Goal: Task Accomplishment & Management: Manage account settings

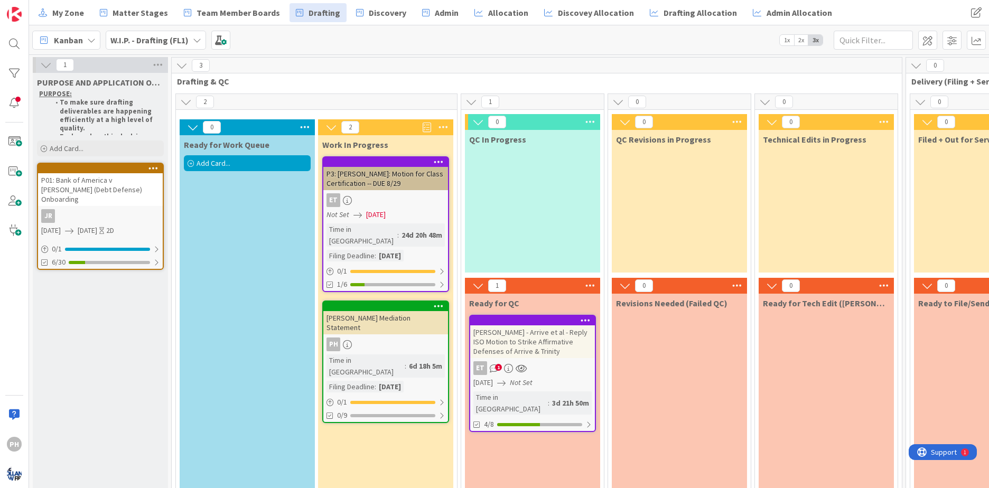
click at [77, 39] on span "Kanban" at bounding box center [68, 40] width 29 height 13
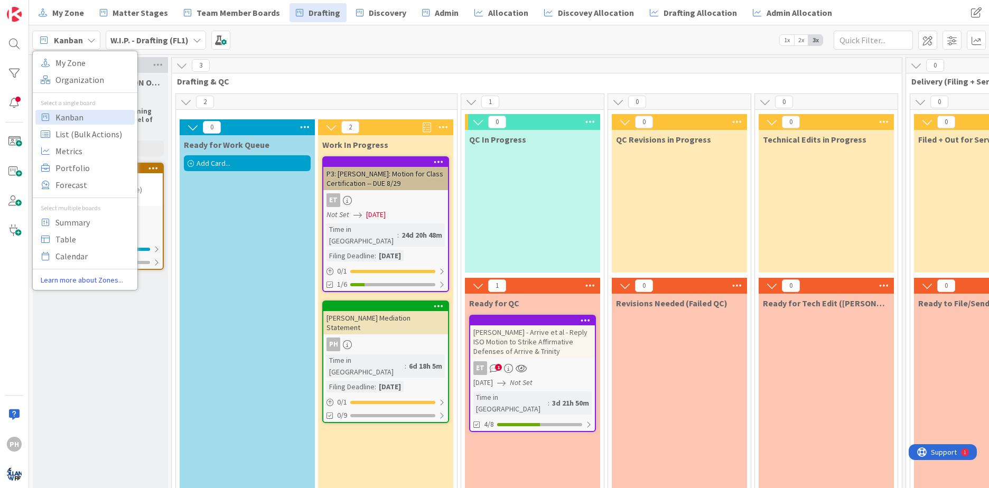
click at [125, 41] on b "W.I.P. - Drafting (FL1)" at bounding box center [149, 40] width 78 height 11
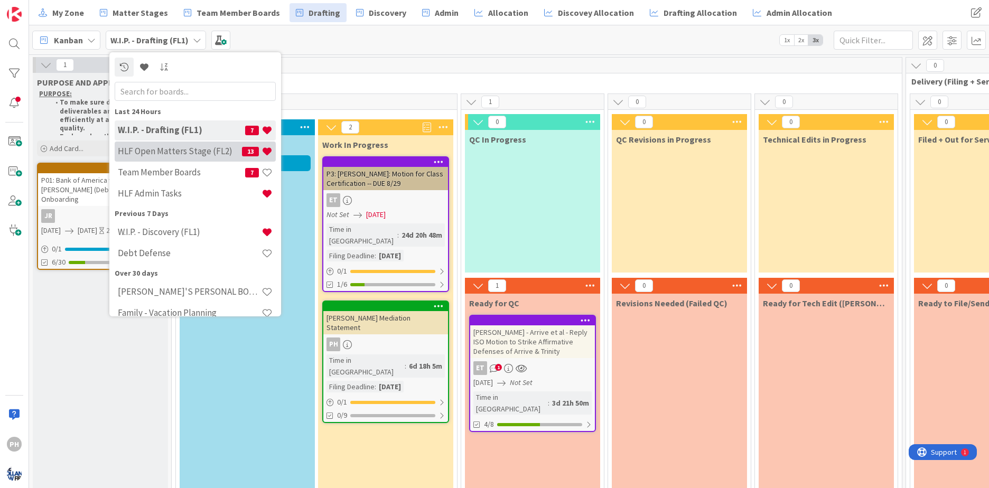
click at [138, 152] on h4 "HLF Open Matters Stage (FL2)" at bounding box center [180, 151] width 124 height 11
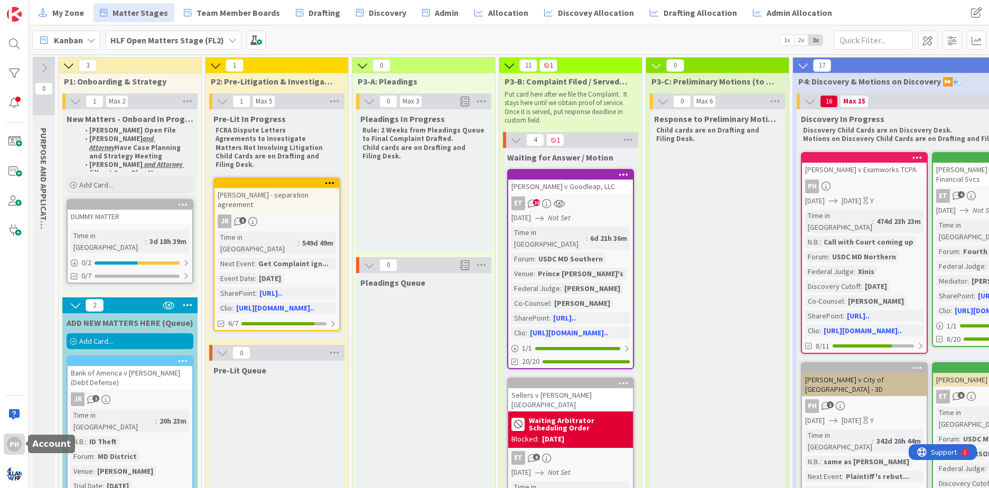
click at [13, 442] on div "PH" at bounding box center [14, 444] width 15 height 15
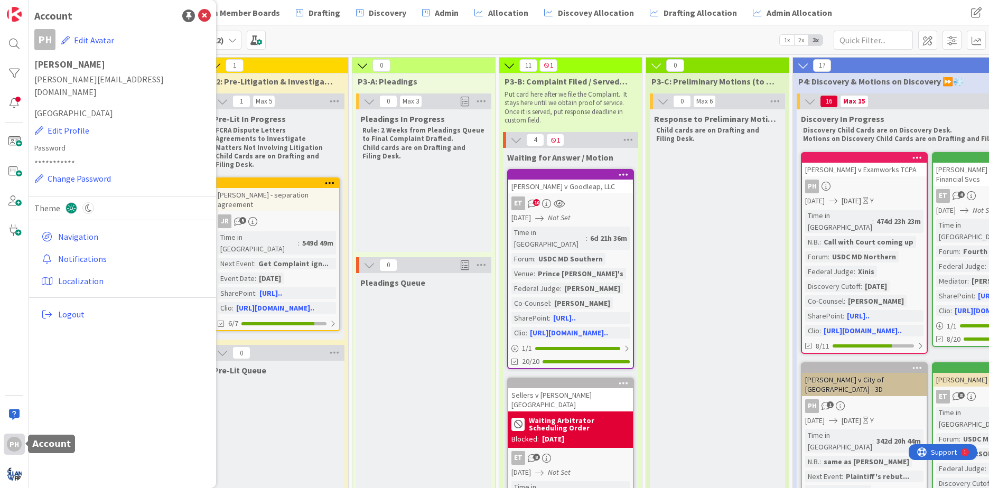
click at [13, 442] on div "PH" at bounding box center [14, 444] width 15 height 15
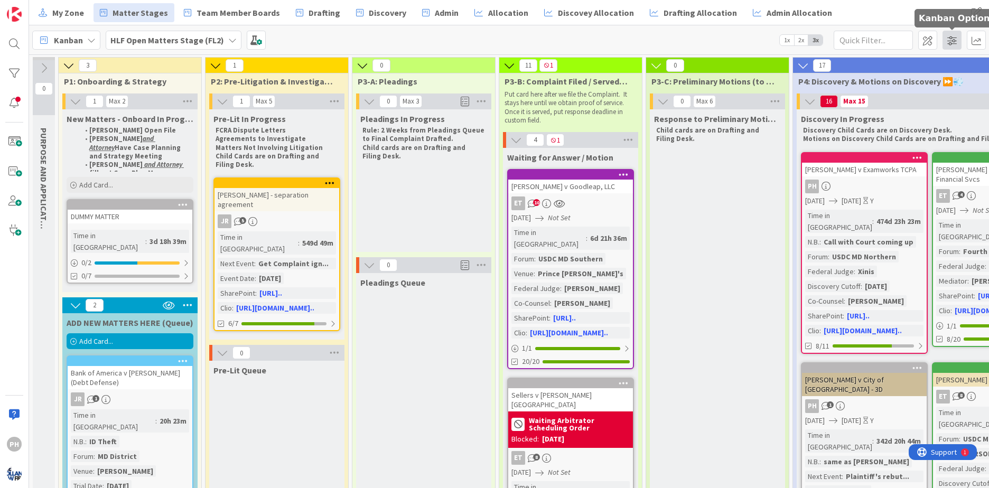
click at [951, 42] on span at bounding box center [952, 40] width 19 height 19
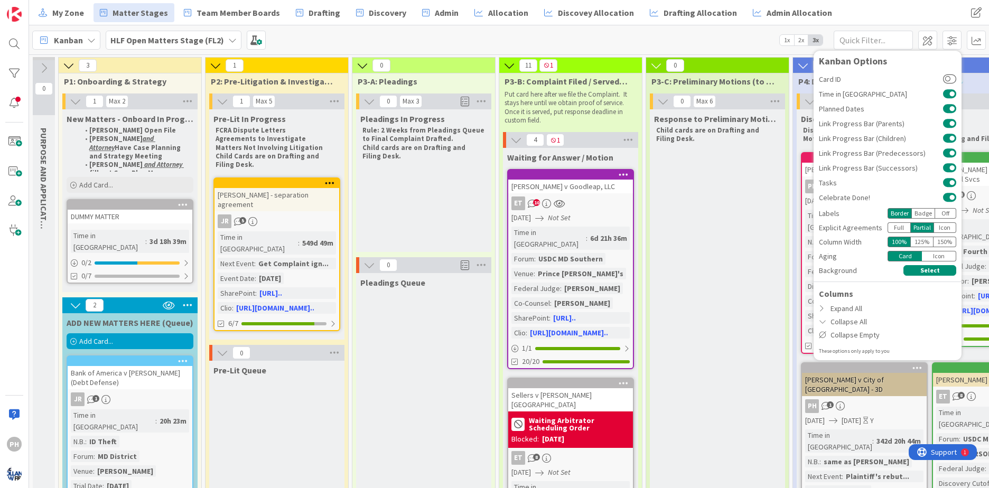
click at [942, 227] on div "Icon" at bounding box center [945, 228] width 23 height 11
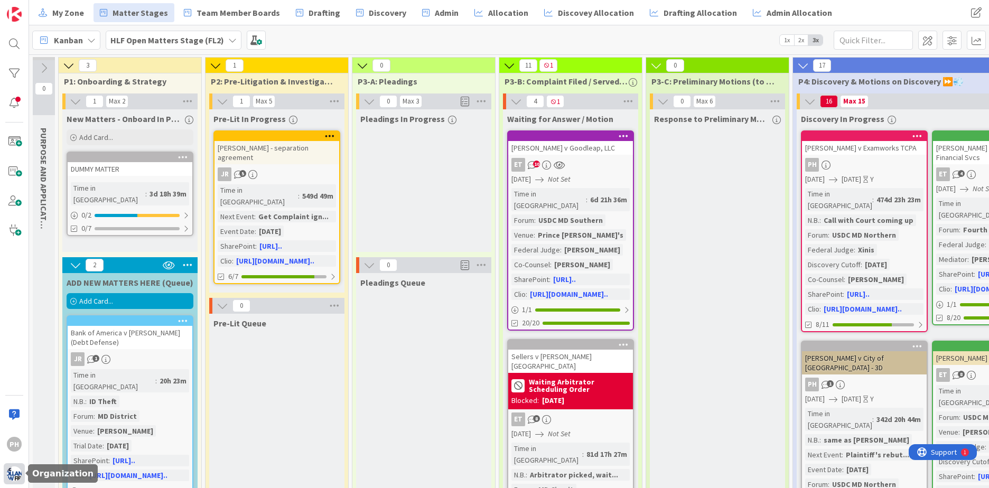
click at [16, 481] on div at bounding box center [14, 474] width 21 height 21
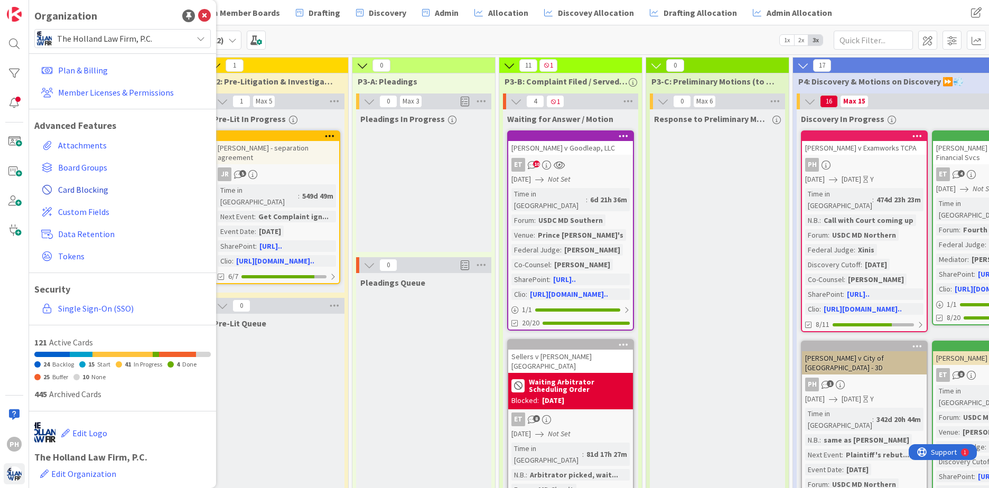
click at [87, 190] on span "Card Blocking" at bounding box center [132, 189] width 149 height 13
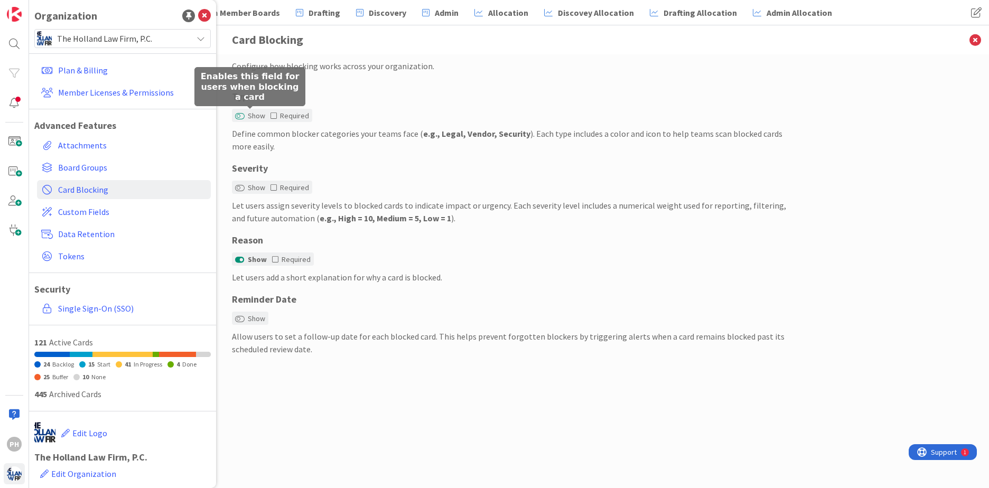
click at [242, 119] on button "Show" at bounding box center [240, 116] width 10 height 7
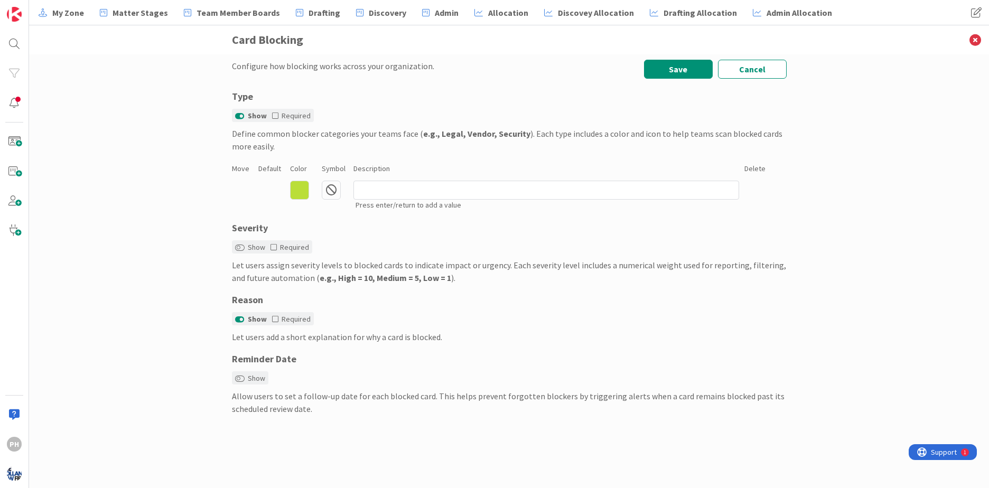
click at [304, 192] on icon at bounding box center [299, 190] width 19 height 19
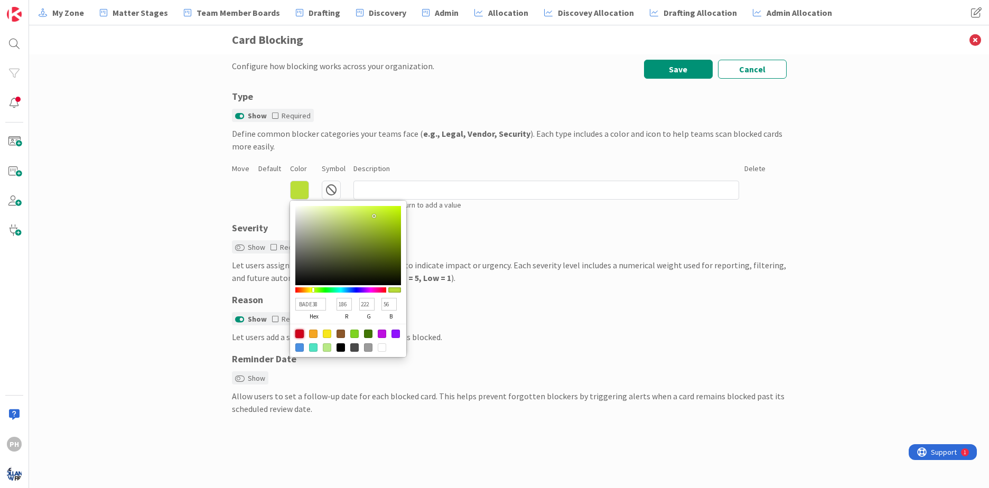
click at [300, 330] on div at bounding box center [299, 334] width 8 height 8
type input "D0021B"
type input "208"
type input "2"
type input "27"
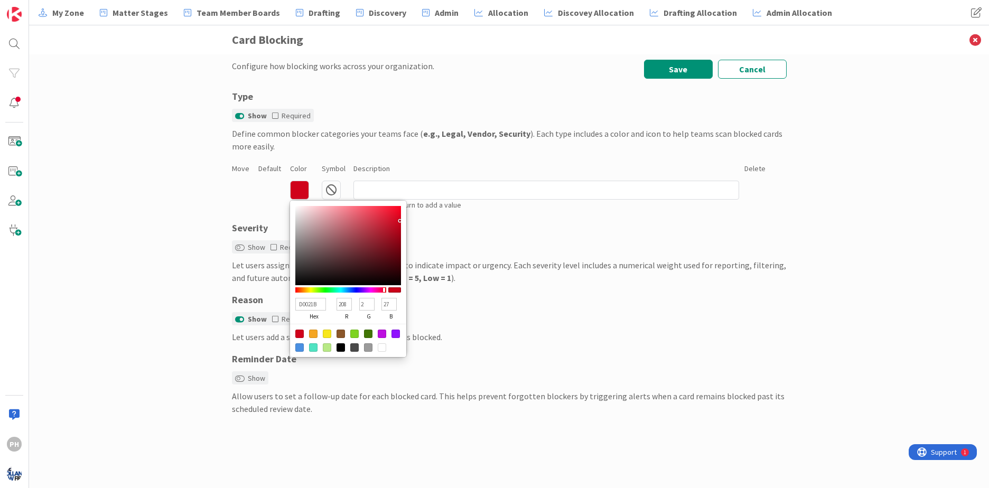
click at [191, 181] on div "Configure how blocking works across your organization. Save Cancel Type Show Re…" at bounding box center [509, 271] width 960 height 434
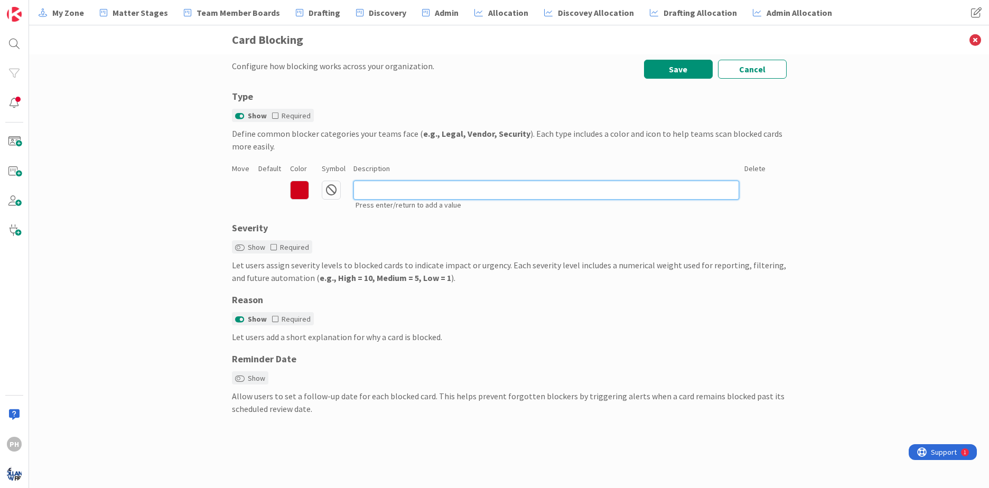
click at [372, 190] on input at bounding box center [547, 190] width 386 height 19
type input "General Blocker"
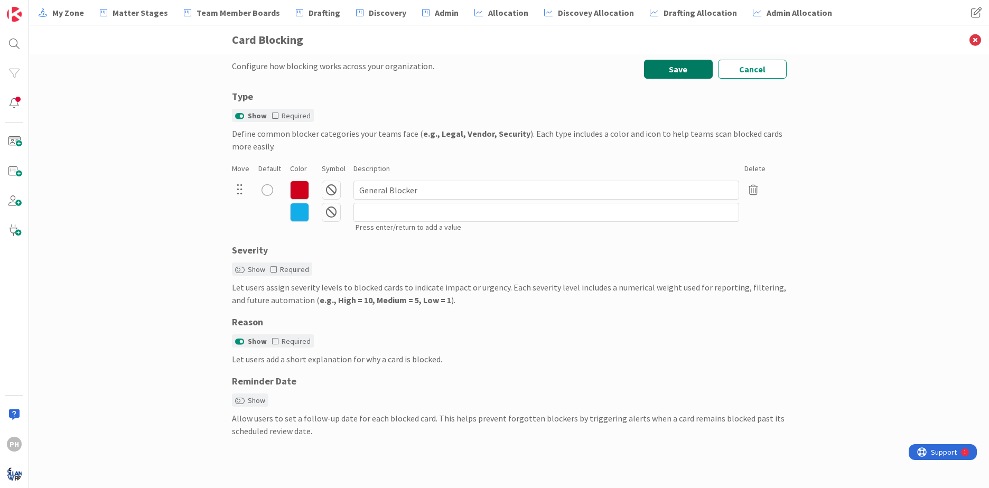
click at [687, 66] on button "Save" at bounding box center [678, 69] width 69 height 19
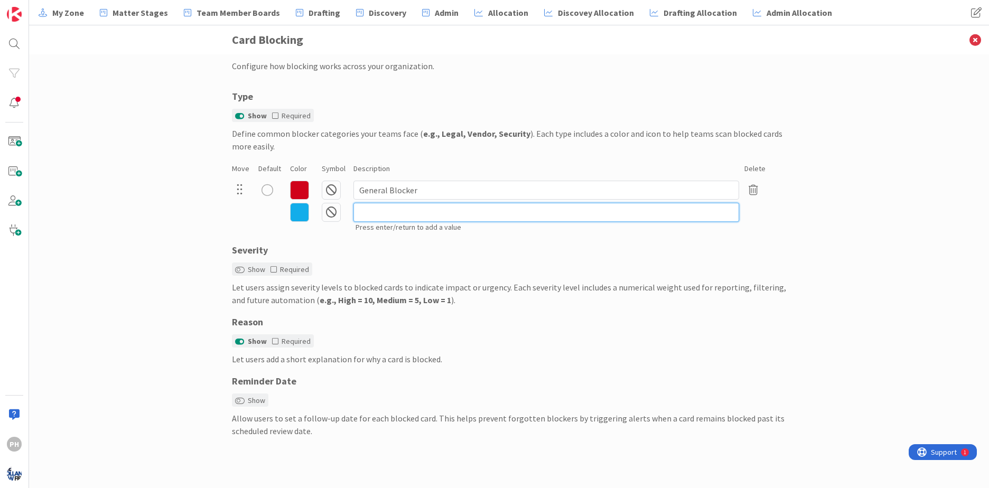
click at [431, 216] on input at bounding box center [547, 212] width 386 height 19
type input "Waiting on Client"
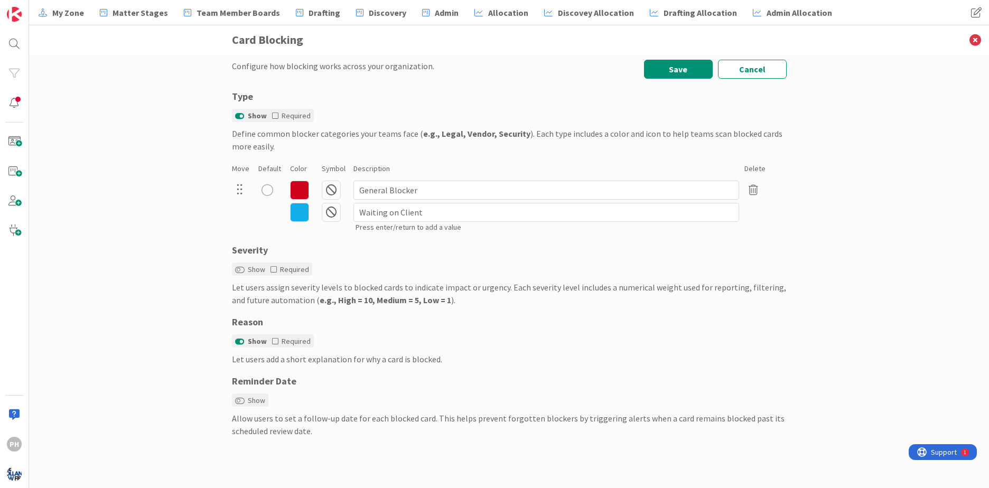
click at [331, 217] on icon at bounding box center [331, 212] width 19 height 19
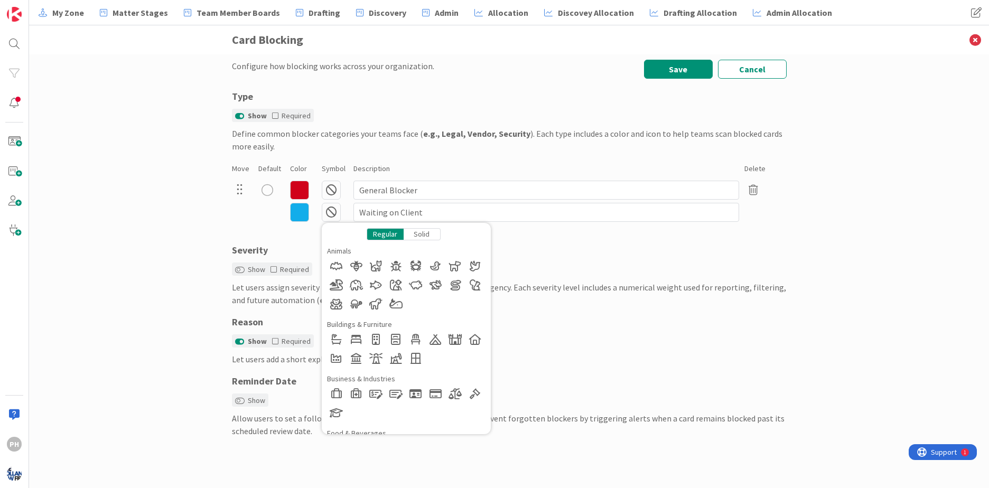
click at [198, 208] on div "Configure how blocking works across your organization. Save Cancel Type Show Re…" at bounding box center [509, 271] width 960 height 434
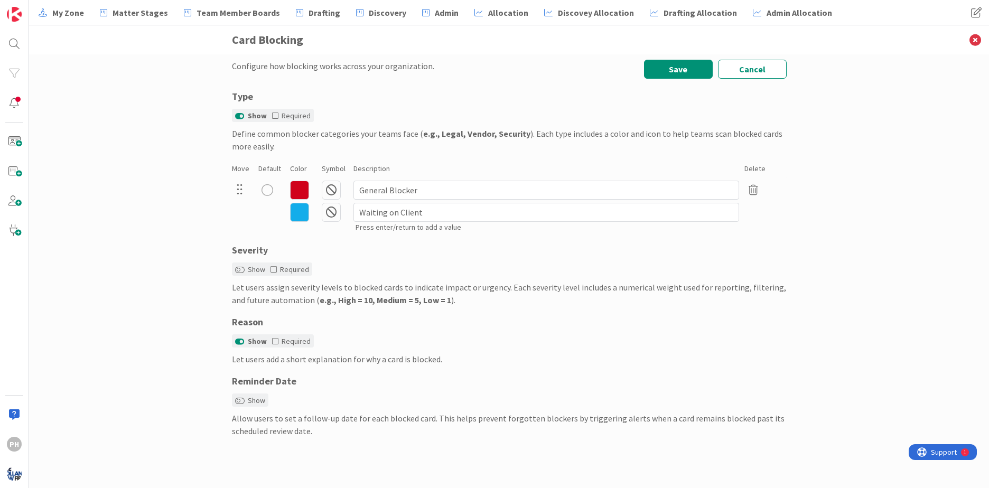
click at [300, 211] on icon at bounding box center [299, 212] width 19 height 19
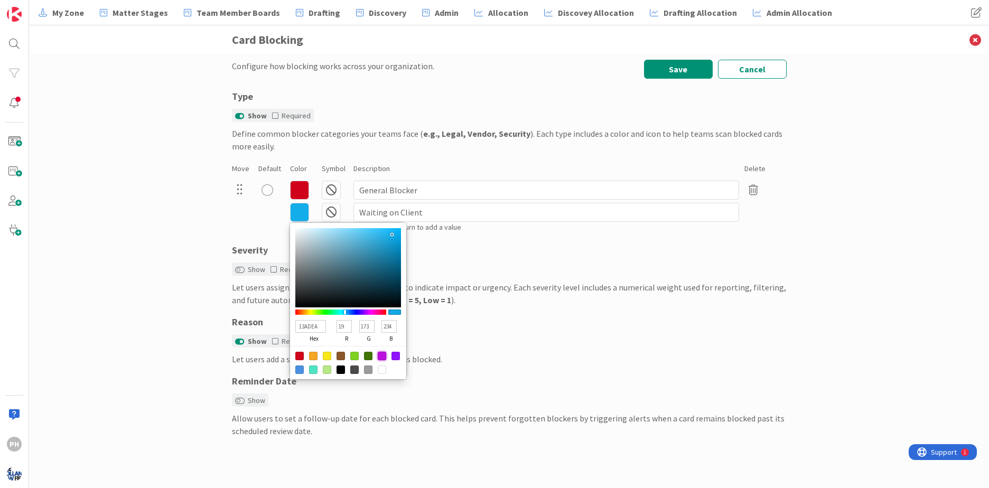
click at [380, 355] on div at bounding box center [382, 356] width 8 height 8
type input "BD10E0"
type input "189"
type input "16"
type input "224"
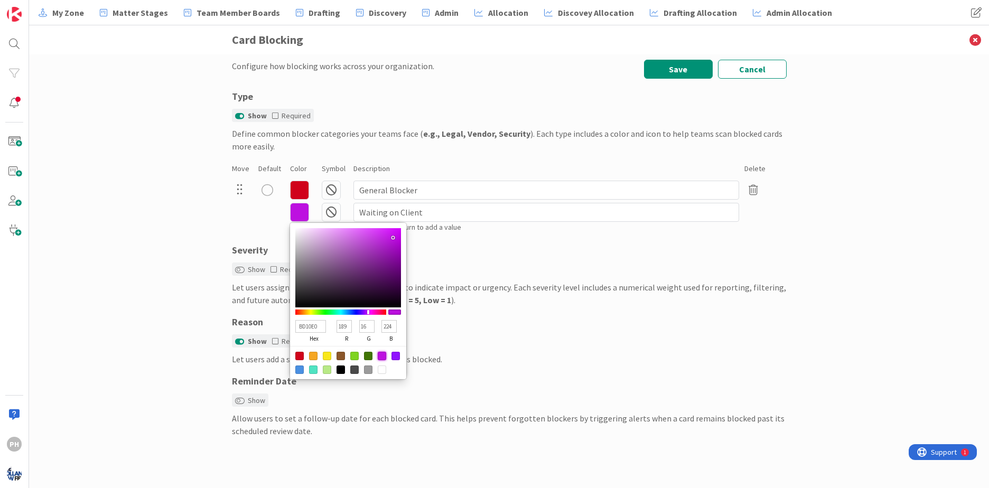
type input "C511E9"
type input "197"
type input "17"
type input "233"
type input "C512E9"
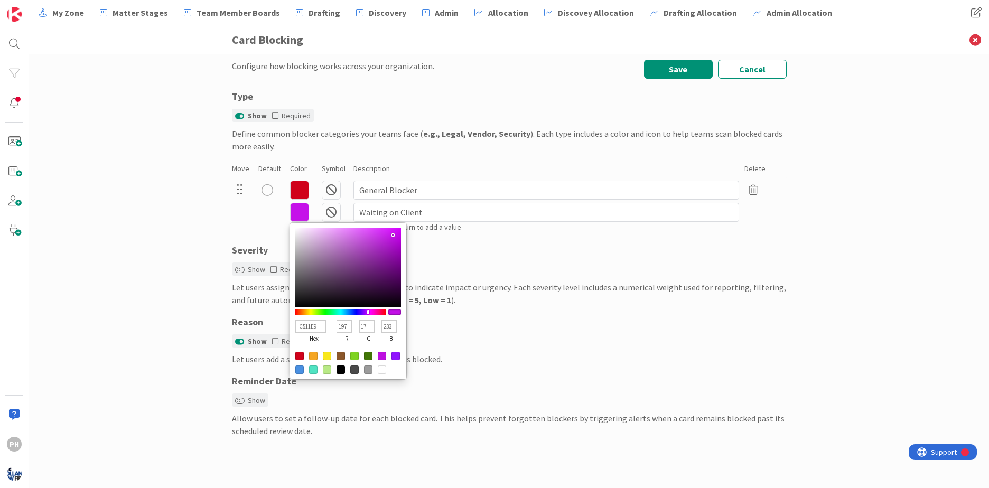
type input "18"
type input "AF29CA"
type input "175"
type input "41"
type input "202"
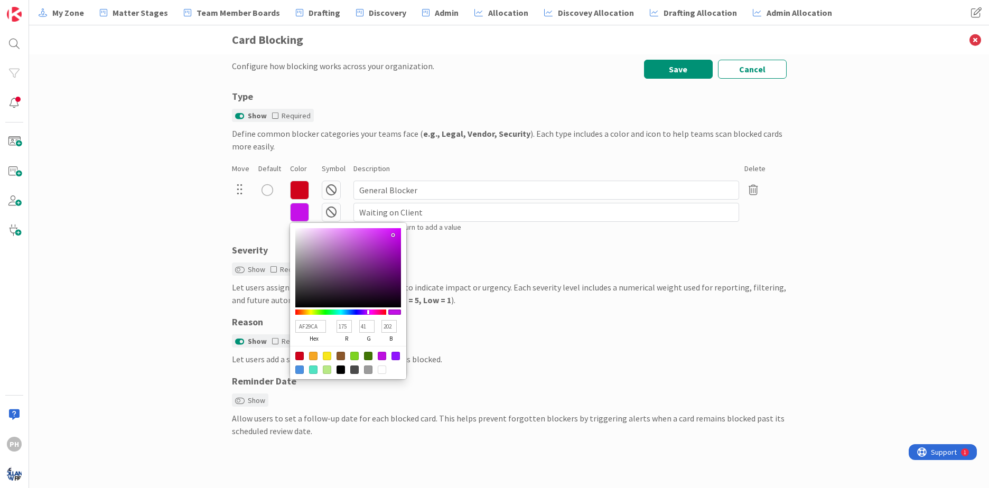
type input "903CA1"
type input "144"
type input "60"
type input "161"
type input "80478B"
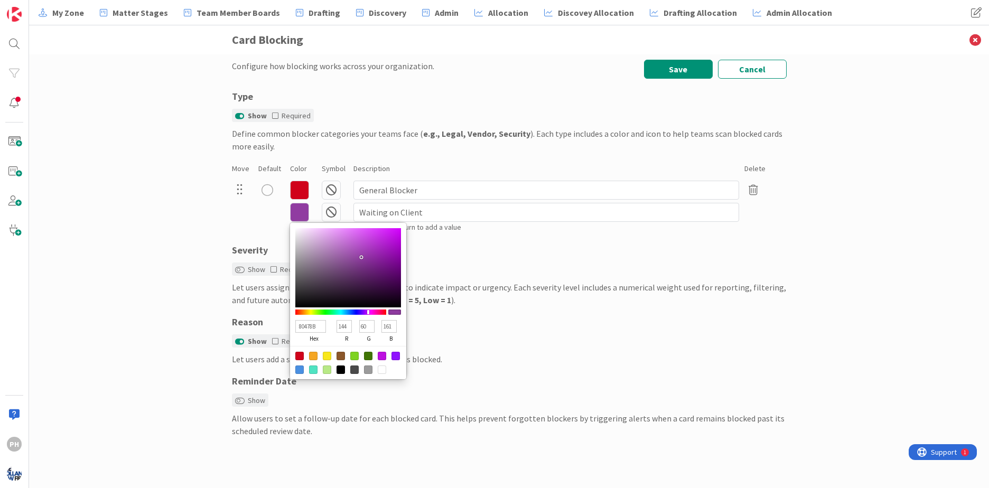
type input "128"
type input "71"
type input "139"
type input "7A4A83"
type input "122"
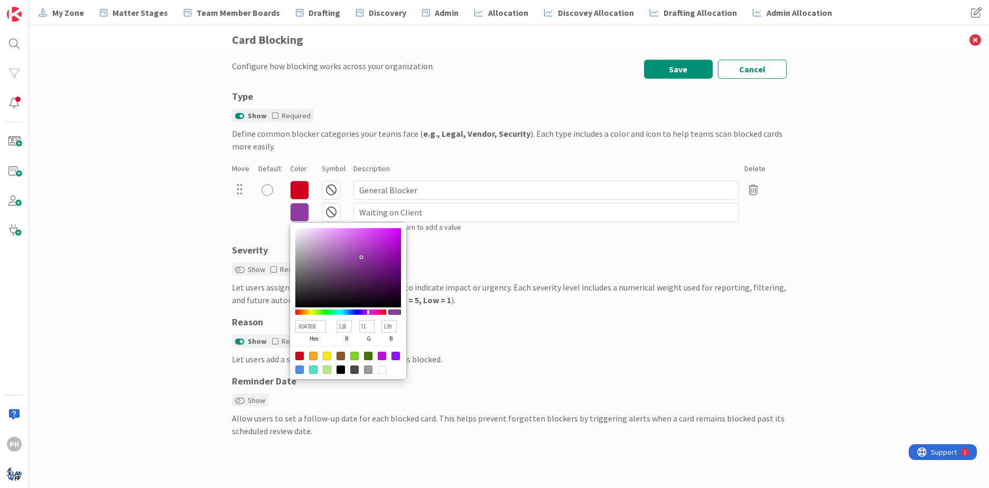
type input "74"
type input "131"
type input "7A4B83"
type input "75"
type input "7C4D85"
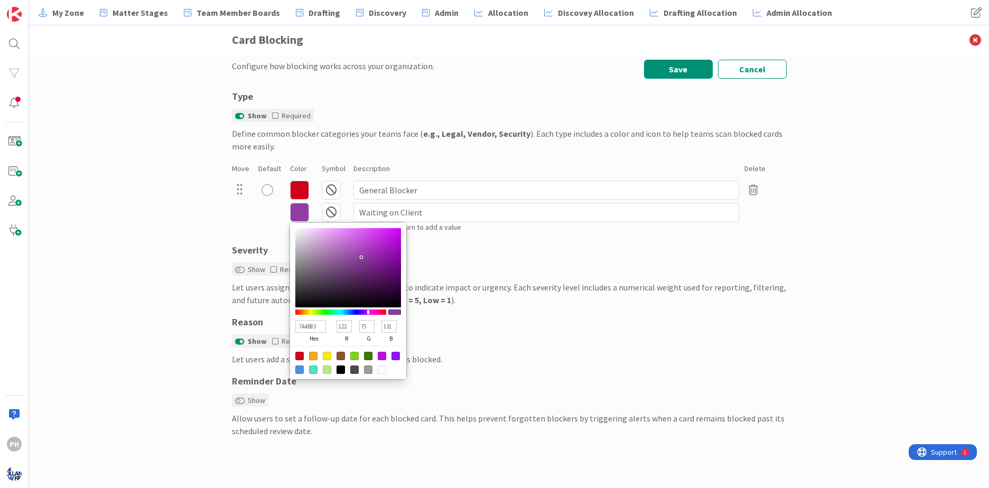
type input "124"
type input "77"
type input "133"
type input "82538B"
type input "130"
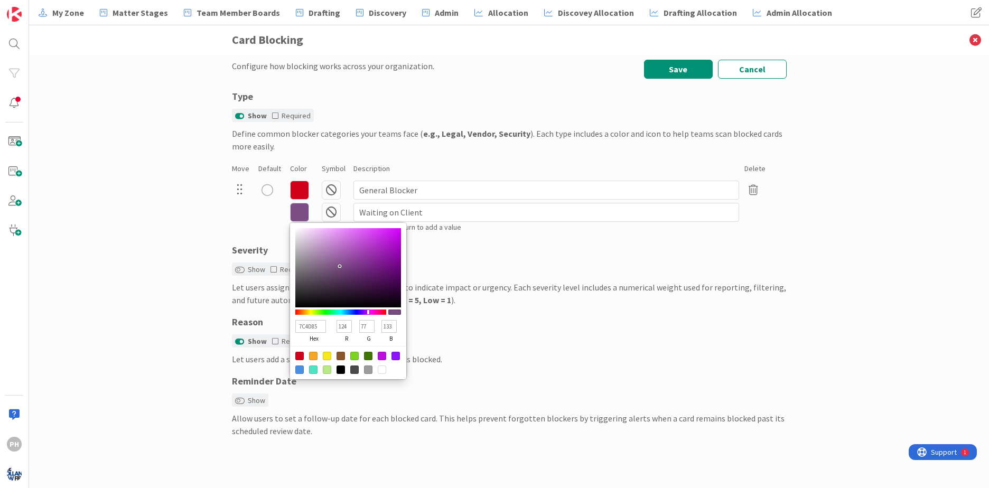
type input "83"
type input "139"
type input "8E5D97"
type input "142"
type input "93"
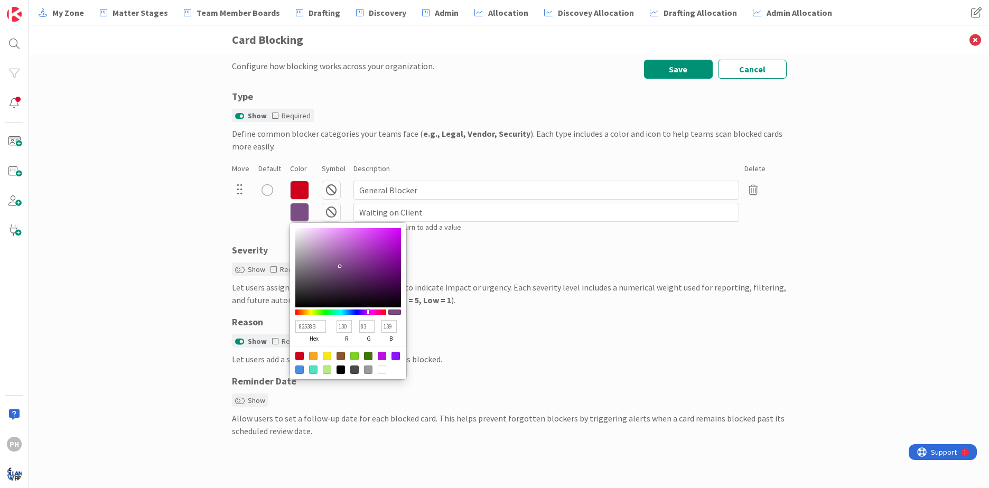
type input "151"
type input "A16DAA"
type input "161"
type input "109"
type input "170"
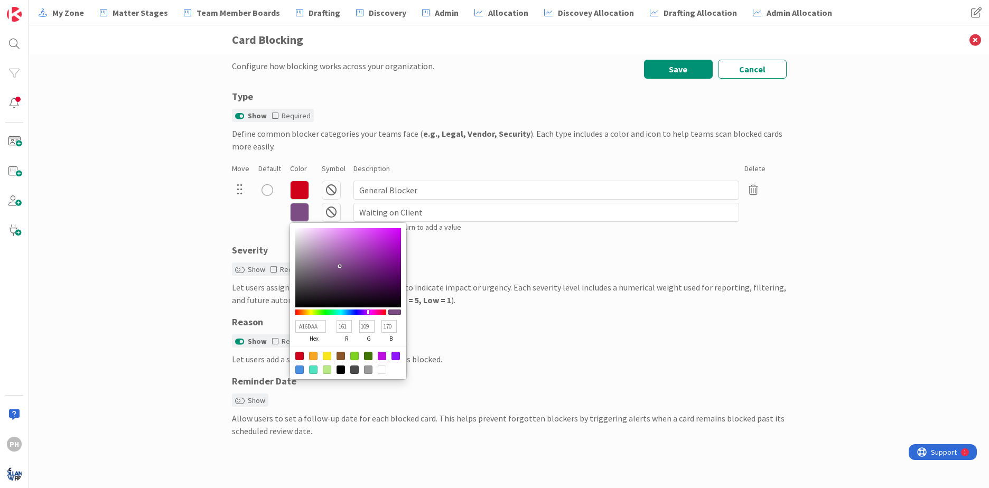
type input "A46FAD"
type input "164"
type input "111"
type input "173"
type input "A875B1"
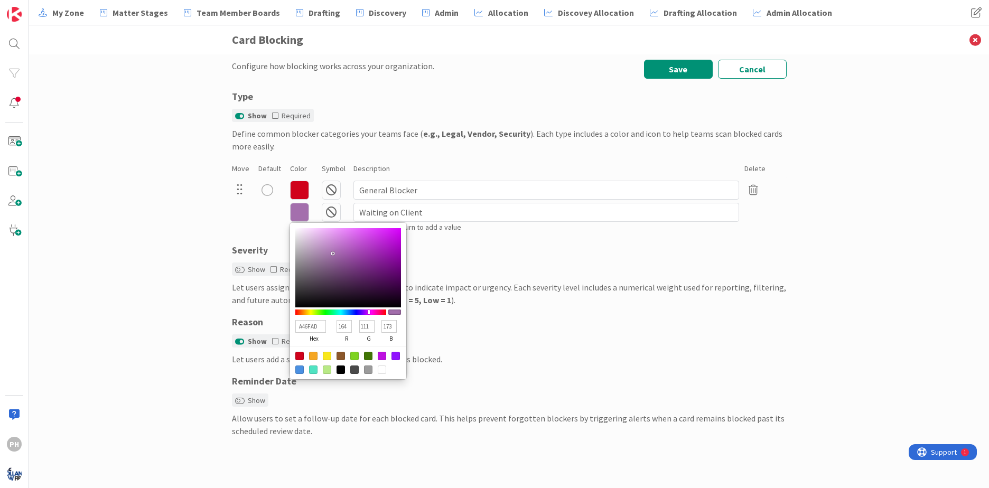
type input "168"
type input "117"
type input "177"
type input "AD7DB6"
type input "173"
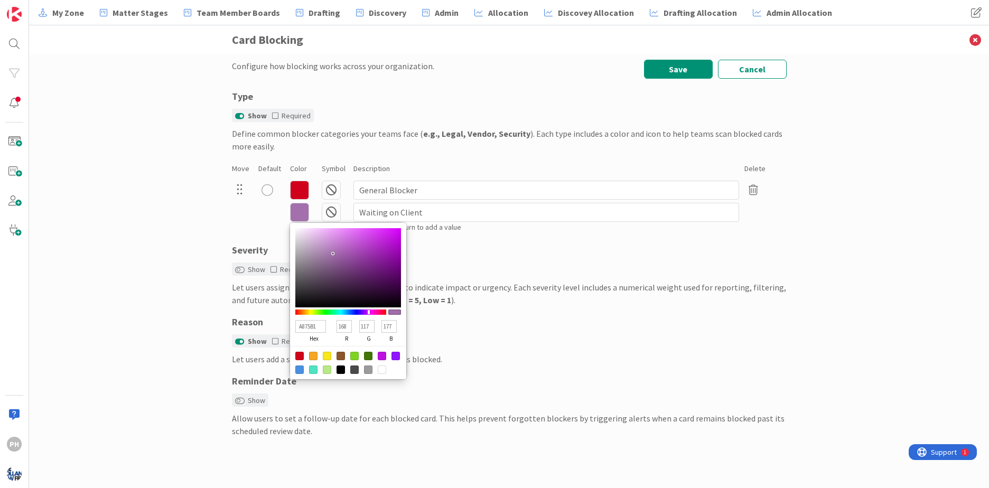
type input "125"
type input "182"
type input "B688BE"
type input "182"
type input "136"
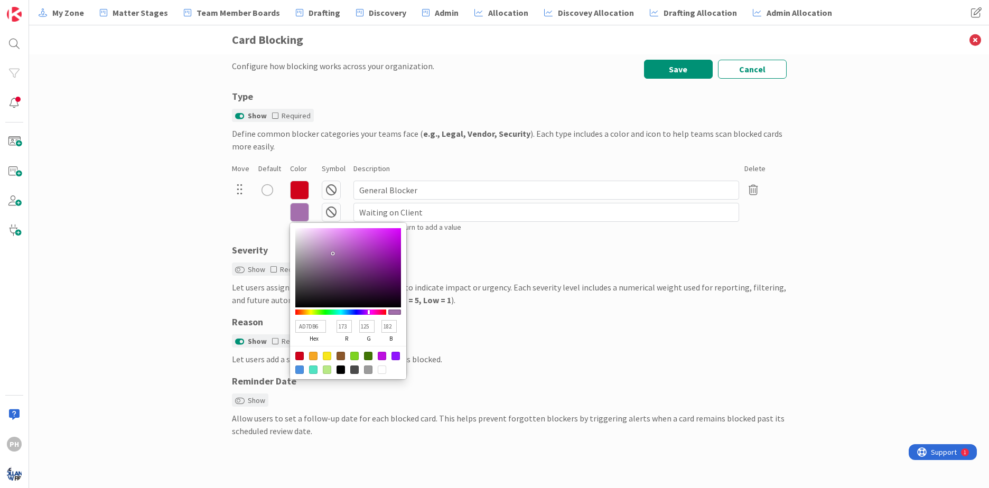
type input "190"
type input "BC90C3"
type input "188"
type input "144"
type input "195"
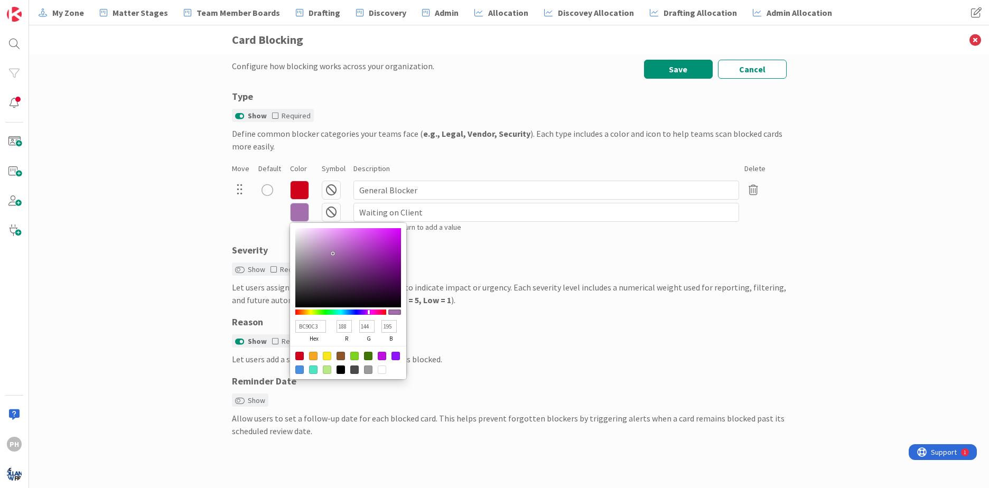
type input "C098C7"
type input "192"
type input "152"
type input "199"
type input "C09BC7"
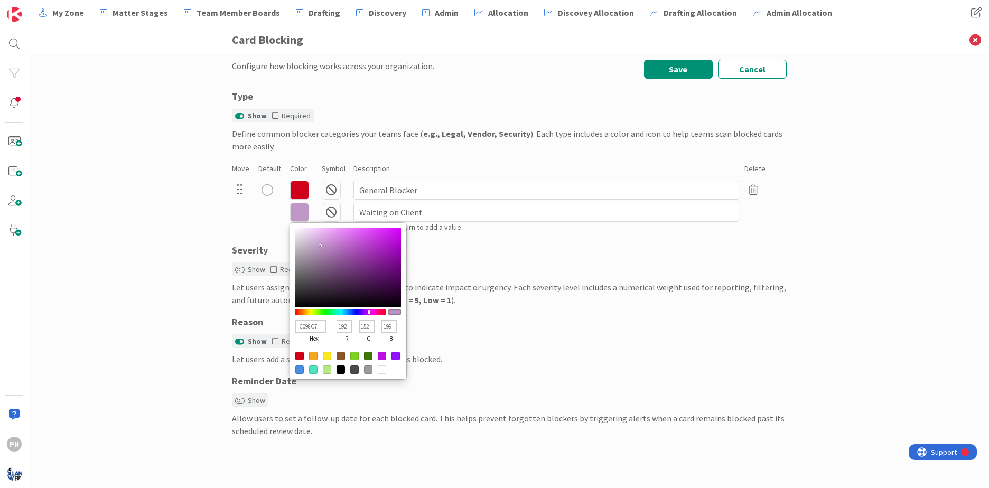
type input "155"
type input "C09CC7"
type input "156"
type input "BE9AC5"
type input "190"
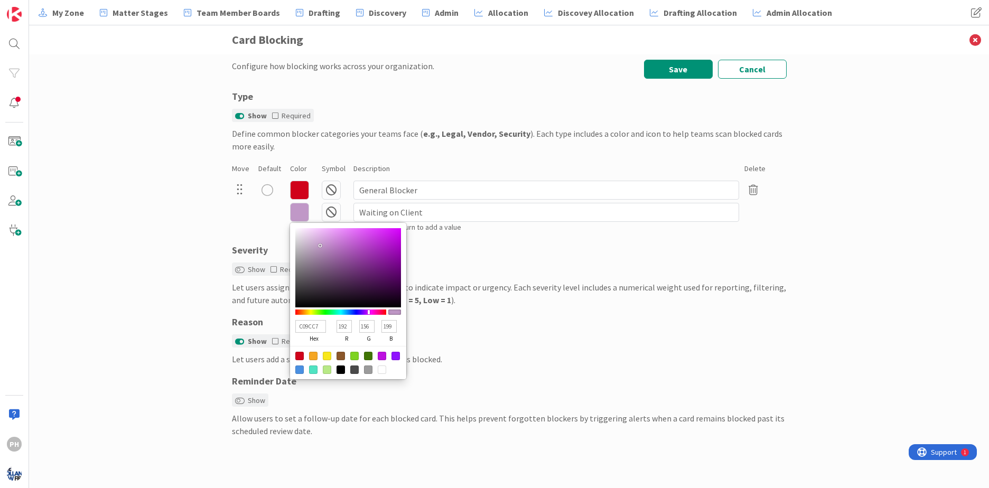
type input "154"
type input "197"
drag, startPoint x: 393, startPoint y: 235, endPoint x: 318, endPoint y: 246, distance: 75.9
click at [318, 246] on div at bounding box center [348, 267] width 106 height 79
click at [172, 213] on div "Configure how blocking works across your organization. Save Cancel Type Show Re…" at bounding box center [509, 271] width 960 height 434
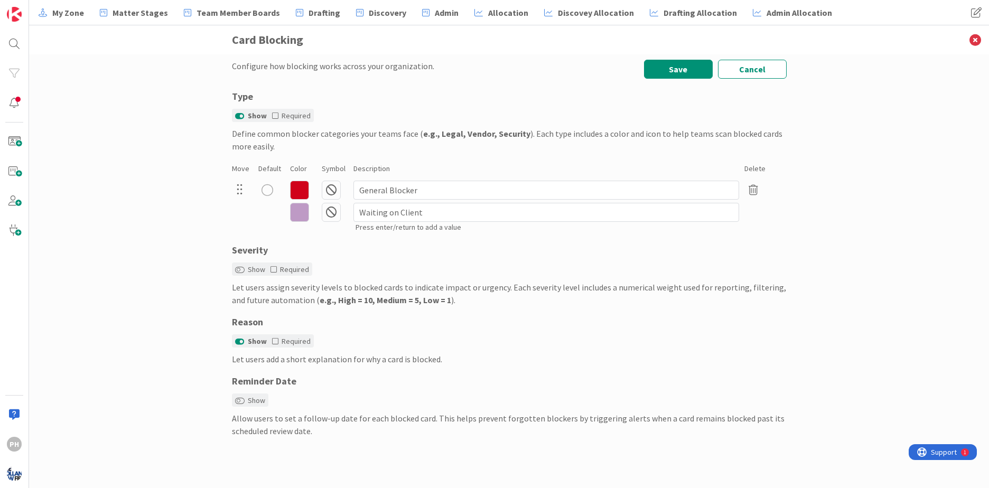
click at [296, 188] on icon at bounding box center [299, 190] width 19 height 19
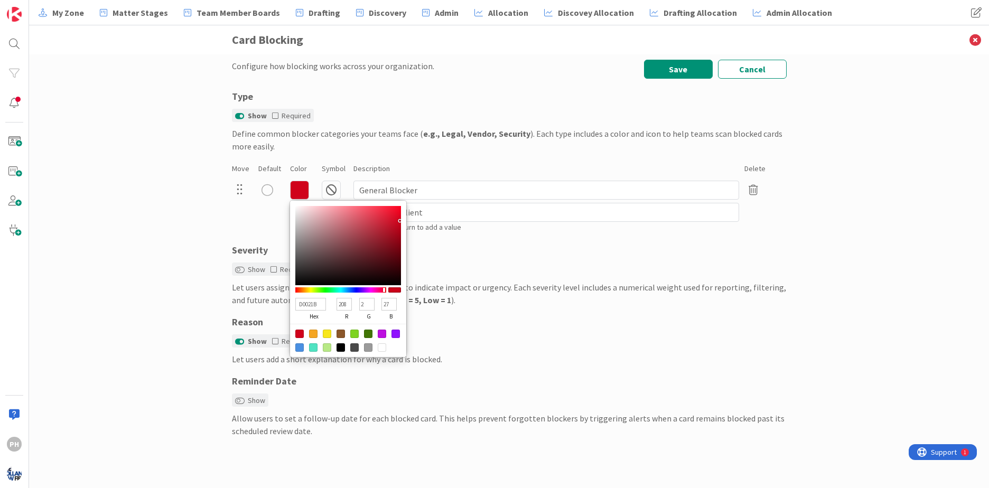
click at [142, 196] on div "Configure how blocking works across your organization. Save Cancel Type Show Re…" at bounding box center [509, 271] width 960 height 434
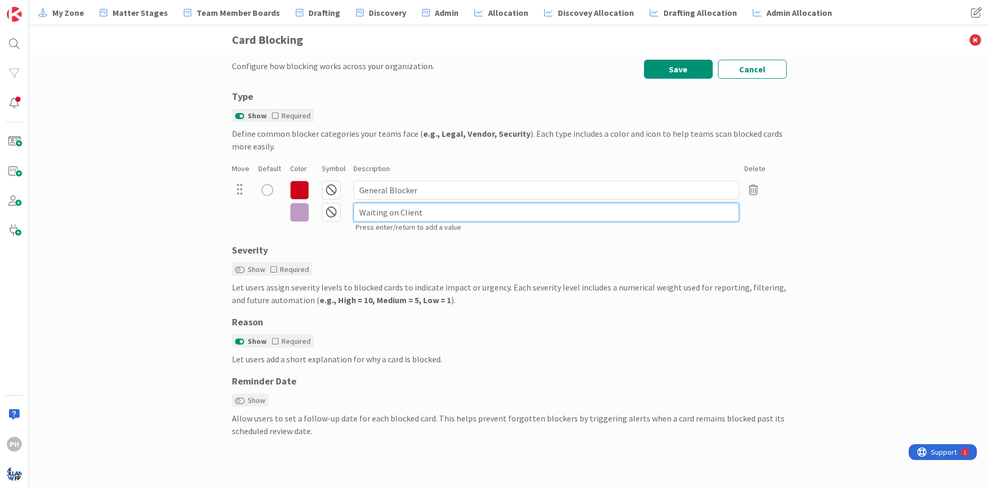
click at [475, 210] on input "Waiting on Client" at bounding box center [547, 212] width 386 height 19
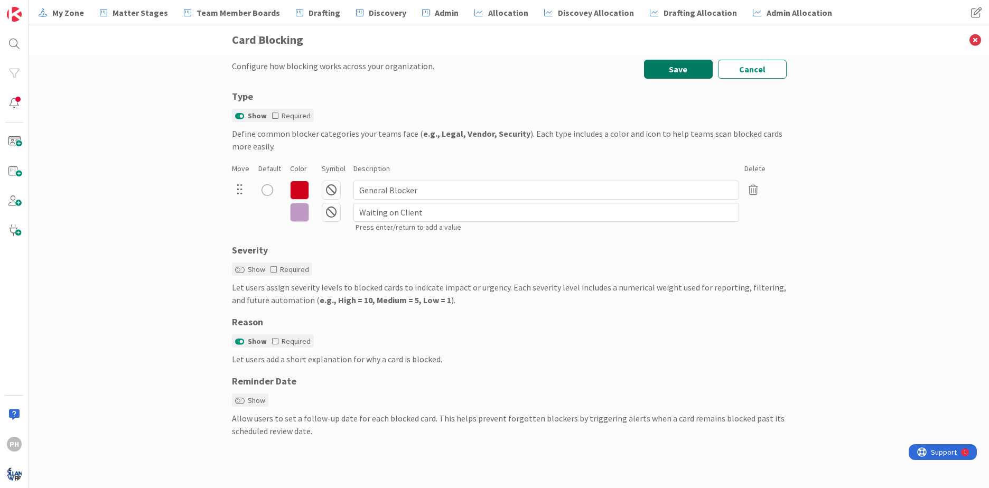
click at [662, 66] on button "Save" at bounding box center [678, 69] width 69 height 19
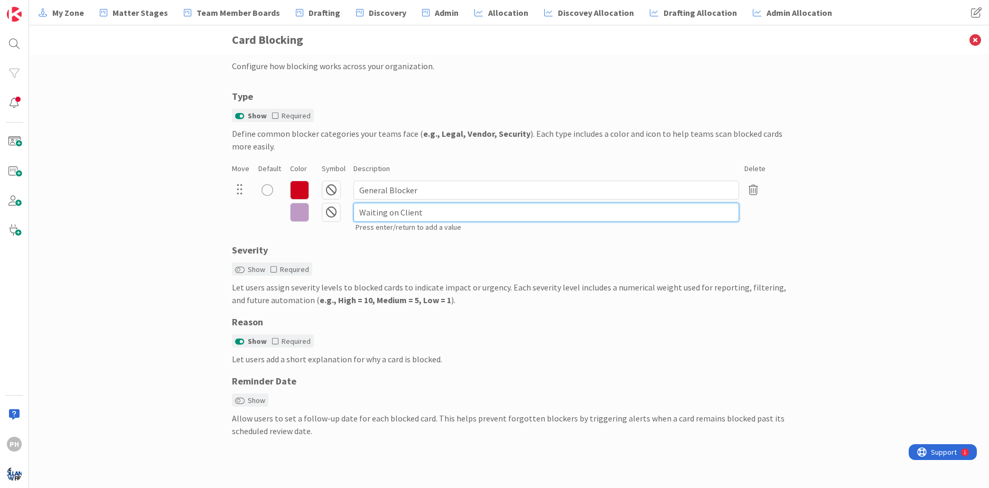
click at [432, 218] on input "Waiting on Client" at bounding box center [547, 212] width 386 height 19
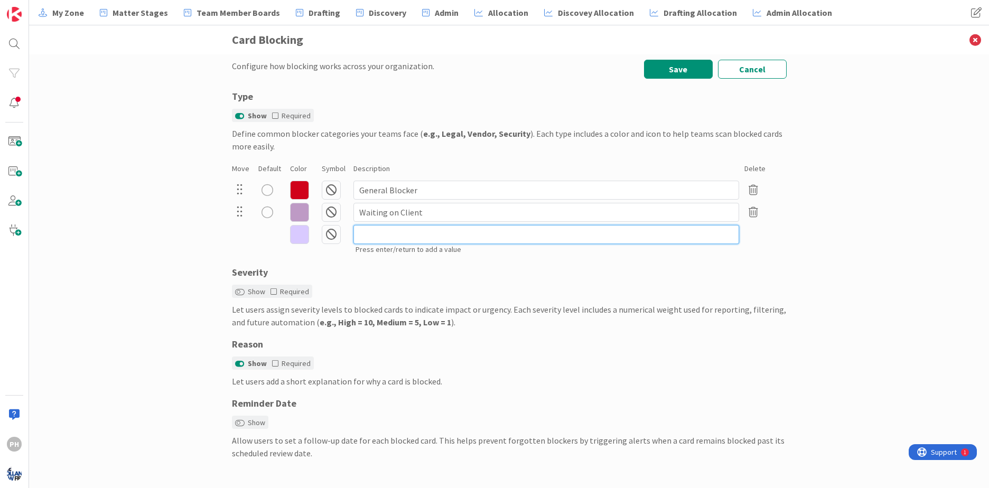
click at [371, 244] on input at bounding box center [547, 234] width 386 height 19
type input "Waiting on Court"
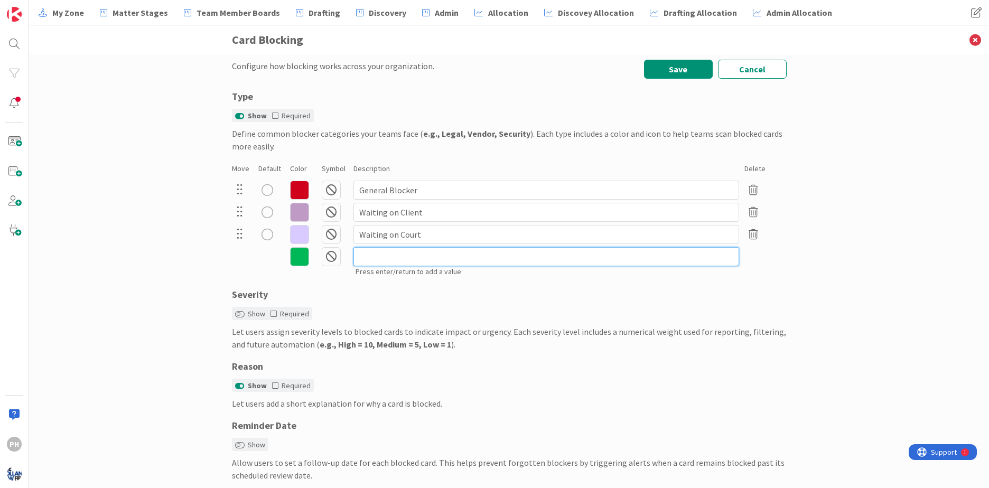
click at [366, 249] on input at bounding box center [547, 256] width 386 height 19
type input "Waiting on Opposing Counsel"
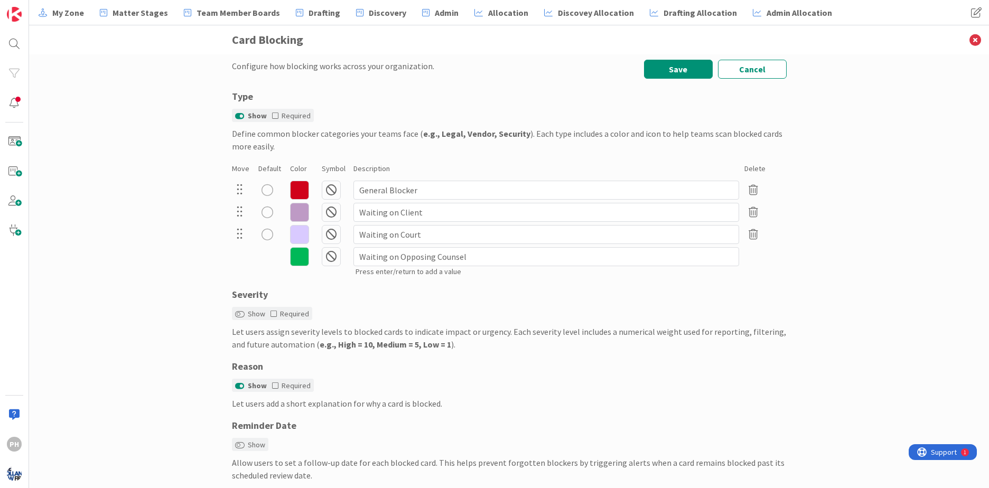
click at [330, 233] on icon at bounding box center [331, 234] width 19 height 19
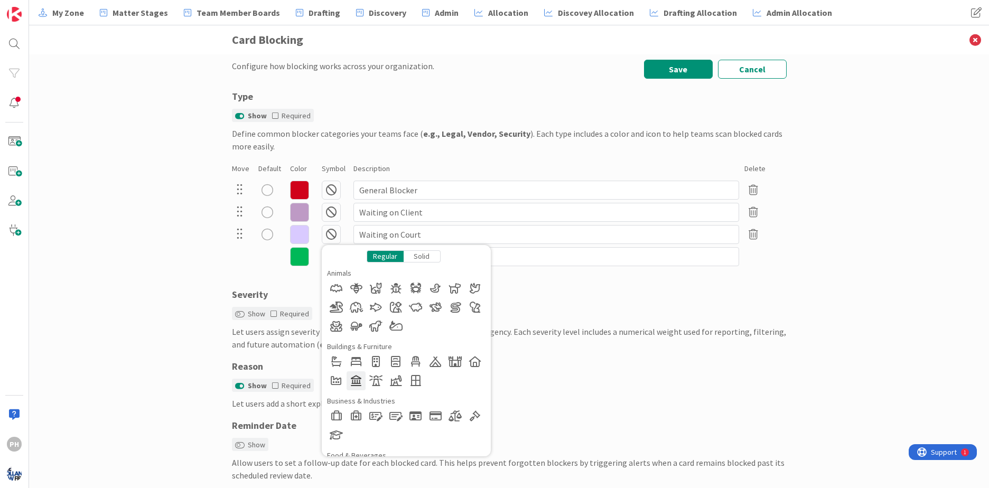
click at [349, 375] on div at bounding box center [356, 381] width 19 height 19
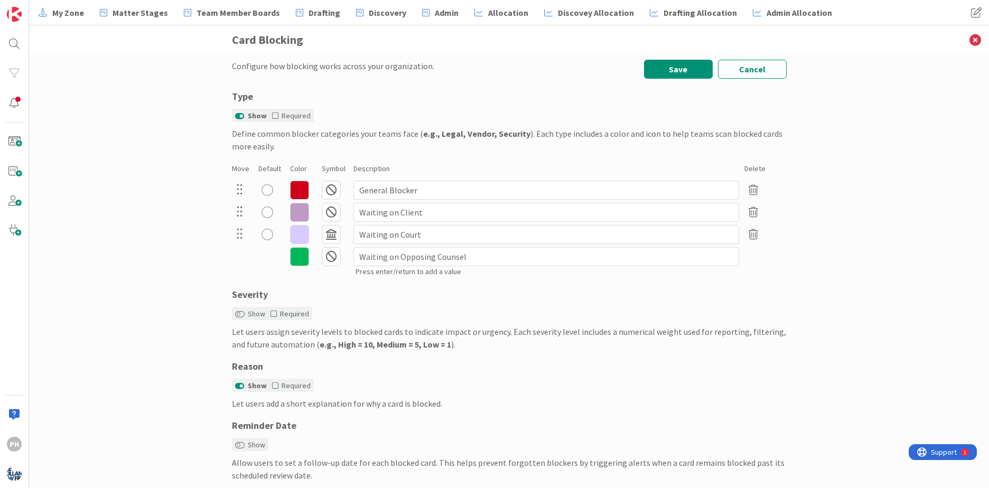
click at [324, 257] on icon at bounding box center [331, 256] width 19 height 19
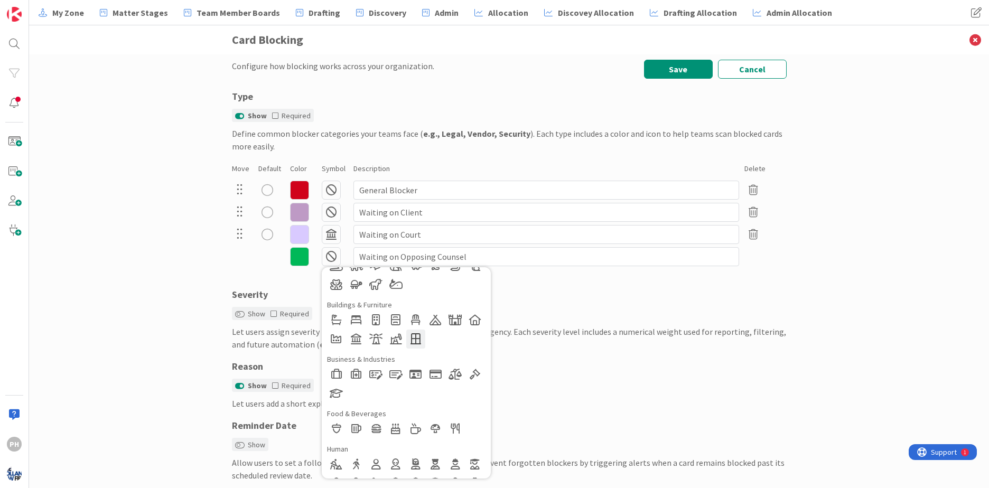
scroll to position [63, 0]
click at [370, 316] on div at bounding box center [376, 320] width 19 height 19
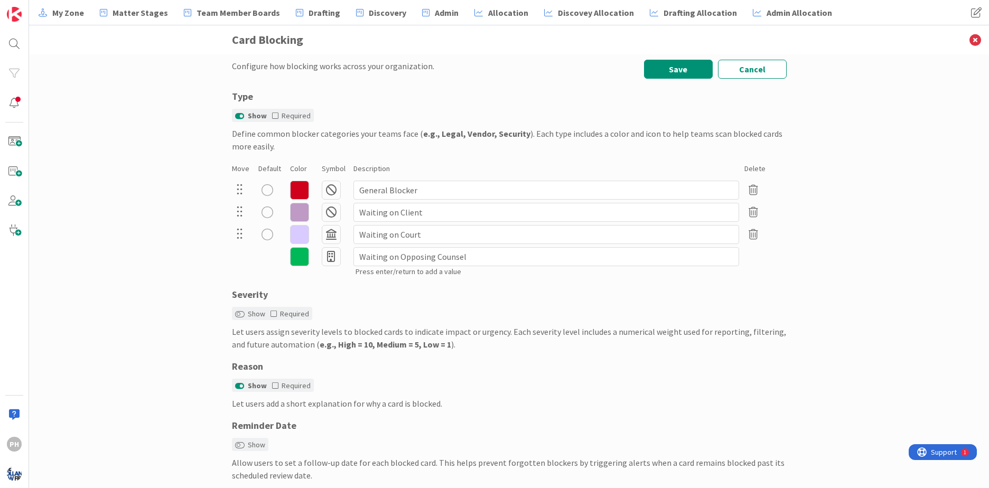
click at [327, 210] on icon at bounding box center [331, 212] width 19 height 19
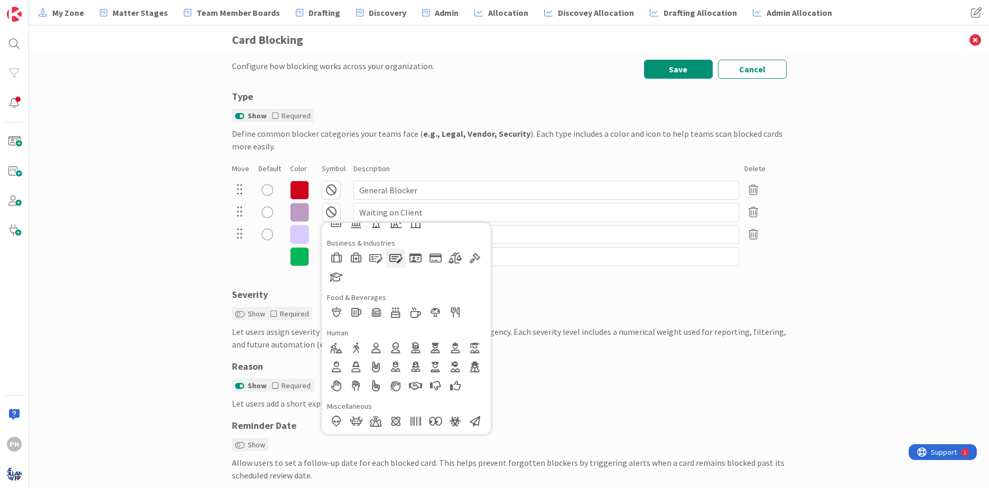
scroll to position [139, 0]
click at [333, 342] on div at bounding box center [336, 345] width 19 height 19
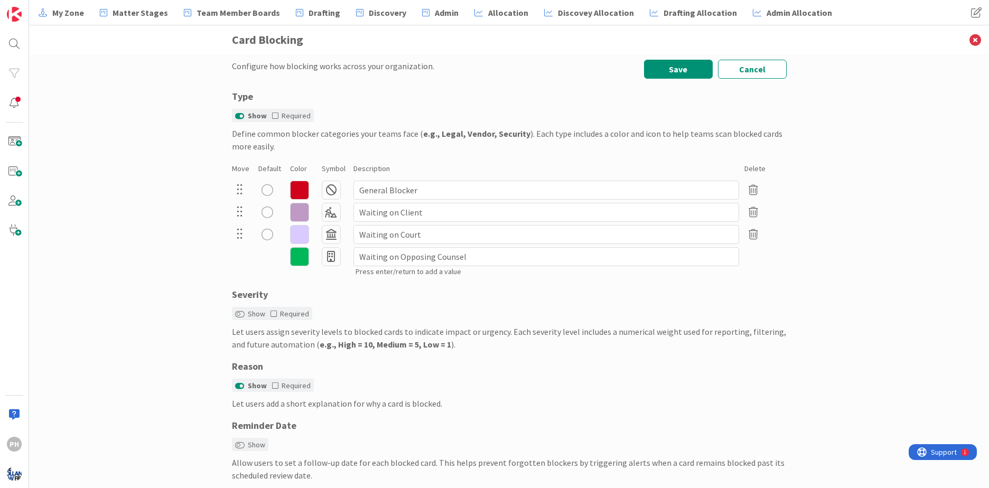
click at [295, 184] on icon at bounding box center [299, 190] width 19 height 19
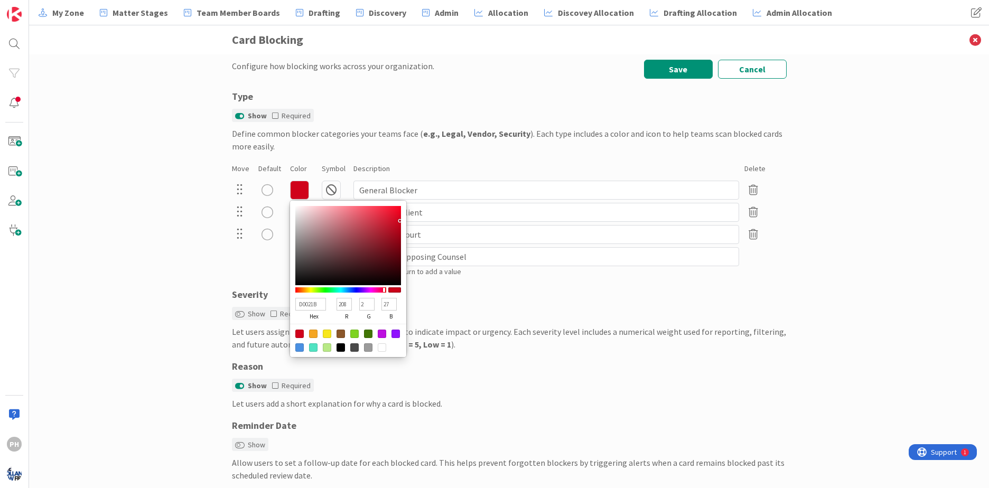
click at [337, 145] on div "Define common blocker categories your teams face ( e.g., Legal, Vendor, Securit…" at bounding box center [509, 139] width 555 height 25
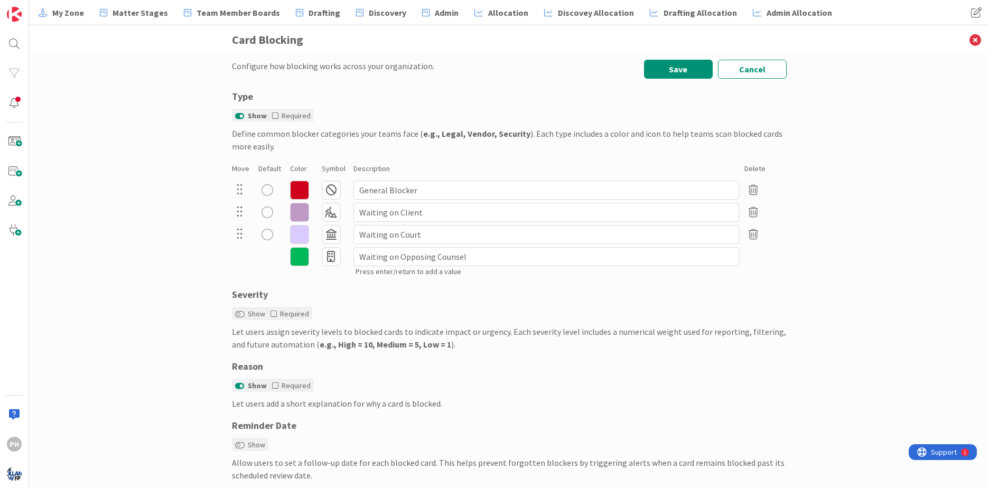
click at [326, 184] on icon at bounding box center [331, 190] width 19 height 19
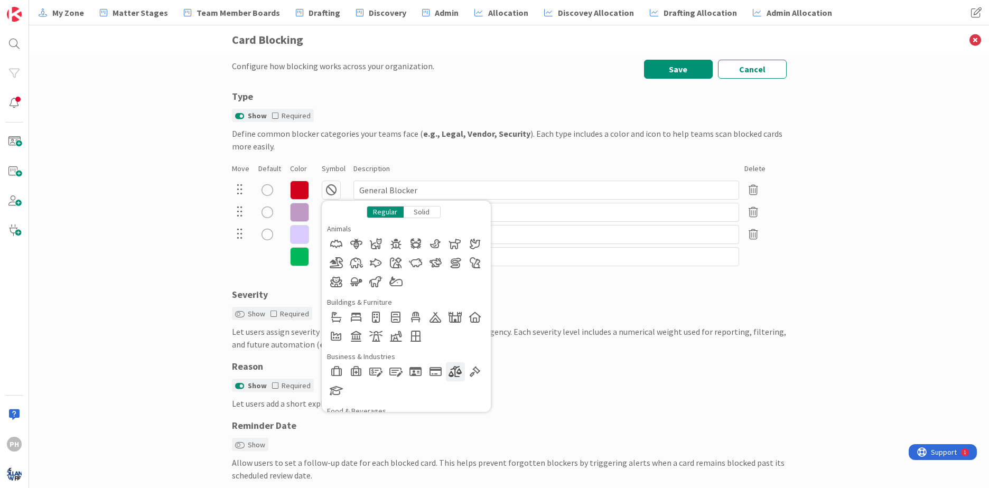
click at [451, 372] on div at bounding box center [455, 372] width 19 height 19
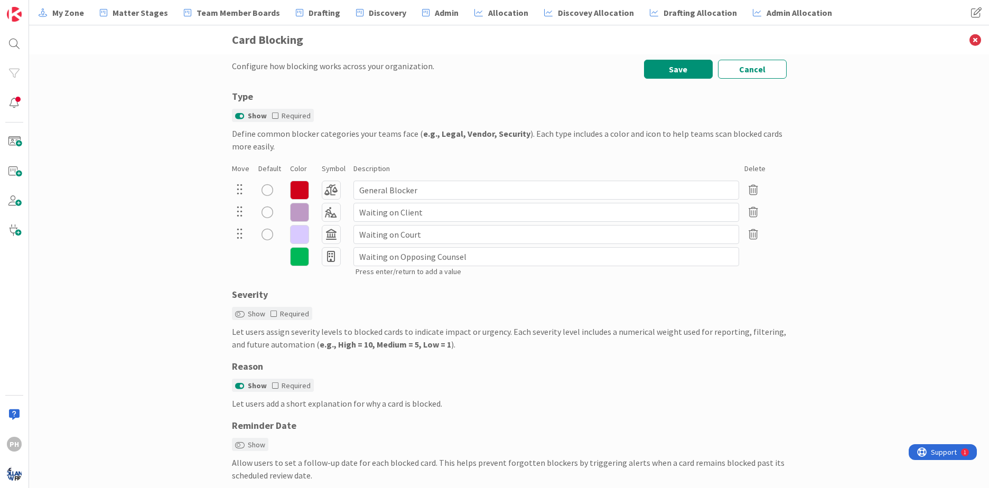
click at [144, 211] on div "Configure how blocking works across your organization. Save Cancel Type Show Re…" at bounding box center [509, 271] width 960 height 434
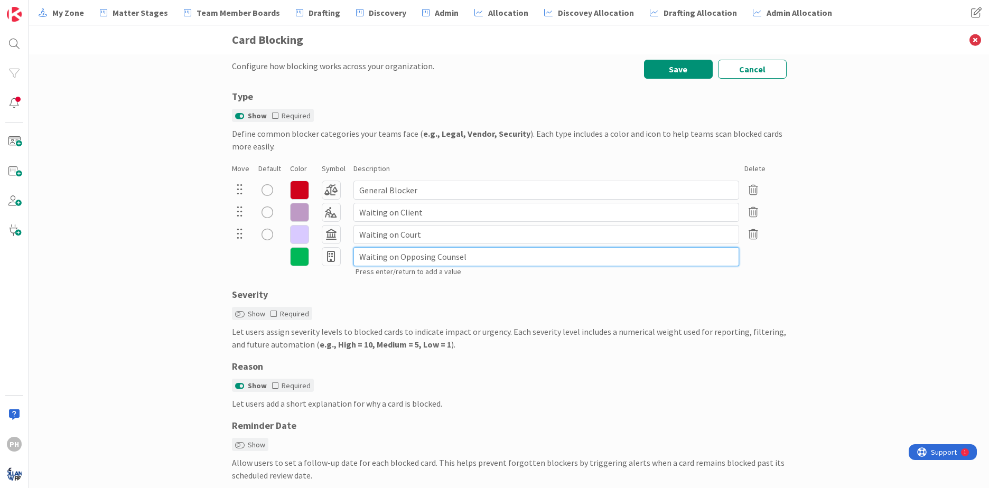
click at [461, 250] on input "Waiting on Opposing Counsel" at bounding box center [547, 256] width 386 height 19
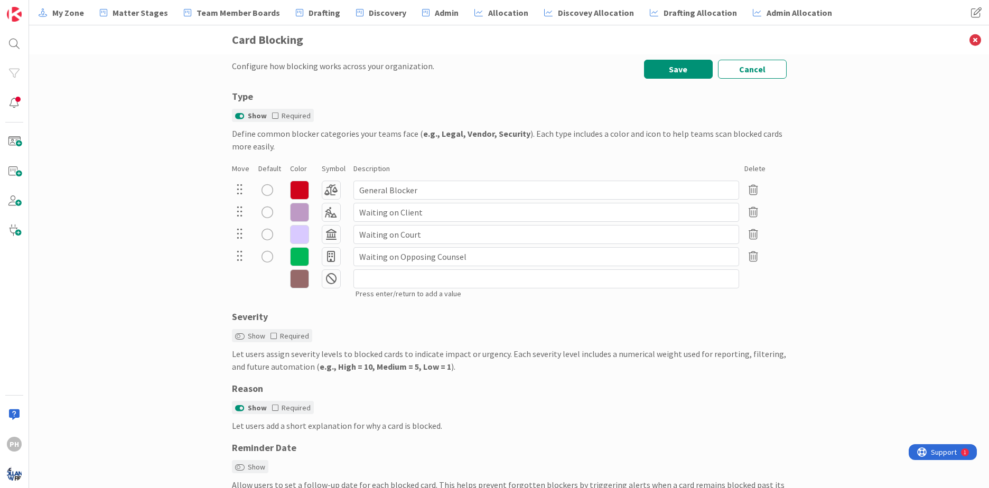
click at [265, 186] on div "radio" at bounding box center [268, 190] width 12 height 12
click at [669, 63] on button "Save" at bounding box center [678, 69] width 69 height 19
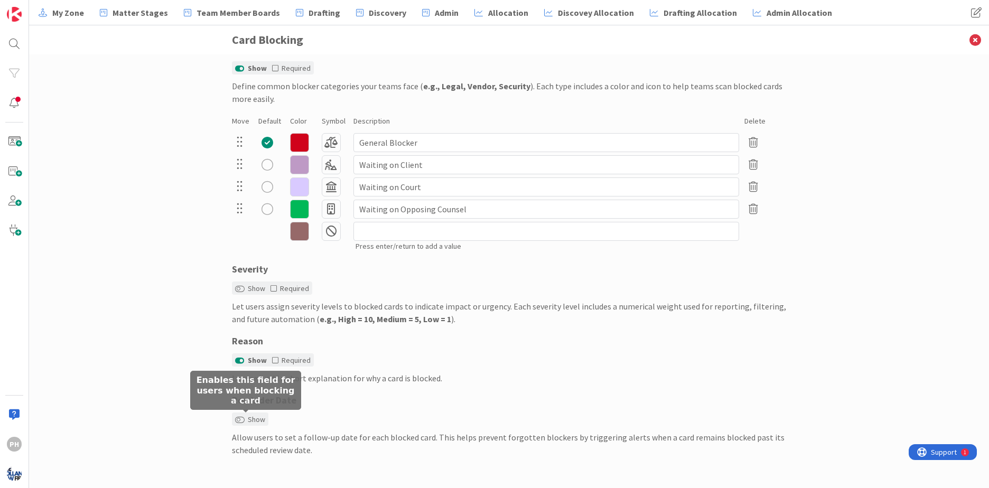
click at [239, 414] on label "Show" at bounding box center [250, 419] width 30 height 11
click at [239, 416] on button "Show" at bounding box center [240, 419] width 10 height 7
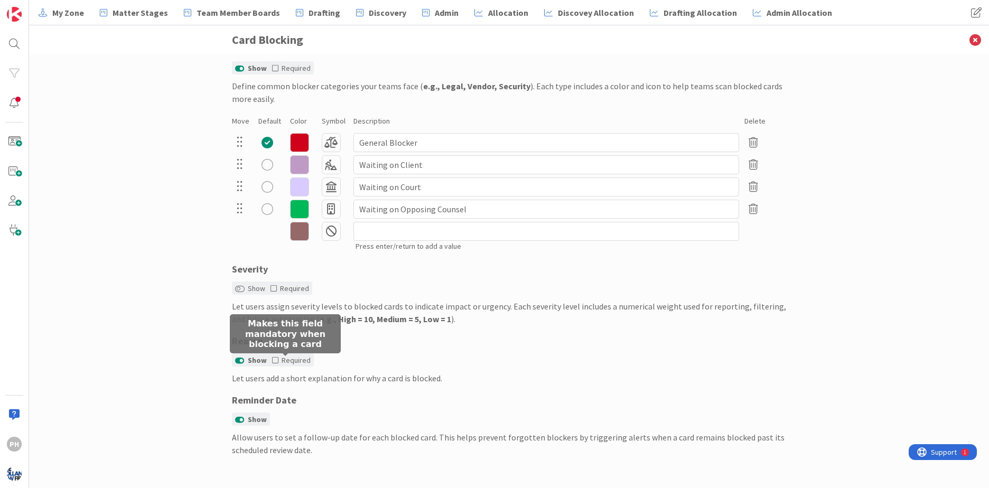
click at [273, 360] on icon at bounding box center [275, 360] width 6 height 7
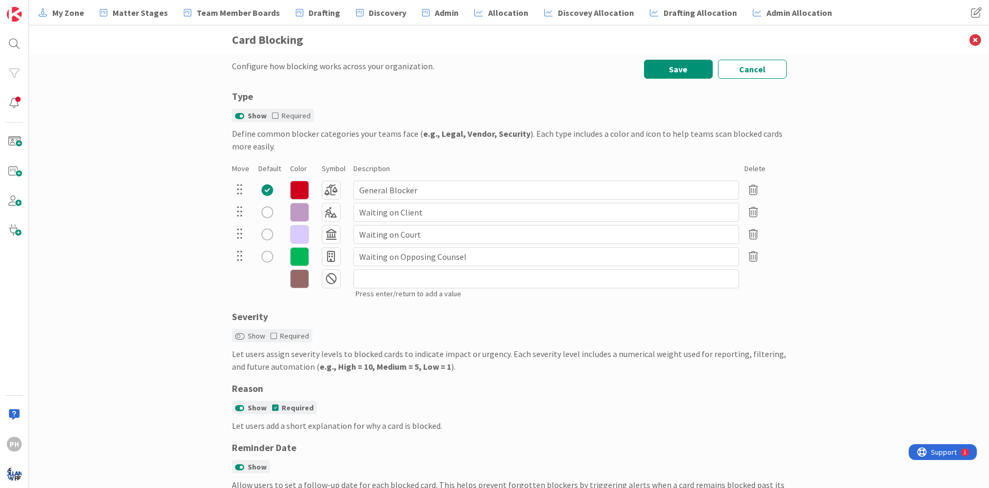
click at [671, 59] on div "Configure how blocking works across your organization. Save Cancel Type Show Re…" at bounding box center [509, 271] width 960 height 434
click at [671, 61] on button "Save" at bounding box center [678, 69] width 69 height 19
click at [293, 237] on icon at bounding box center [299, 234] width 19 height 19
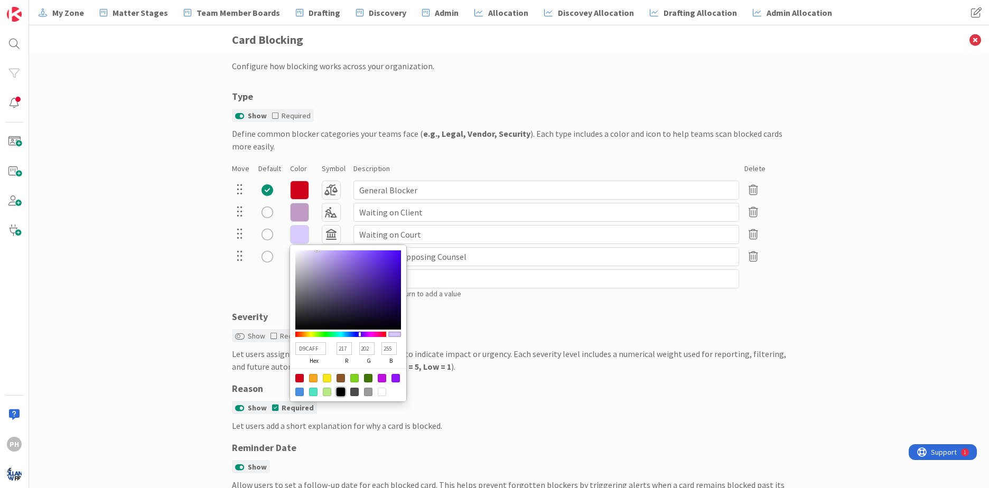
click at [337, 390] on div at bounding box center [341, 392] width 8 height 8
type input "000000"
type input "0"
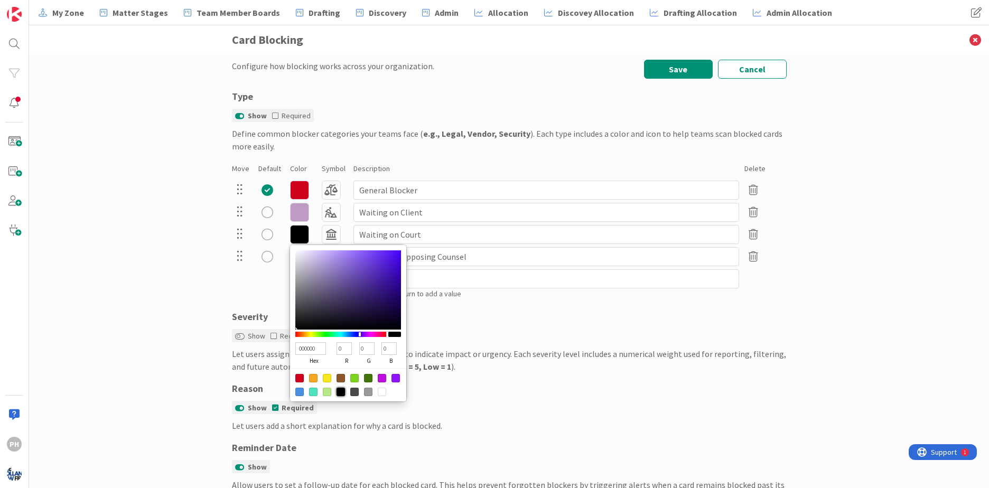
click at [134, 248] on div "Configure how blocking works across your organization. Save Cancel Type Show Re…" at bounding box center [509, 271] width 960 height 434
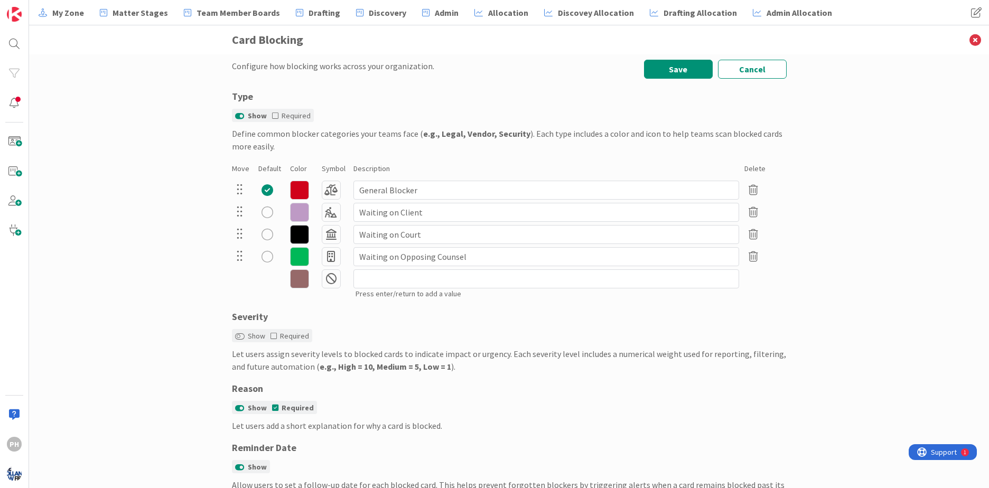
click at [264, 214] on div "radio" at bounding box center [268, 213] width 12 height 12
drag, startPoint x: 288, startPoint y: 211, endPoint x: 132, endPoint y: 221, distance: 156.8
click at [132, 221] on div "Configure how blocking works across your organization. Save Cancel Type Show Re…" at bounding box center [509, 271] width 960 height 434
click at [297, 207] on icon at bounding box center [299, 212] width 19 height 19
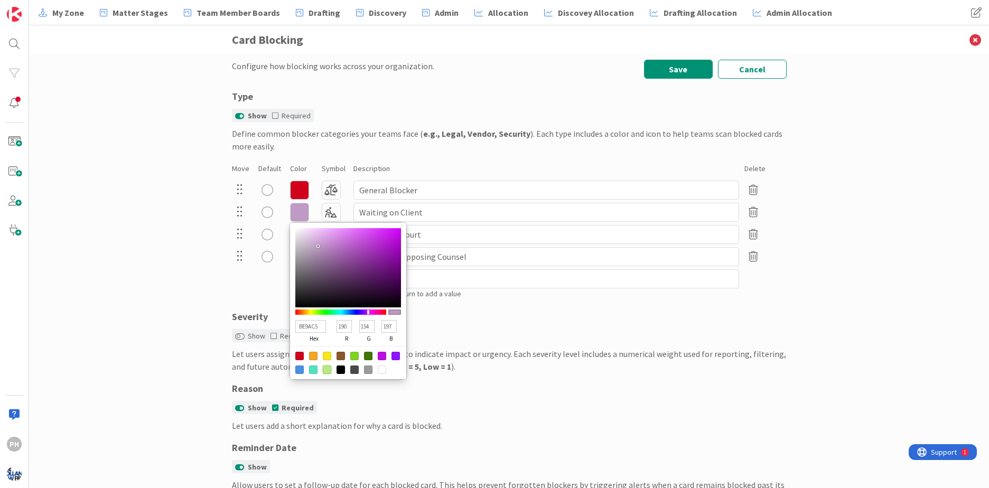
click at [323, 372] on div at bounding box center [327, 370] width 8 height 8
type input "B8E986"
type input "184"
type input "233"
type input "134"
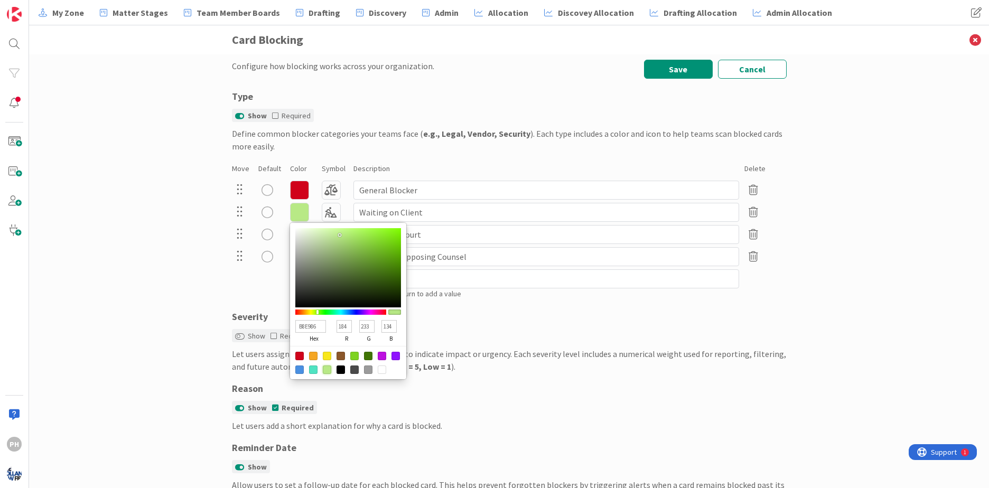
click at [100, 281] on div "Configure how blocking works across your organization. Save Cancel Type Show Re…" at bounding box center [509, 271] width 960 height 434
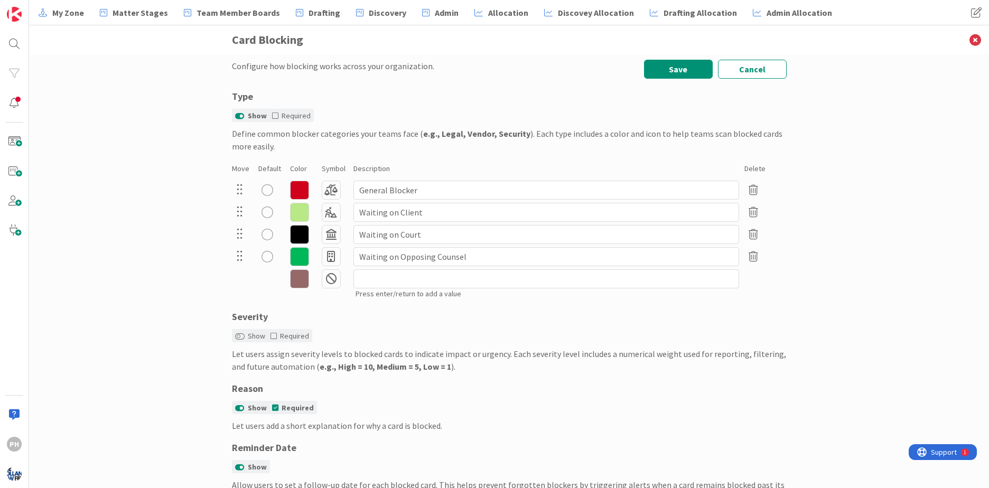
click at [294, 209] on icon at bounding box center [299, 212] width 19 height 19
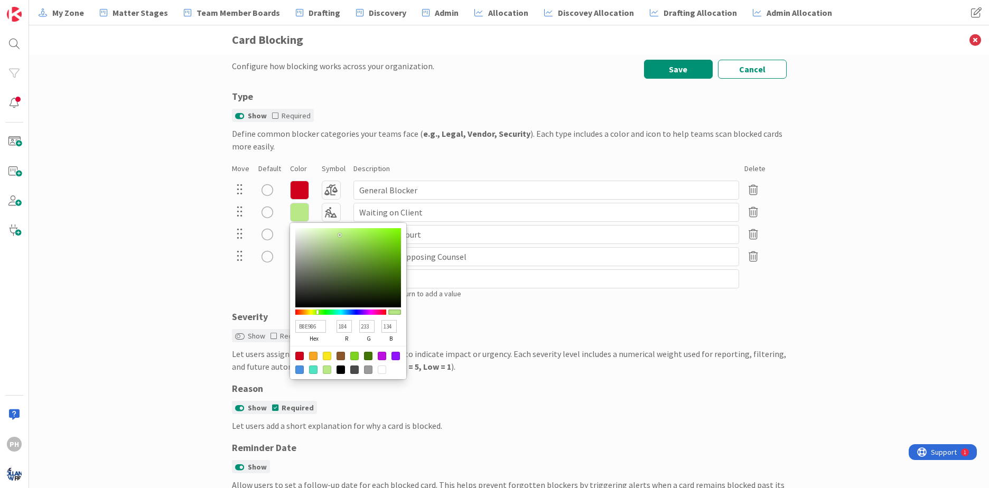
click at [323, 371] on div at bounding box center [327, 370] width 8 height 8
click at [172, 255] on div "Configure how blocking works across your organization. Save Cancel Type Show Re…" at bounding box center [509, 271] width 960 height 434
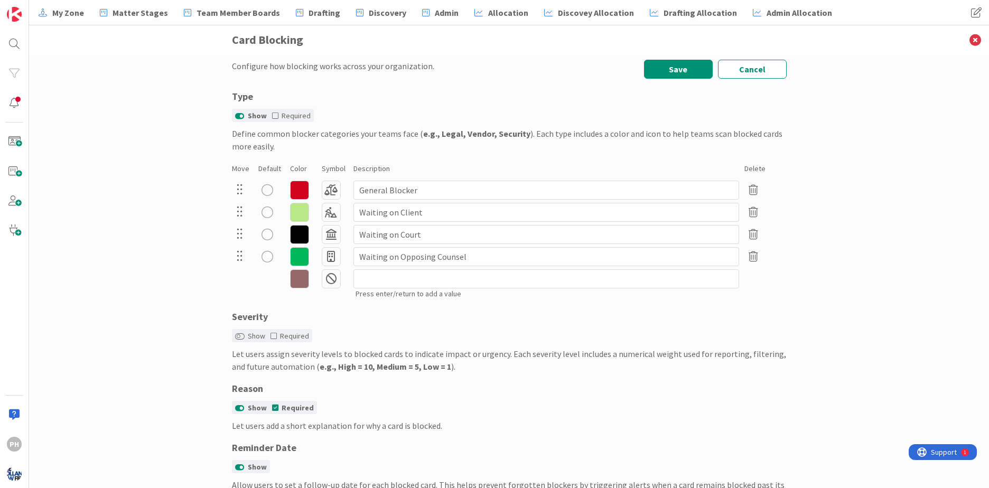
click at [291, 255] on icon at bounding box center [299, 256] width 19 height 19
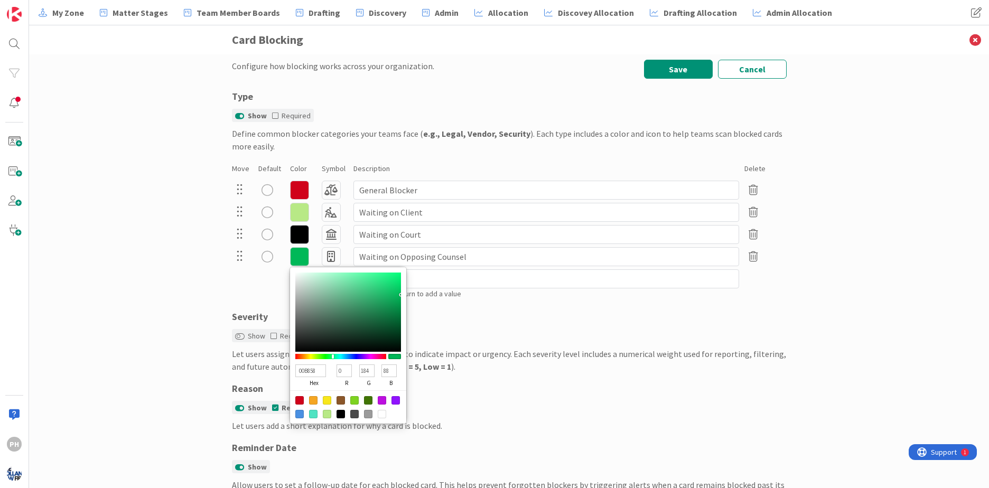
click at [392, 399] on div at bounding box center [396, 400] width 8 height 8
type input "9013FE"
type input "144"
type input "19"
type input "254"
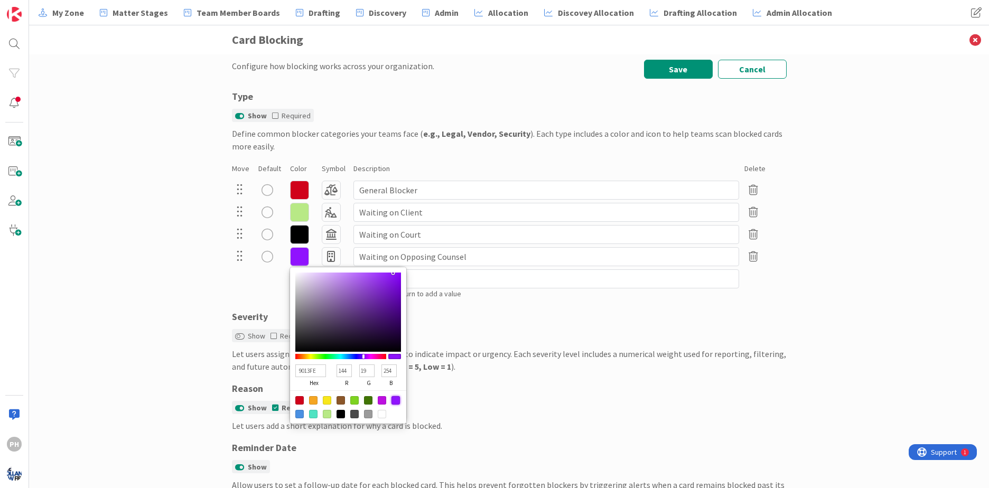
click at [70, 242] on div "Configure how blocking works across your organization. Save Cancel Type Show Re…" at bounding box center [509, 271] width 960 height 434
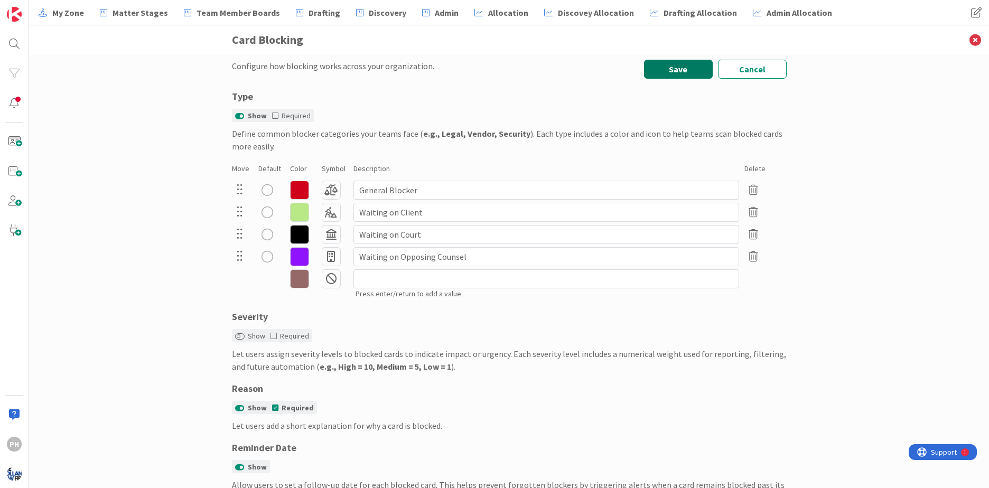
click at [697, 68] on button "Save" at bounding box center [678, 69] width 69 height 19
click at [975, 35] on icon at bounding box center [975, 39] width 27 height 29
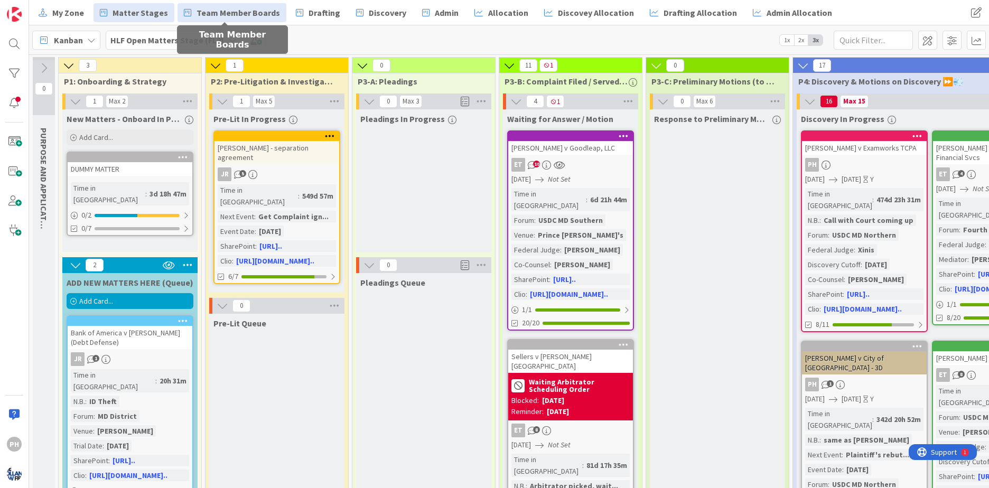
click at [246, 6] on span "Team Member Boards" at bounding box center [239, 12] width 84 height 13
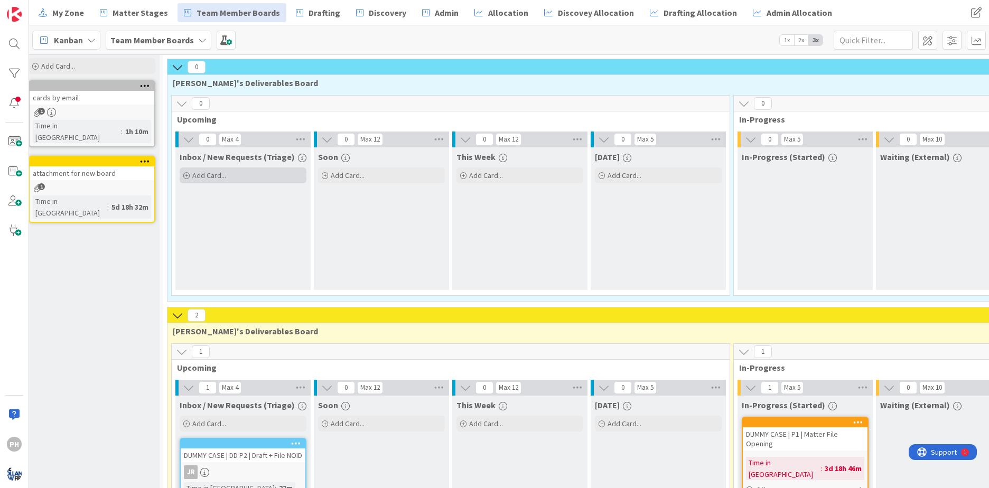
scroll to position [0, 8]
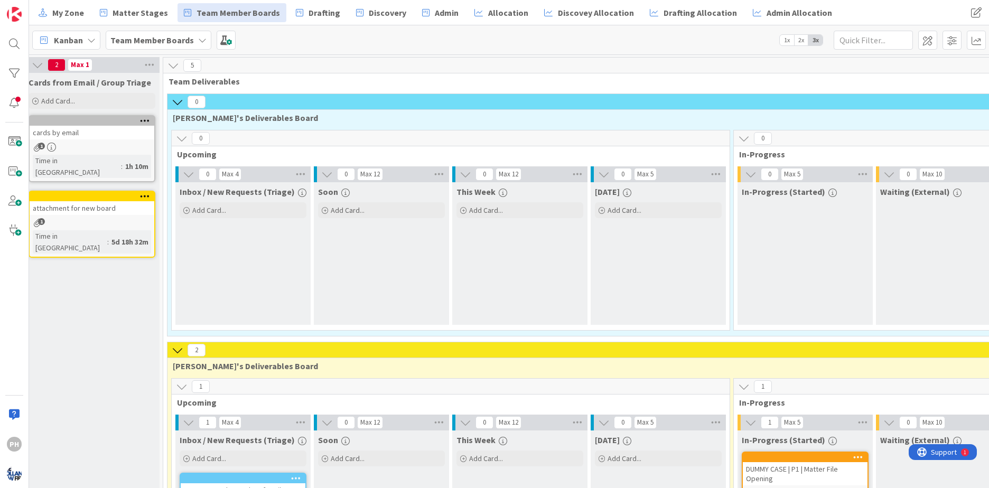
click at [185, 139] on icon at bounding box center [182, 139] width 12 height 12
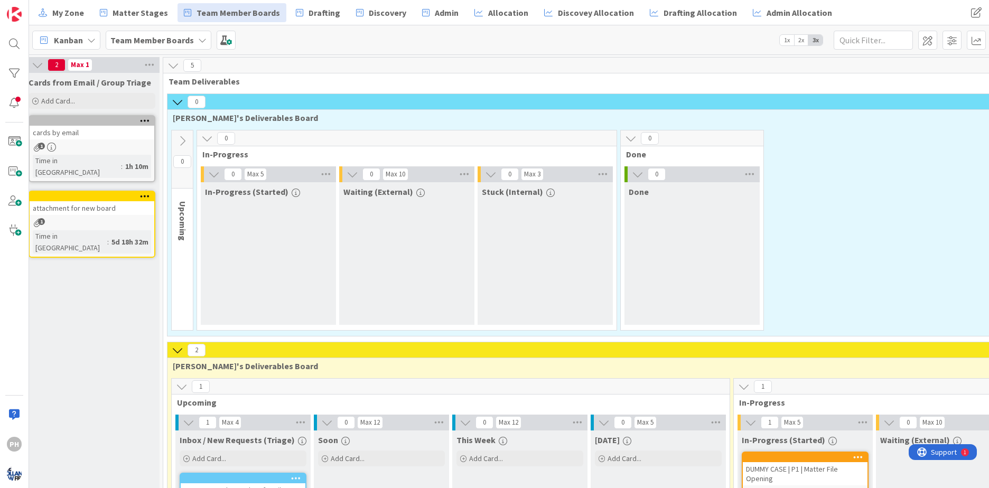
click at [185, 139] on icon at bounding box center [183, 141] width 12 height 12
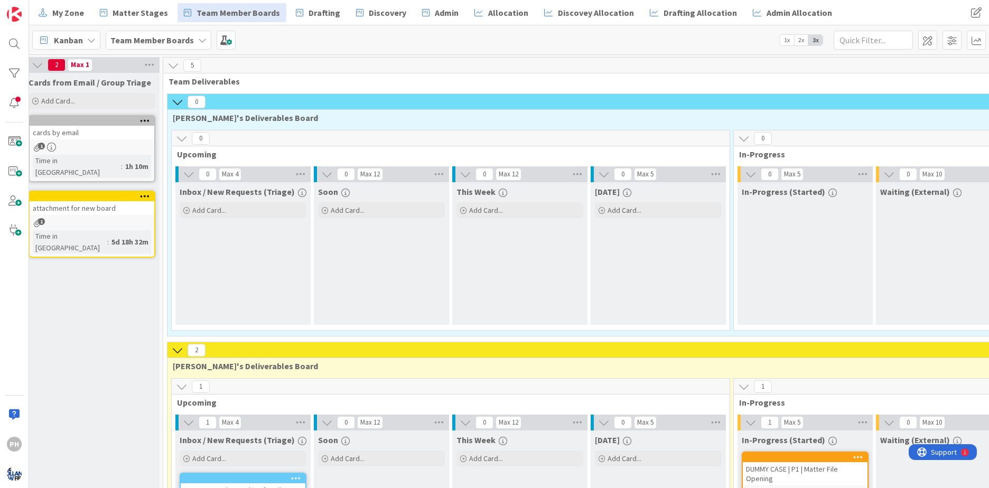
click at [173, 104] on icon at bounding box center [178, 102] width 12 height 12
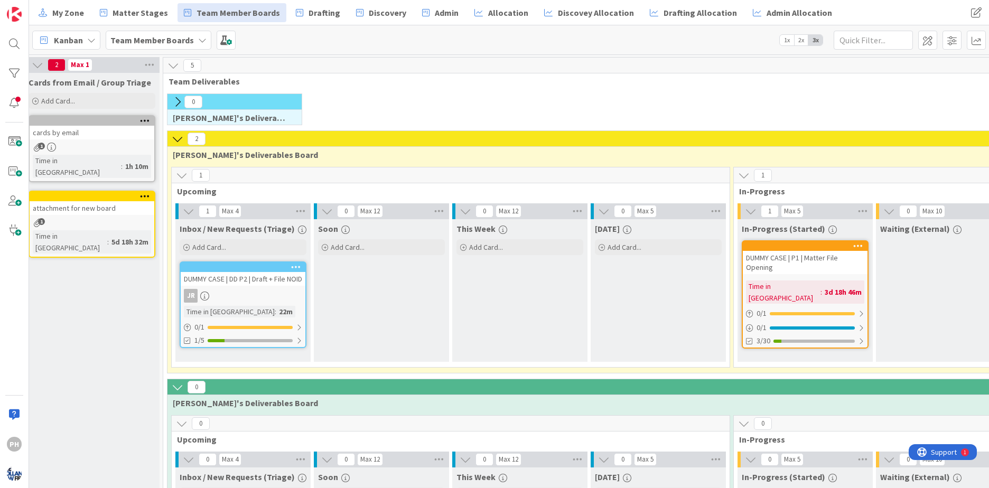
click at [179, 138] on icon at bounding box center [178, 139] width 12 height 12
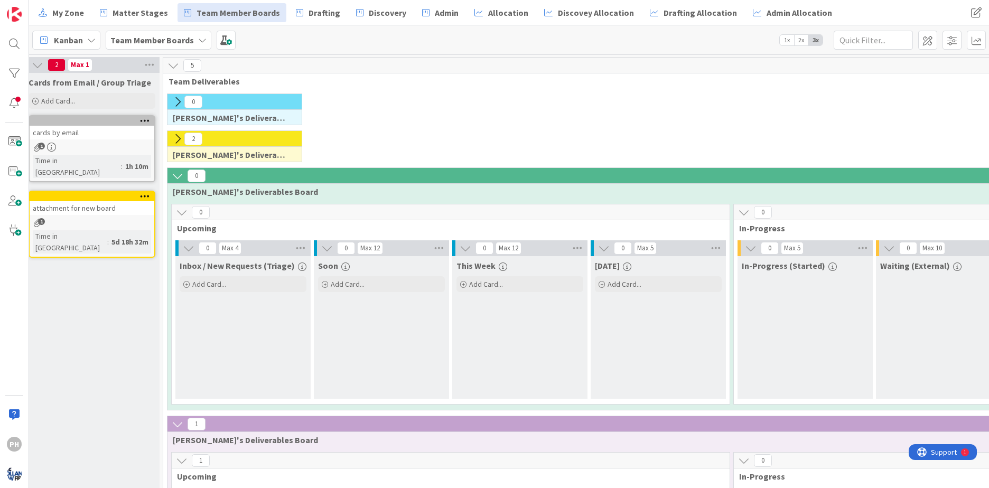
click at [175, 172] on icon at bounding box center [178, 176] width 12 height 12
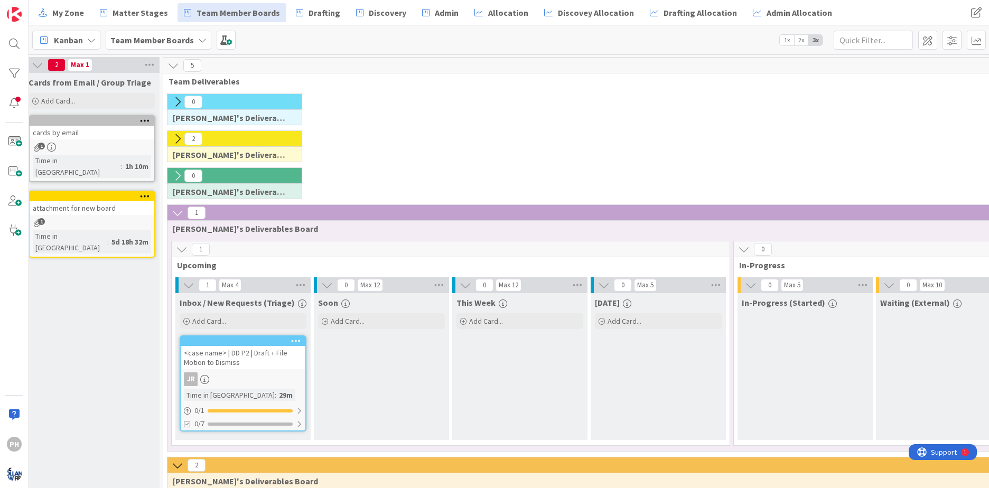
click at [175, 211] on icon at bounding box center [178, 213] width 12 height 12
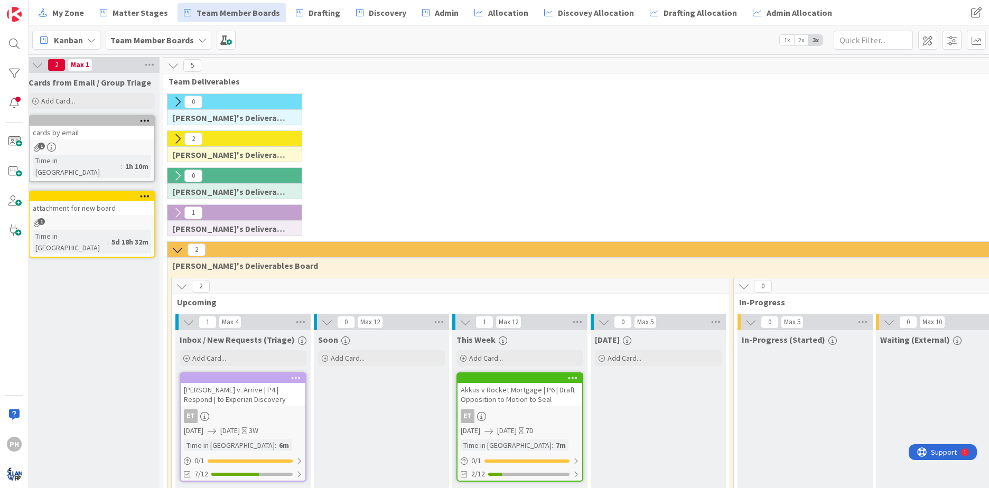
click at [176, 250] on icon at bounding box center [178, 250] width 12 height 12
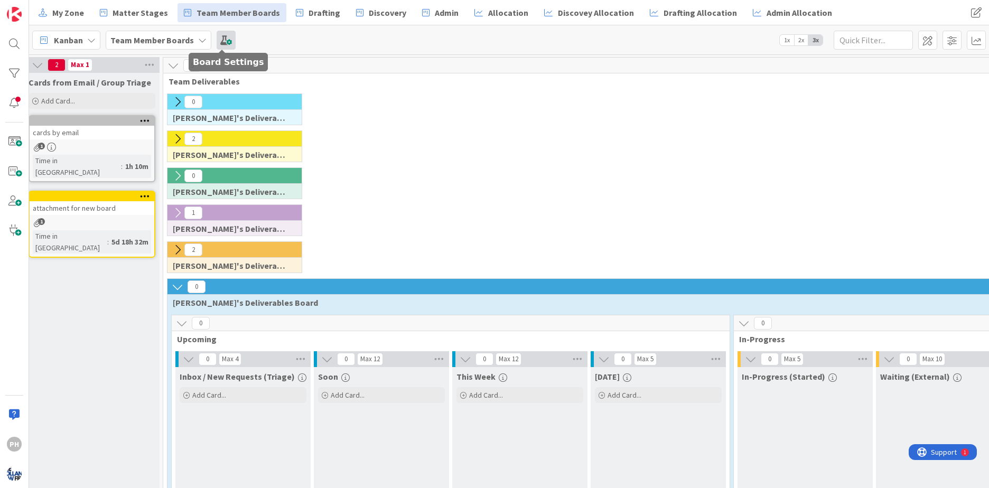
click at [221, 38] on span at bounding box center [226, 40] width 19 height 19
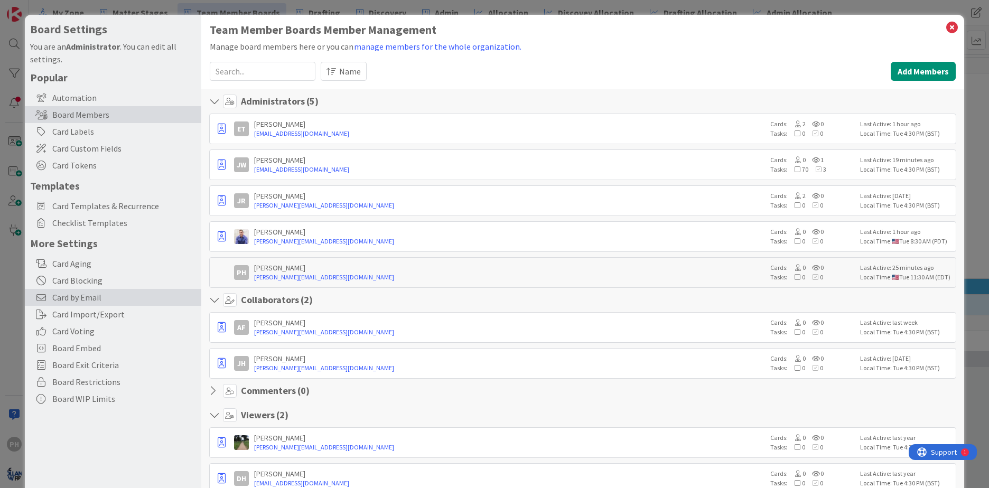
click at [55, 296] on span "Card by Email" at bounding box center [124, 297] width 144 height 13
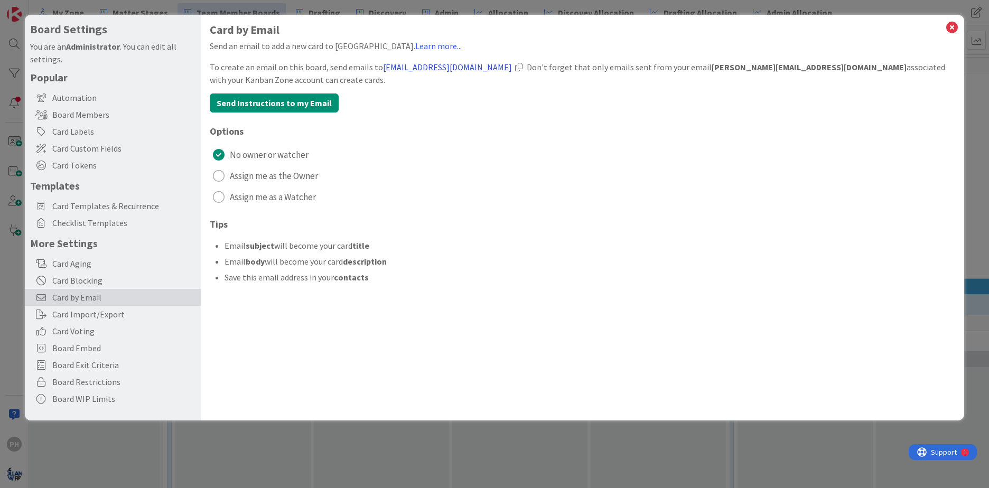
click at [443, 64] on link "[EMAIL_ADDRESS][DOMAIN_NAME]" at bounding box center [447, 67] width 129 height 11
click at [954, 23] on icon at bounding box center [953, 27] width 14 height 15
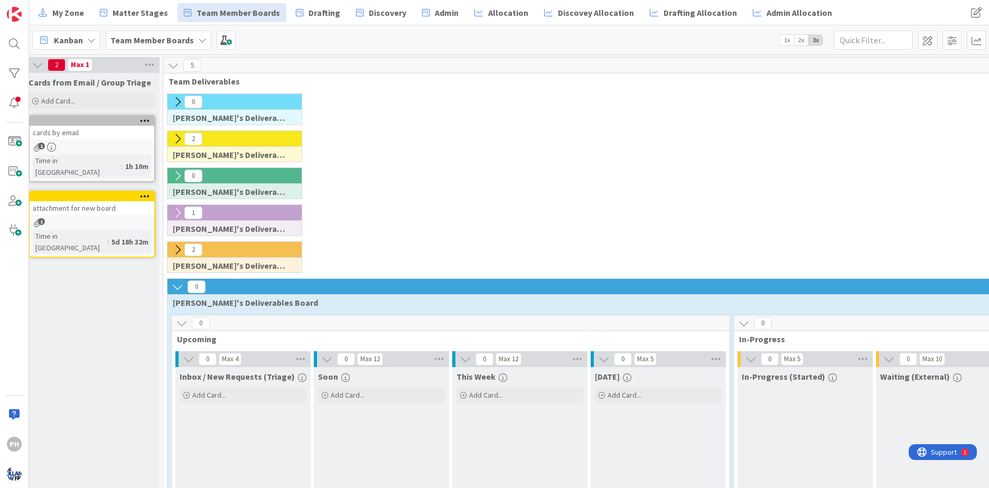
scroll to position [0, 0]
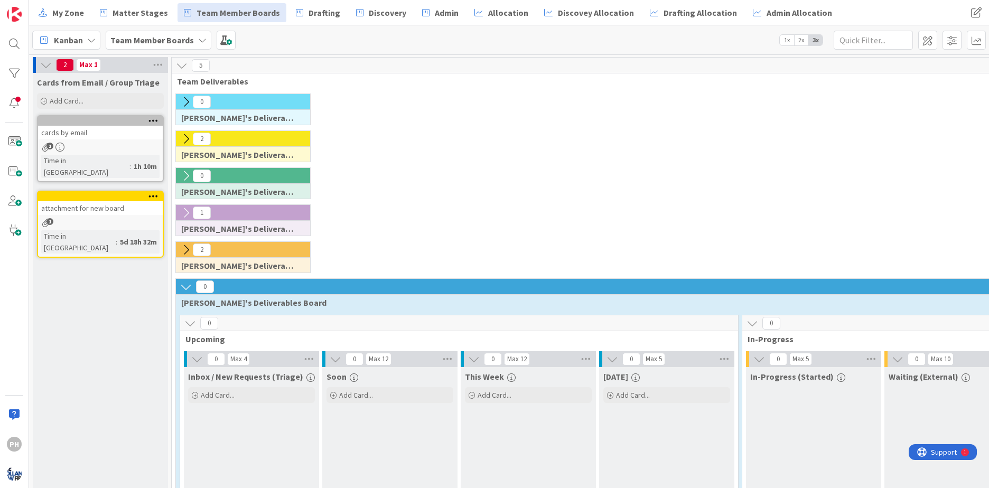
click at [110, 128] on div "cards by email" at bounding box center [100, 133] width 125 height 14
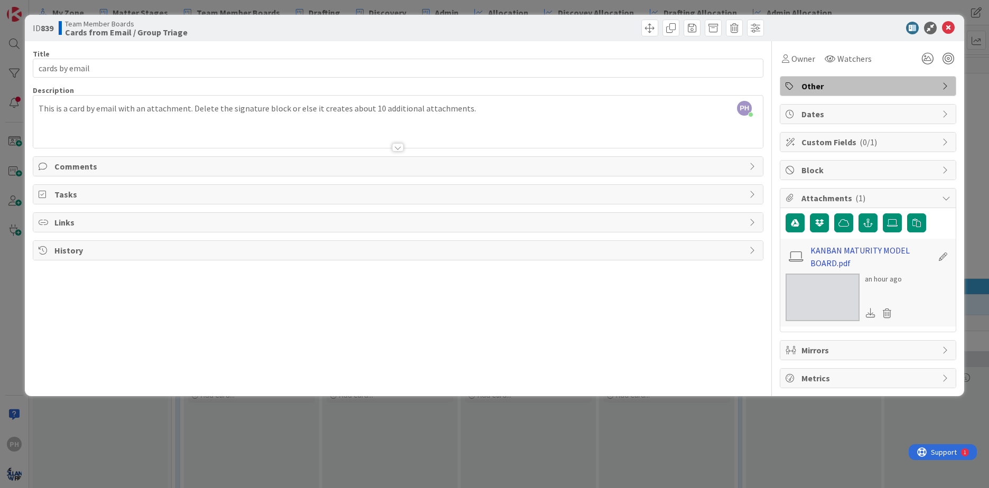
click at [836, 251] on link "KANBAN MATURITY MODEL BOARD.pdf" at bounding box center [872, 256] width 123 height 25
click at [948, 26] on icon at bounding box center [948, 28] width 13 height 13
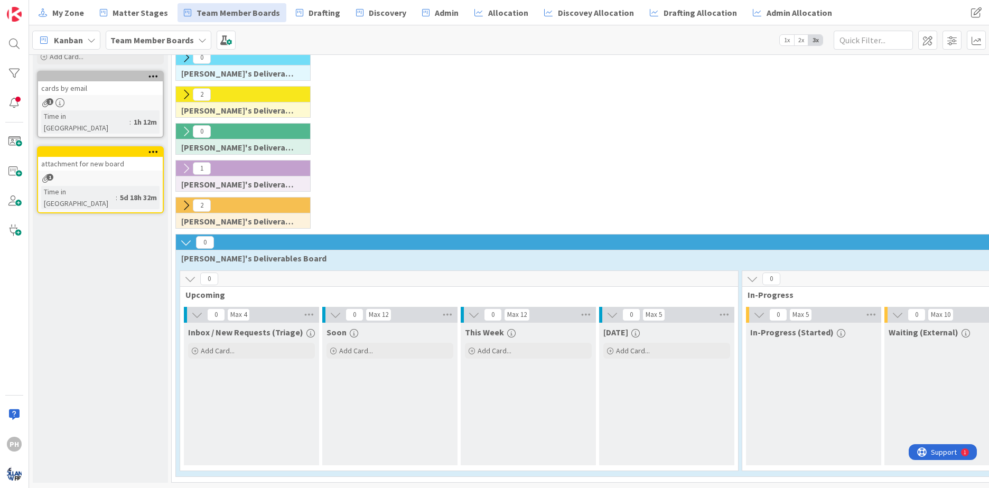
scroll to position [52, 0]
click at [189, 200] on icon at bounding box center [186, 206] width 12 height 12
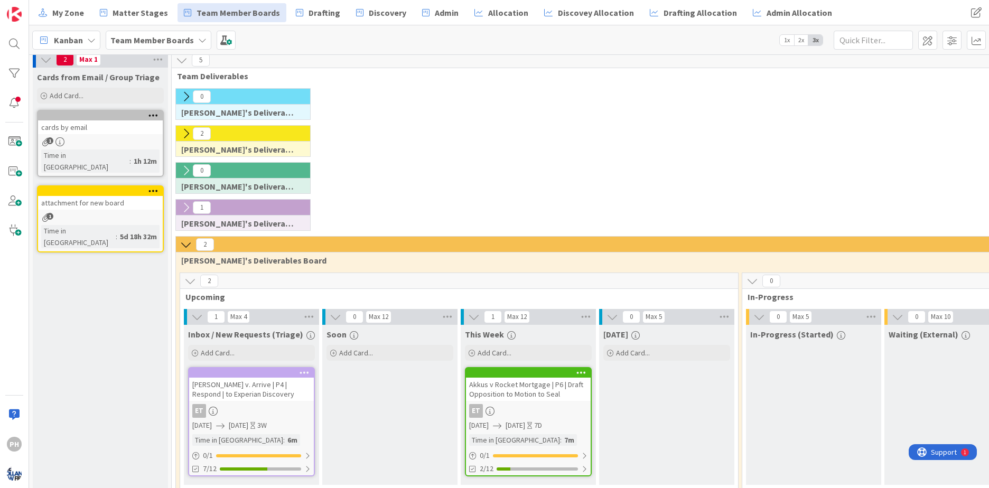
scroll to position [0, 0]
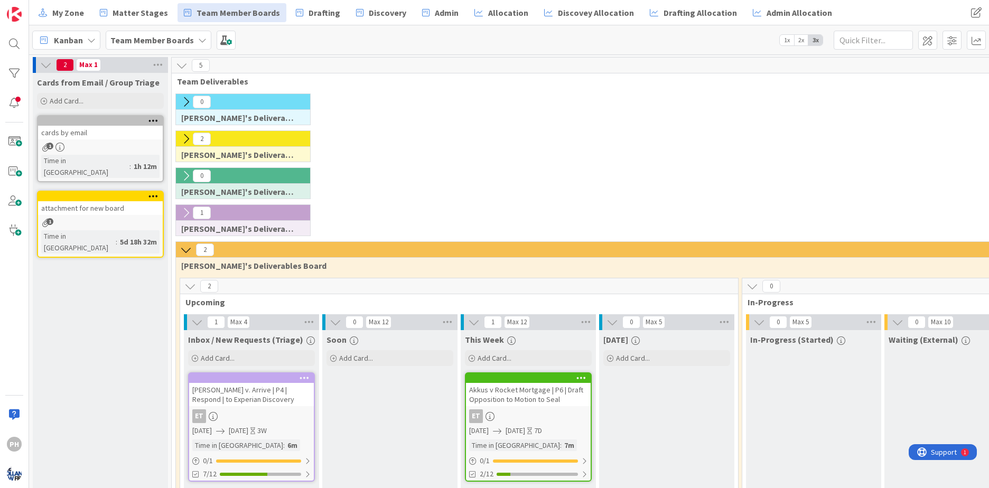
click at [186, 247] on icon at bounding box center [186, 250] width 12 height 12
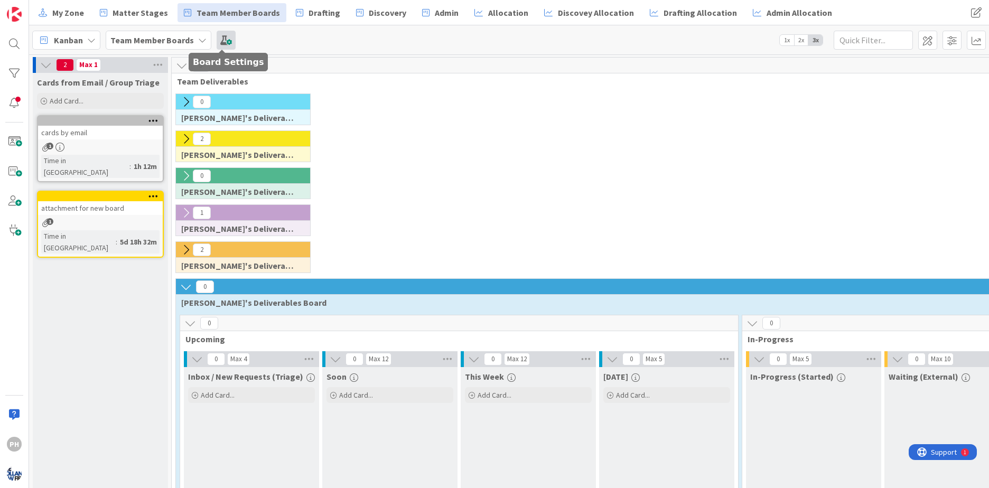
click at [222, 37] on span at bounding box center [226, 40] width 19 height 19
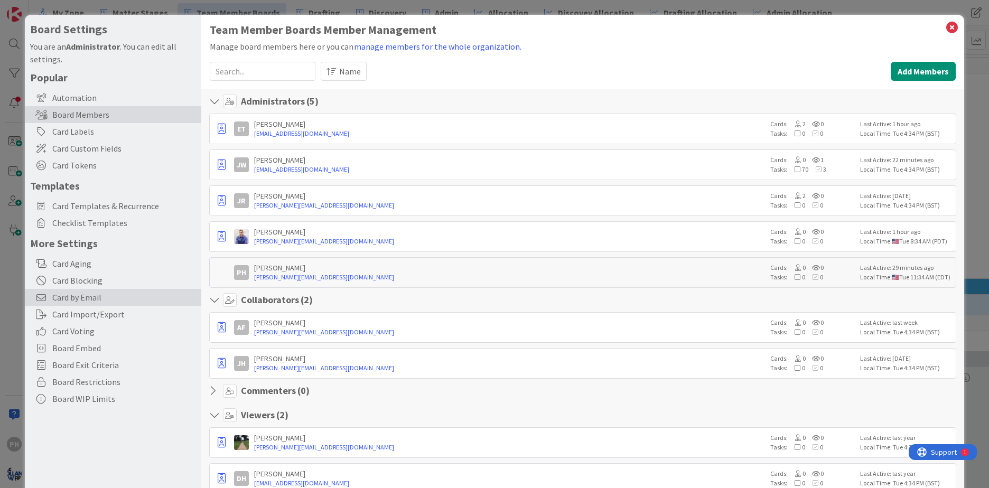
click at [71, 298] on span "Card by Email" at bounding box center [124, 297] width 144 height 13
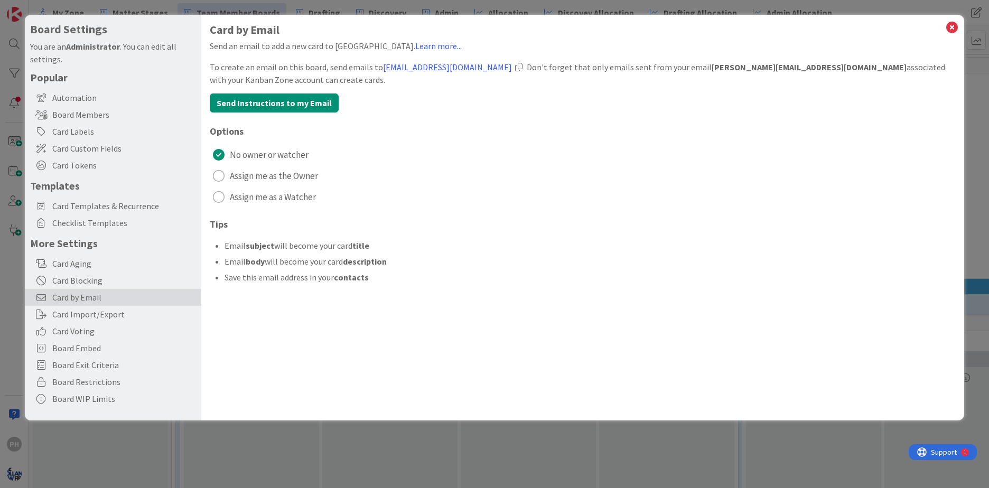
click at [515, 64] on div at bounding box center [518, 67] width 7 height 8
click at [219, 175] on div "radio" at bounding box center [219, 176] width 12 height 12
click at [949, 27] on icon at bounding box center [953, 27] width 14 height 15
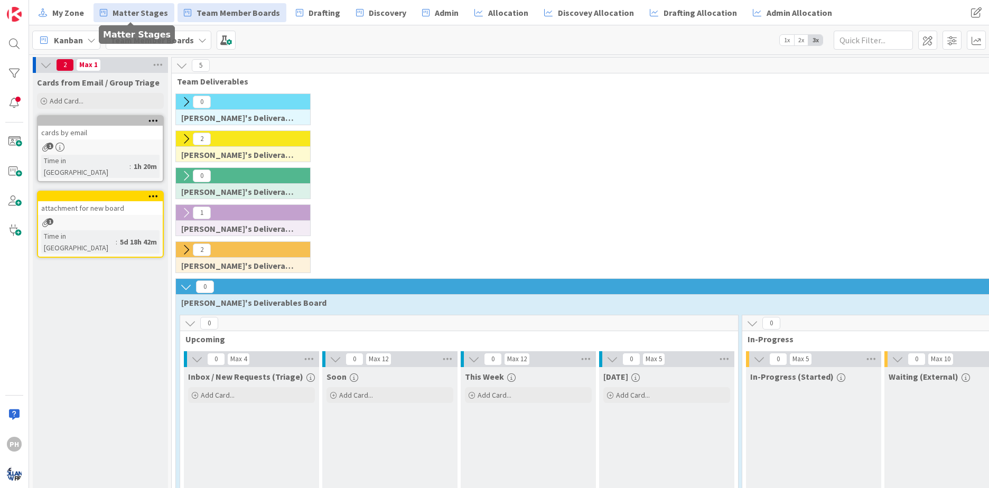
click at [135, 8] on span "Matter Stages" at bounding box center [140, 12] width 55 height 13
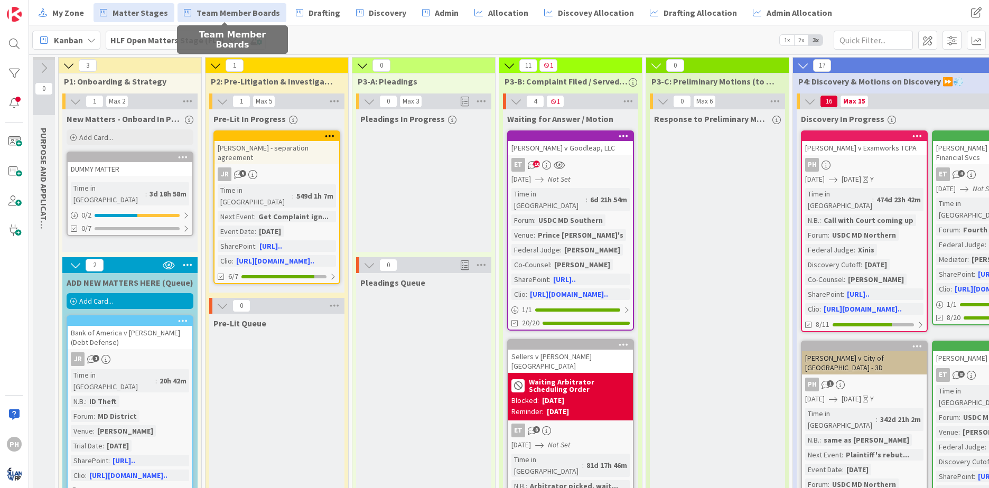
click at [225, 14] on span "Team Member Boards" at bounding box center [239, 12] width 84 height 13
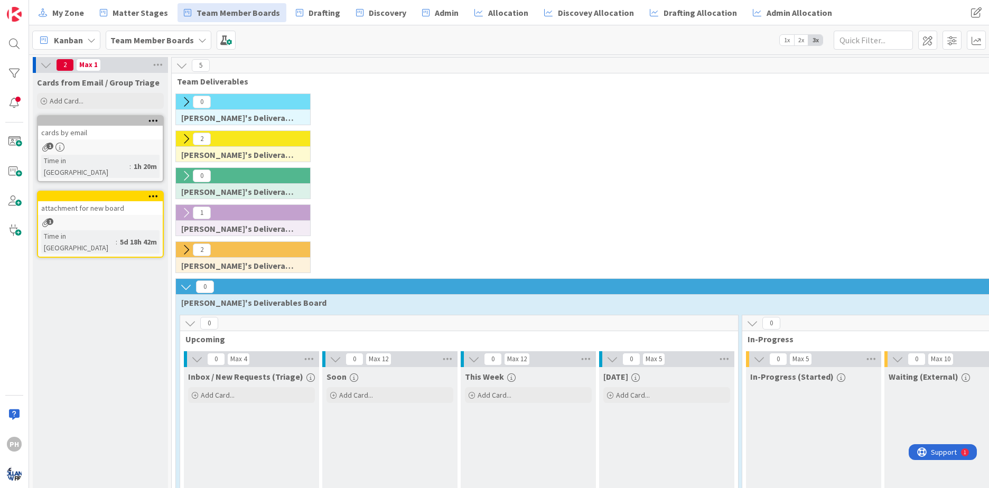
click at [105, 136] on div "cards by email" at bounding box center [100, 133] width 125 height 14
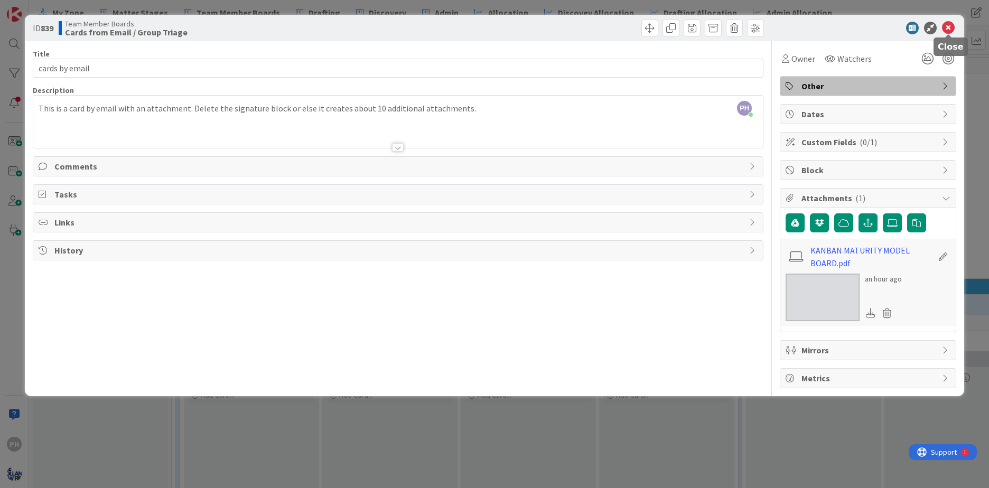
click at [948, 25] on icon at bounding box center [948, 28] width 13 height 13
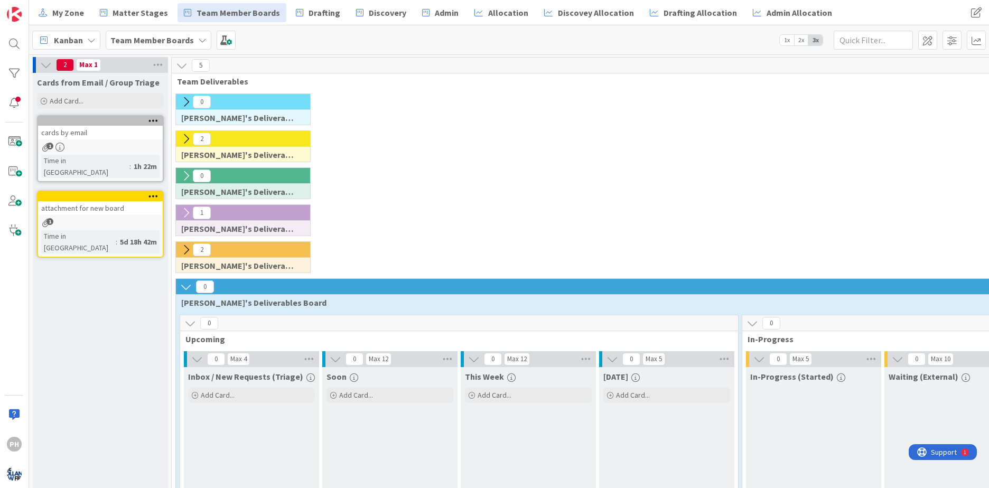
click at [85, 201] on div "attachment for new board" at bounding box center [100, 208] width 125 height 14
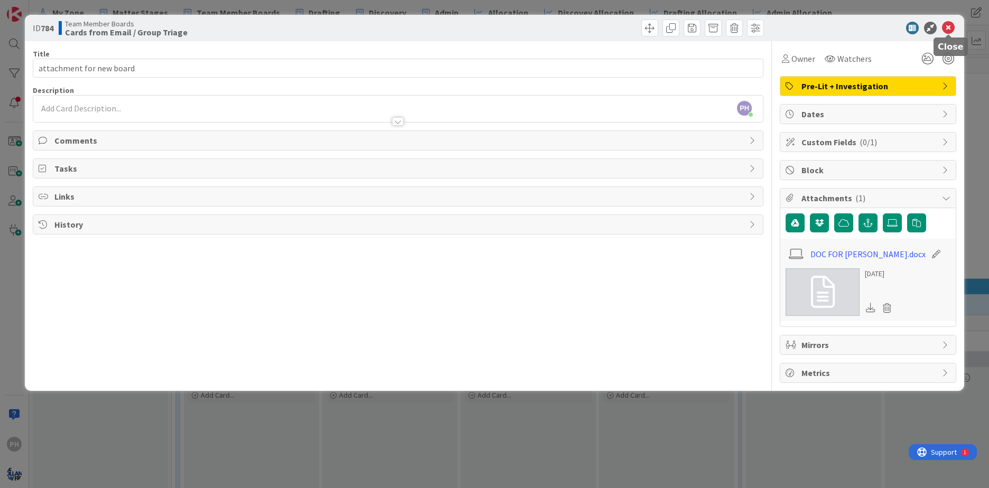
click at [950, 25] on icon at bounding box center [948, 28] width 13 height 13
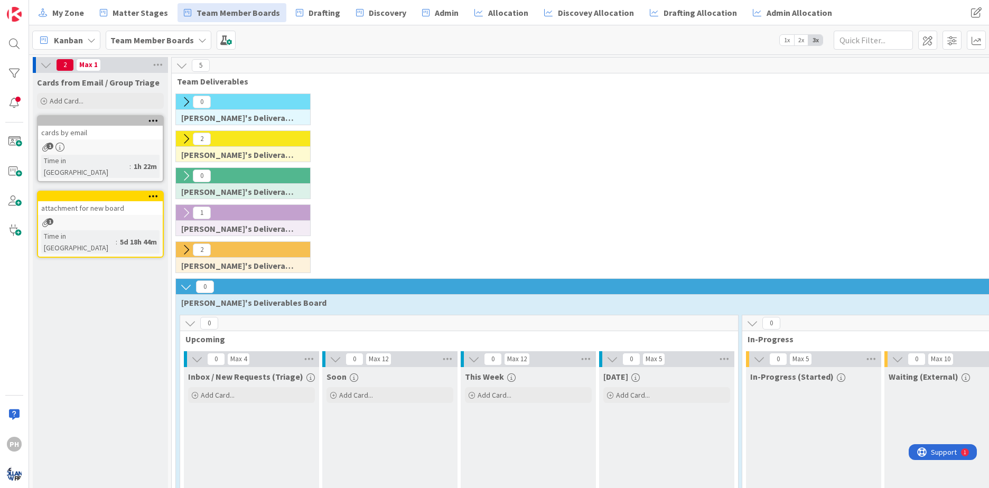
click at [105, 201] on div "attachment for new board" at bounding box center [100, 208] width 125 height 14
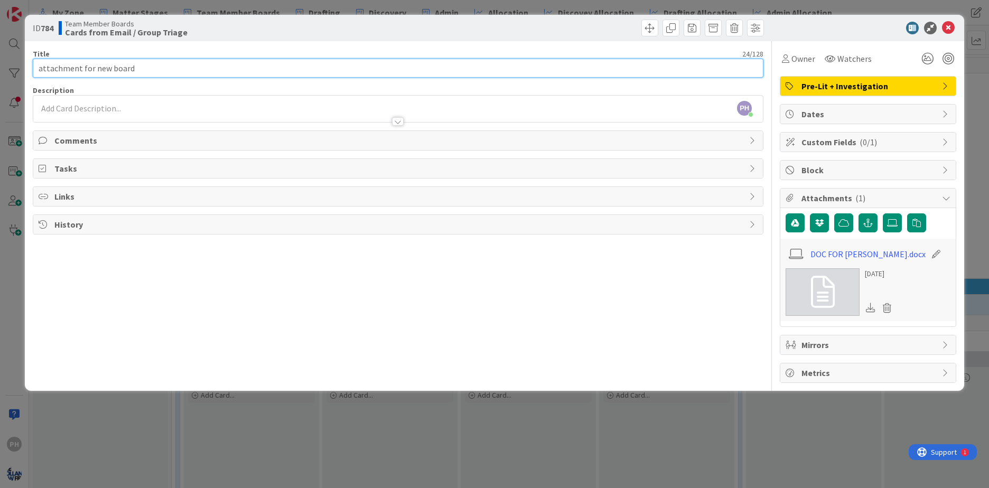
drag, startPoint x: 139, startPoint y: 69, endPoint x: -2, endPoint y: 55, distance: 141.8
click at [0, 55] on html "PH My Zone Matter Stages Team Member Boards Drafting Discovery Admin Allocation…" at bounding box center [494, 244] width 989 height 488
type input "F"
type input "Matter Board Checklist Templates"
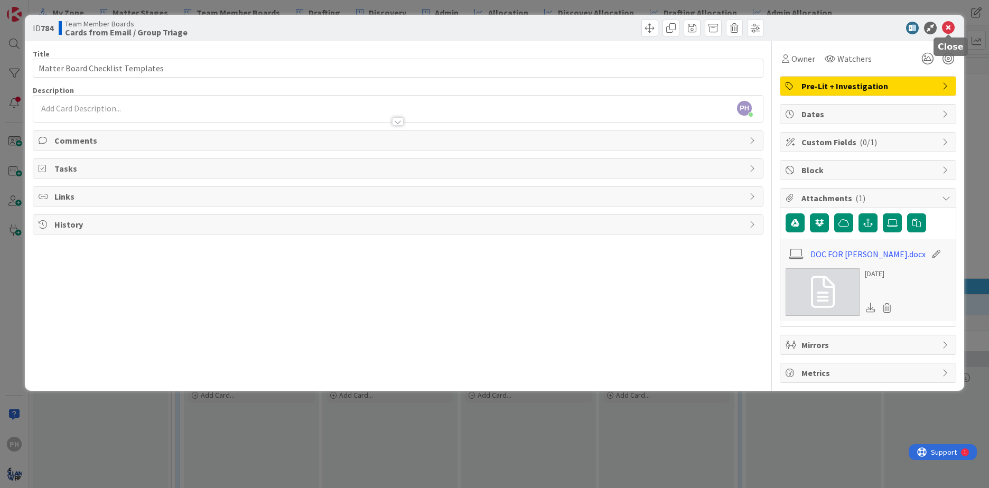
click at [948, 25] on icon at bounding box center [948, 28] width 13 height 13
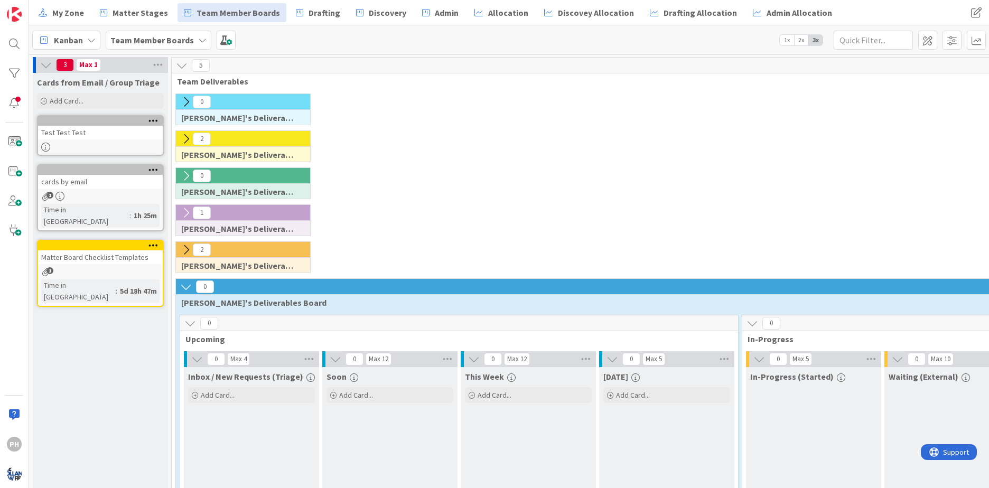
click at [113, 129] on div "Test Test Test" at bounding box center [100, 133] width 125 height 14
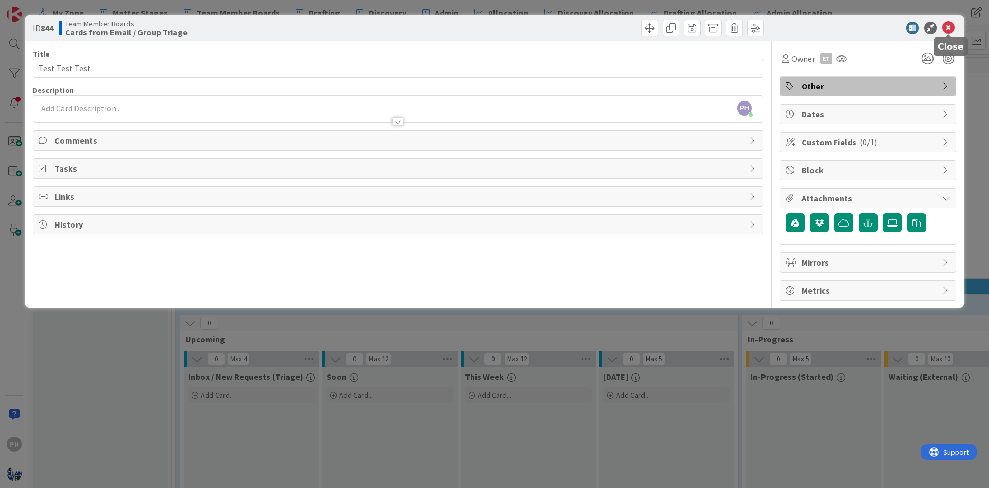
click at [944, 26] on icon at bounding box center [948, 28] width 13 height 13
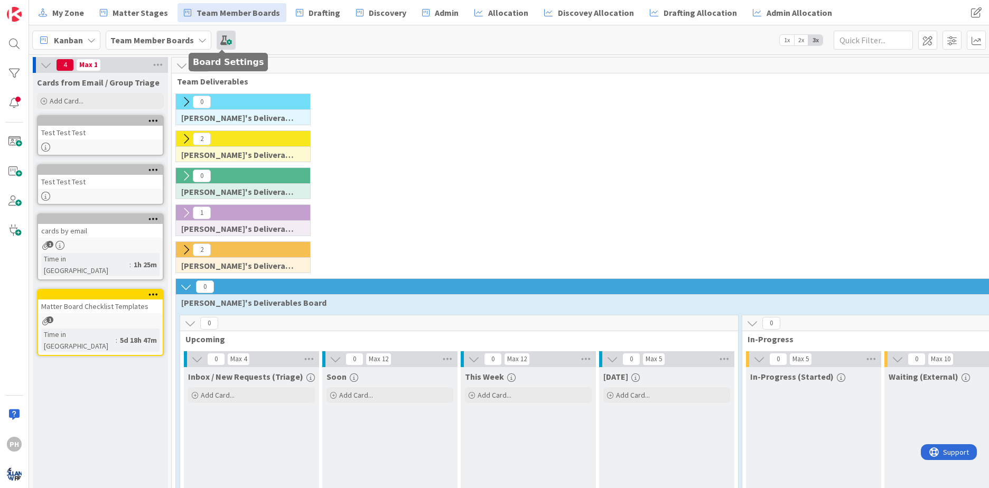
click at [220, 38] on span at bounding box center [226, 40] width 19 height 19
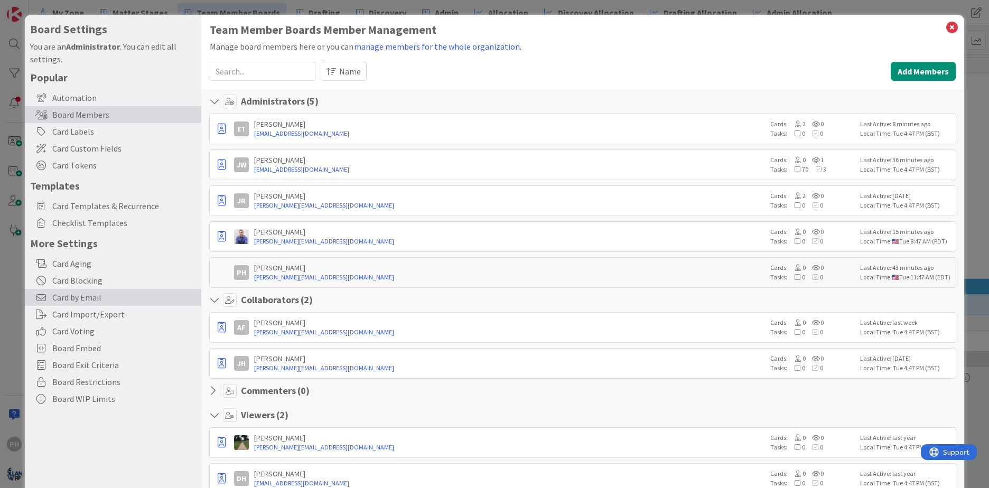
click at [54, 294] on span "Card by Email" at bounding box center [124, 297] width 144 height 13
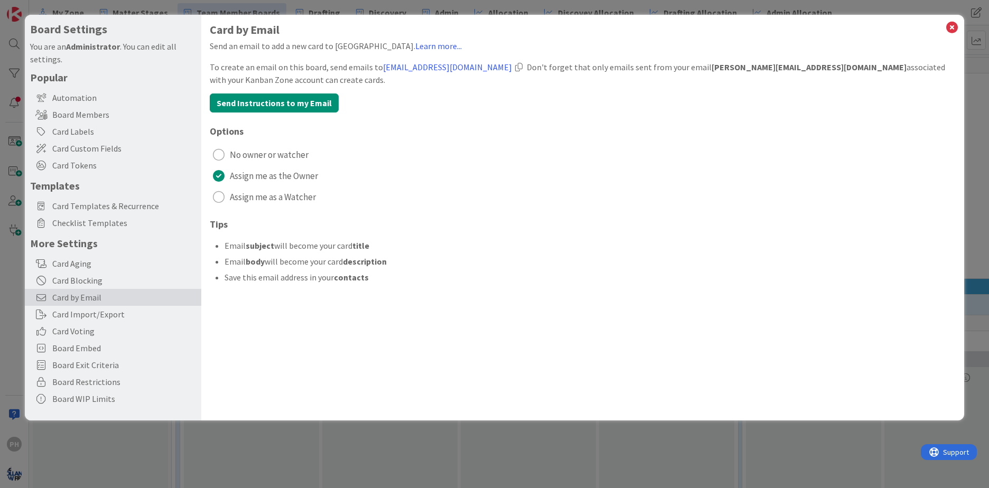
click at [517, 64] on div at bounding box center [518, 67] width 7 height 8
click at [952, 24] on icon at bounding box center [953, 27] width 14 height 15
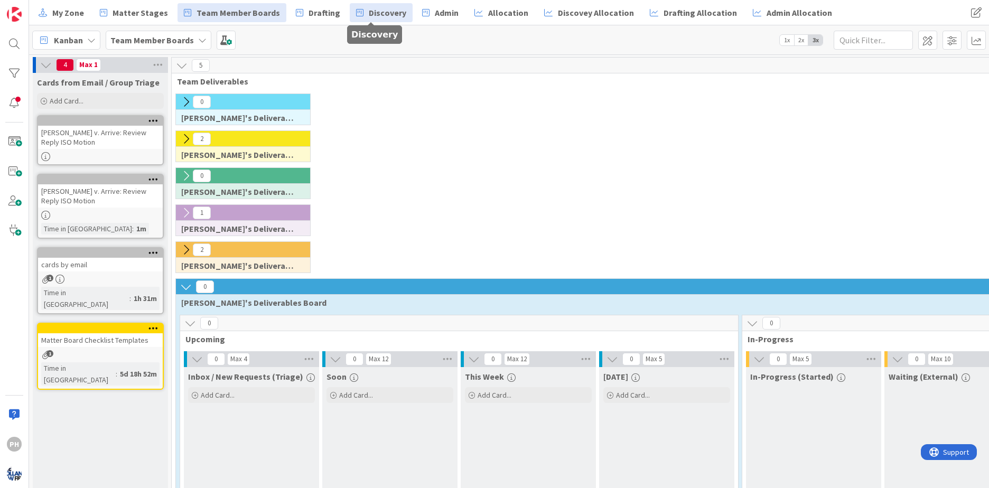
click at [377, 16] on span "Discovery" at bounding box center [388, 12] width 38 height 13
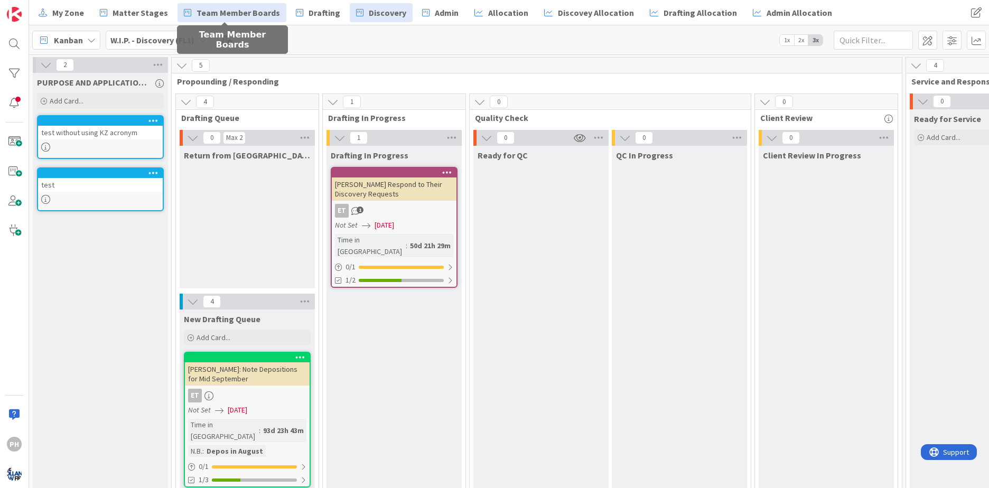
click at [197, 16] on span "Team Member Boards" at bounding box center [239, 12] width 84 height 13
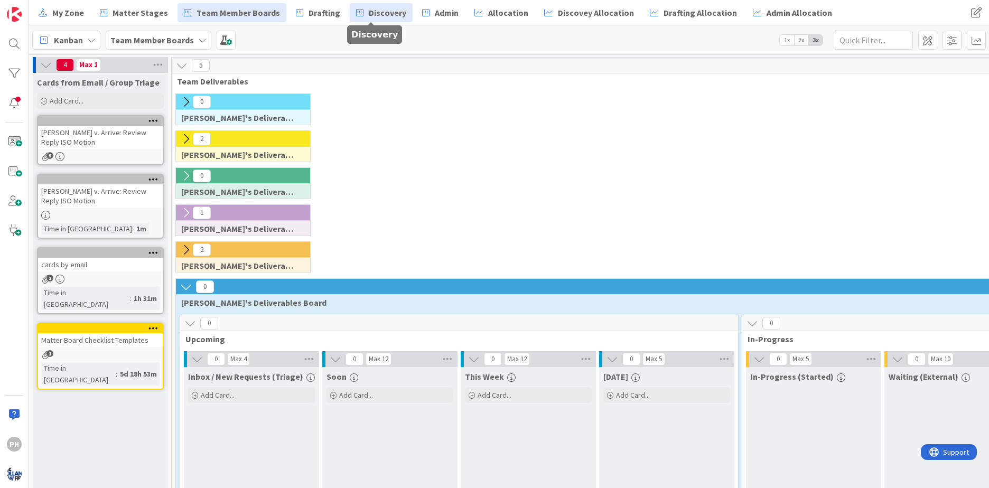
click at [369, 8] on span "Discovery" at bounding box center [388, 12] width 38 height 13
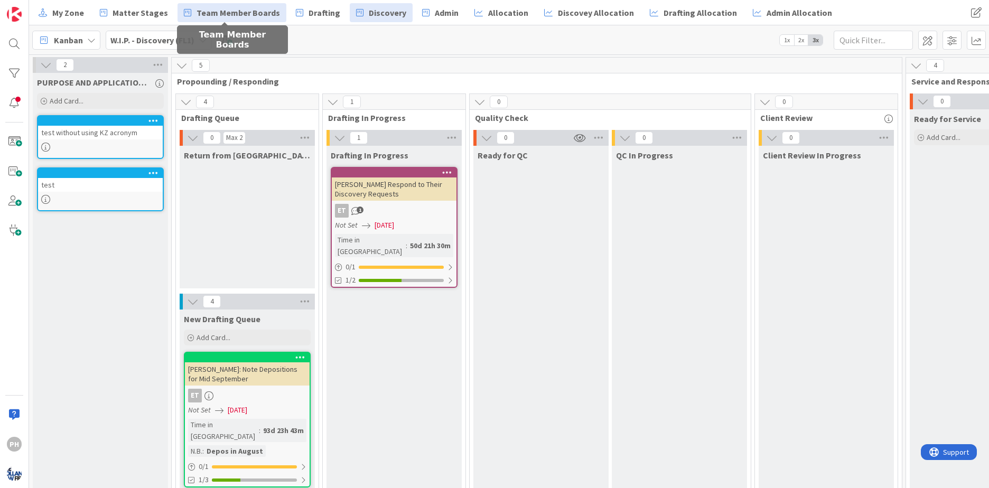
click at [218, 6] on span "Team Member Boards" at bounding box center [239, 12] width 84 height 13
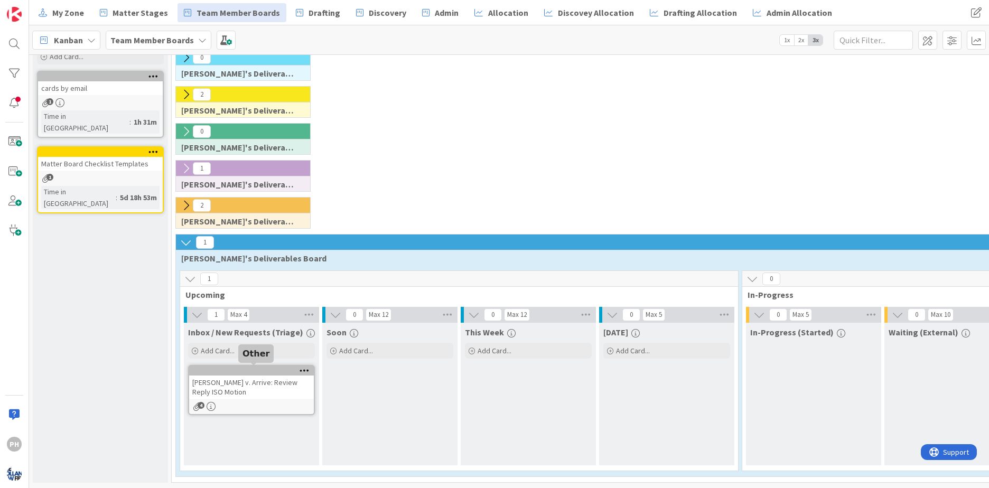
scroll to position [52, 0]
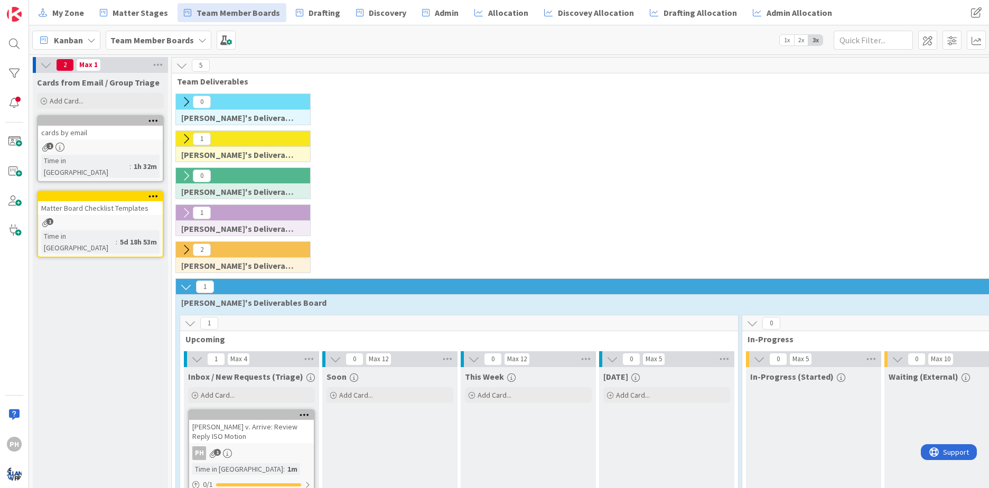
scroll to position [52, 0]
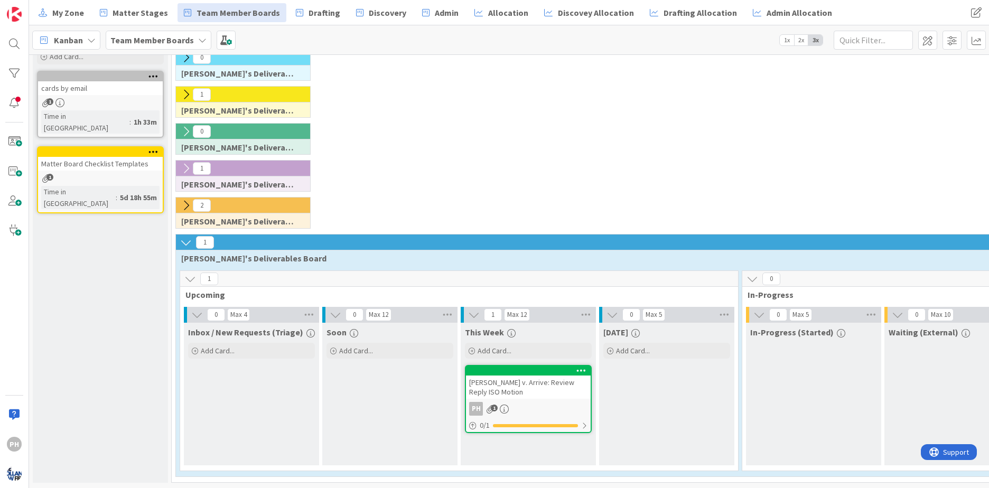
click at [531, 376] on div "[PERSON_NAME] v. Arrive: Review Reply ISO Motion" at bounding box center [528, 387] width 125 height 23
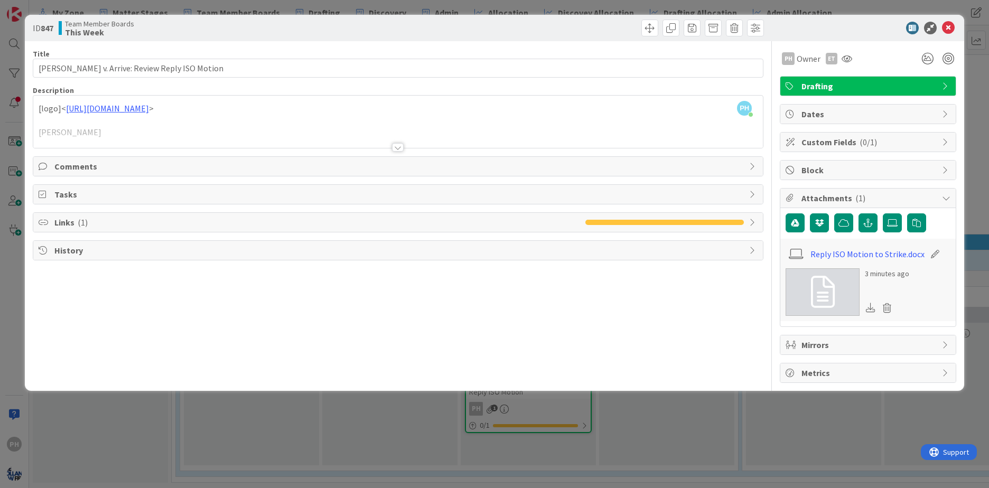
click at [941, 345] on div "Mirrors" at bounding box center [868, 345] width 175 height 19
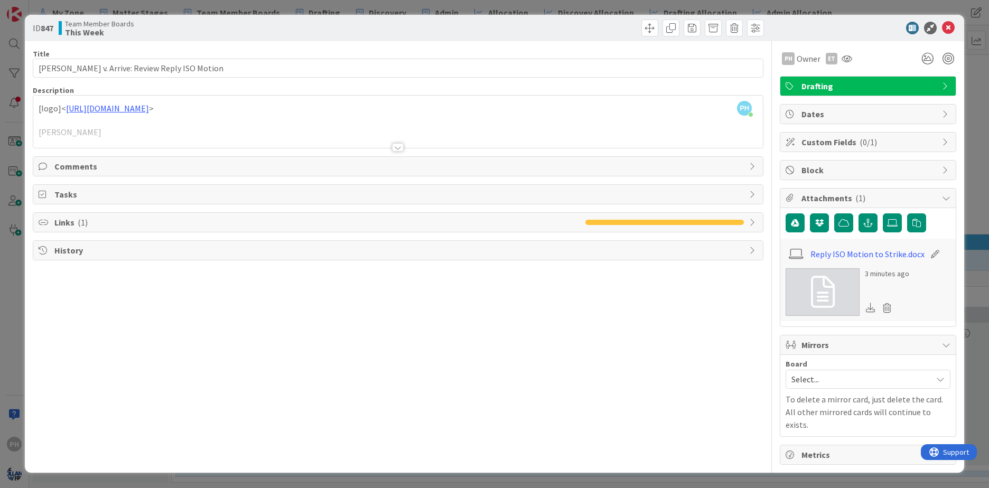
click at [921, 381] on span "Select..." at bounding box center [859, 379] width 135 height 15
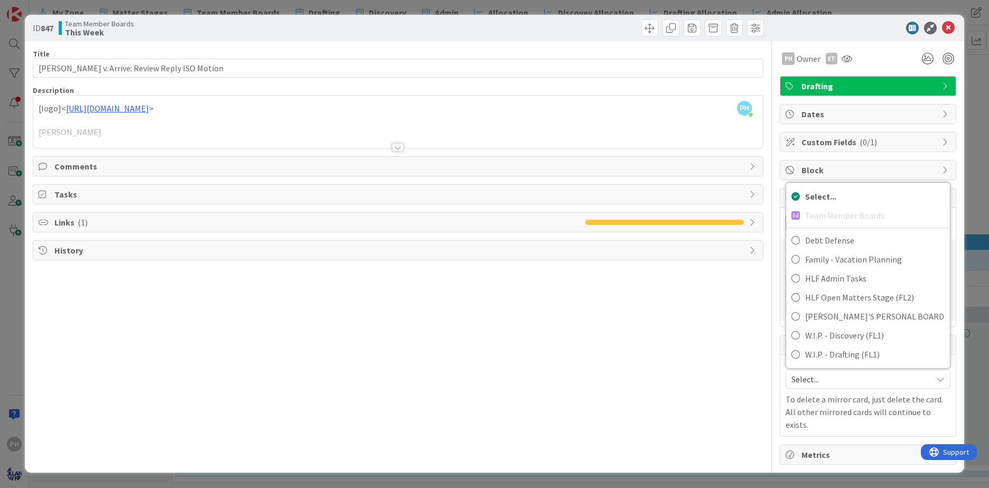
click at [669, 346] on div "Title 43 / 128 Campbell v. Arrive: Review Reply ISO Motion Description PH Peter…" at bounding box center [398, 253] width 731 height 424
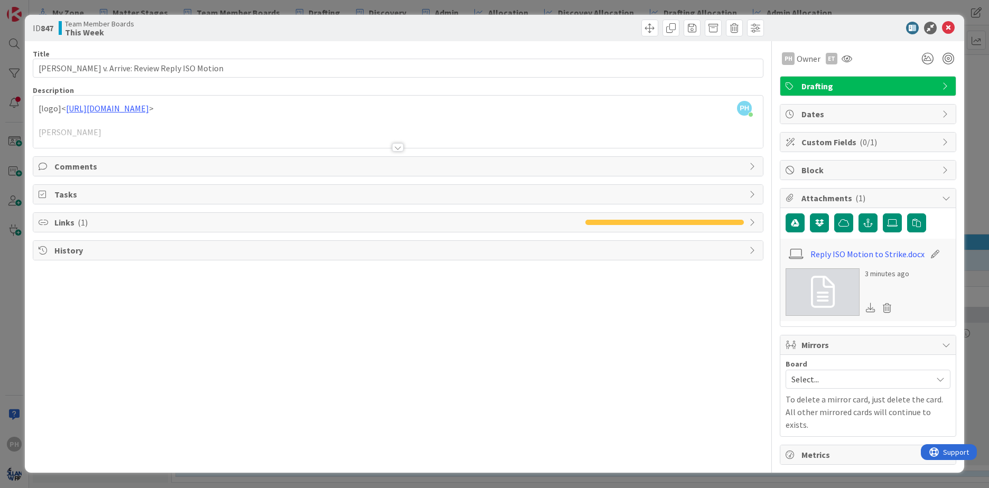
click at [881, 116] on span "Dates" at bounding box center [869, 114] width 135 height 13
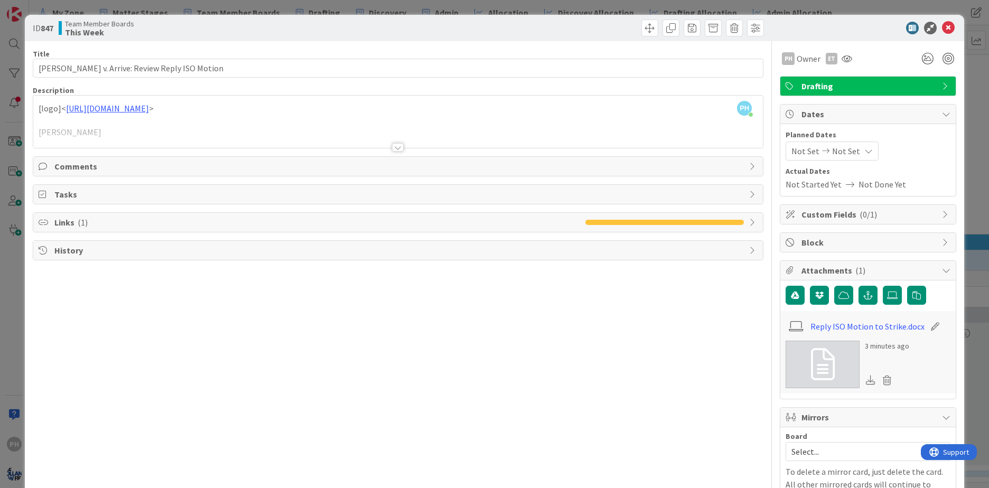
click at [882, 213] on span "Custom Fields ( 0/1 )" at bounding box center [869, 214] width 135 height 13
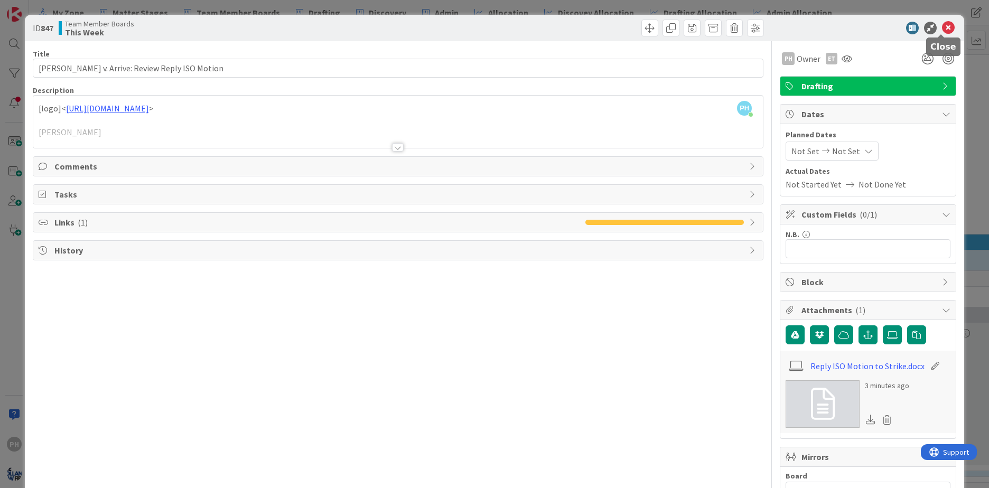
click at [942, 30] on icon at bounding box center [948, 28] width 13 height 13
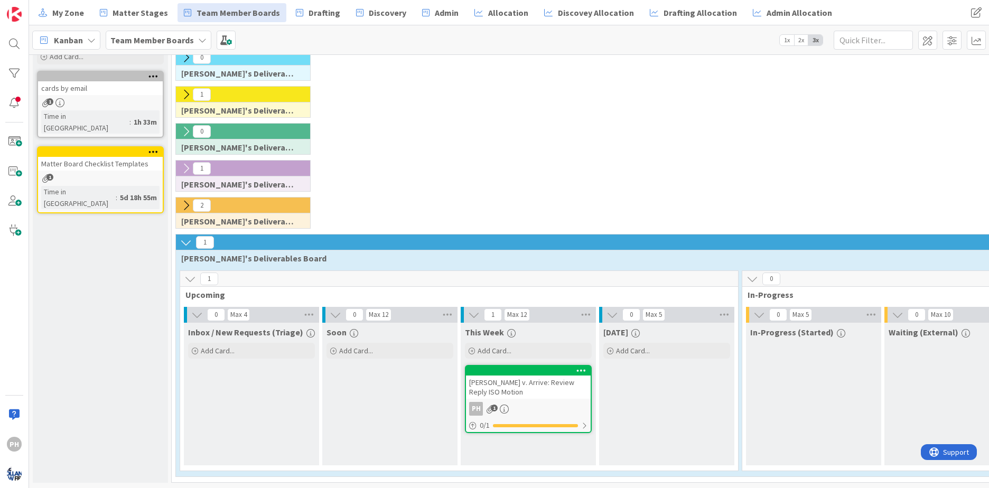
click at [521, 376] on div "[PERSON_NAME] v. Arrive: Review Reply ISO Motion" at bounding box center [528, 387] width 125 height 23
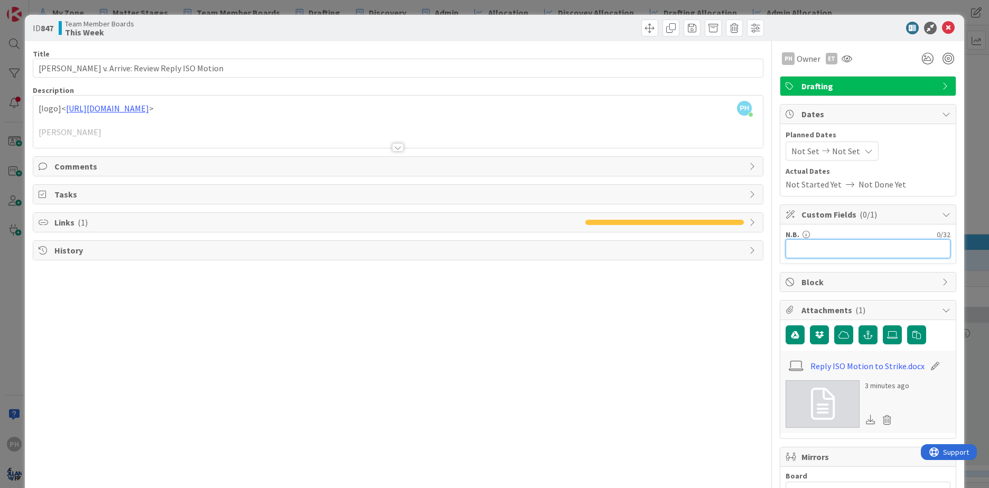
click at [802, 251] on input "text" at bounding box center [868, 248] width 165 height 19
type input "Due 10/1"
click at [942, 26] on icon at bounding box center [948, 28] width 13 height 13
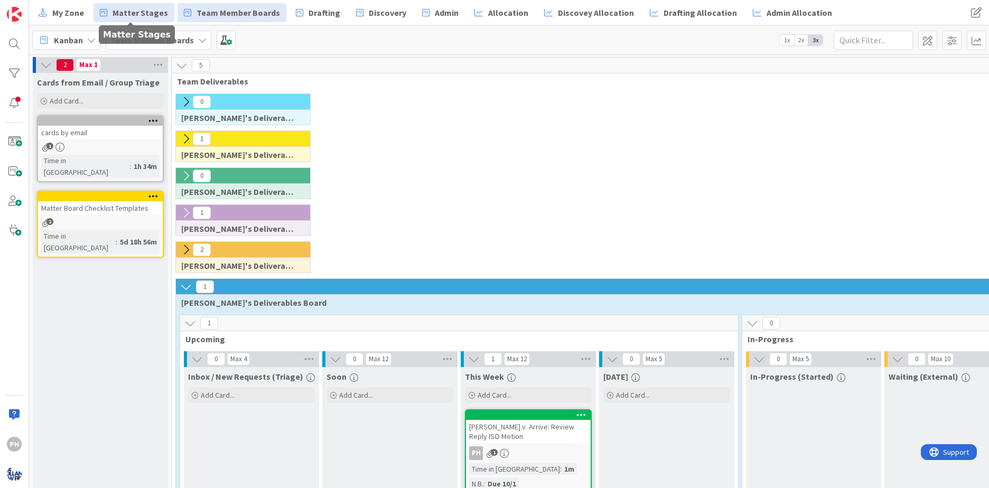
click at [138, 11] on span "Matter Stages" at bounding box center [140, 12] width 55 height 13
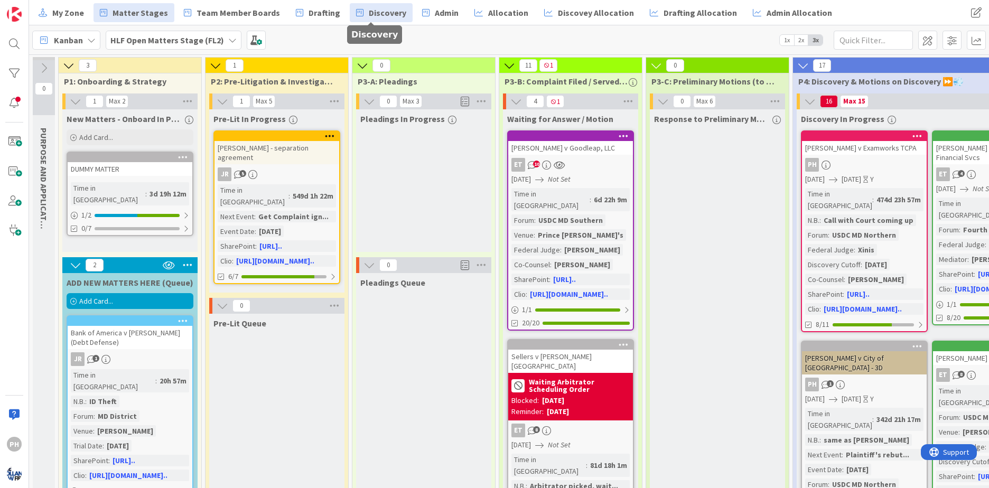
click at [369, 12] on span "Discovery" at bounding box center [388, 12] width 38 height 13
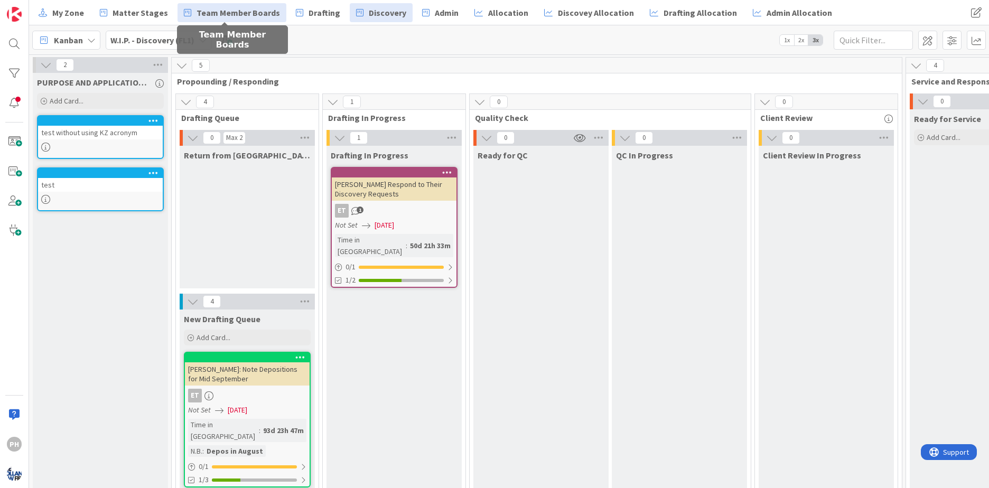
click at [198, 13] on span "Team Member Boards" at bounding box center [239, 12] width 84 height 13
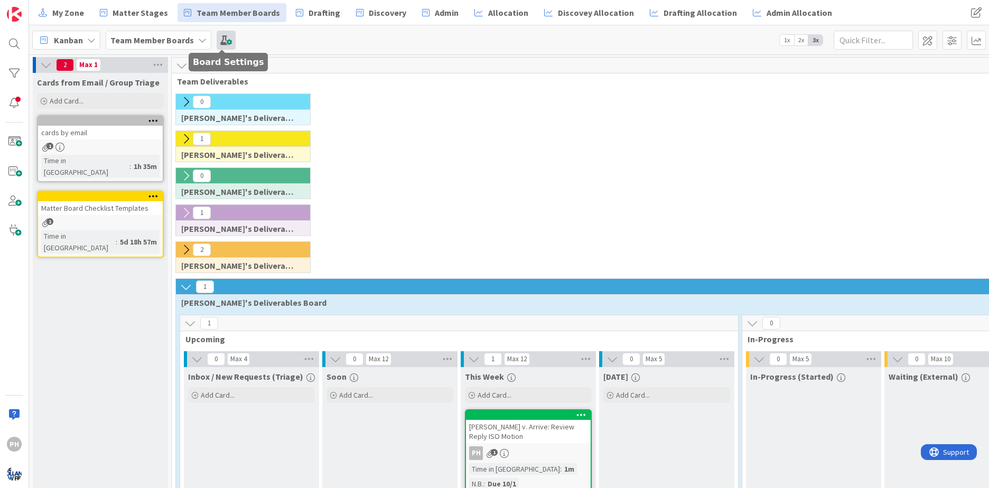
click at [221, 39] on span at bounding box center [226, 40] width 19 height 19
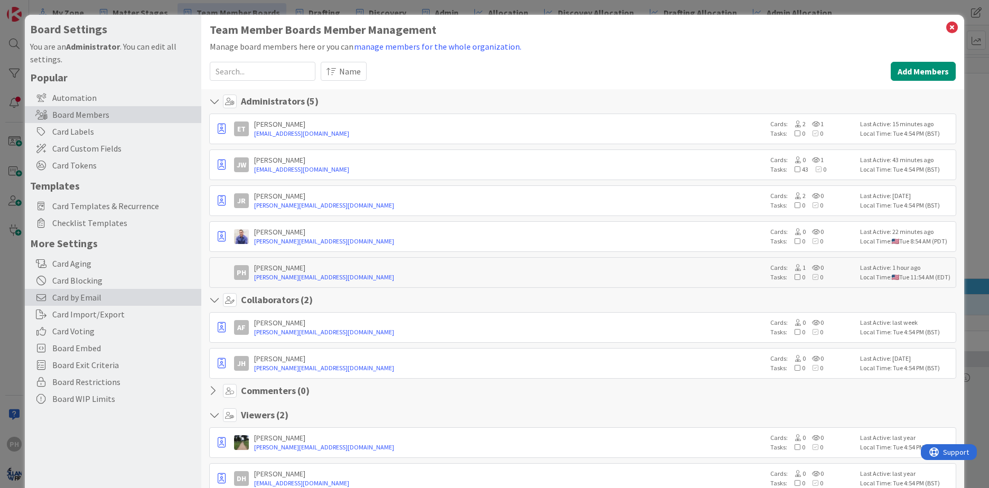
click at [70, 296] on span "Card by Email" at bounding box center [124, 297] width 144 height 13
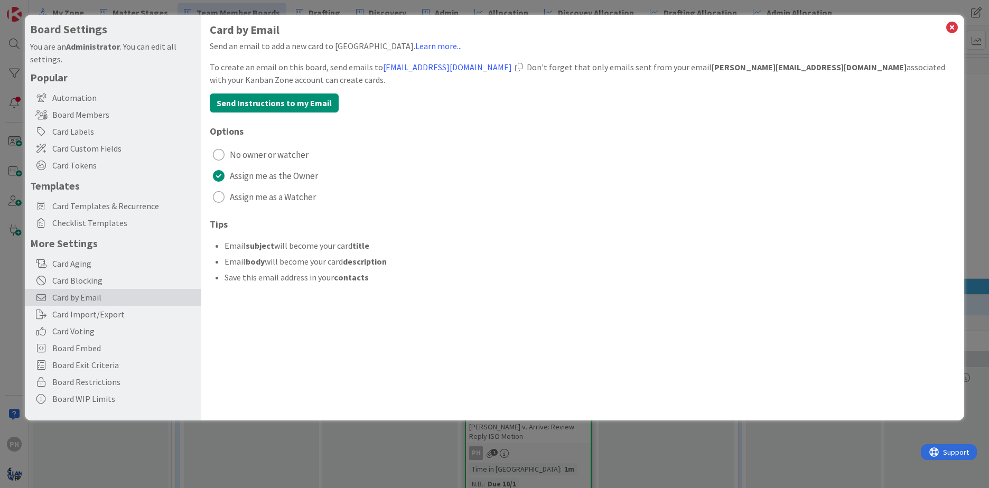
click at [515, 67] on div at bounding box center [518, 67] width 7 height 8
click at [951, 24] on icon at bounding box center [953, 27] width 14 height 15
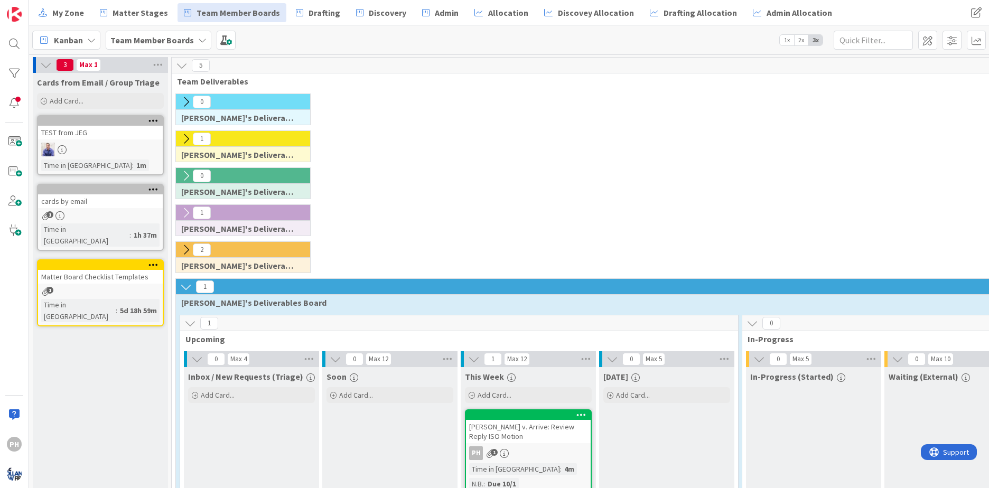
scroll to position [58, 0]
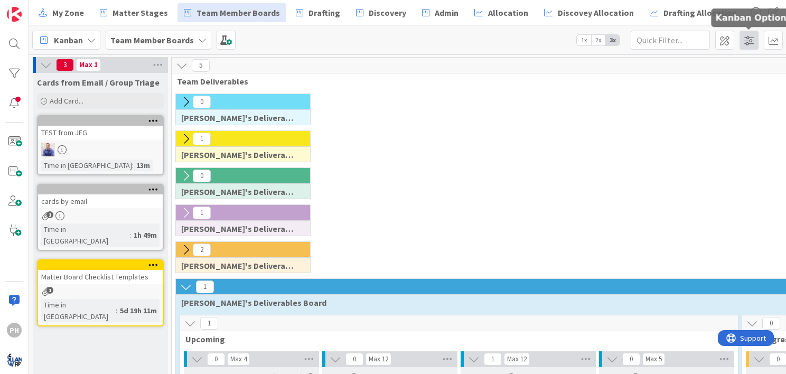
click at [752, 41] on span at bounding box center [749, 40] width 19 height 19
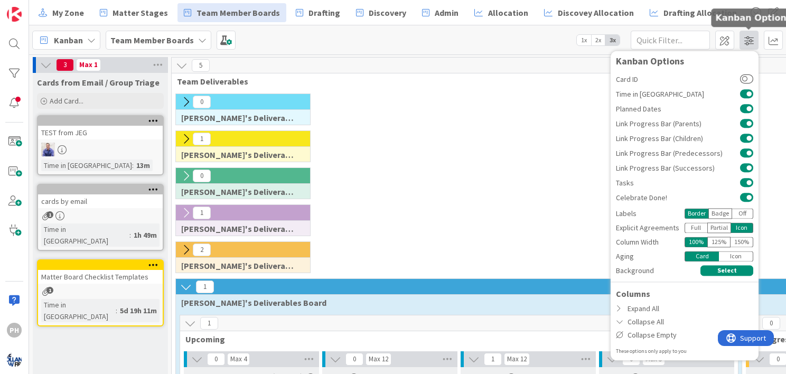
click at [752, 41] on span at bounding box center [749, 40] width 19 height 19
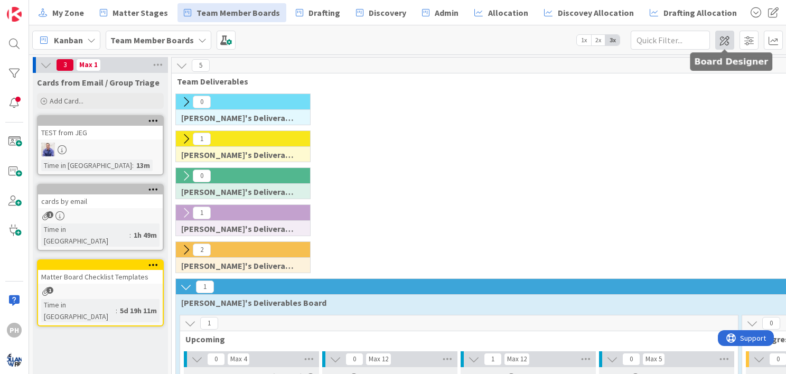
click at [728, 38] on span at bounding box center [725, 40] width 19 height 19
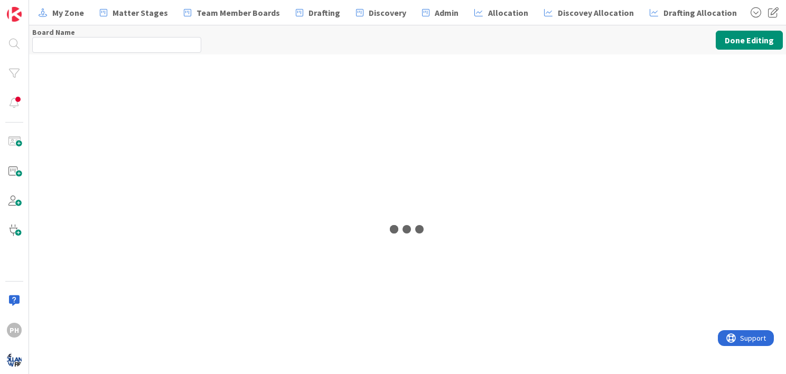
type input "Team Member Boards"
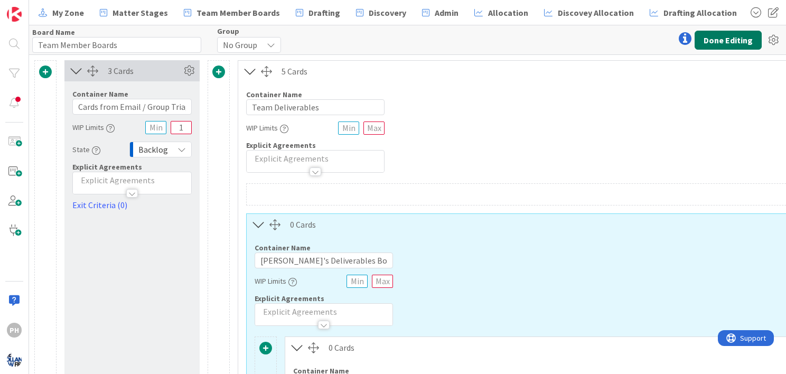
click at [719, 37] on button "Done Editing" at bounding box center [728, 40] width 67 height 19
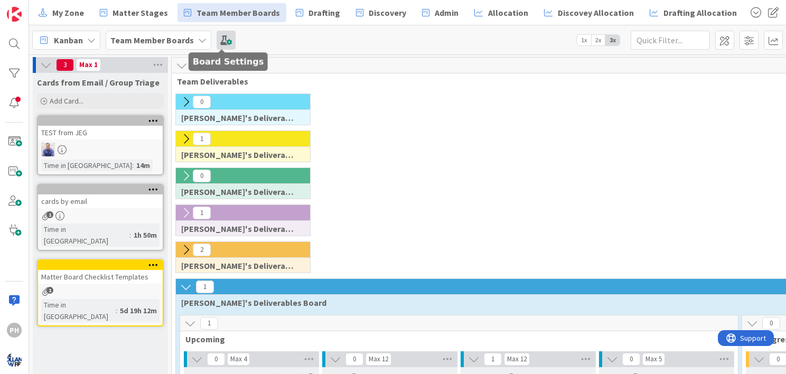
click at [221, 41] on span at bounding box center [226, 40] width 19 height 19
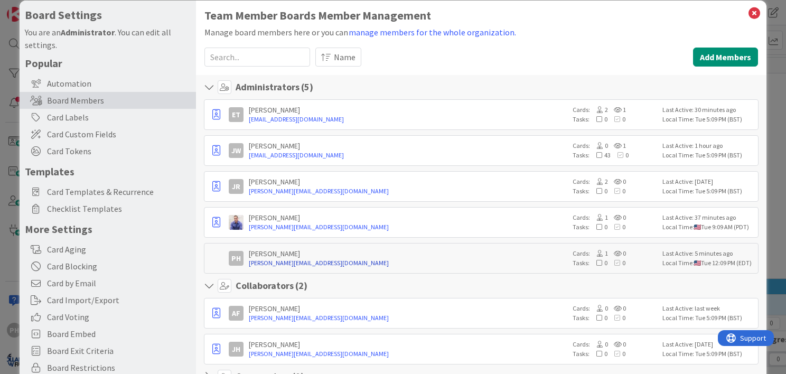
scroll to position [14, 0]
click at [338, 54] on span "Name" at bounding box center [345, 57] width 22 height 13
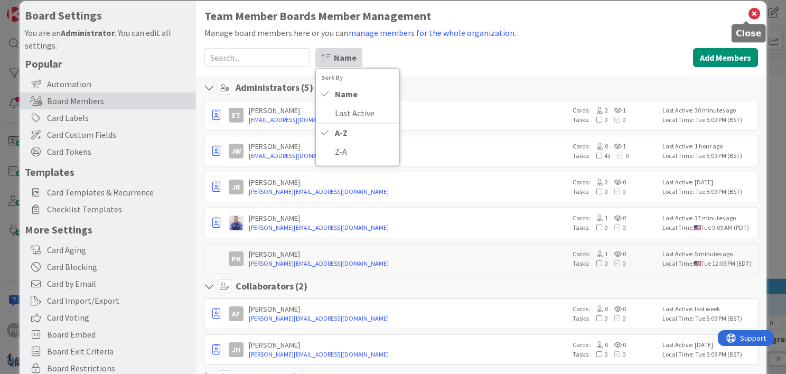
click at [748, 13] on icon at bounding box center [755, 13] width 14 height 15
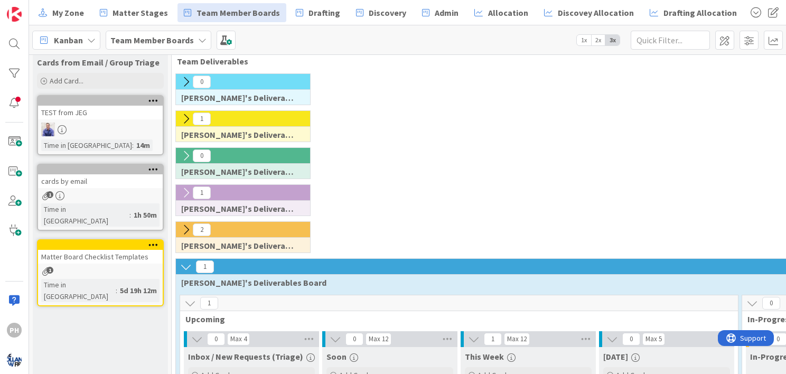
scroll to position [18, 0]
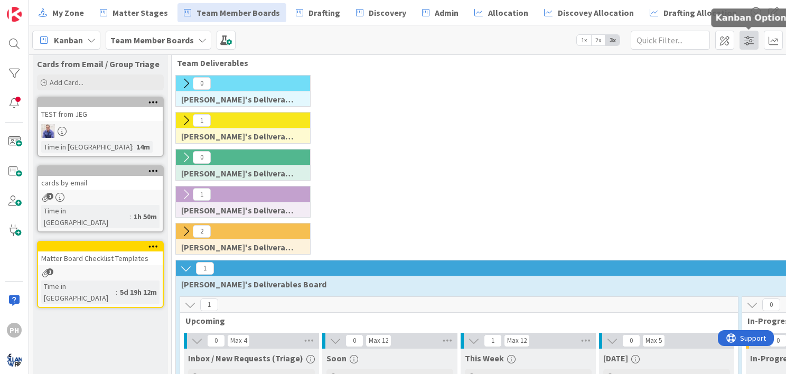
click at [746, 36] on span at bounding box center [749, 40] width 19 height 19
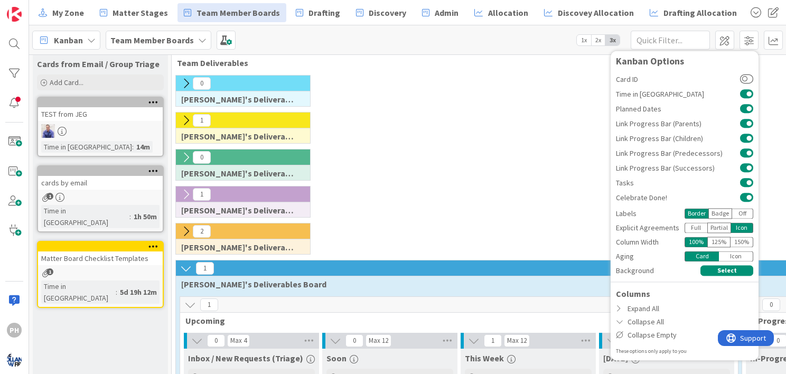
click at [527, 108] on div "0 Jimmy's Deliverables Board" at bounding box center [745, 93] width 1142 height 37
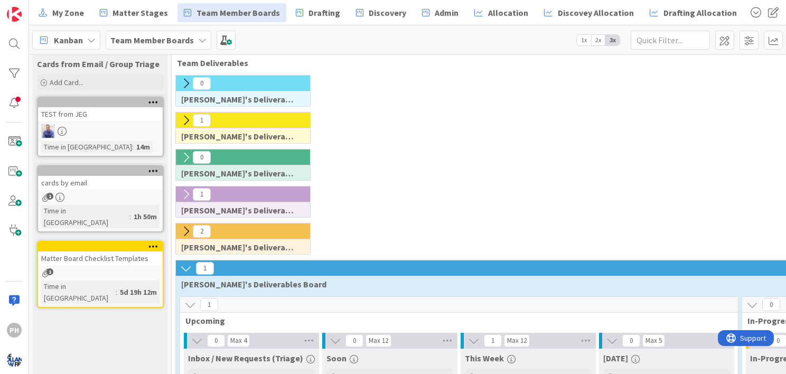
click at [182, 266] on icon at bounding box center [186, 269] width 12 height 12
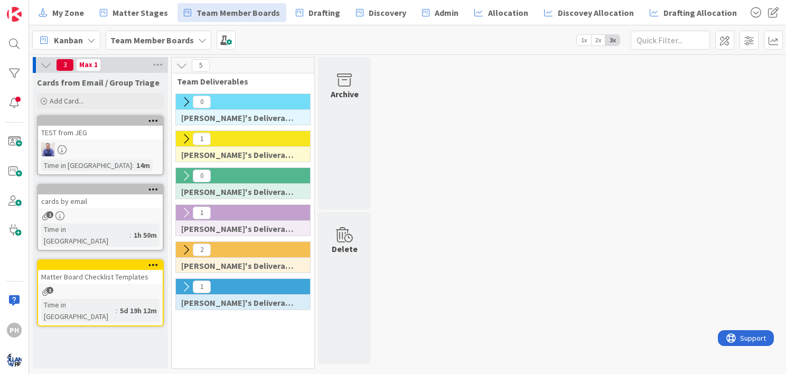
scroll to position [0, 0]
click at [188, 281] on icon at bounding box center [186, 287] width 12 height 12
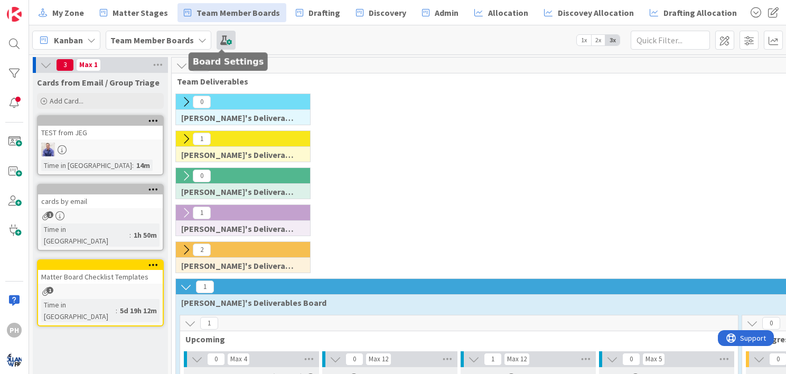
click at [219, 41] on span at bounding box center [226, 40] width 19 height 19
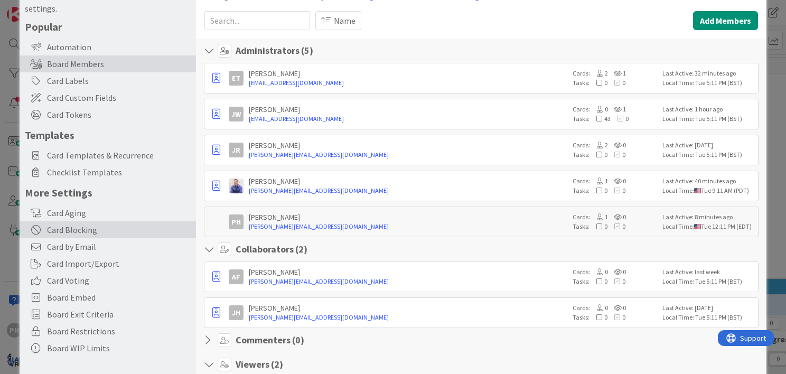
scroll to position [53, 0]
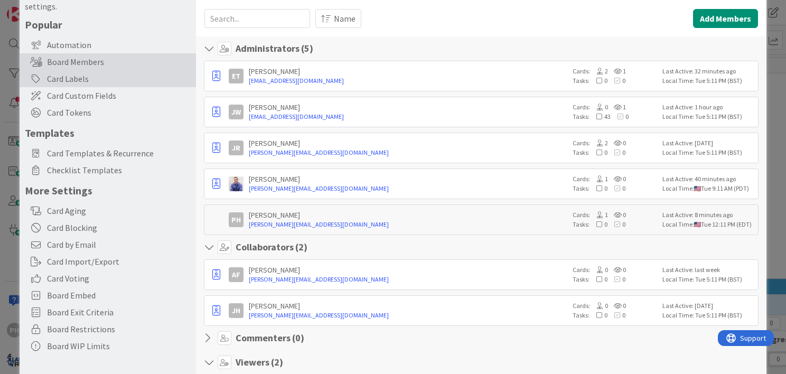
click at [54, 82] on div "Card Labels" at bounding box center [108, 78] width 177 height 17
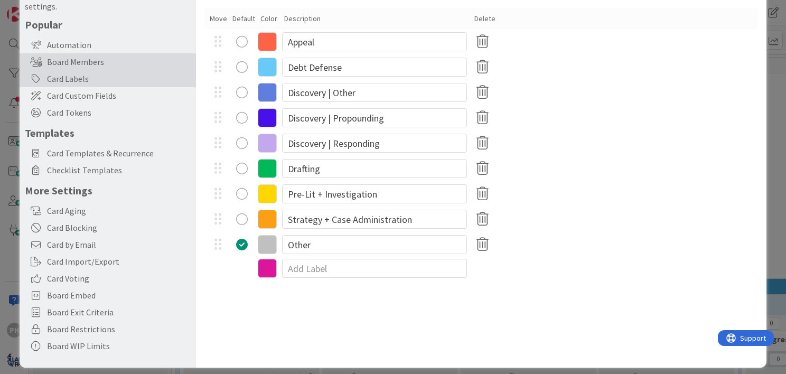
click at [57, 65] on div "Board Members" at bounding box center [108, 61] width 177 height 17
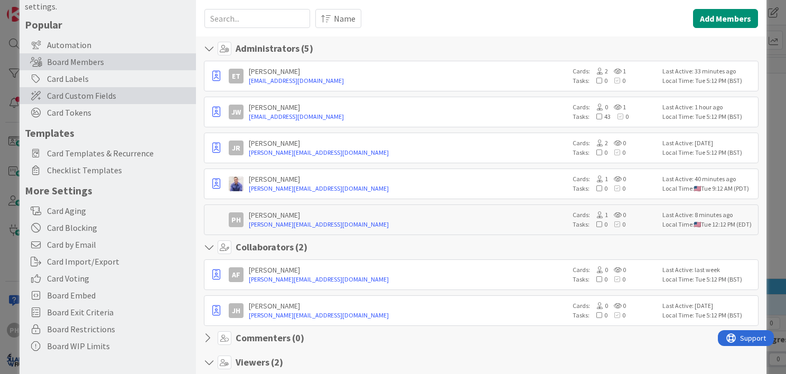
click at [76, 95] on span "Card Custom Fields" at bounding box center [119, 95] width 144 height 13
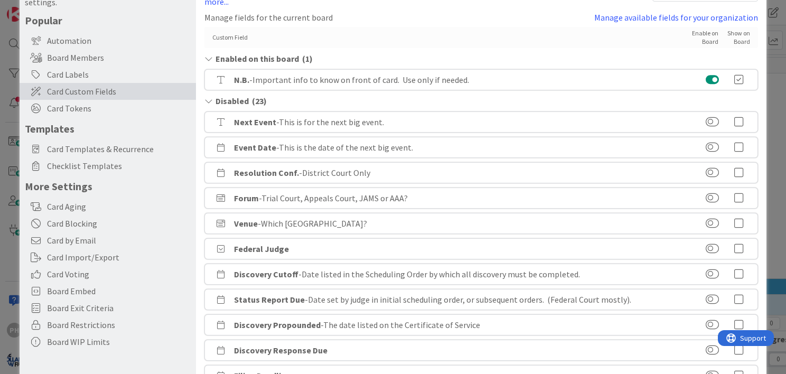
scroll to position [55, 0]
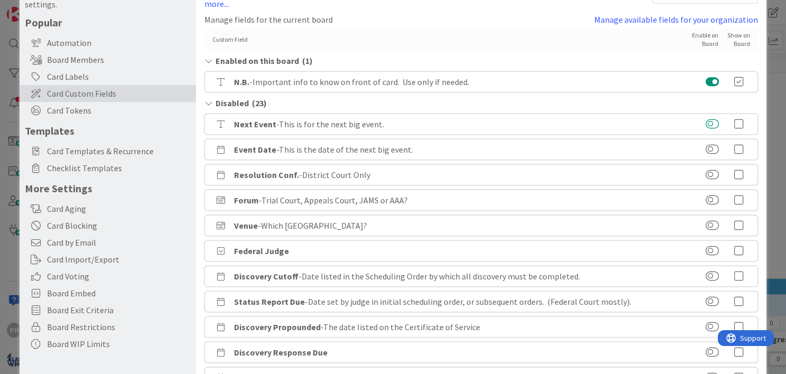
click at [710, 119] on button at bounding box center [712, 124] width 13 height 11
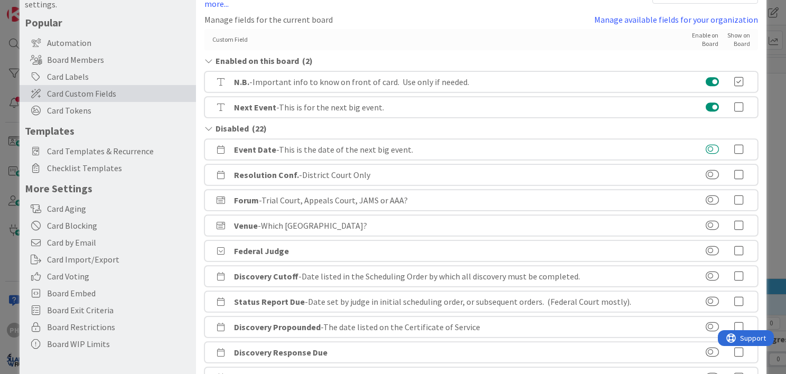
click at [709, 144] on button at bounding box center [712, 149] width 13 height 11
click at [731, 102] on icon at bounding box center [739, 107] width 21 height 11
click at [729, 127] on icon at bounding box center [739, 132] width 21 height 11
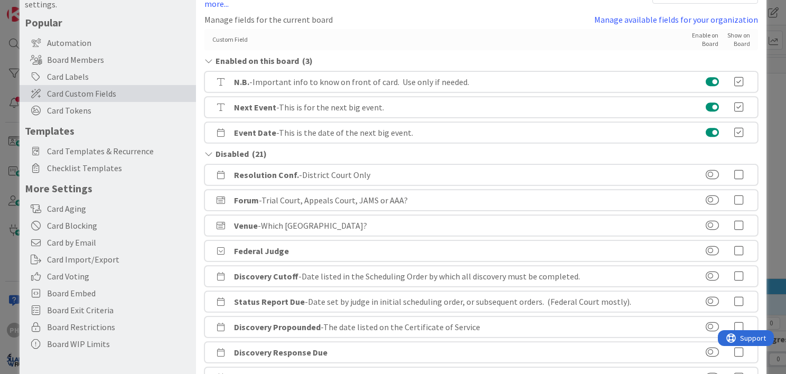
scroll to position [0, 0]
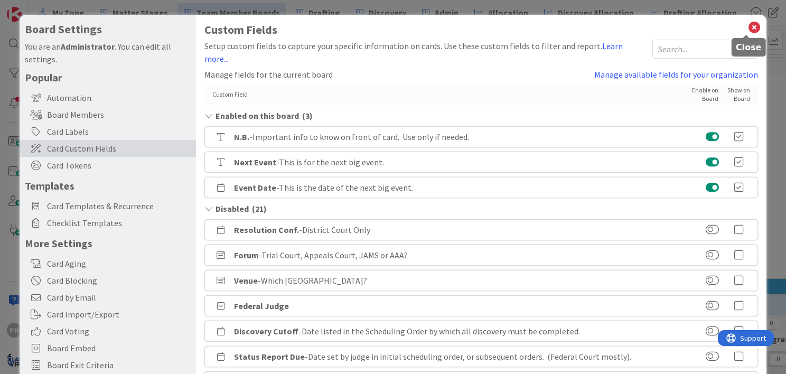
click at [748, 23] on icon at bounding box center [755, 27] width 14 height 15
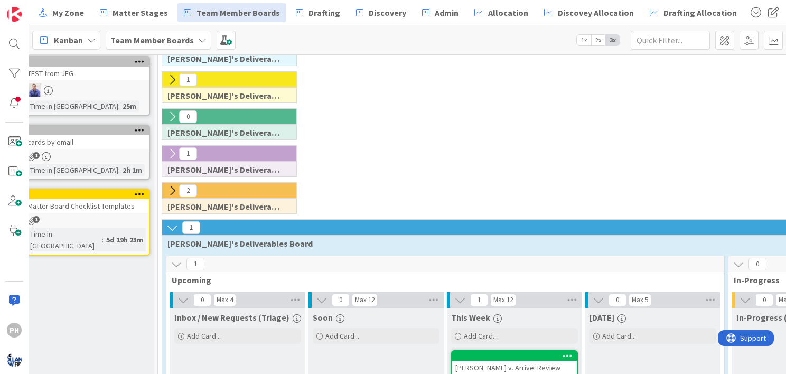
scroll to position [59, 0]
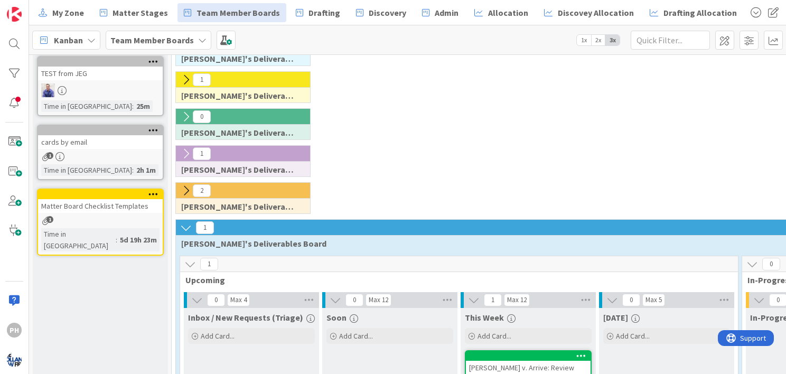
drag, startPoint x: 586, startPoint y: 227, endPoint x: 574, endPoint y: 221, distance: 13.0
click at [574, 221] on div "1" at bounding box center [744, 228] width 1137 height 16
click at [183, 224] on icon at bounding box center [186, 228] width 12 height 12
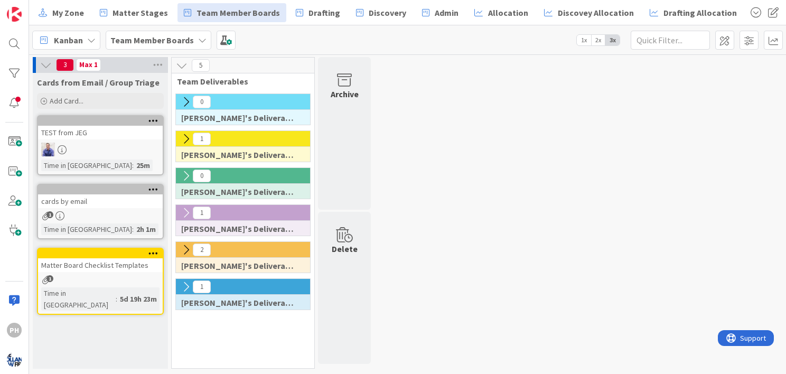
scroll to position [0, 0]
click at [235, 282] on div "1" at bounding box center [243, 287] width 134 height 16
click at [179, 67] on icon at bounding box center [182, 66] width 12 height 12
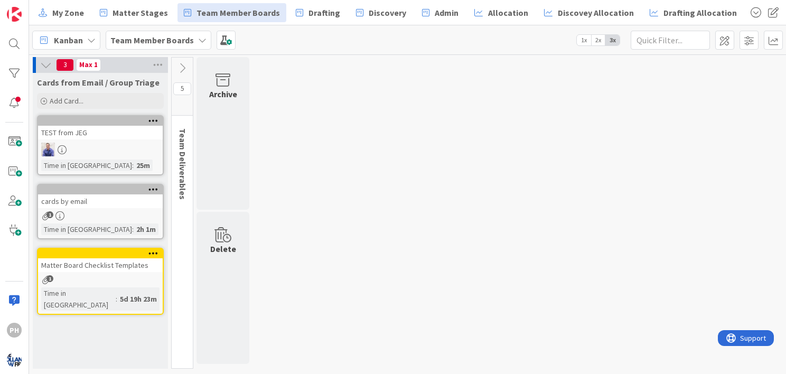
click at [186, 67] on icon at bounding box center [183, 68] width 12 height 12
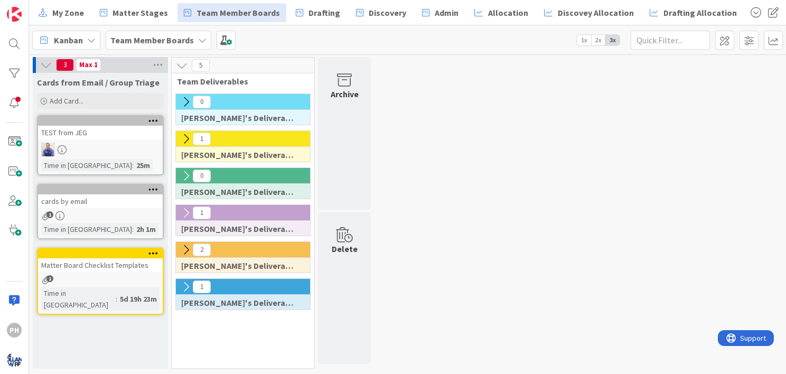
click at [184, 283] on icon at bounding box center [186, 287] width 12 height 12
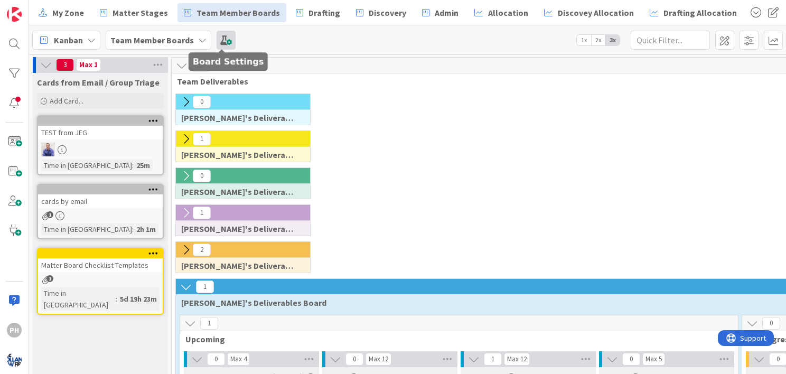
click at [224, 42] on span at bounding box center [226, 40] width 19 height 19
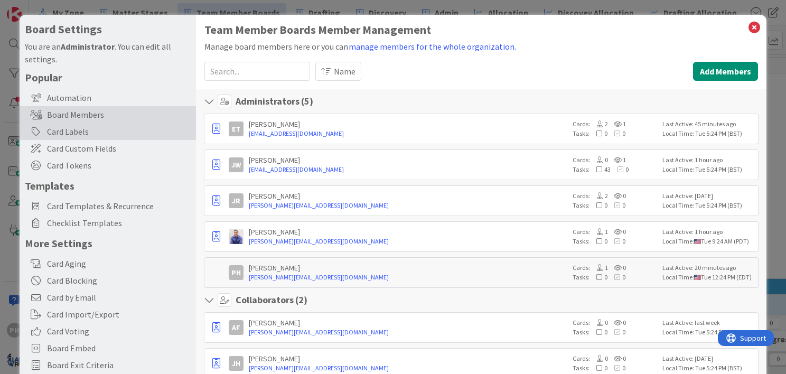
click at [59, 131] on div "Card Labels" at bounding box center [108, 131] width 177 height 17
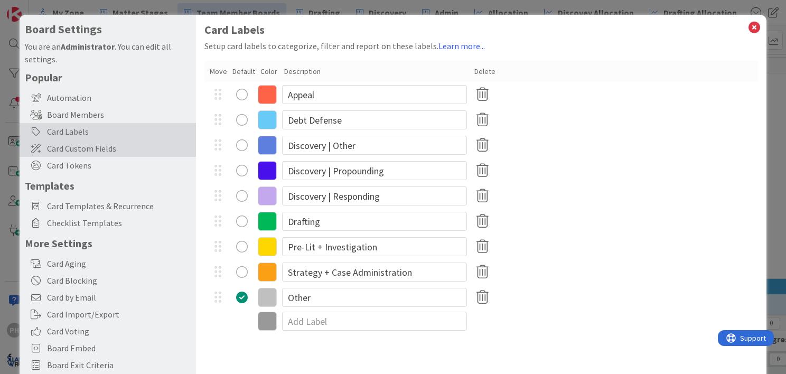
click at [62, 144] on span "Card Custom Fields" at bounding box center [119, 148] width 144 height 13
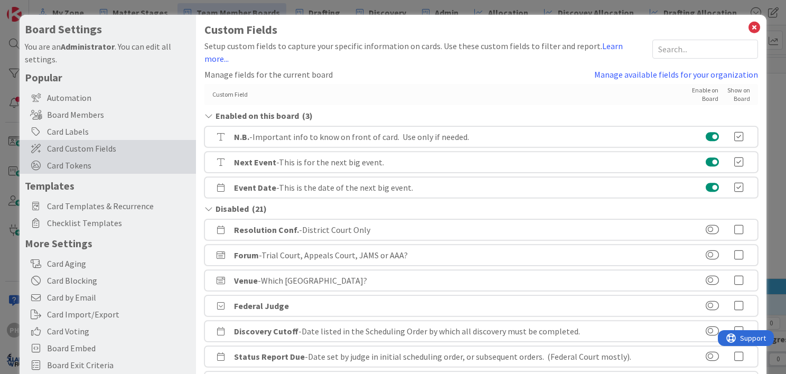
click at [60, 165] on span "Card Tokens" at bounding box center [119, 165] width 144 height 13
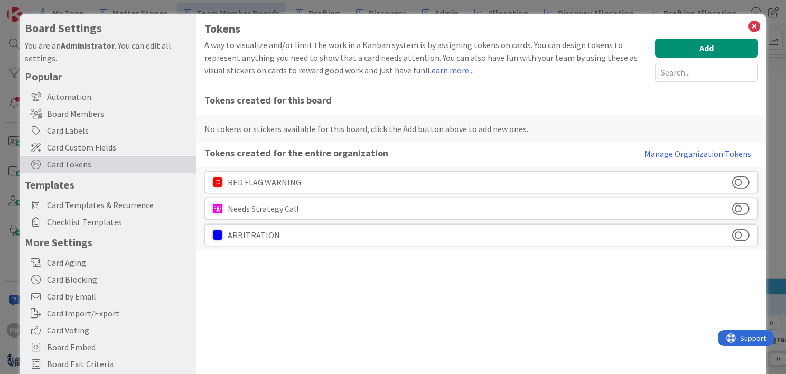
scroll to position [2, 0]
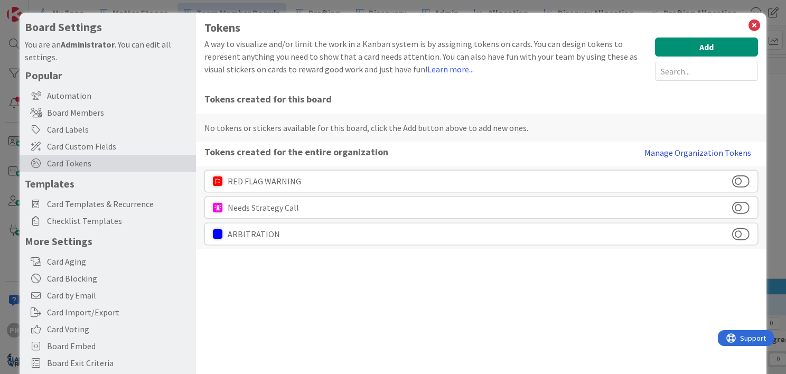
click at [687, 151] on button "Manage Organization Tokens" at bounding box center [698, 152] width 121 height 21
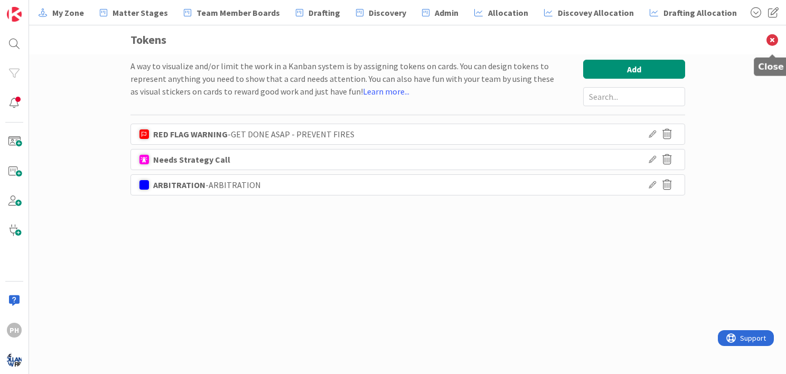
click at [771, 38] on icon at bounding box center [772, 39] width 27 height 29
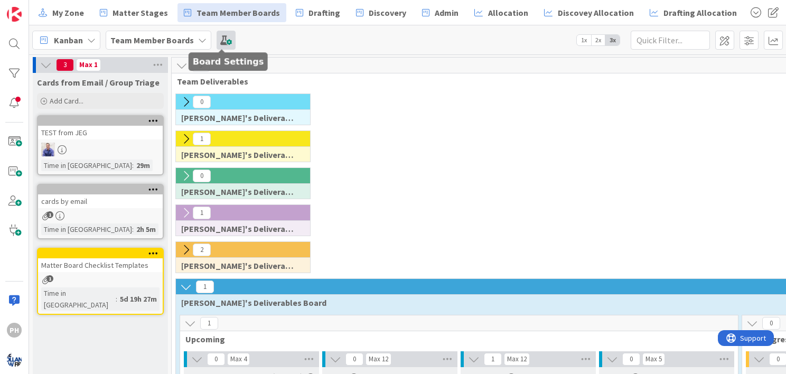
click at [217, 37] on span at bounding box center [226, 40] width 19 height 19
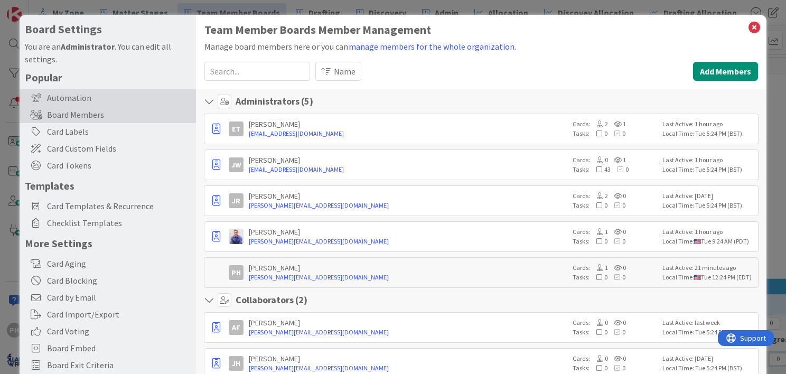
click at [63, 91] on div "Automation" at bounding box center [108, 97] width 177 height 17
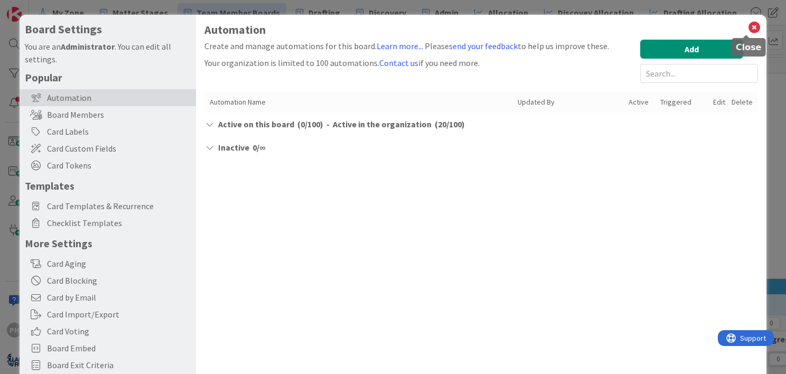
click at [748, 27] on icon at bounding box center [755, 27] width 14 height 15
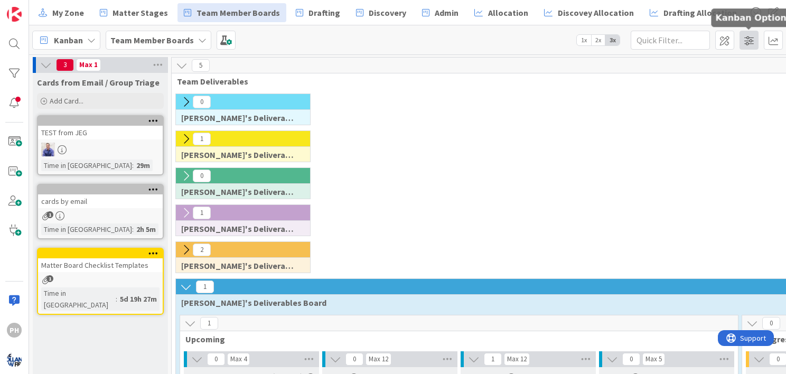
click at [748, 44] on span at bounding box center [749, 40] width 19 height 19
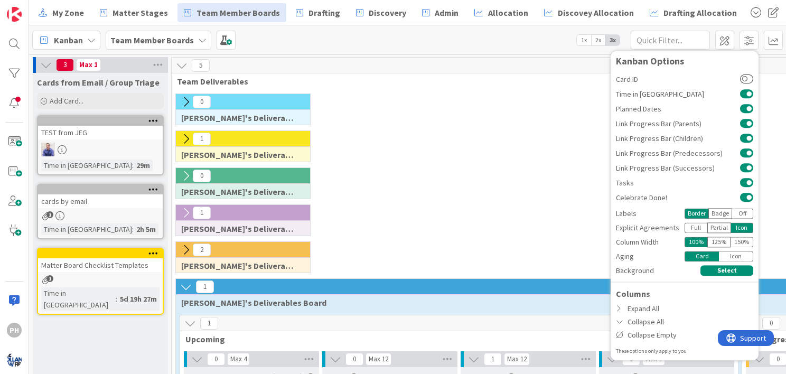
click at [537, 157] on div "1 Jamie's Deliverables Board" at bounding box center [745, 149] width 1142 height 37
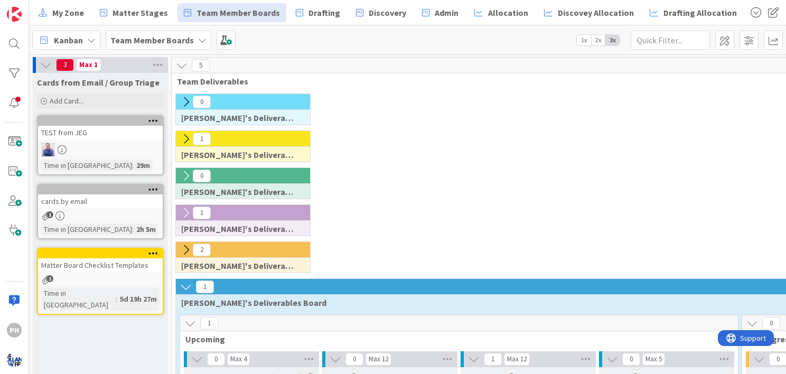
click at [582, 40] on span "1x" at bounding box center [584, 40] width 14 height 11
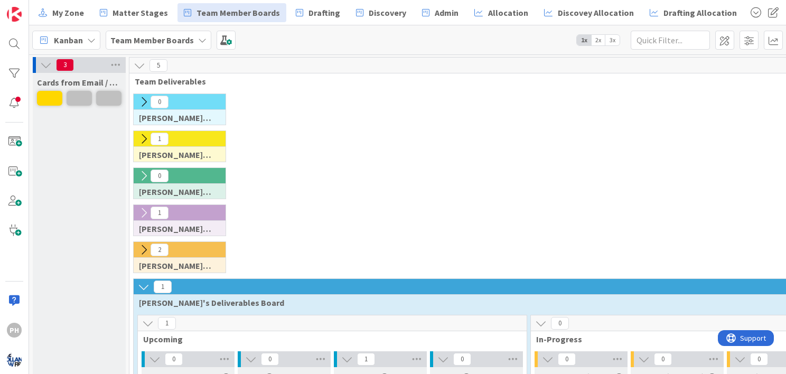
click at [611, 40] on span "3x" at bounding box center [613, 40] width 14 height 11
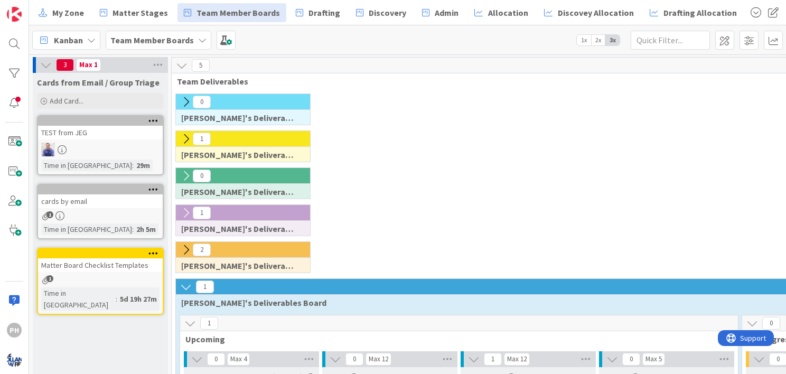
click at [90, 38] on icon at bounding box center [91, 40] width 8 height 8
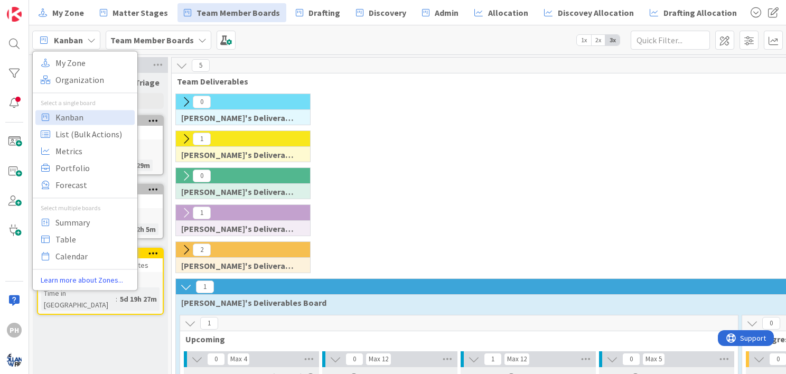
click at [90, 38] on icon at bounding box center [91, 40] width 8 height 8
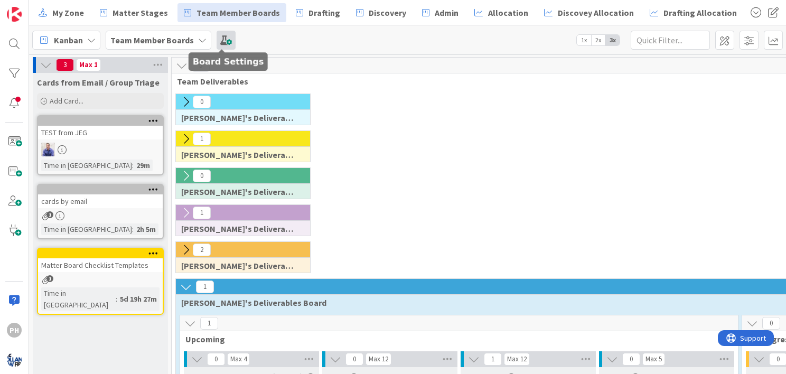
click at [223, 40] on span at bounding box center [226, 40] width 19 height 19
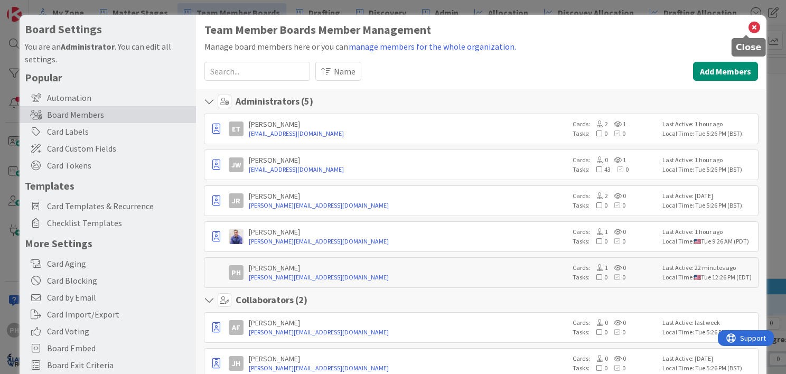
click at [748, 27] on icon at bounding box center [755, 27] width 14 height 15
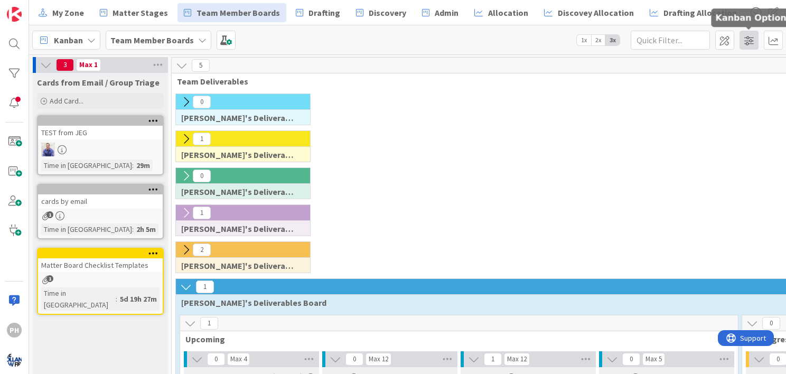
click at [743, 33] on span at bounding box center [749, 40] width 19 height 19
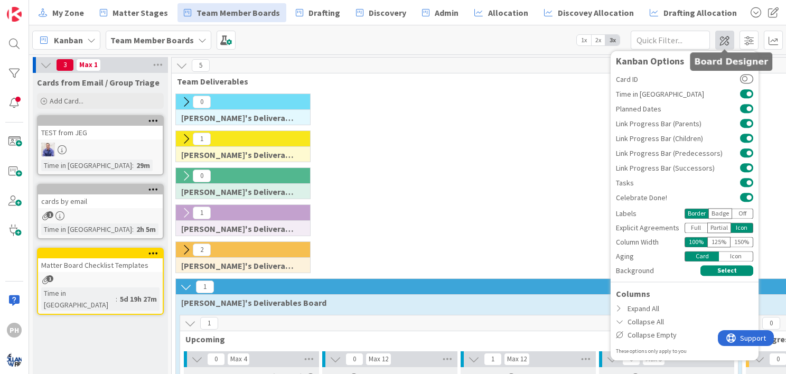
click at [724, 37] on span at bounding box center [725, 40] width 19 height 19
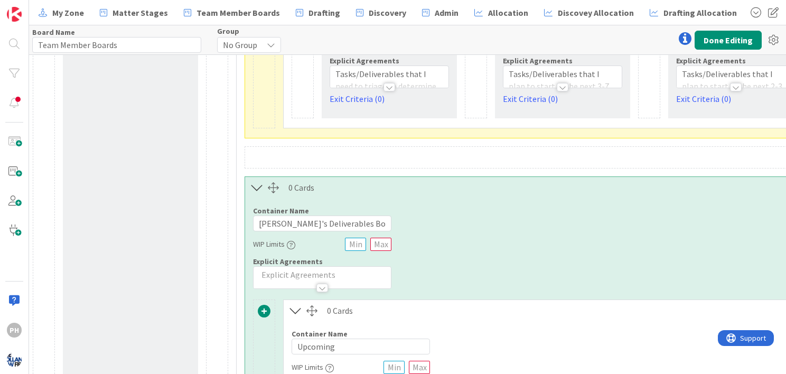
scroll to position [976, 2]
click at [275, 187] on div at bounding box center [273, 186] width 11 height 11
click at [273, 188] on div at bounding box center [273, 186] width 11 height 11
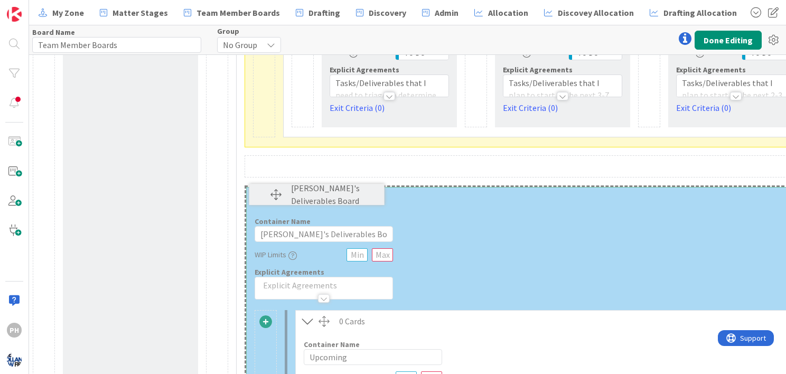
scroll to position [963, 2]
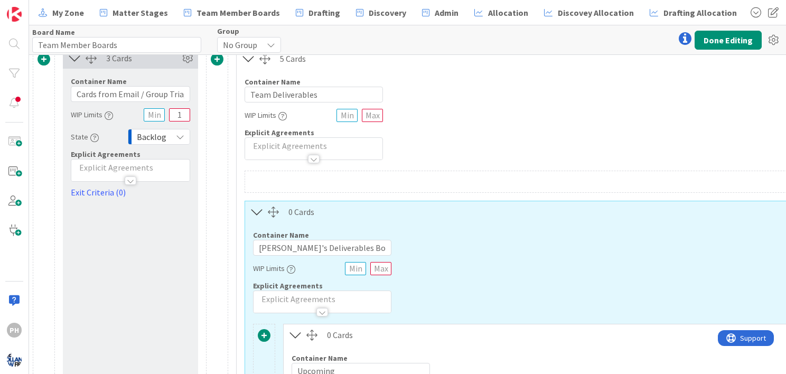
scroll to position [0, 2]
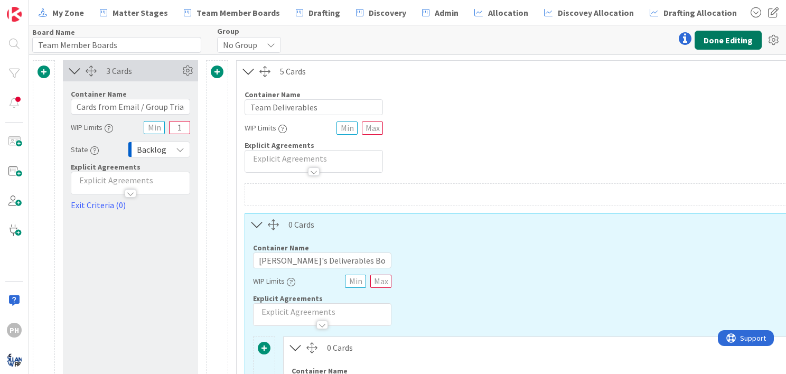
click at [727, 38] on button "Done Editing" at bounding box center [728, 40] width 67 height 19
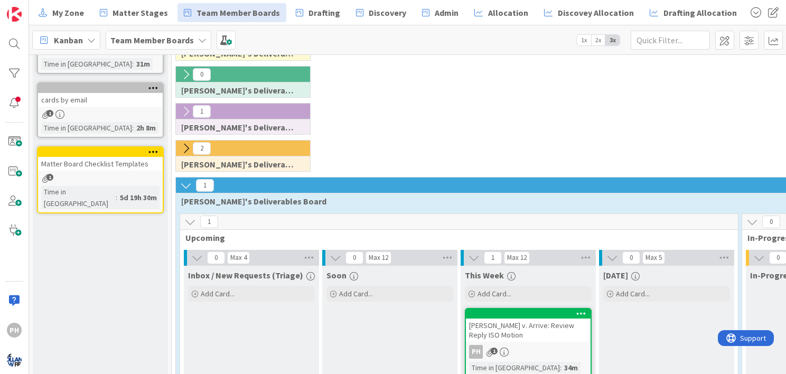
scroll to position [170, 0]
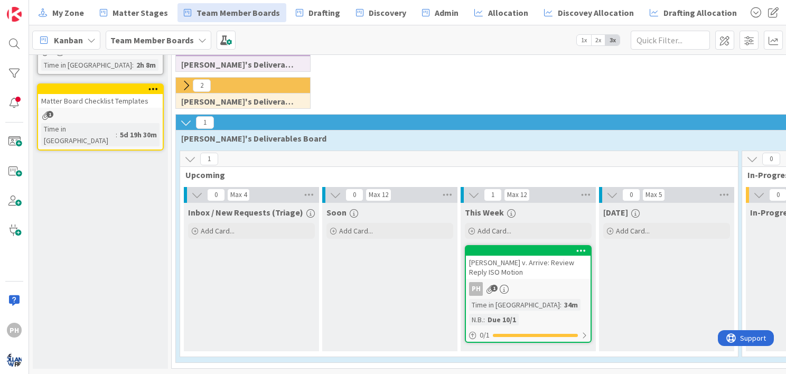
click at [245, 272] on div "Inbox / New Requests (Triage) Add Card..." at bounding box center [251, 277] width 135 height 149
click at [200, 223] on div "Add Card..." at bounding box center [251, 231] width 127 height 16
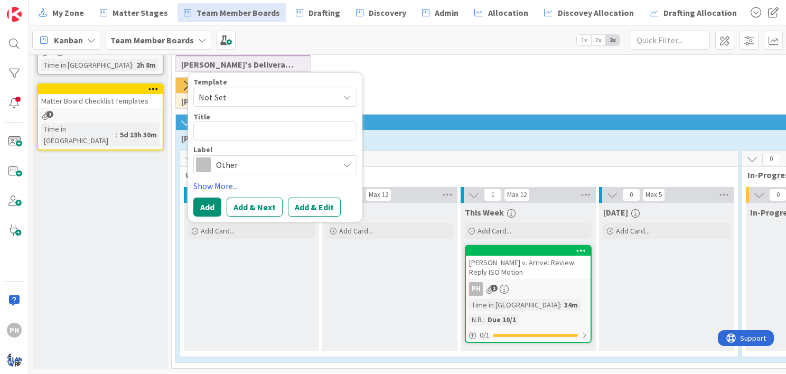
click at [264, 91] on span "Not Set" at bounding box center [265, 97] width 132 height 14
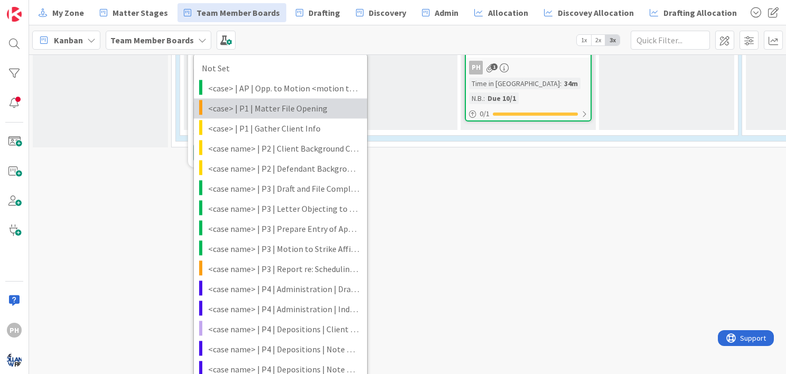
scroll to position [385, 0]
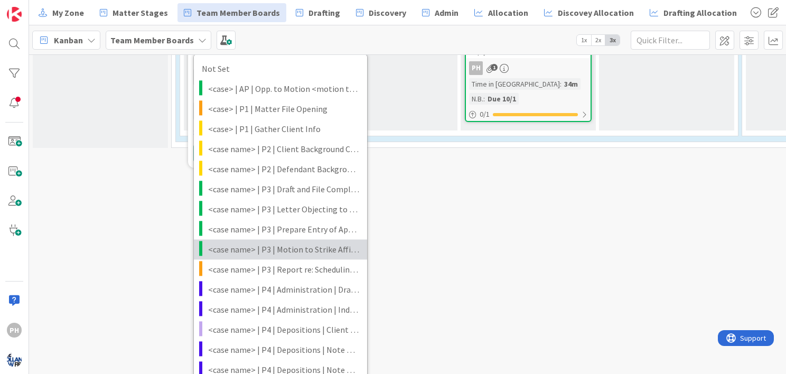
click at [242, 246] on span "<case name> | P3 | Motion to Strike Affirmative Defenses" at bounding box center [283, 250] width 151 height 14
type textarea "x"
type textarea "<case name> | P3 | Motion to Strike Affirmative Defenses"
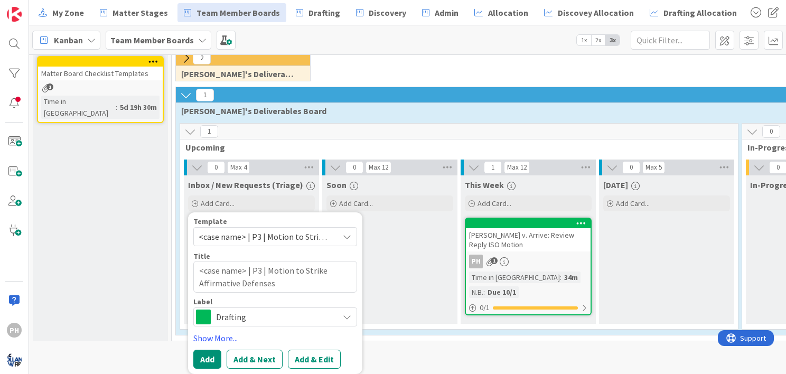
scroll to position [198, 0]
drag, startPoint x: 197, startPoint y: 264, endPoint x: 247, endPoint y: 263, distance: 50.2
click at [247, 263] on textarea "<case name> | P3 | Motion to Strike Affirmative Defenses" at bounding box center [275, 277] width 164 height 32
type textarea "x"
type textarea "G| P3 | Motion to Strike Affirmative Defenses"
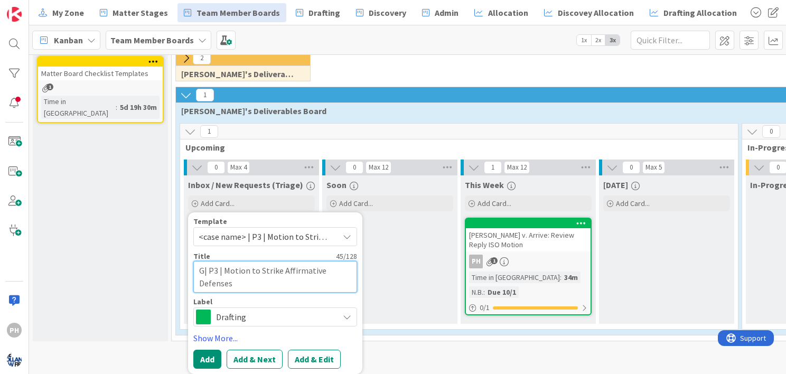
type textarea "x"
type textarea "GA| P3 | Motion to Strike Affirmative Defenses"
type textarea "x"
type textarea "GAR| P3 | Motion to Strike Affirmative Defenses"
type textarea "x"
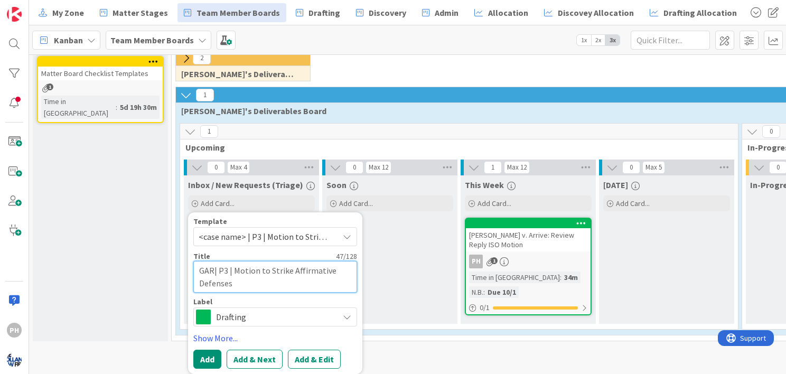
type textarea "GARL| P3 | Motion to Strike Affirmative Defenses"
type textarea "x"
type textarea "GARLA| P3 | Motion to Strike Affirmative Defenses"
type textarea "x"
type textarea "GARLAN| P3 | Motion to Strike Affirmative Defenses"
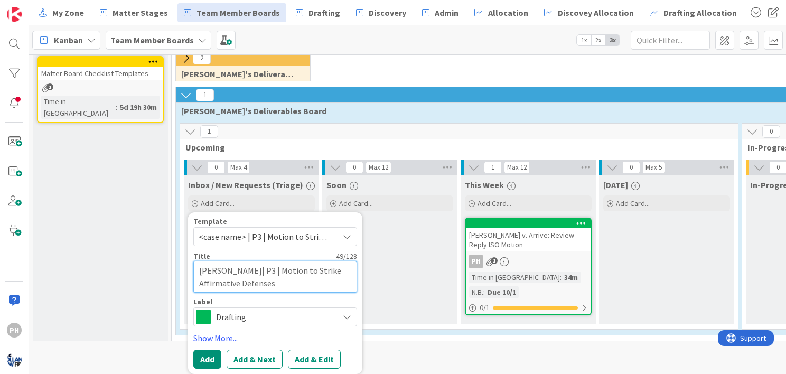
type textarea "x"
type textarea "GARLAND| P3 | Motion to Strike Affirmative Defenses"
type textarea "x"
type textarea "GARLAND | P3 | Motion to Strike Affirmative Defenses"
drag, startPoint x: 281, startPoint y: 263, endPoint x: 346, endPoint y: 272, distance: 65.1
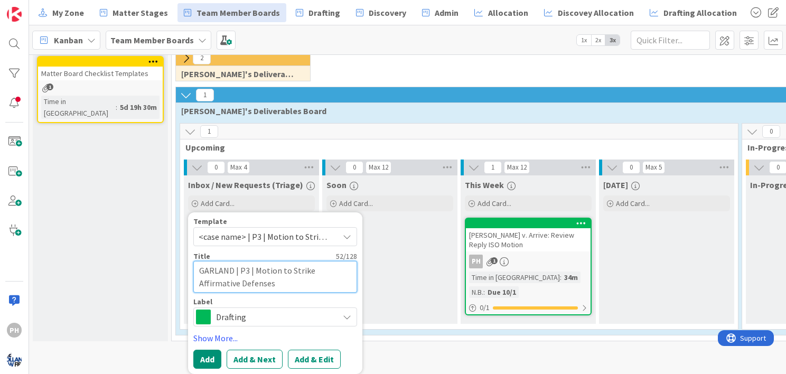
click at [346, 272] on textarea "GARLAND | P3 | Motion to Strike Affirmative Defenses" at bounding box center [275, 277] width 164 height 32
type textarea "x"
type textarea "GARLAND | P3 | Motion t"
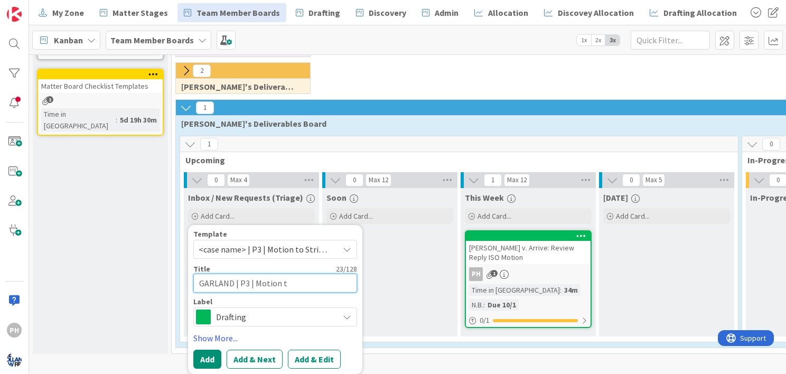
type textarea "x"
type textarea "GARLAND | P3 | Motion"
type textarea "x"
type textarea "GARLAND | P3 | Motion f"
type textarea "x"
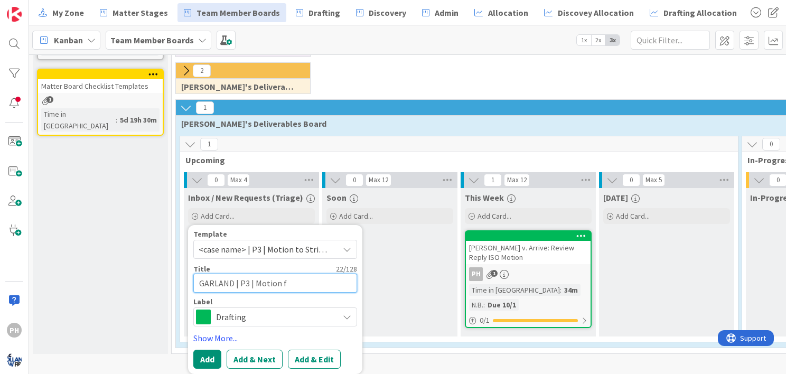
type textarea "GARLAND | P3 | Motion fo"
type textarea "x"
type textarea "GARLAND | P3 | Motion for"
type textarea "x"
type textarea "GARLAND | P3 | Motion for"
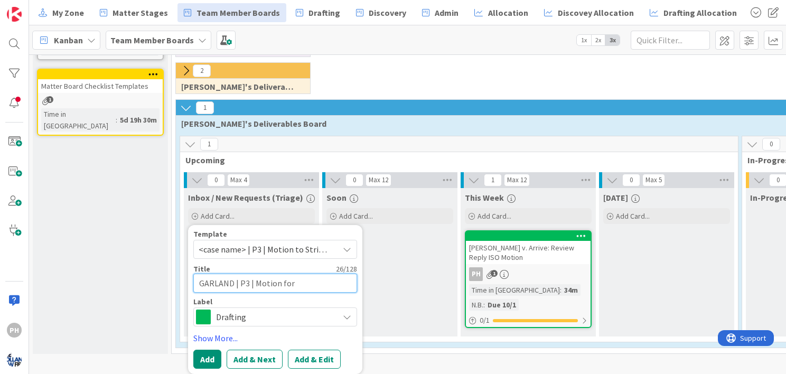
type textarea "x"
type textarea "GARLAND | P3 | Motion for c"
type textarea "x"
type textarea "GARLAND | P3 | Motion for cy"
type textarea "x"
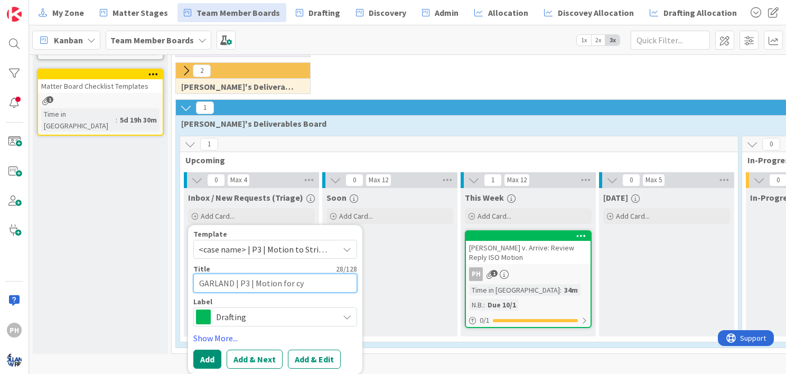
type textarea "GARLAND | P3 | Motion for cy"
type textarea "x"
type textarea "GARLAND | P3 | Motion for cy pr"
type textarea "x"
type textarea "GARLAND | P3 | Motion for cy pre"
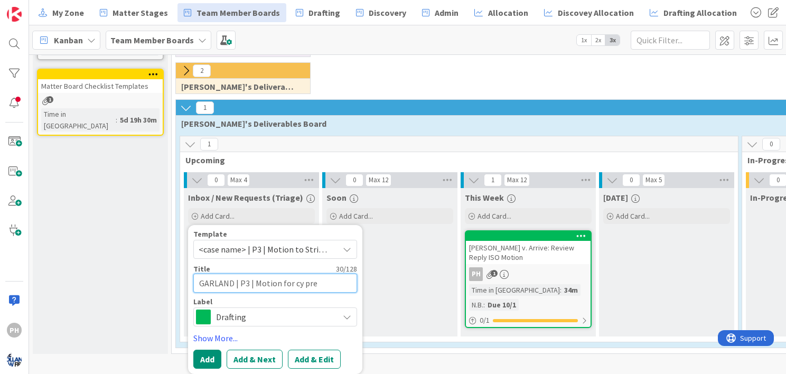
type textarea "x"
type textarea "GARLAND | P3 | Motion for [PERSON_NAME]"
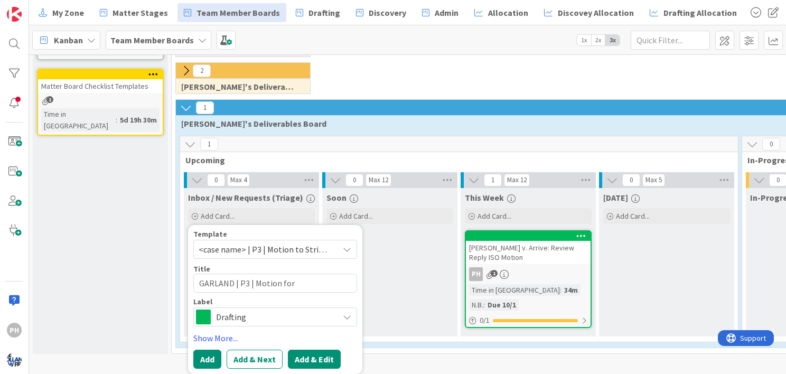
click at [309, 350] on button "Add & Edit" at bounding box center [314, 359] width 53 height 19
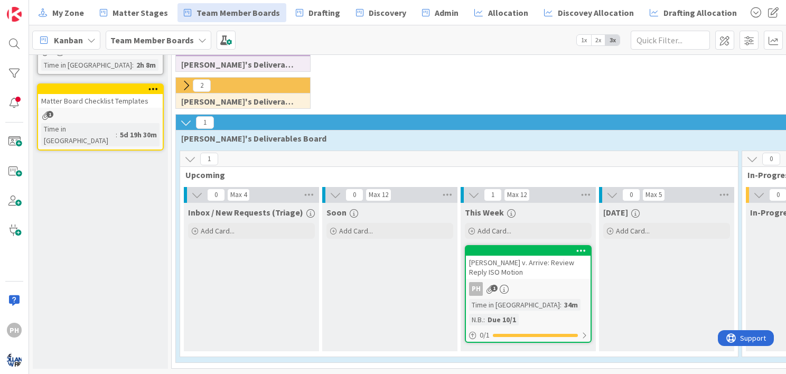
scroll to position [170, 0]
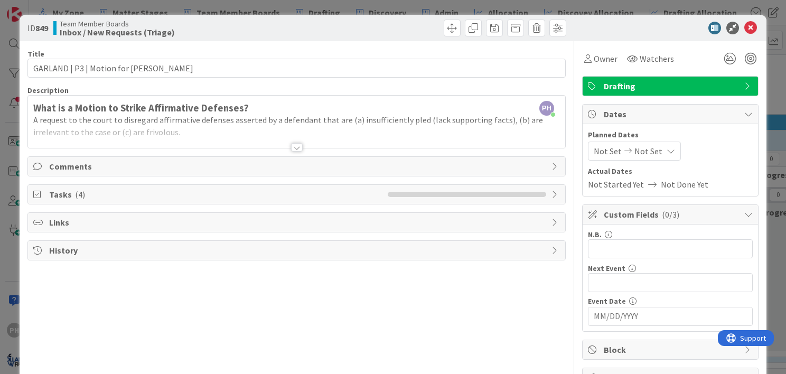
click at [291, 147] on div at bounding box center [297, 147] width 12 height 8
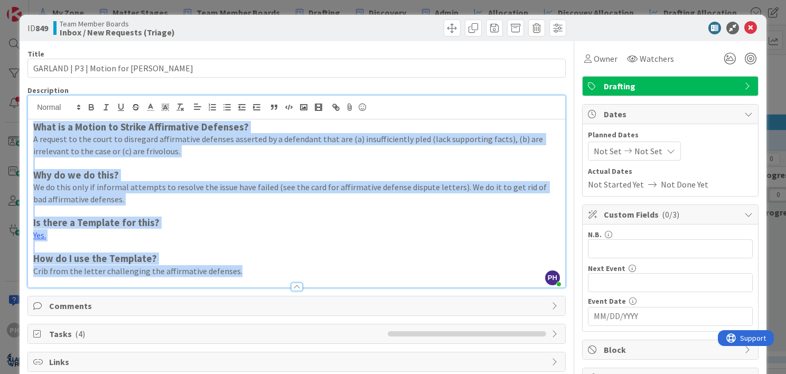
drag, startPoint x: 241, startPoint y: 271, endPoint x: 10, endPoint y: 112, distance: 280.2
click at [10, 112] on div "ID 849 Team Member Boards Inbox / New Requests (Triage) Title 33 / 128 GARLAND …" at bounding box center [393, 187] width 786 height 374
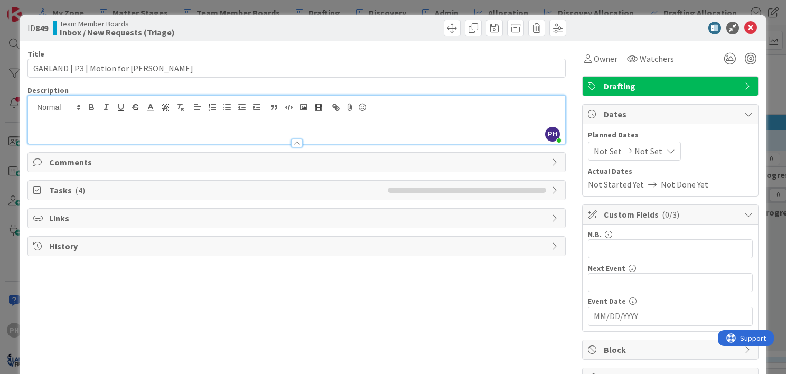
click at [552, 189] on icon at bounding box center [556, 190] width 8 height 8
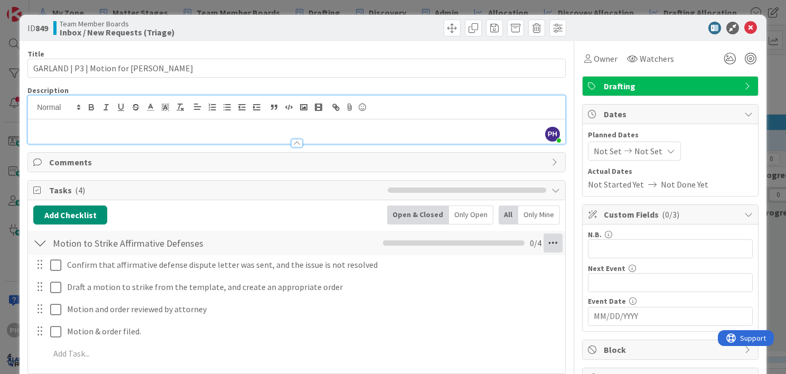
click at [544, 241] on icon at bounding box center [553, 243] width 19 height 19
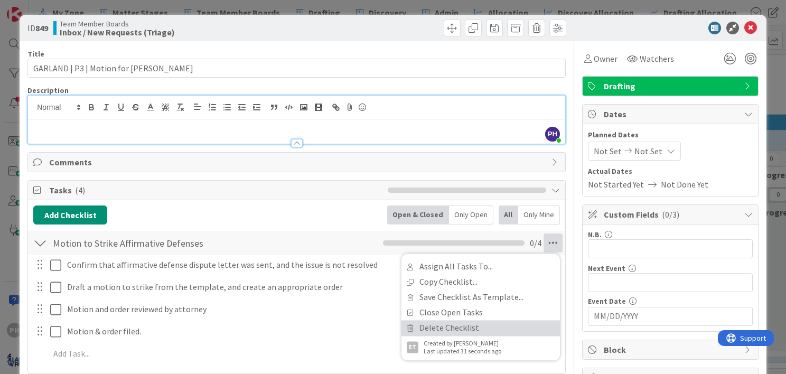
click at [454, 326] on link "Delete Checklist" at bounding box center [481, 328] width 159 height 15
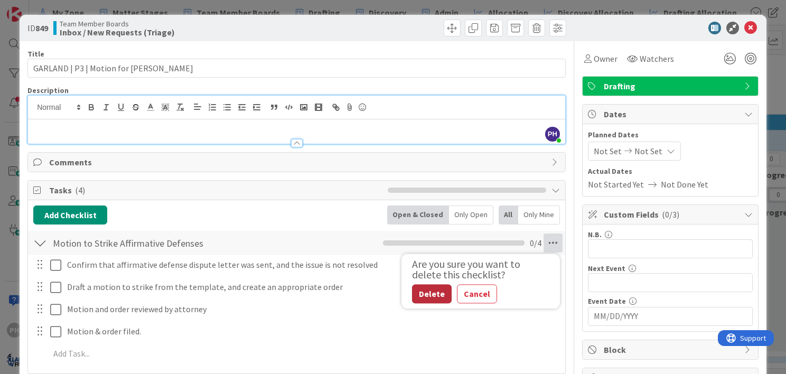
click at [427, 294] on button "Delete" at bounding box center [432, 294] width 40 height 19
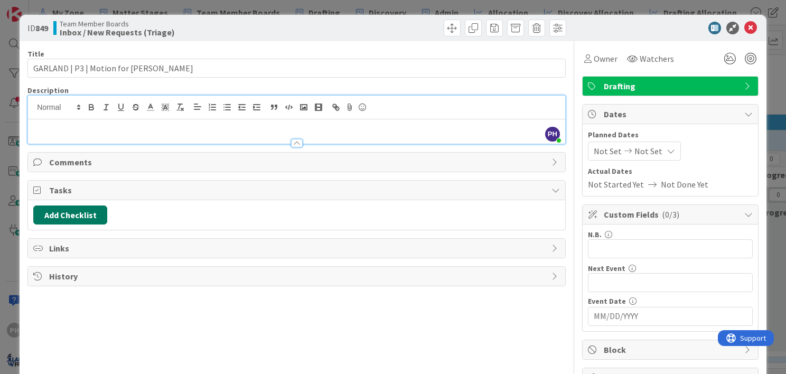
click at [78, 216] on button "Add Checklist" at bounding box center [70, 215] width 74 height 19
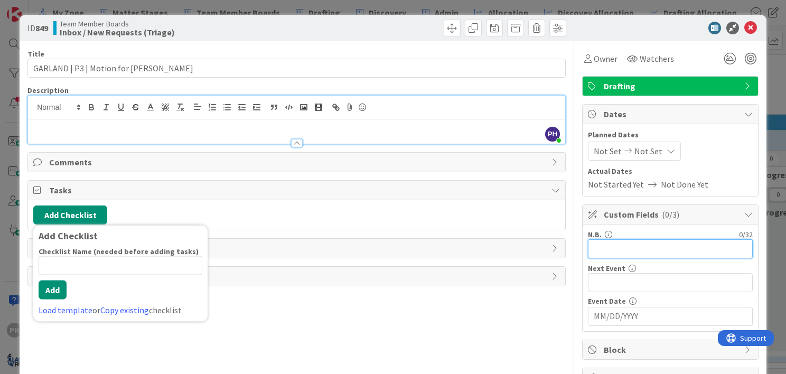
click at [624, 246] on input "text" at bounding box center [670, 248] width 165 height 19
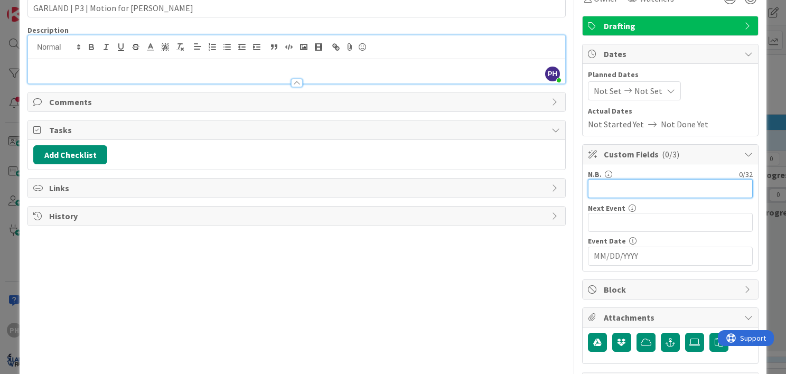
scroll to position [65, 0]
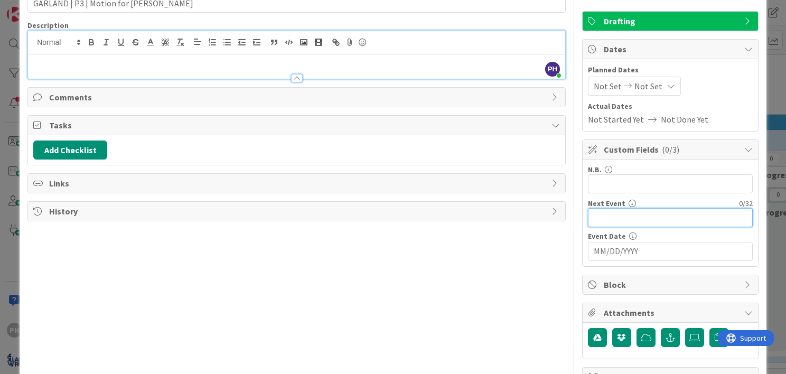
click at [613, 220] on input "text" at bounding box center [670, 217] width 165 height 19
type input "File motion"
click at [645, 81] on span "Not Set" at bounding box center [649, 86] width 28 height 13
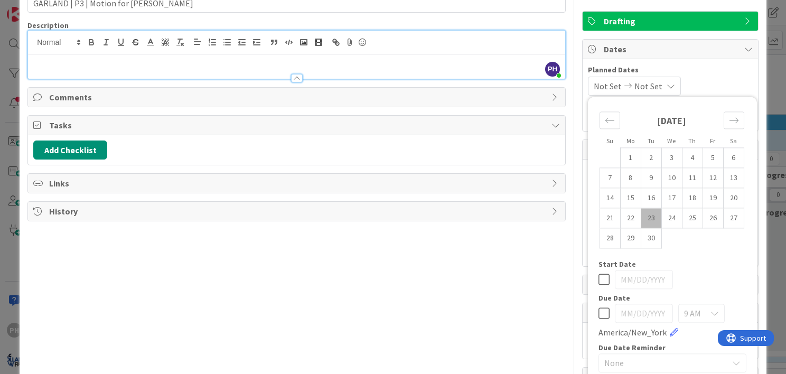
click at [599, 310] on icon at bounding box center [604, 313] width 11 height 13
type input "[DATE]"
click at [651, 307] on input "[DATE]" at bounding box center [644, 313] width 58 height 19
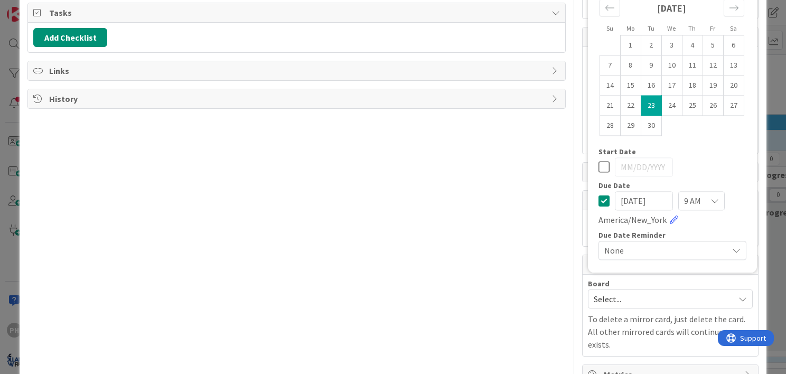
scroll to position [196, 0]
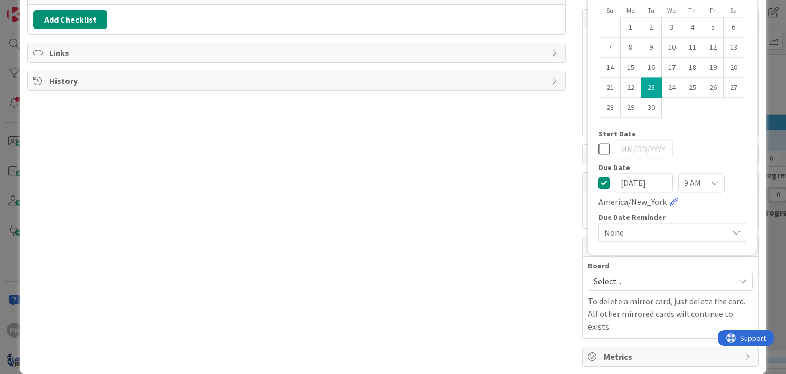
click at [634, 183] on input "[DATE]" at bounding box center [644, 182] width 58 height 19
click at [599, 144] on icon at bounding box center [604, 149] width 11 height 13
type input "09/22/2025"
click at [622, 149] on input "09/22/2025" at bounding box center [644, 149] width 58 height 19
click at [599, 146] on icon at bounding box center [604, 149] width 11 height 13
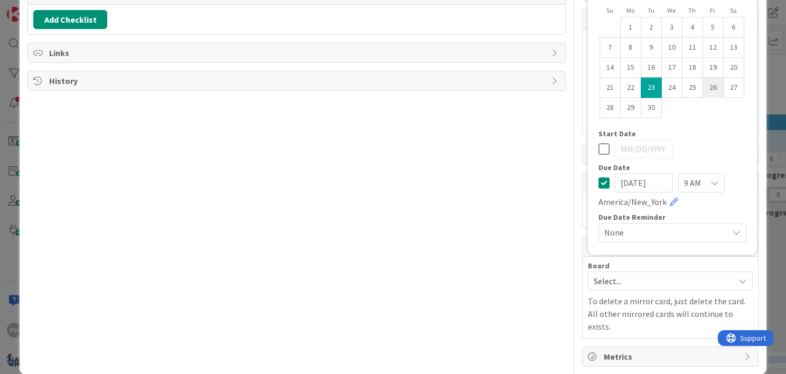
click at [706, 86] on td "26" at bounding box center [713, 88] width 21 height 20
type input "[DATE]"
click at [733, 233] on icon at bounding box center [737, 232] width 8 height 8
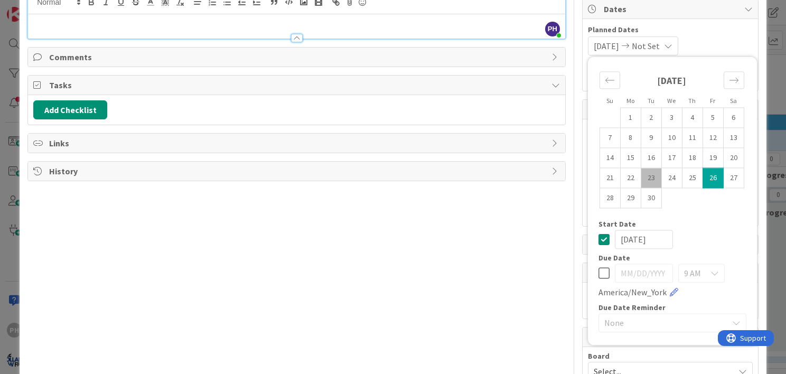
scroll to position [106, 0]
click at [599, 234] on icon at bounding box center [604, 239] width 11 height 13
click at [599, 276] on icon at bounding box center [604, 272] width 11 height 13
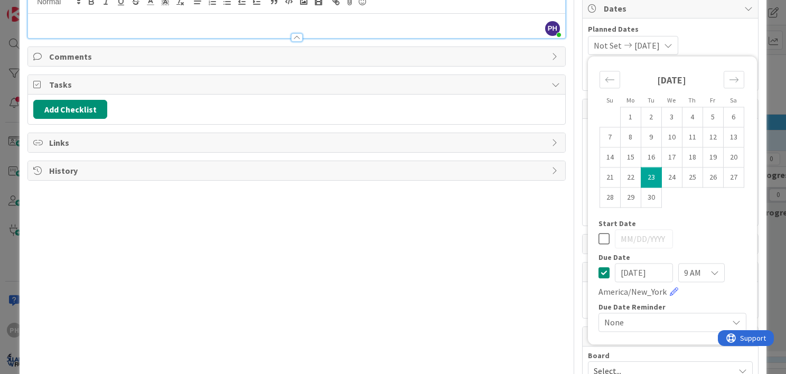
click at [634, 273] on input "[DATE]" at bounding box center [644, 272] width 58 height 19
click at [703, 174] on td "26" at bounding box center [713, 178] width 21 height 20
type input "[DATE]"
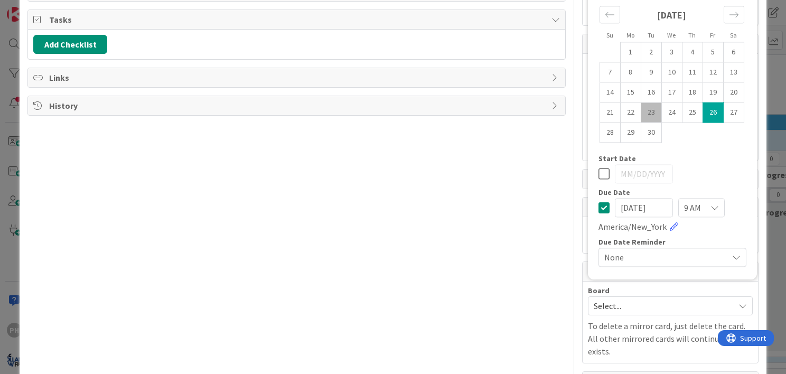
scroll to position [177, 0]
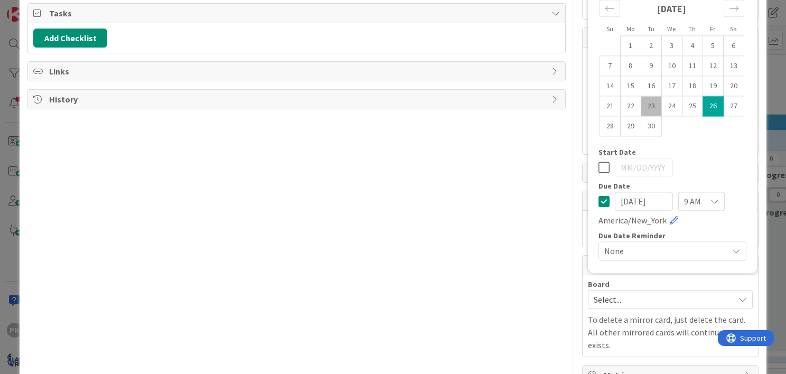
click at [651, 250] on span "None" at bounding box center [664, 251] width 118 height 15
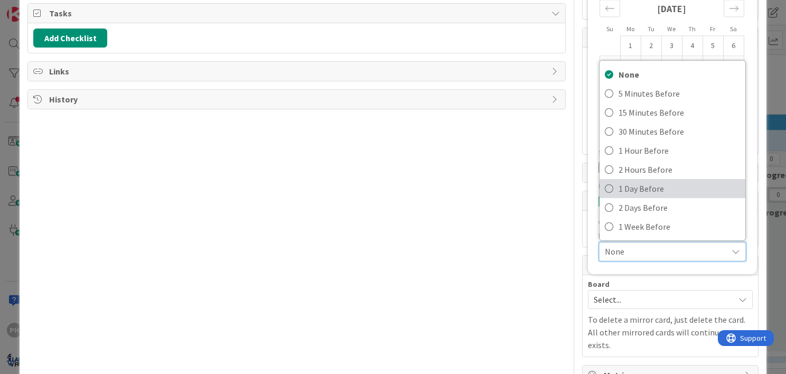
click at [627, 189] on span "1 Day Before" at bounding box center [680, 189] width 122 height 16
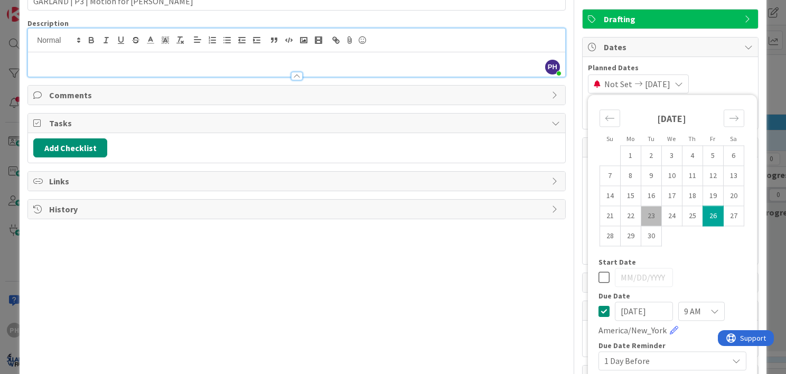
scroll to position [0, 0]
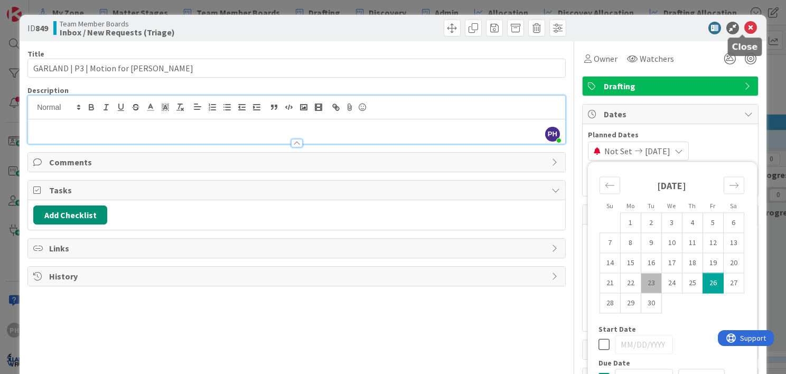
click at [745, 26] on icon at bounding box center [751, 28] width 13 height 13
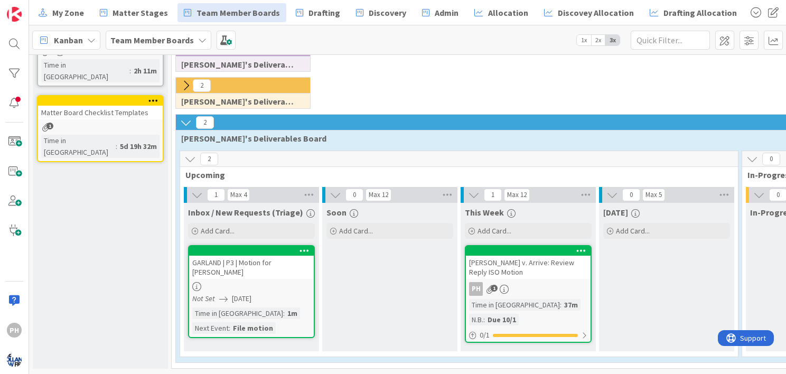
click at [230, 282] on div at bounding box center [251, 286] width 125 height 9
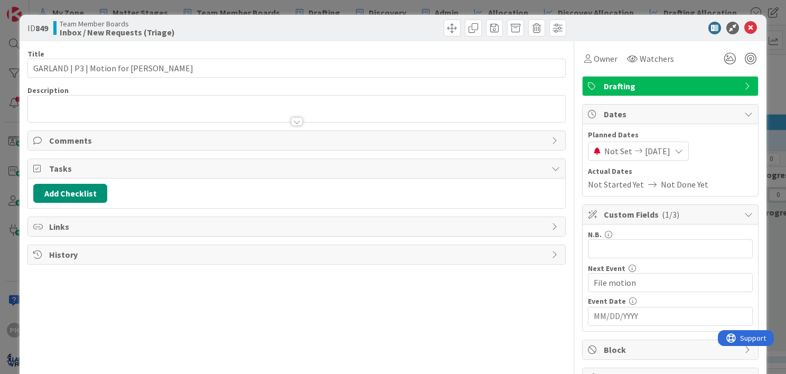
click at [225, 228] on span "Links" at bounding box center [297, 226] width 497 height 13
click at [85, 248] on button "Add Link" at bounding box center [62, 251] width 58 height 19
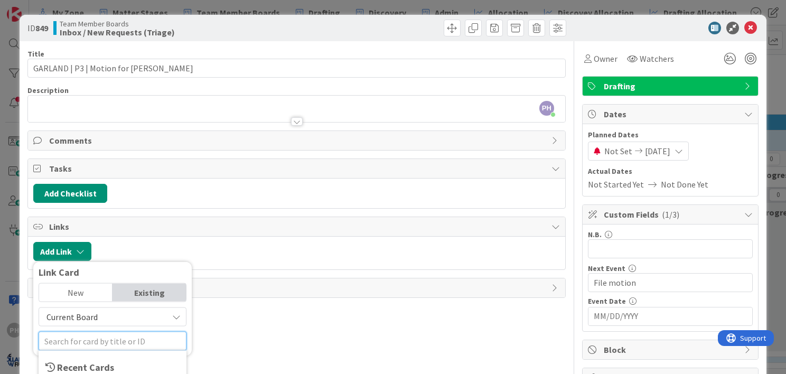
click at [88, 338] on input "text" at bounding box center [113, 341] width 148 height 19
click at [107, 315] on span "Current Board" at bounding box center [103, 317] width 118 height 15
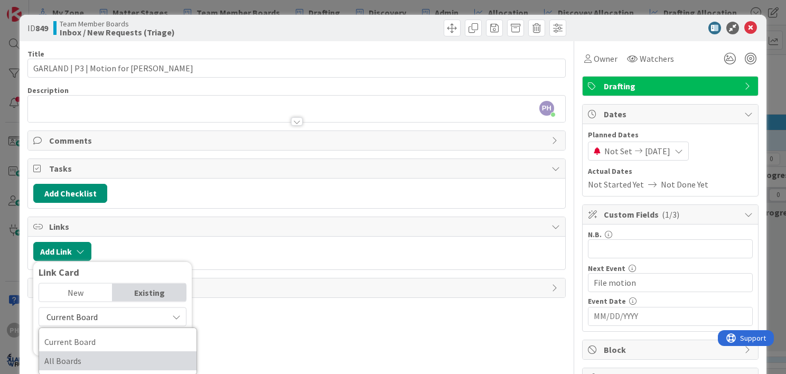
click at [83, 358] on span "All Boards" at bounding box center [117, 361] width 147 height 16
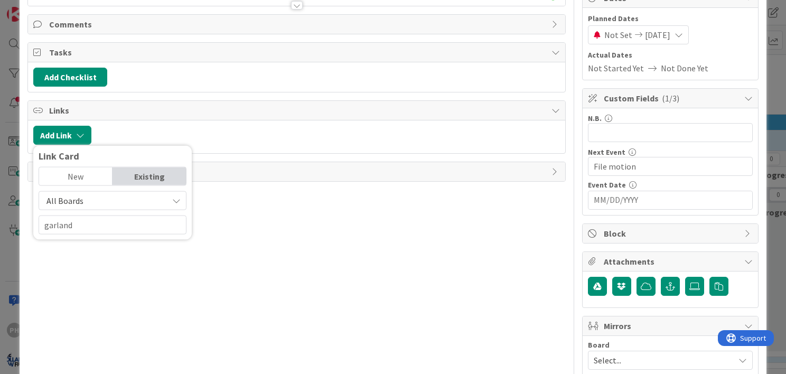
scroll to position [122, 0]
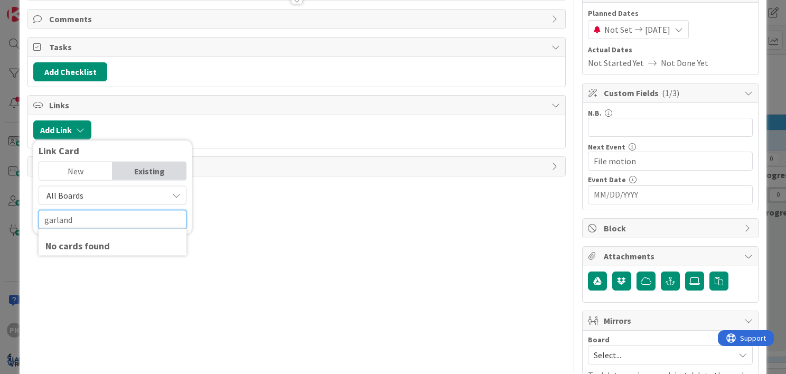
click at [85, 217] on input "garland" at bounding box center [113, 219] width 148 height 19
type input "g"
type input "Gartland"
click at [64, 169] on div "New" at bounding box center [75, 171] width 73 height 18
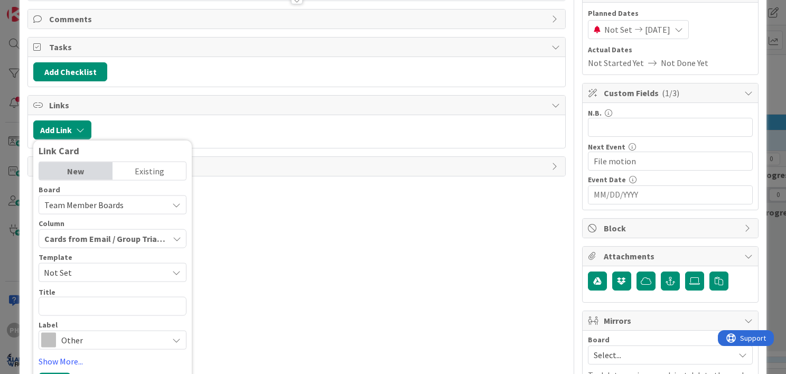
scroll to position [196, 0]
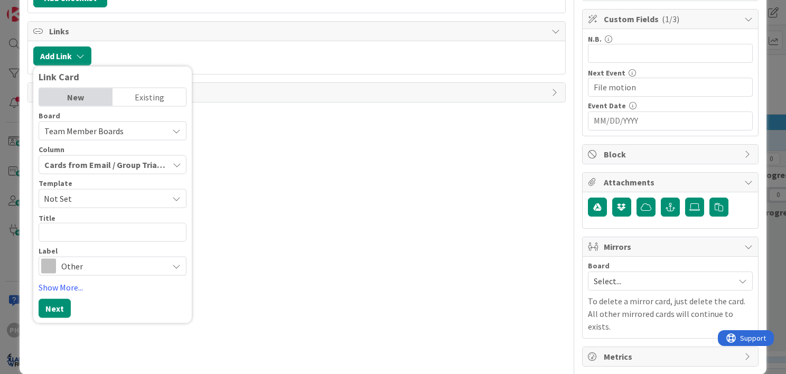
click at [146, 91] on div "Existing" at bounding box center [149, 97] width 73 height 18
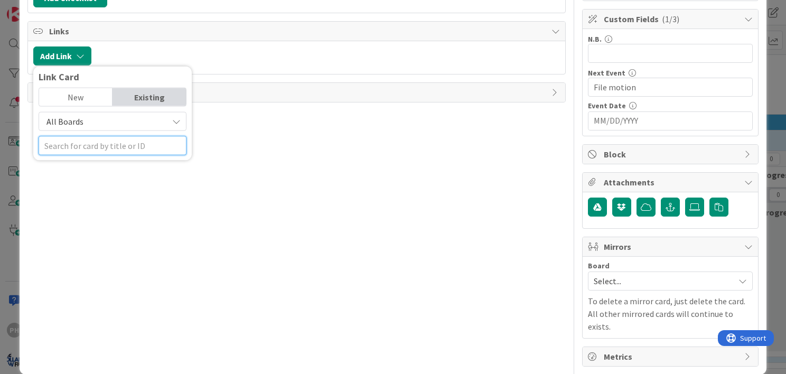
click at [104, 143] on input "text" at bounding box center [113, 145] width 148 height 19
type input "g"
click at [87, 93] on div "New" at bounding box center [75, 97] width 73 height 18
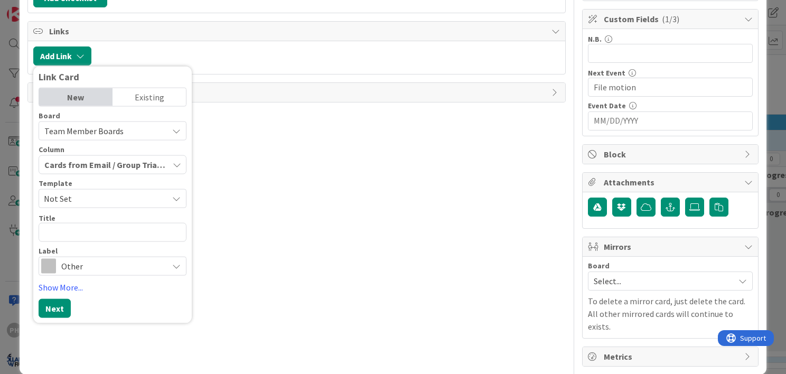
click at [175, 134] on div "Team Member Boards" at bounding box center [113, 131] width 148 height 19
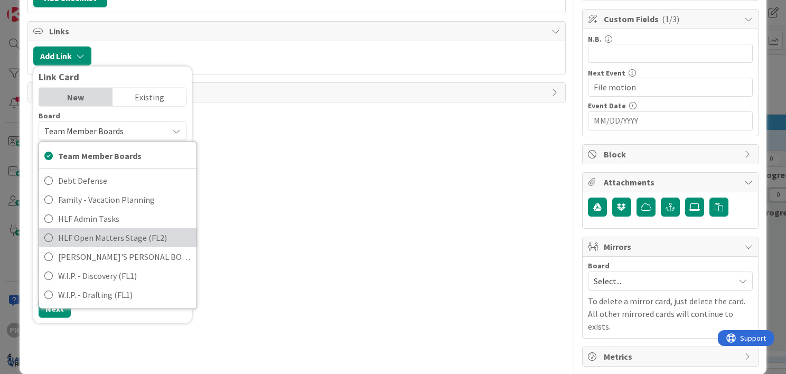
click at [95, 234] on span "HLF Open Matters Stage (FL2)" at bounding box center [124, 238] width 133 height 16
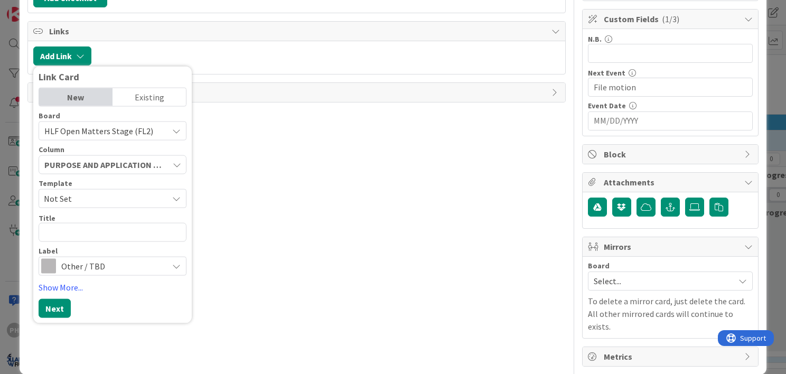
click at [146, 91] on div "Existing" at bounding box center [149, 97] width 73 height 18
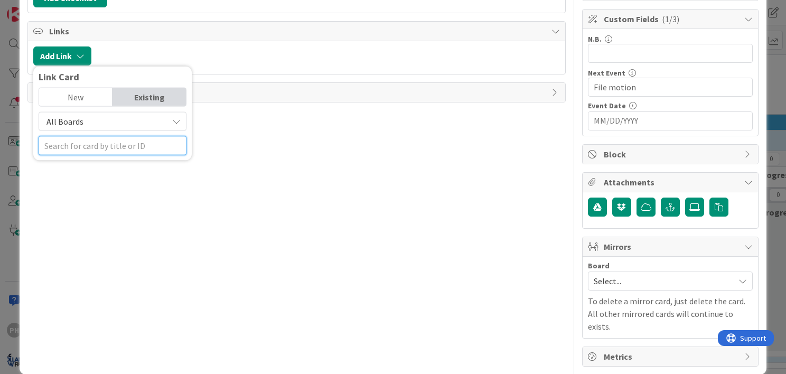
click at [107, 146] on input "text" at bounding box center [113, 145] width 148 height 19
type input "Garland"
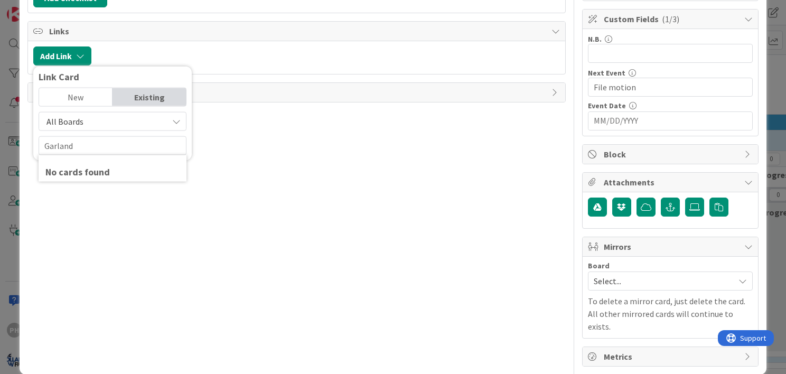
click at [95, 221] on div "Title 33 / 128 GARLAND | P3 | Motion for cy pres Description PH Peter Holland j…" at bounding box center [296, 106] width 539 height 521
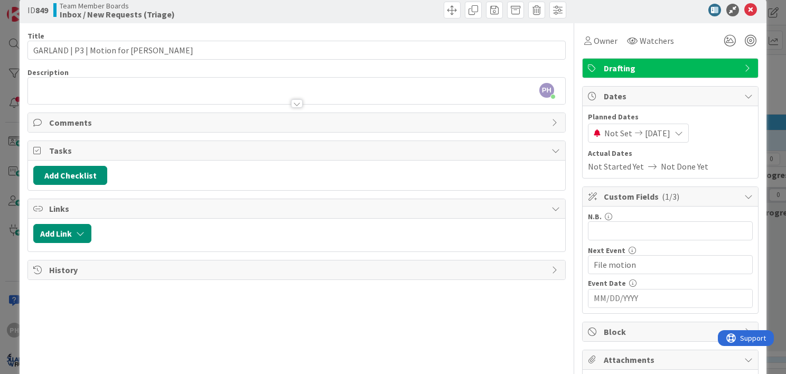
scroll to position [0, 0]
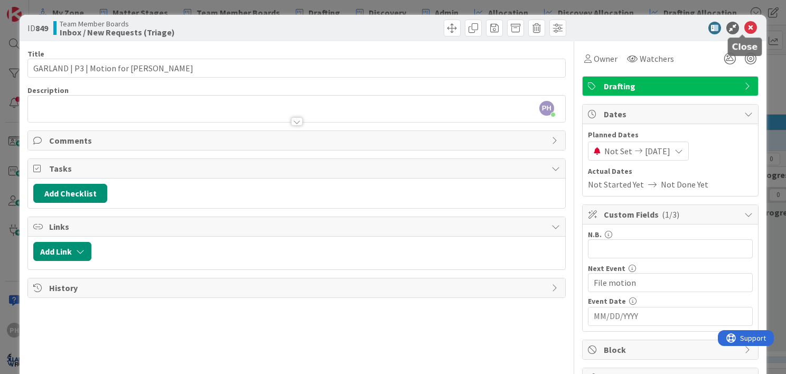
click at [745, 25] on icon at bounding box center [751, 28] width 13 height 13
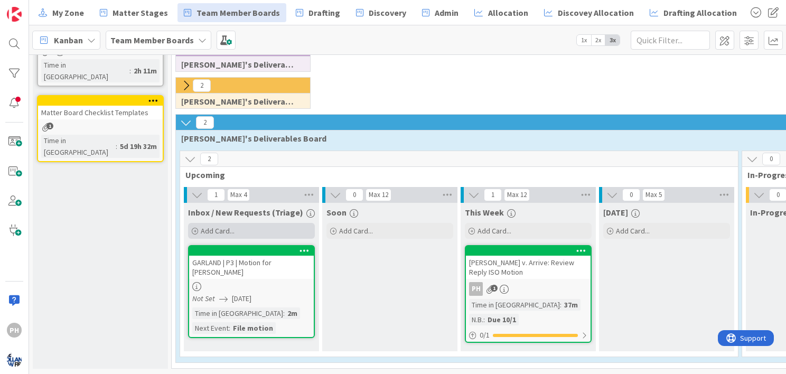
click at [202, 226] on span "Add Card..." at bounding box center [218, 231] width 34 height 10
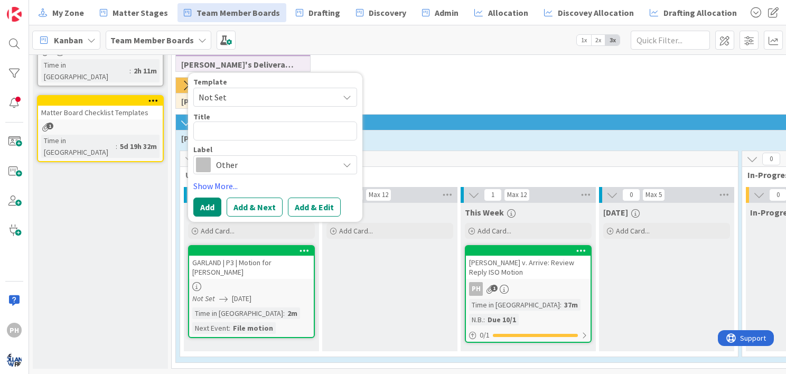
click at [230, 90] on span "Not Set" at bounding box center [265, 97] width 132 height 14
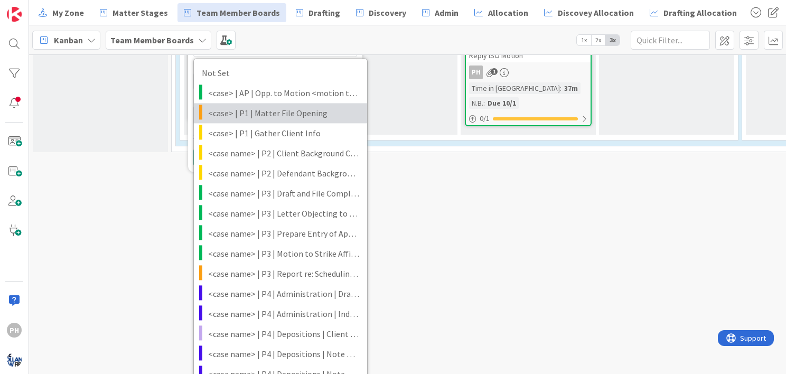
scroll to position [393, 0]
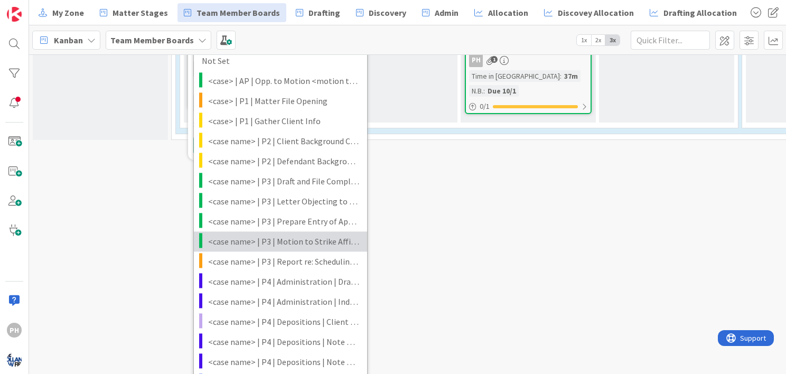
click at [249, 239] on span "<case name> | P3 | Motion to Strike Affirmative Defenses" at bounding box center [283, 242] width 151 height 14
type textarea "x"
type textarea "<case name> | P3 | Motion to Strike Affirmative Defenses"
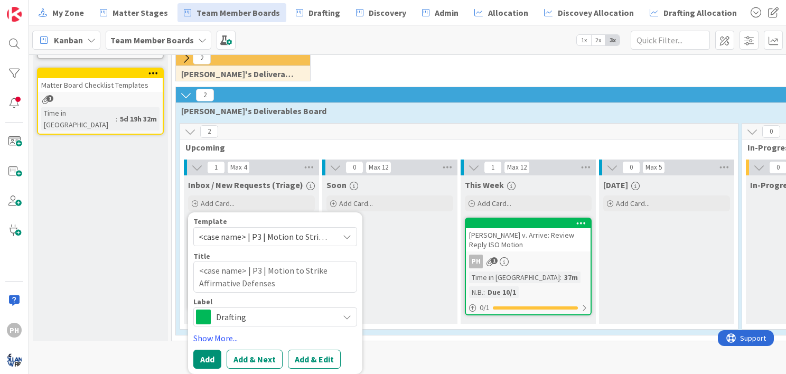
scroll to position [198, 0]
drag, startPoint x: 199, startPoint y: 261, endPoint x: 243, endPoint y: 268, distance: 44.5
click at [243, 268] on textarea "<case name> | P3 | Motion to Strike Affirmative Defenses" at bounding box center [275, 277] width 164 height 32
type textarea "x"
type textarea "D | P3 | Motion to Strike Affirmative Defenses"
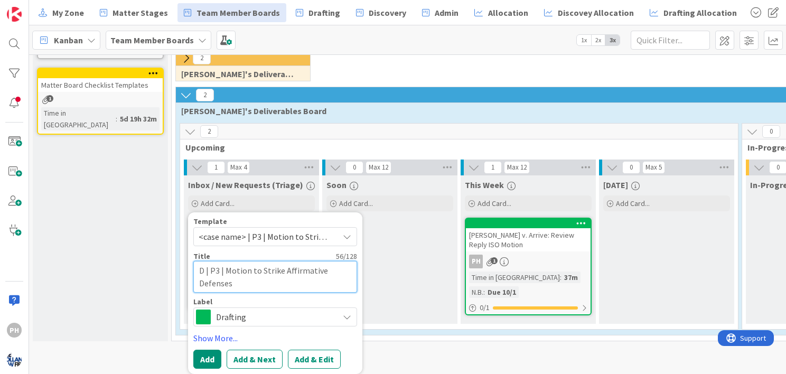
type textarea "x"
type textarea "De | P3 | Motion to Strike Affirmative Defenses"
type textarea "x"
type textarea "Del | P3 | Motion to Strike Affirmative Defenses"
type textarea "x"
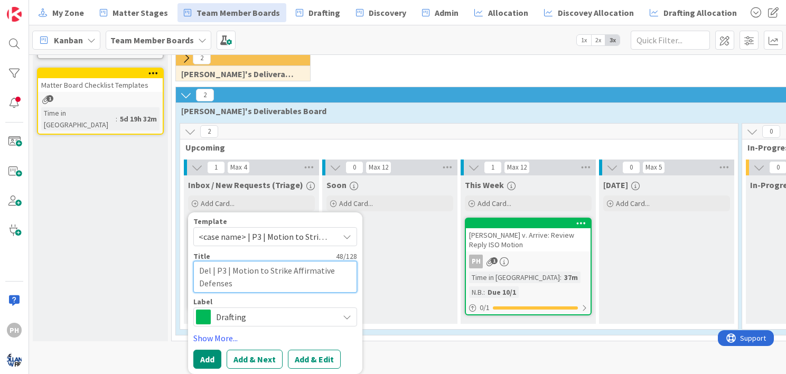
type textarea "Dell | P3 | Motion to Strike Affirmative Defenses"
type textarea "x"
type textarea "Delle | P3 | Motion to Strike Affirmative Defenses"
type textarea "x"
type textarea "Deller | P3 | Motion to Strike Affirmative Defenses"
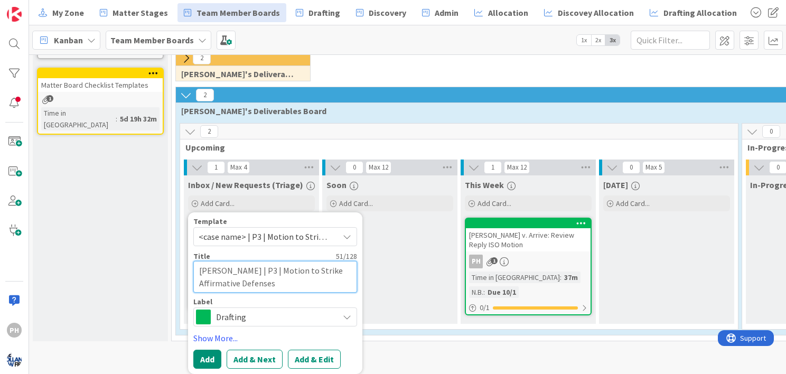
type textarea "x"
type textarea "Dellers | P3 | Motion to Strike Affirmative Defenses"
type textarea "x"
type textarea "ellers | P3 | Motion to Strike Affirmative Defenses"
type textarea "x"
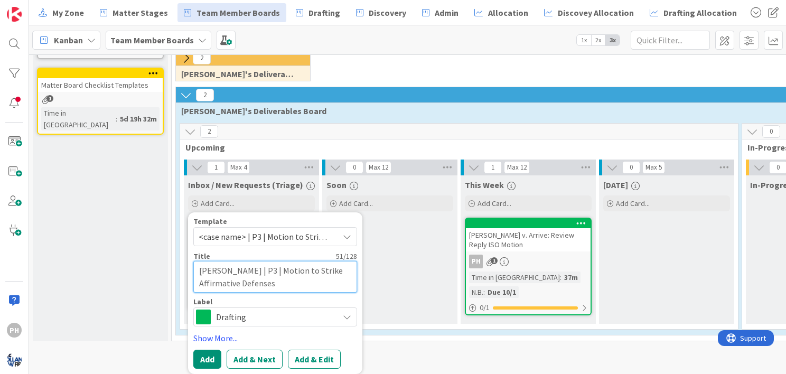
type textarea "Sellers | P3 | Motion to Strike Affirmative Defenses"
drag, startPoint x: 245, startPoint y: 262, endPoint x: 247, endPoint y: 272, distance: 10.9
click at [247, 272] on textarea "Sellers | P3 | Motion to Strike Affirmative Defenses" at bounding box center [275, 277] width 164 height 32
type textarea "x"
type textarea "Sellers | P3 | o"
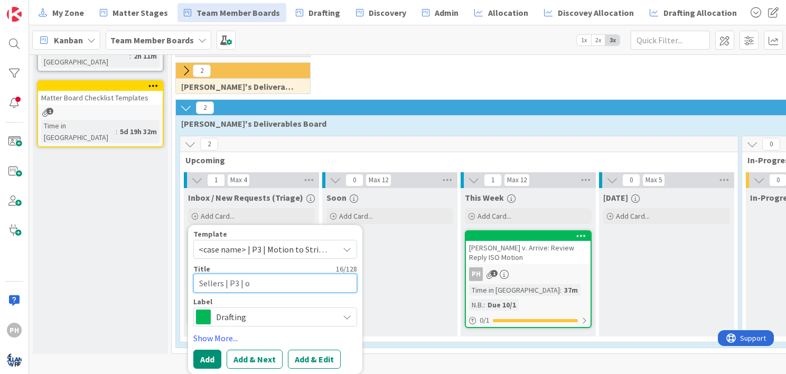
scroll to position [186, 0]
type textarea "x"
type textarea "Sellers | P3 |"
type textarea "x"
type textarea "Sellers | P3 | M"
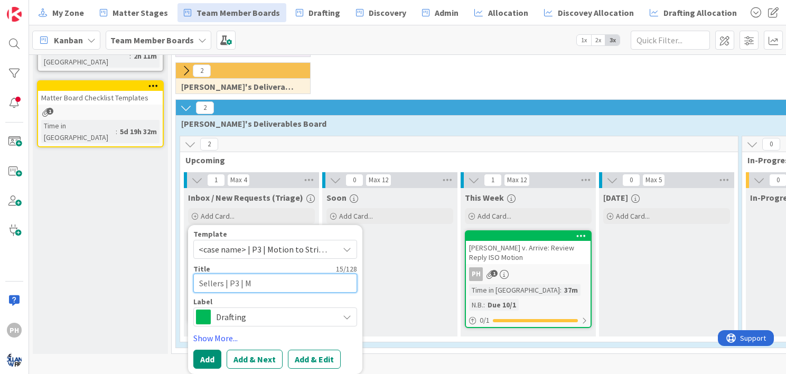
type textarea "x"
type textarea "Sellers | P3 | Mov"
type textarea "x"
type textarea "Sellers | P3 | Move"
type textarea "x"
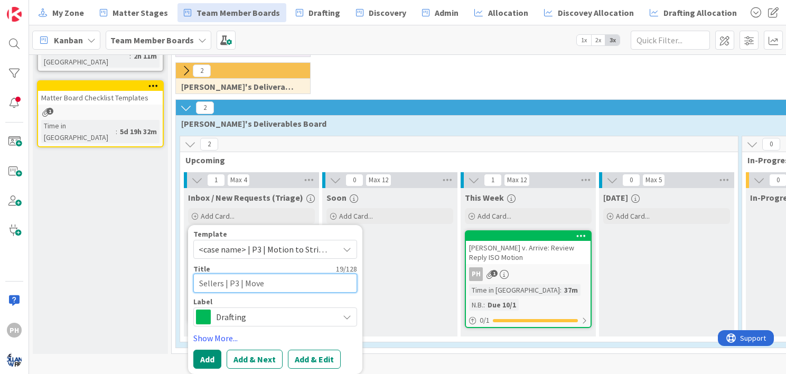
type textarea "Sellers | P3 | Move t"
type textarea "x"
type textarea "Sellers | P3 | Move to"
type textarea "x"
type textarea "Sellers | P3 | Move to"
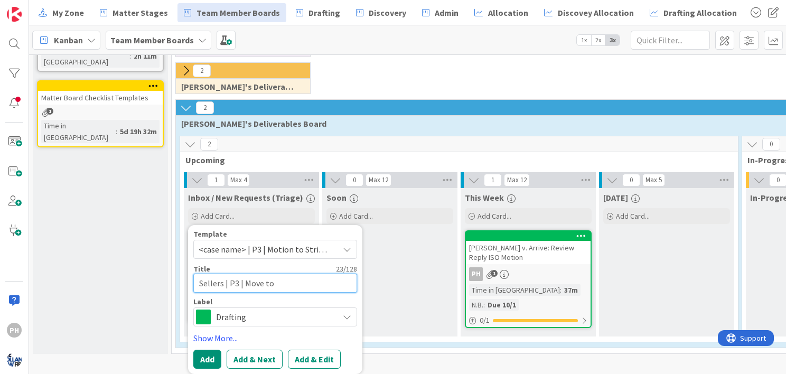
type textarea "x"
type textarea "Sellers | P3 | Move to A"
type textarea "x"
type textarea "Sellers | P3 | Move to"
type textarea "x"
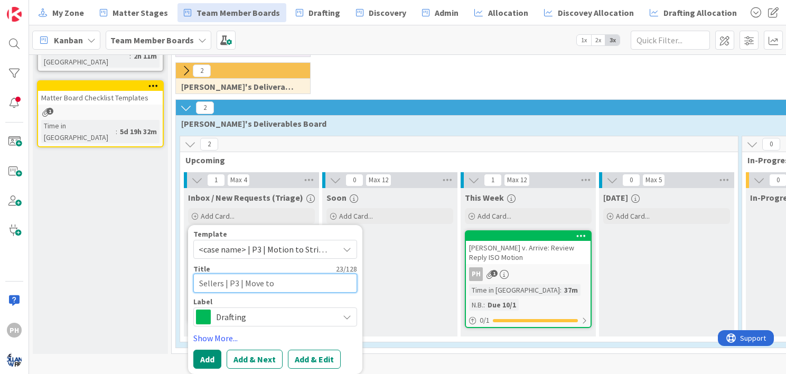
type textarea "Sellers | P3 | Move to J"
type textarea "x"
type textarea "Sellers | P3 | Move to JA"
type textarea "x"
type textarea "Sellers | P3 | Move to JAM"
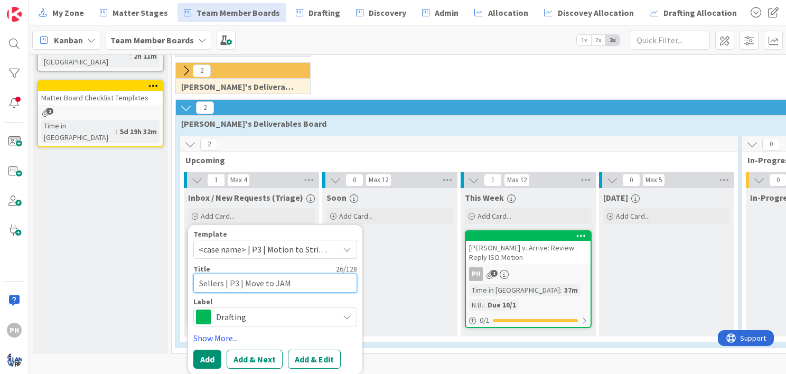
type textarea "x"
type textarea "Sellers | P3 | Move to JAMS"
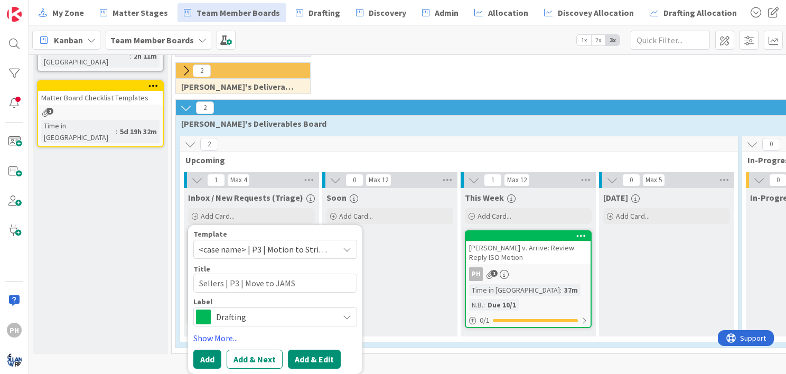
click at [302, 351] on button "Add & Edit" at bounding box center [314, 359] width 53 height 19
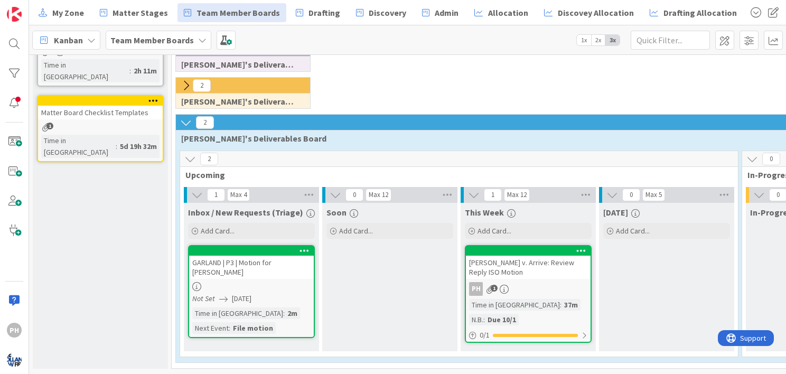
scroll to position [170, 0]
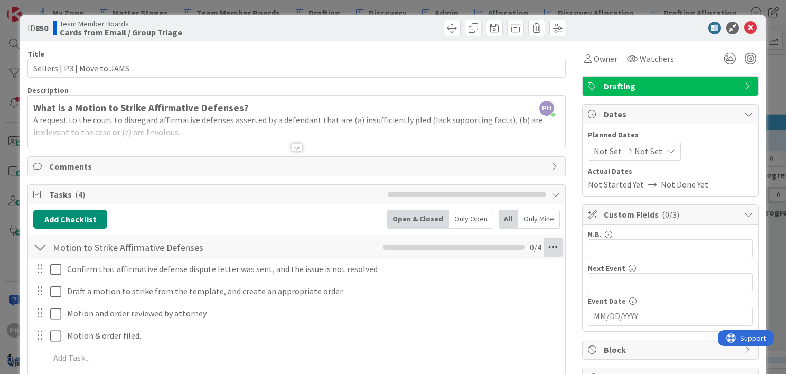
click at [544, 244] on icon at bounding box center [553, 247] width 19 height 19
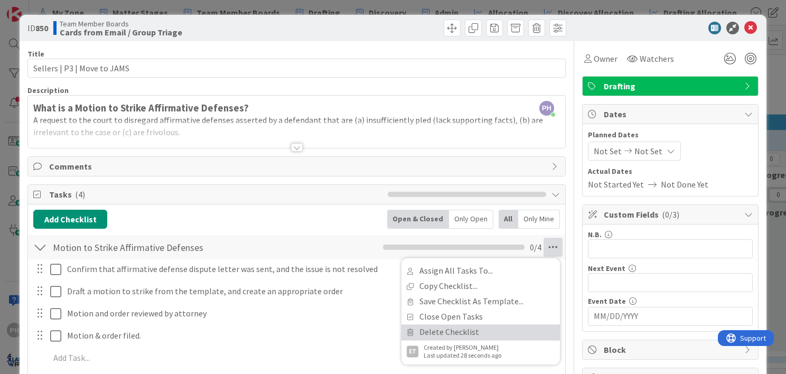
click at [453, 330] on link "Delete Checklist" at bounding box center [481, 332] width 159 height 15
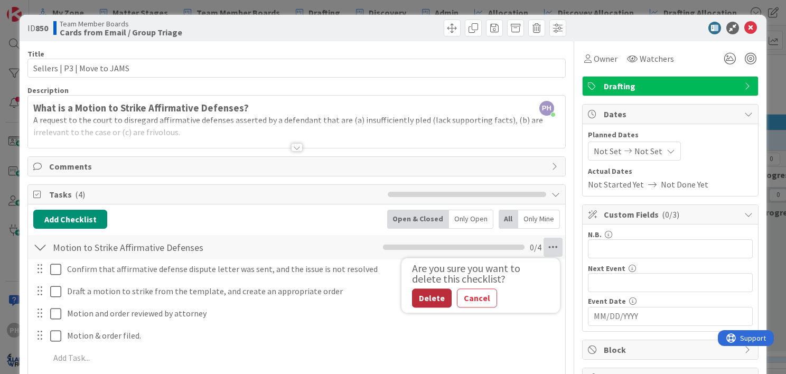
click at [414, 296] on button "Delete" at bounding box center [432, 298] width 40 height 19
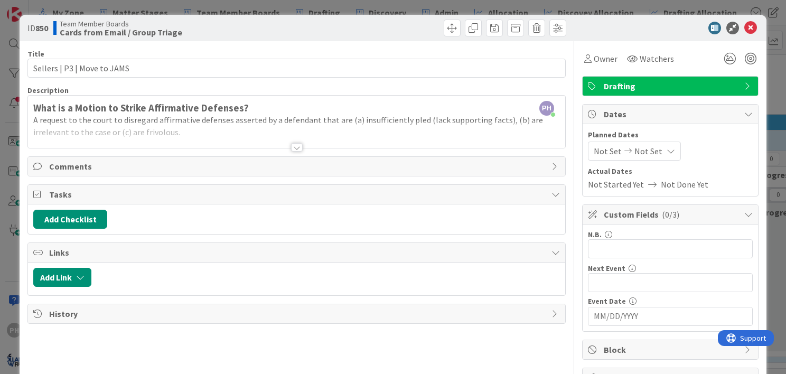
drag, startPoint x: 374, startPoint y: 134, endPoint x: 351, endPoint y: 130, distance: 23.0
click at [351, 130] on div at bounding box center [297, 134] width 538 height 27
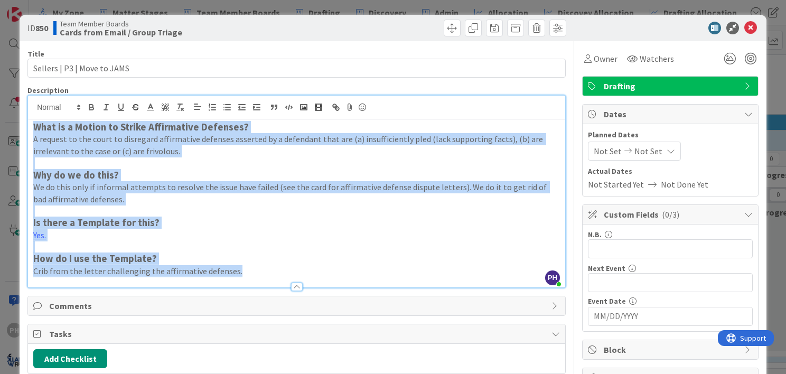
drag, startPoint x: 34, startPoint y: 125, endPoint x: 266, endPoint y: 281, distance: 280.0
click at [266, 281] on div "Description PH Peter Holland just joined What is a Motion to Strike Affirmative…" at bounding box center [296, 187] width 539 height 202
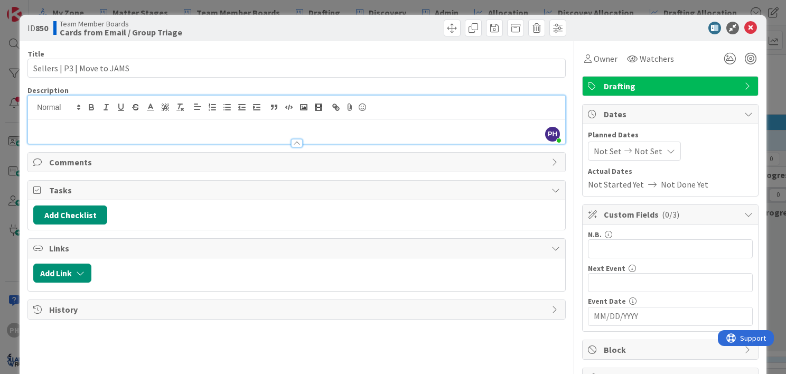
click at [667, 149] on icon at bounding box center [671, 151] width 8 height 8
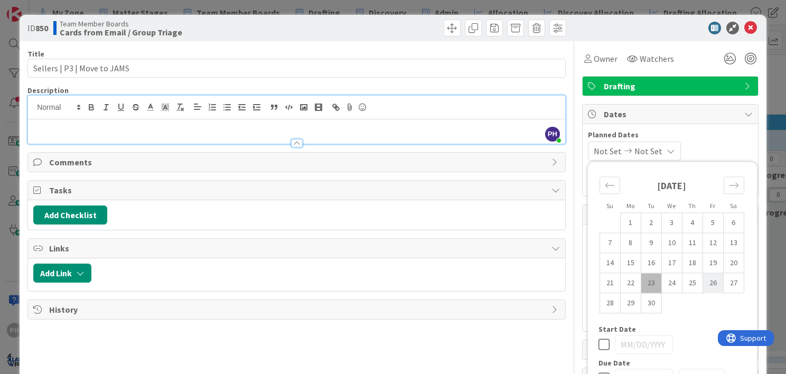
click at [706, 281] on td "26" at bounding box center [713, 283] width 21 height 20
type input "[DATE]"
click at [599, 342] on icon at bounding box center [604, 344] width 11 height 13
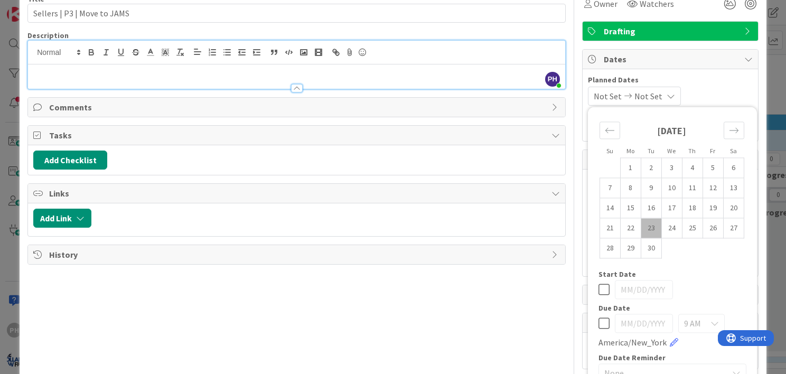
click at [599, 326] on icon at bounding box center [604, 323] width 11 height 13
click at [708, 228] on td "26" at bounding box center [713, 228] width 21 height 20
type input "[DATE]"
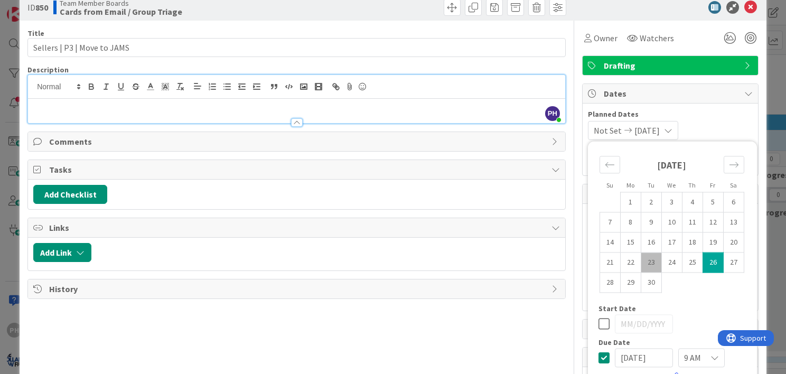
scroll to position [18, 0]
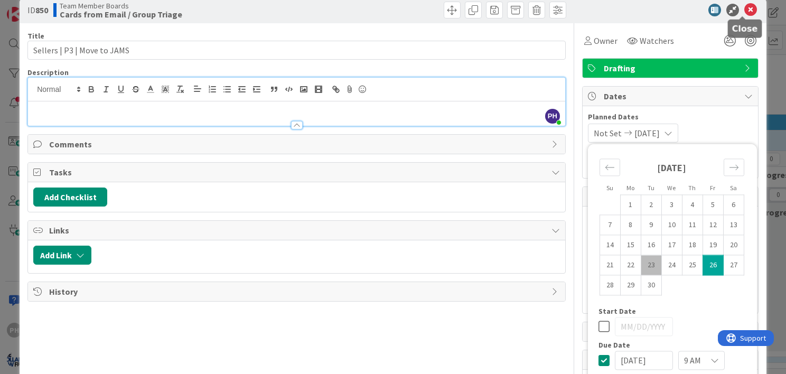
click at [745, 11] on icon at bounding box center [751, 10] width 13 height 13
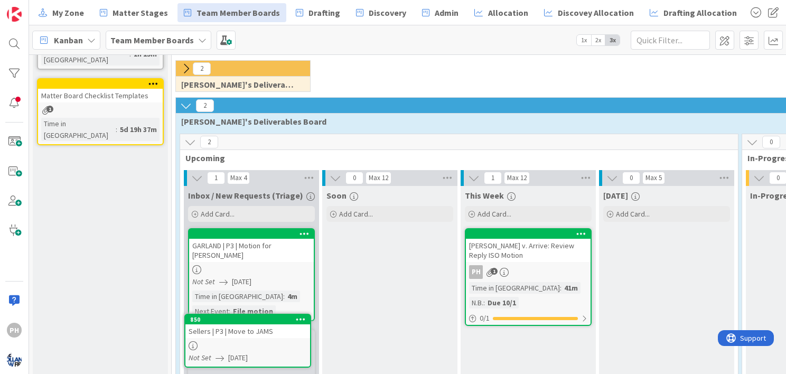
scroll to position [216, 0]
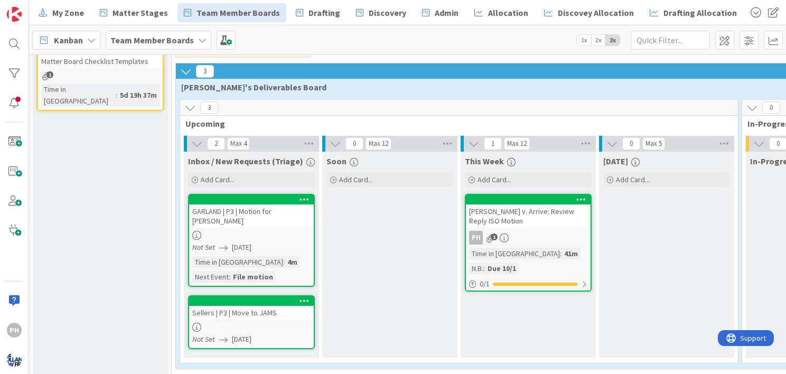
click at [248, 306] on div "Sellers | P3 | Move to JAMS" at bounding box center [251, 313] width 125 height 14
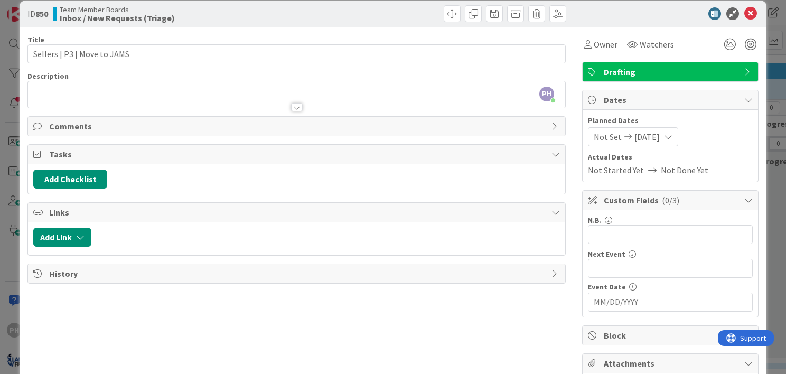
scroll to position [14, 0]
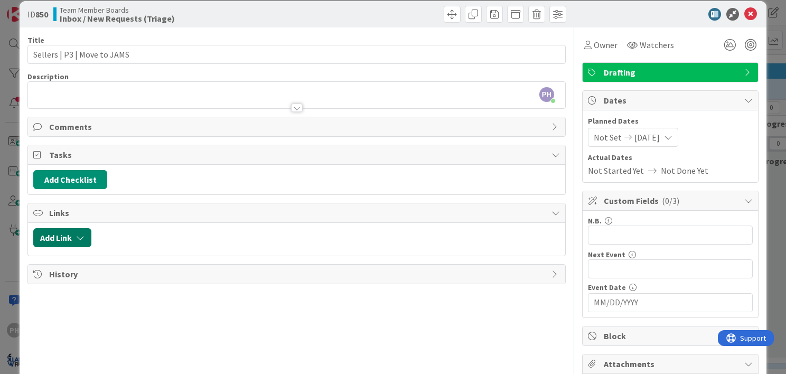
click at [63, 233] on button "Add Link" at bounding box center [62, 237] width 58 height 19
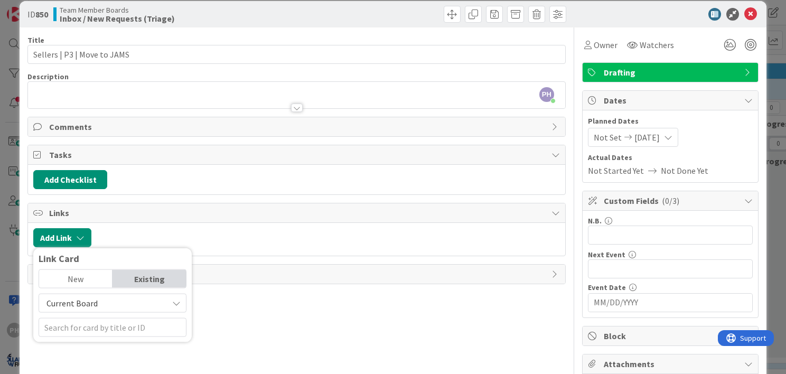
click at [126, 298] on span "Current Board" at bounding box center [103, 303] width 118 height 15
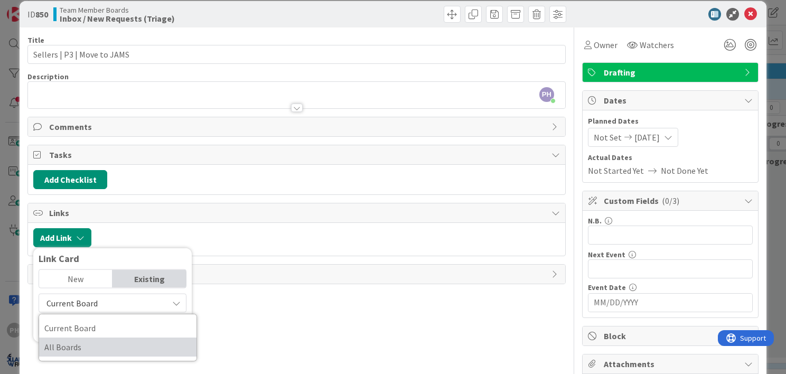
click at [106, 339] on span "All Boards" at bounding box center [117, 347] width 147 height 16
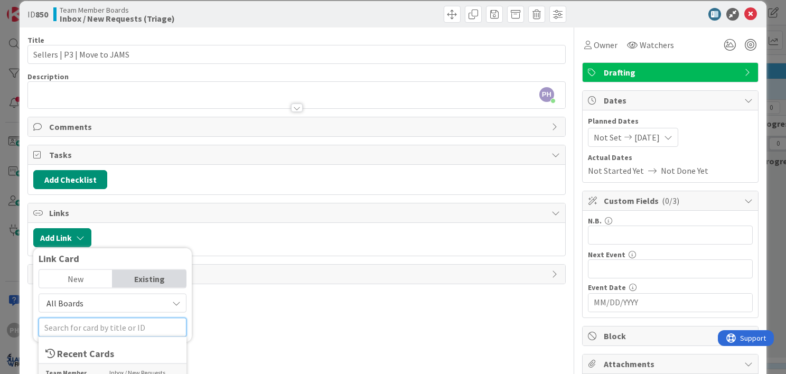
click at [100, 326] on input "text" at bounding box center [113, 327] width 148 height 19
type input "sellers"
click at [77, 273] on div "New" at bounding box center [75, 279] width 73 height 18
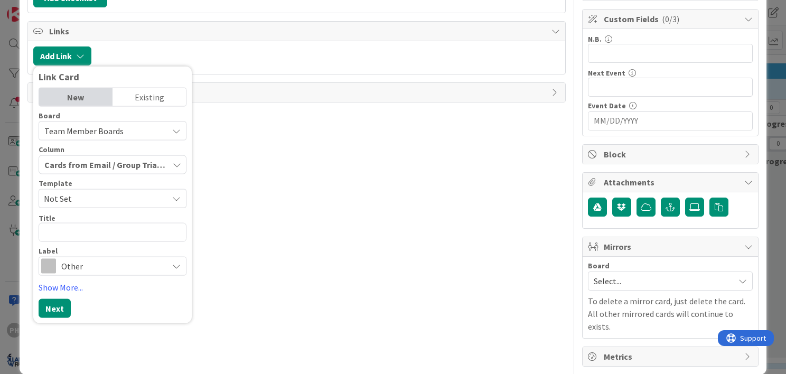
click at [151, 95] on div "Existing" at bounding box center [149, 97] width 73 height 18
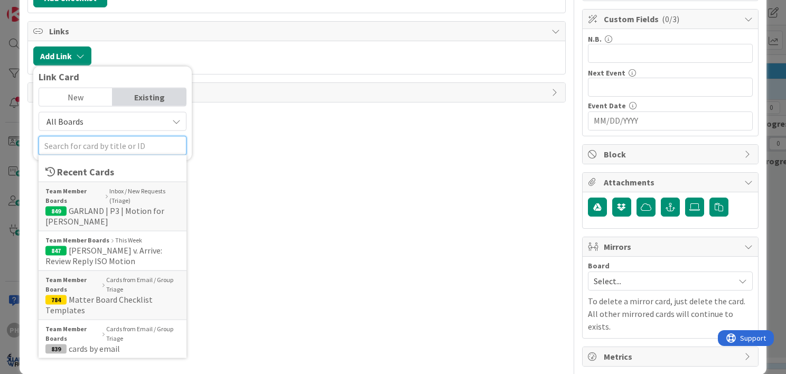
click at [104, 143] on input "text" at bounding box center [113, 145] width 148 height 19
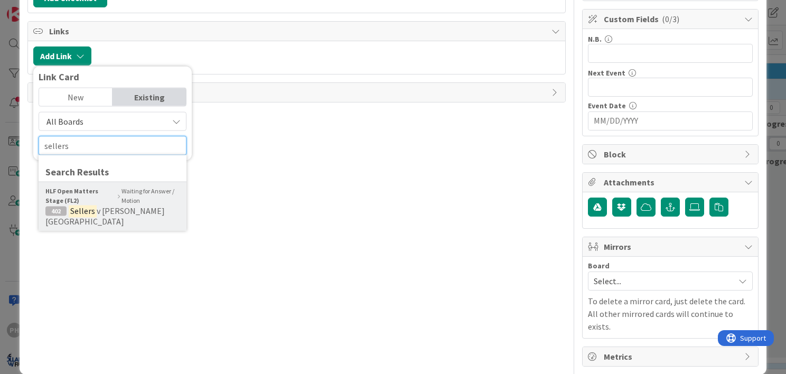
type input "sellers"
click at [94, 205] on mark "Sellers" at bounding box center [83, 211] width 28 height 14
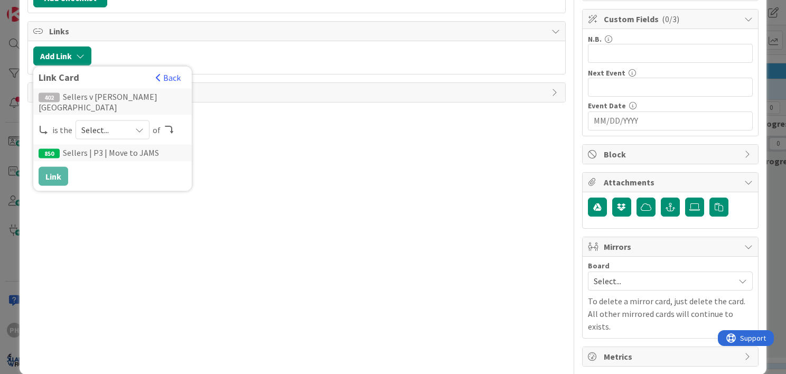
click at [139, 126] on icon at bounding box center [139, 130] width 8 height 8
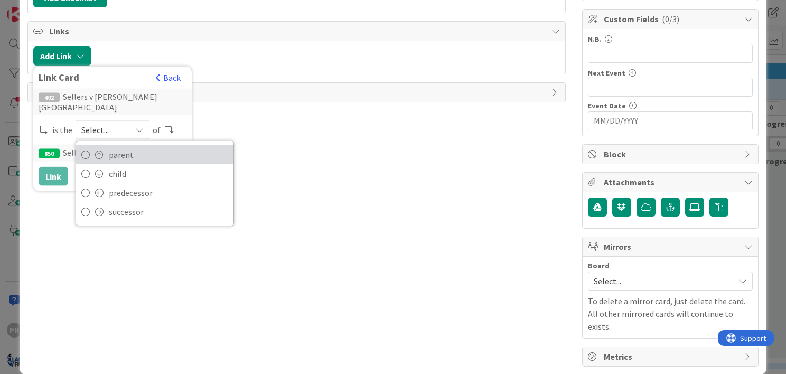
click at [119, 147] on span "parent" at bounding box center [168, 155] width 119 height 16
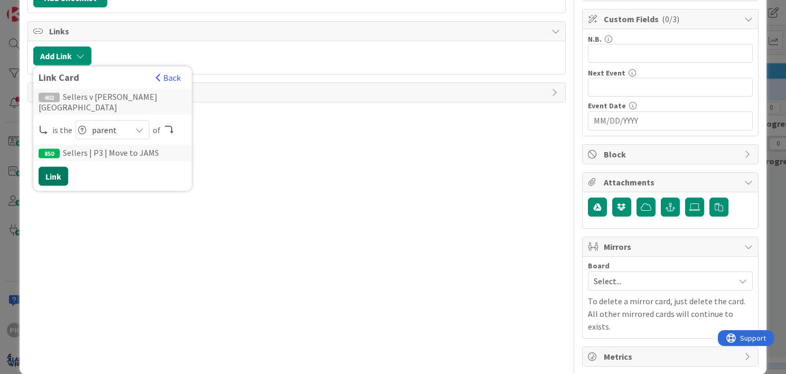
click at [54, 167] on button "Link" at bounding box center [54, 176] width 30 height 19
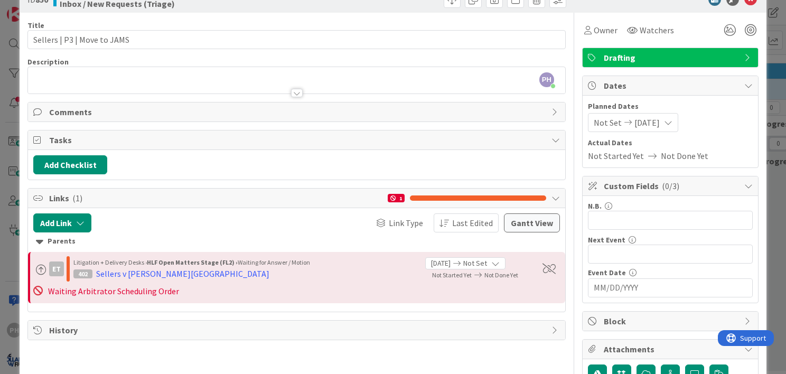
scroll to position [0, 0]
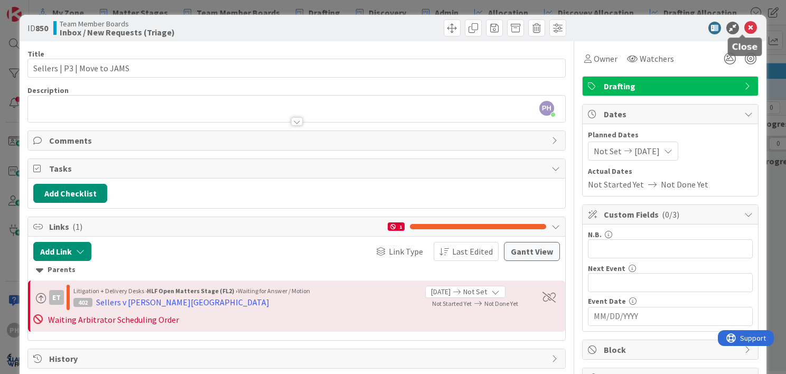
click at [745, 25] on icon at bounding box center [751, 28] width 13 height 13
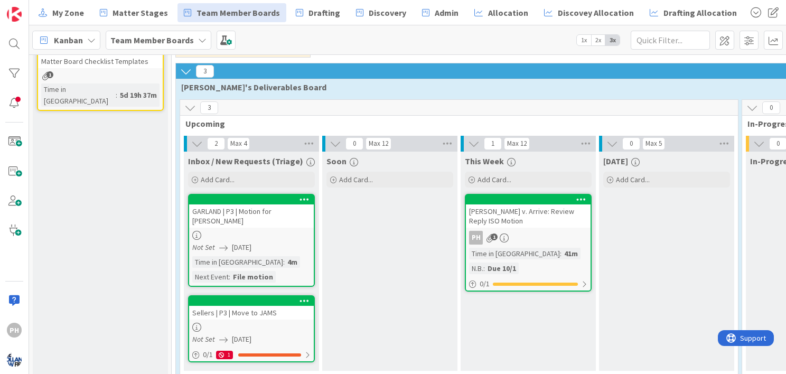
scroll to position [231, 0]
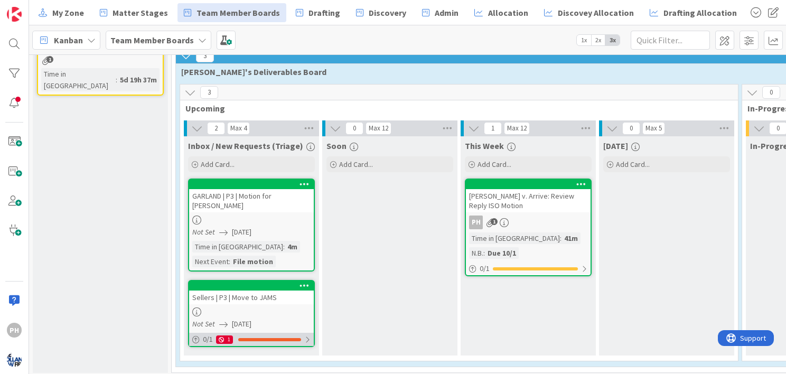
click at [225, 336] on div "1" at bounding box center [224, 340] width 17 height 8
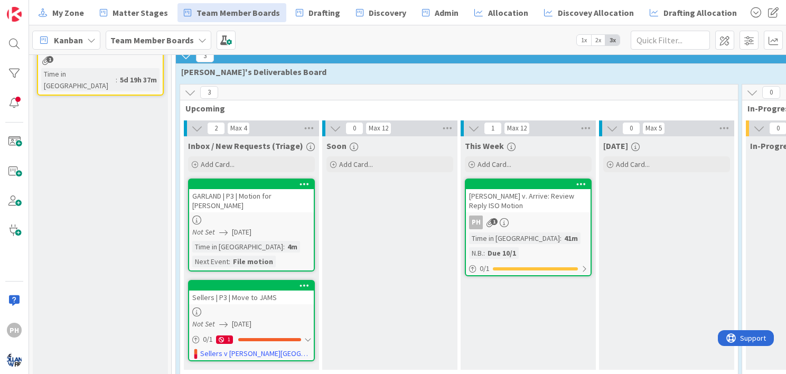
scroll to position [0, 0]
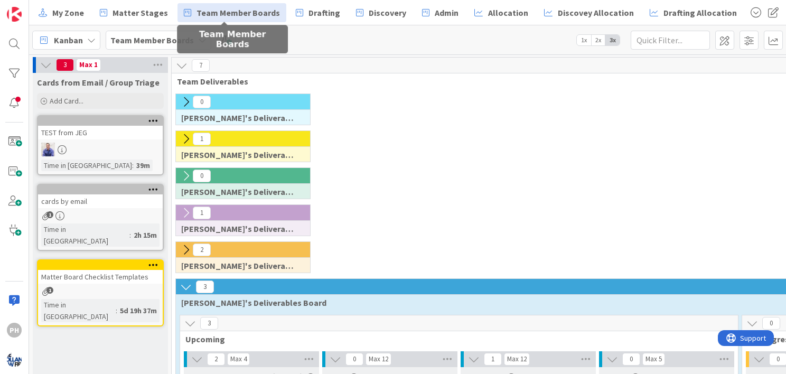
click at [199, 13] on span "Team Member Boards" at bounding box center [239, 12] width 84 height 13
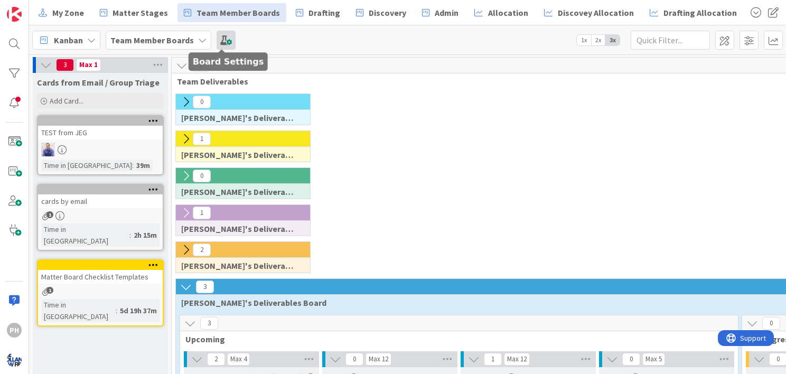
click at [219, 38] on span at bounding box center [226, 40] width 19 height 19
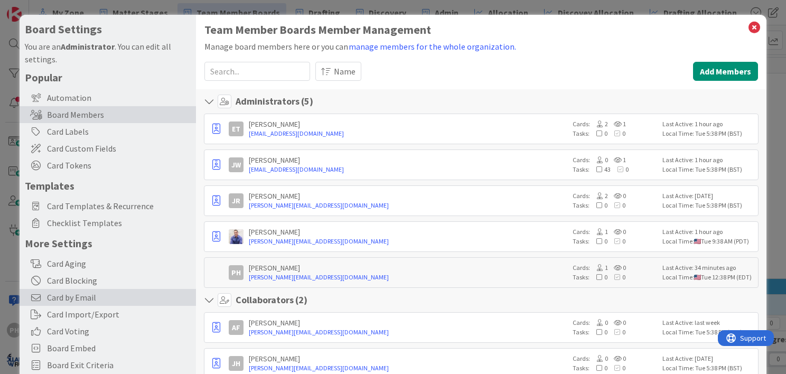
click at [62, 298] on span "Card by Email" at bounding box center [119, 297] width 144 height 13
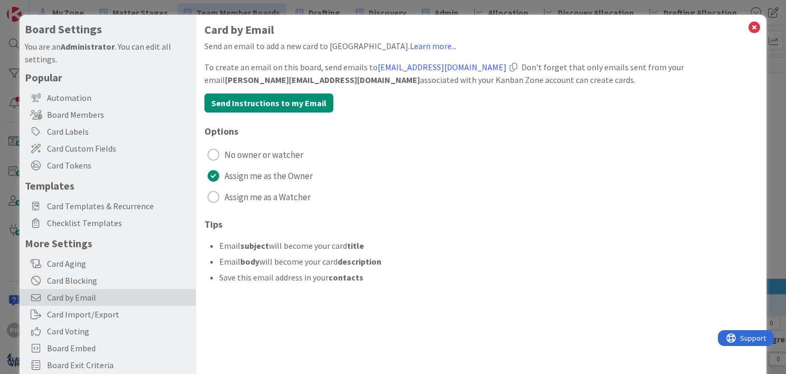
click at [511, 68] on div at bounding box center [513, 67] width 7 height 8
click at [512, 63] on div at bounding box center [513, 67] width 7 height 8
click at [748, 27] on icon at bounding box center [755, 27] width 14 height 15
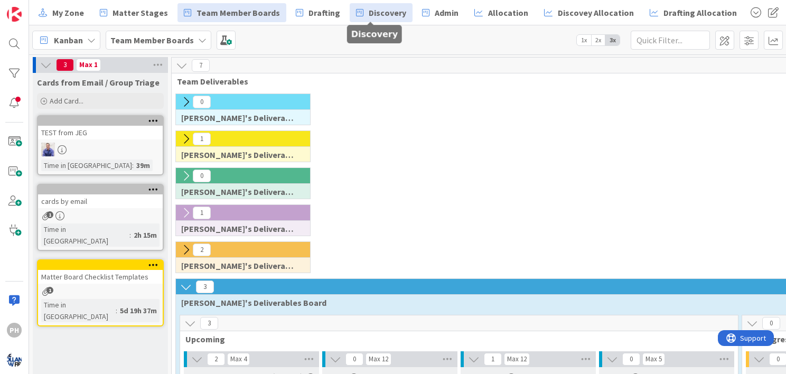
click at [370, 11] on span "Discovery" at bounding box center [388, 12] width 38 height 13
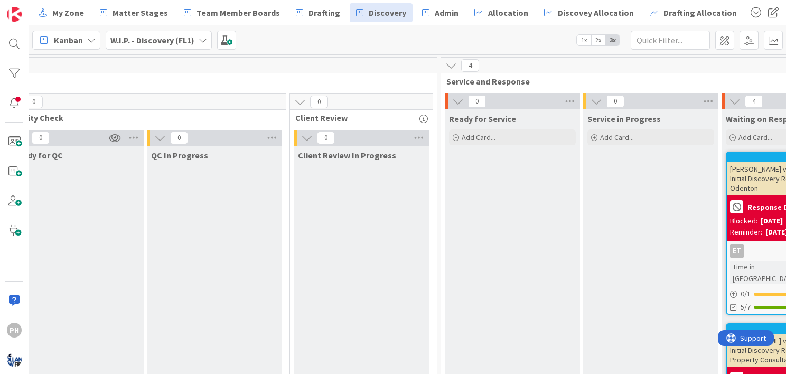
scroll to position [0, 458]
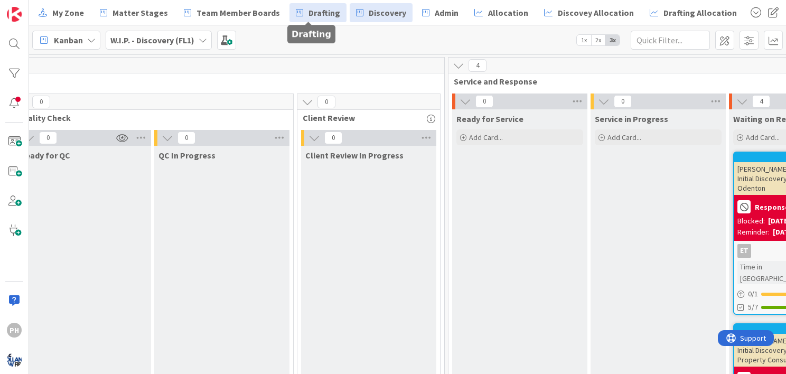
click at [294, 14] on link "Drafting" at bounding box center [318, 12] width 57 height 19
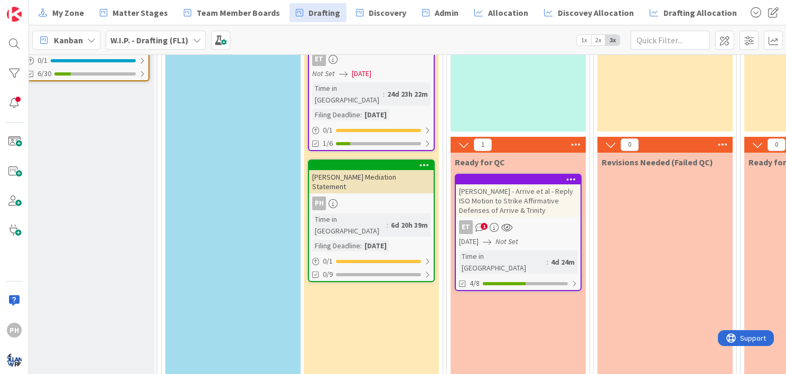
scroll to position [142, 14]
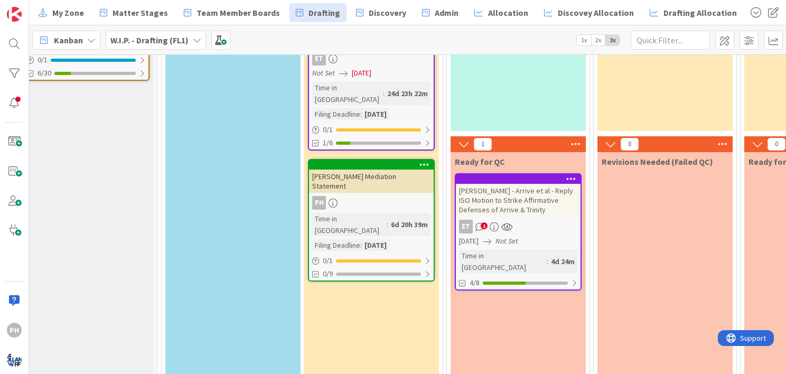
click at [572, 175] on icon at bounding box center [572, 178] width 10 height 7
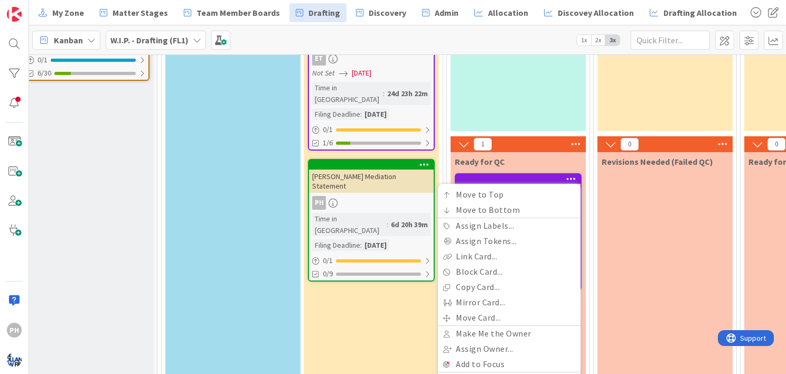
click at [540, 159] on div "Ready for QC" at bounding box center [518, 161] width 127 height 11
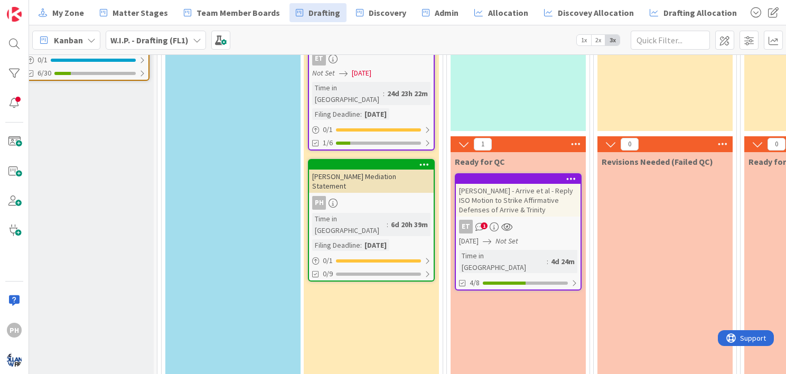
click at [519, 193] on div "[PERSON_NAME] - Arrive et al - Reply ISO Motion to Strike Affirmative Defenses …" at bounding box center [518, 200] width 125 height 33
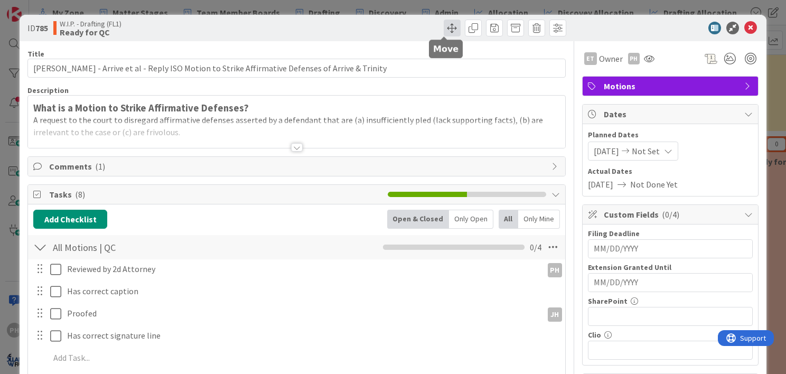
click at [444, 29] on span at bounding box center [452, 28] width 17 height 17
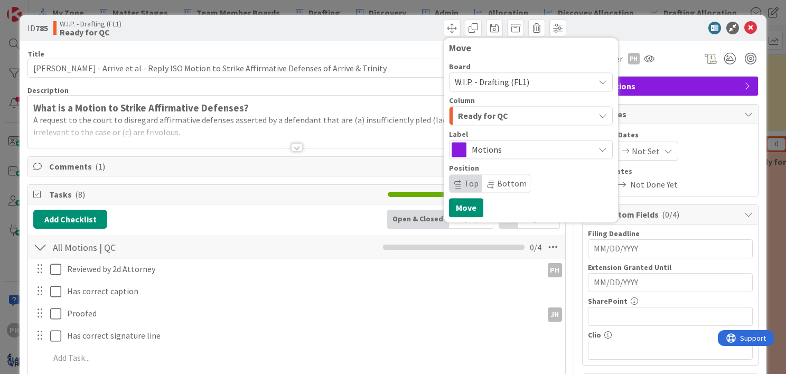
click at [515, 83] on span "W.I.P. - Drafting (FL1)" at bounding box center [492, 82] width 75 height 11
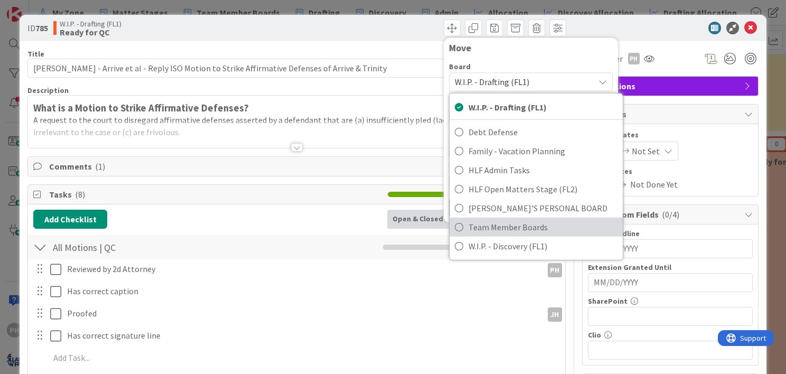
click at [455, 226] on icon at bounding box center [459, 227] width 8 height 16
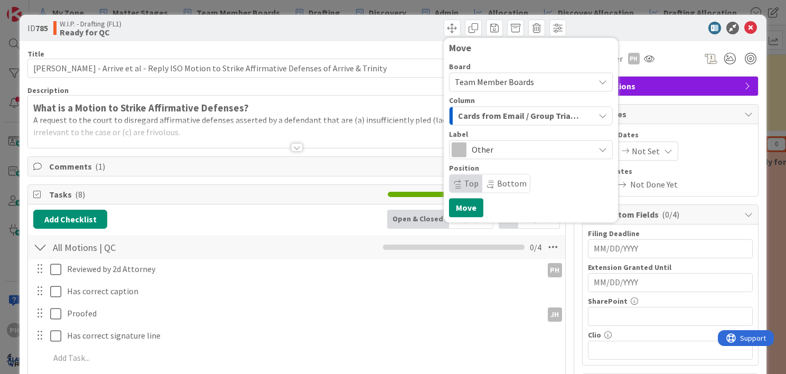
click at [577, 148] on span "Other" at bounding box center [530, 149] width 117 height 15
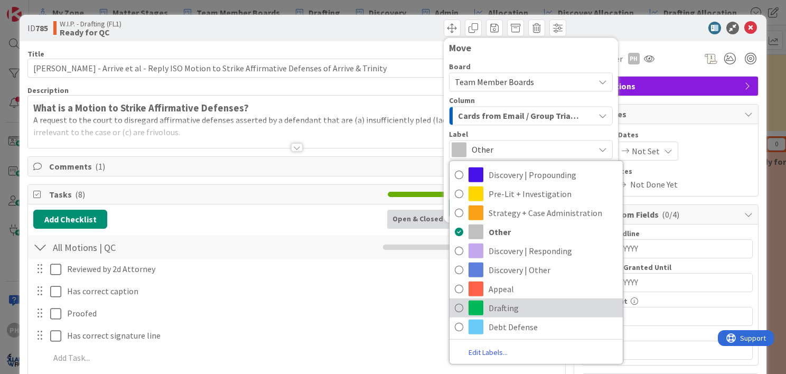
click at [507, 308] on span "Drafting" at bounding box center [553, 308] width 129 height 16
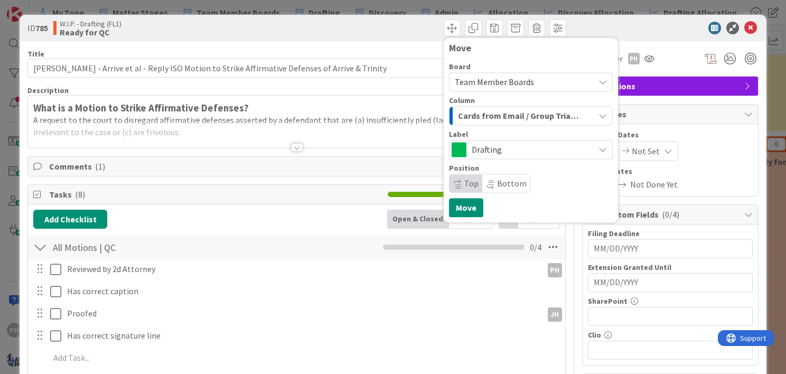
click at [561, 118] on span "Cards from Email / Group Triage" at bounding box center [519, 116] width 122 height 14
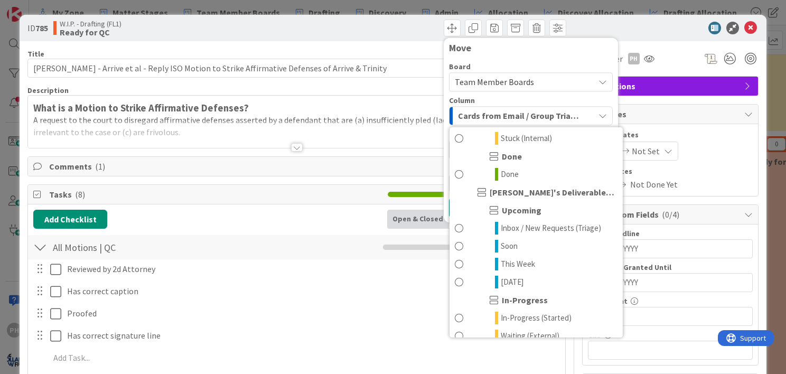
scroll to position [1063, 0]
click at [501, 243] on span "Soon" at bounding box center [509, 245] width 17 height 13
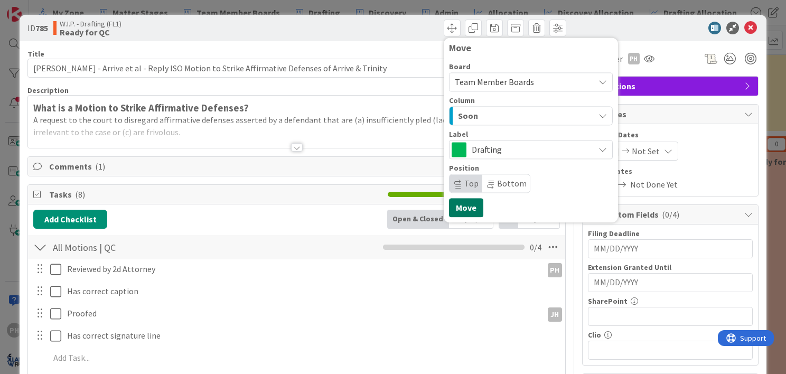
click at [452, 207] on button "Move" at bounding box center [466, 207] width 34 height 19
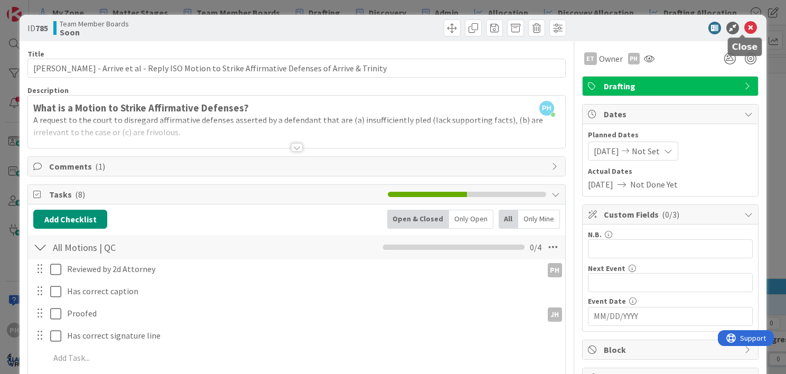
click at [745, 27] on icon at bounding box center [751, 28] width 13 height 13
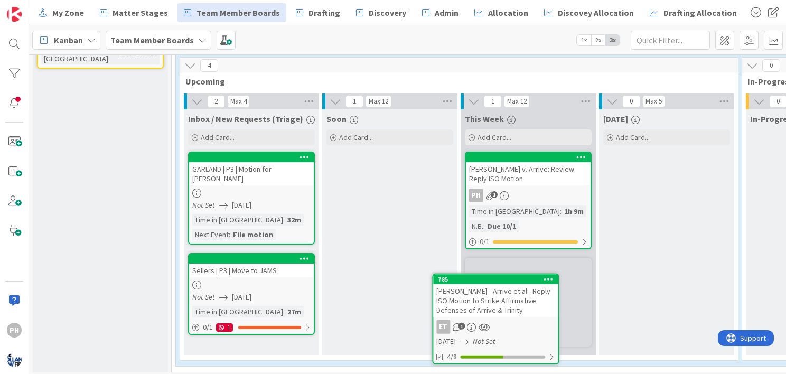
scroll to position [267, 0]
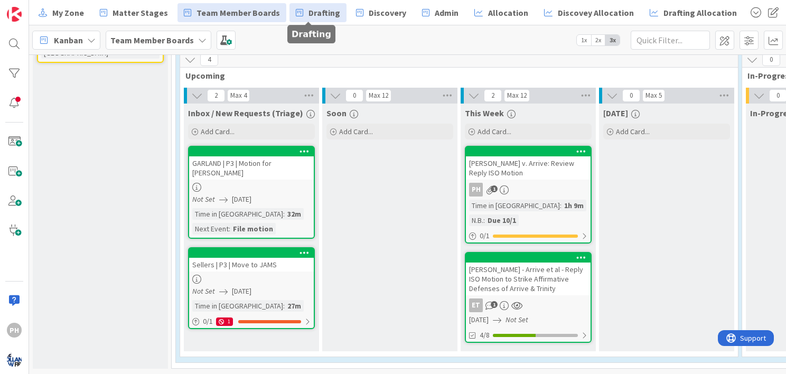
click at [314, 11] on span "Drafting" at bounding box center [325, 12] width 32 height 13
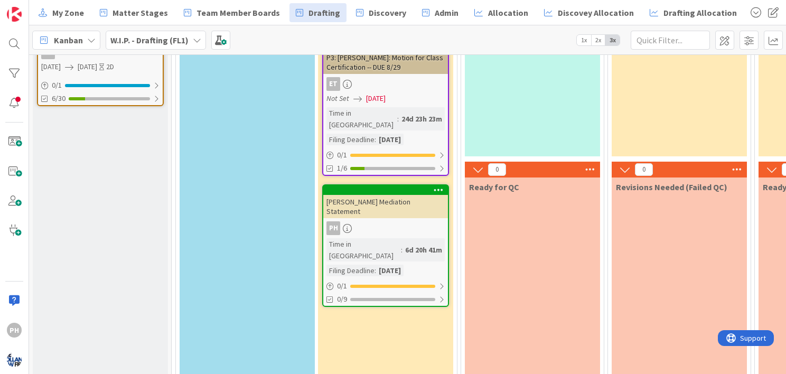
scroll to position [111, 0]
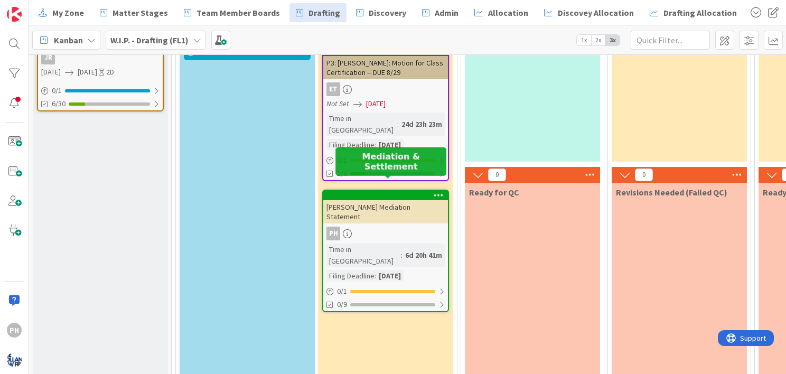
click at [412, 192] on div at bounding box center [388, 195] width 120 height 7
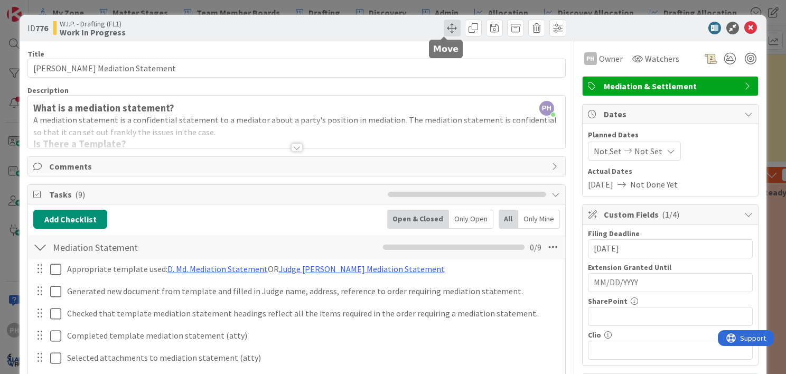
click at [445, 25] on span at bounding box center [452, 28] width 17 height 17
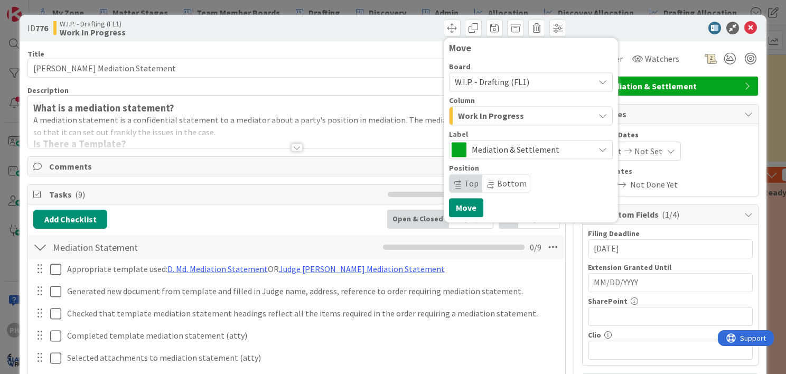
click at [515, 81] on span "W.I.P. - Drafting (FL1)" at bounding box center [492, 82] width 75 height 11
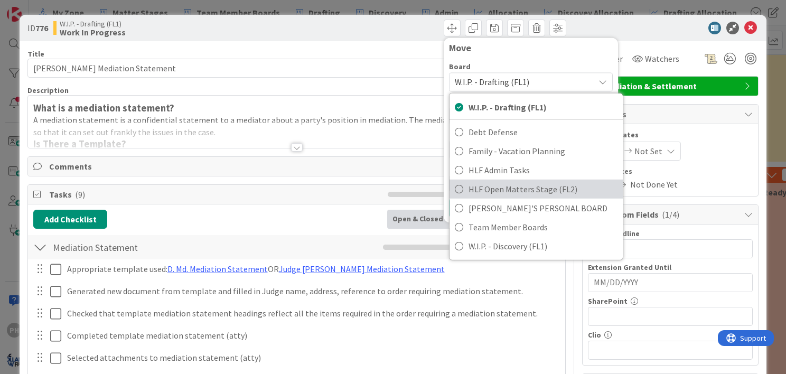
scroll to position [6, 0]
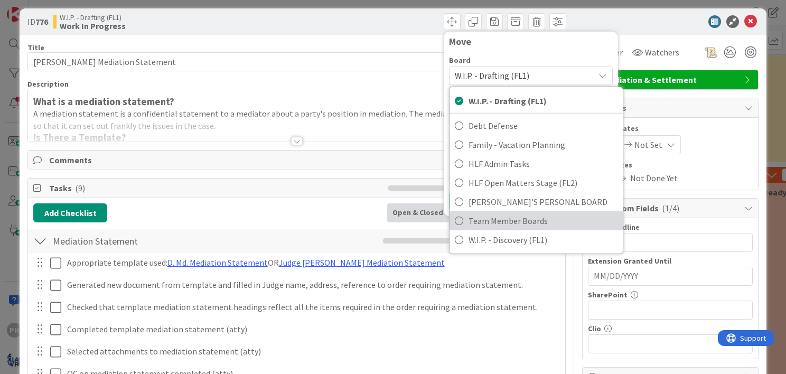
click at [484, 220] on span "Team Member Boards" at bounding box center [543, 221] width 149 height 16
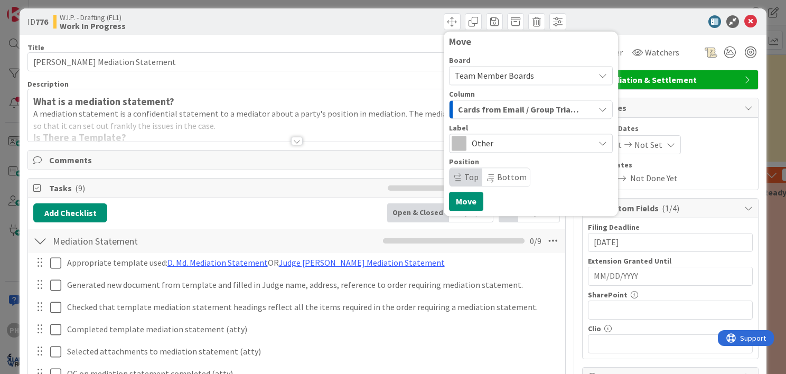
click at [582, 112] on div "Cards from Email / Group Triage" at bounding box center [525, 109] width 139 height 17
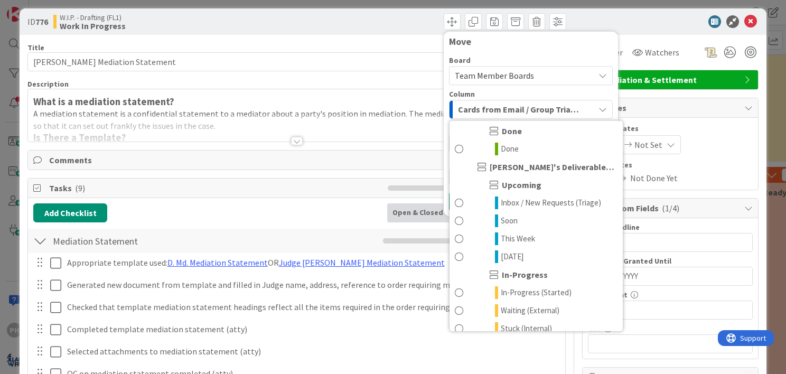
scroll to position [1086, 0]
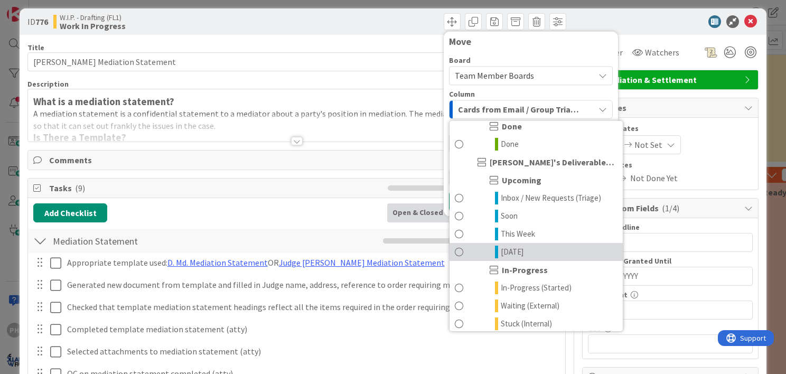
click at [508, 248] on span "[DATE]" at bounding box center [512, 252] width 23 height 13
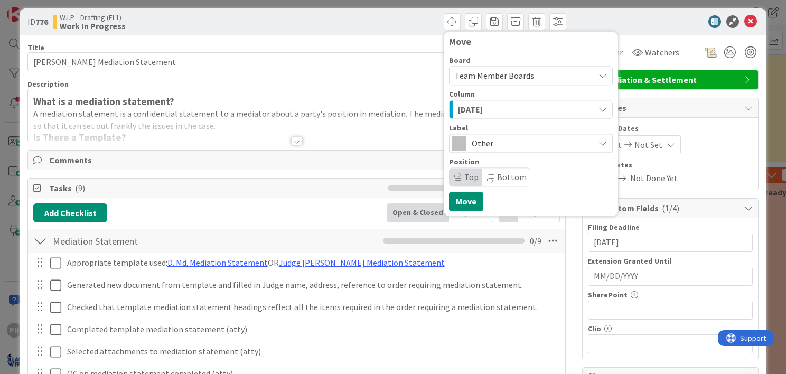
click at [490, 140] on span "Other" at bounding box center [530, 143] width 117 height 15
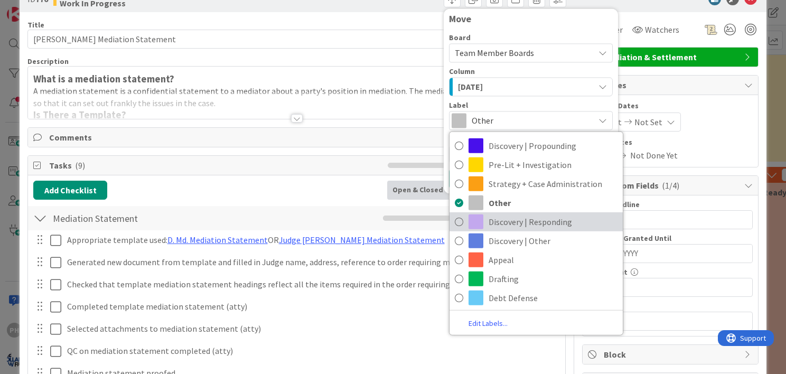
scroll to position [33, 0]
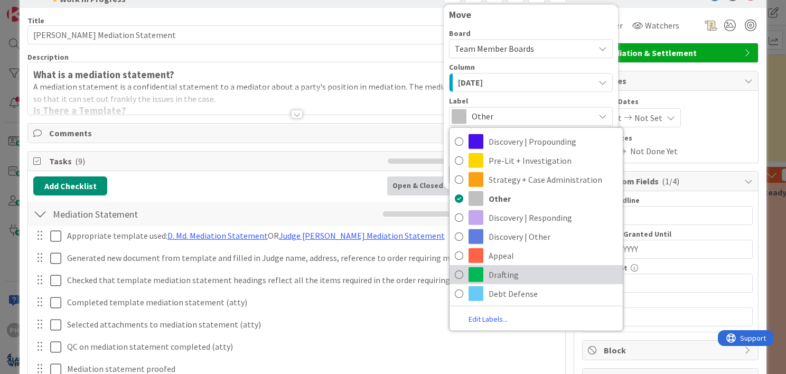
click at [455, 273] on icon at bounding box center [459, 275] width 8 height 16
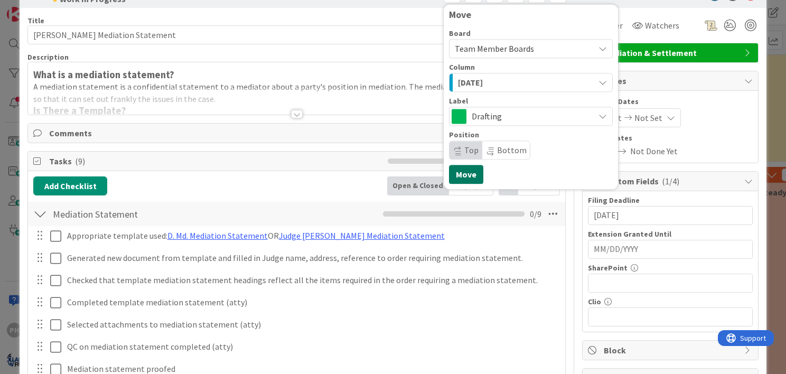
click at [452, 175] on button "Move" at bounding box center [466, 174] width 34 height 19
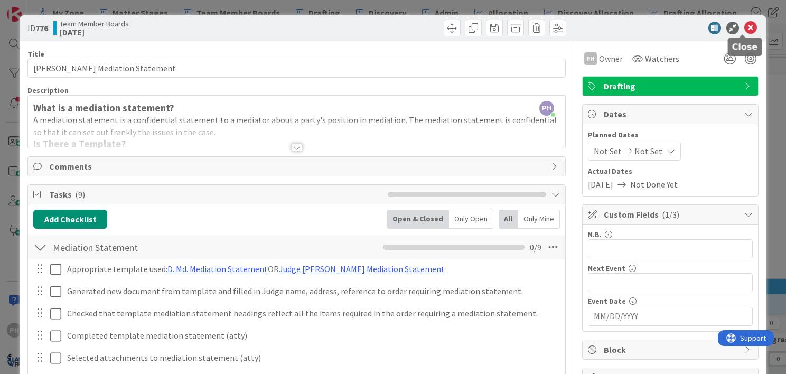
click at [745, 27] on icon at bounding box center [751, 28] width 13 height 13
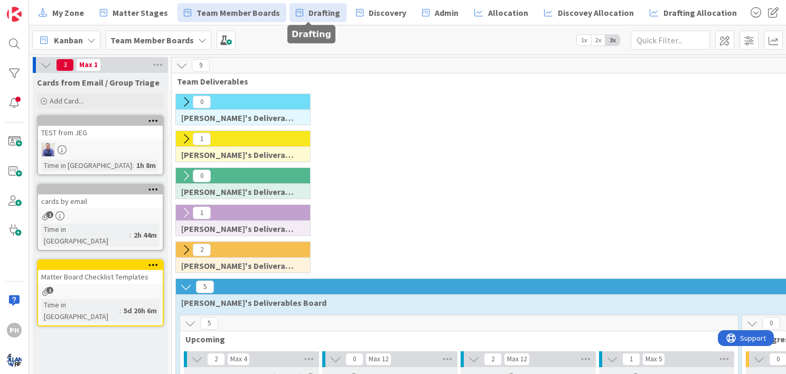
click at [315, 7] on span "Drafting" at bounding box center [325, 12] width 32 height 13
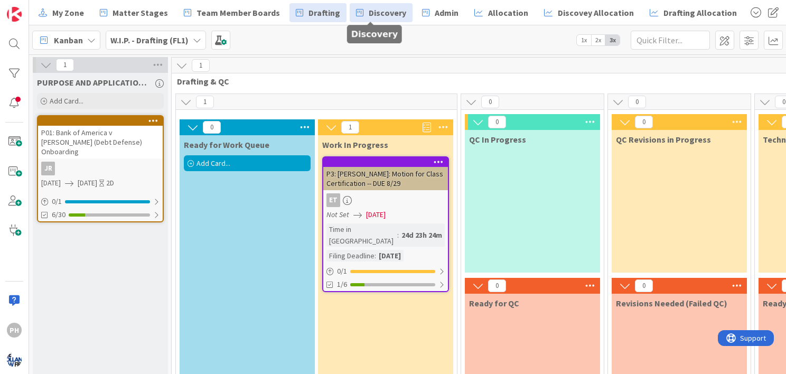
click at [369, 18] on span "Discovery" at bounding box center [388, 12] width 38 height 13
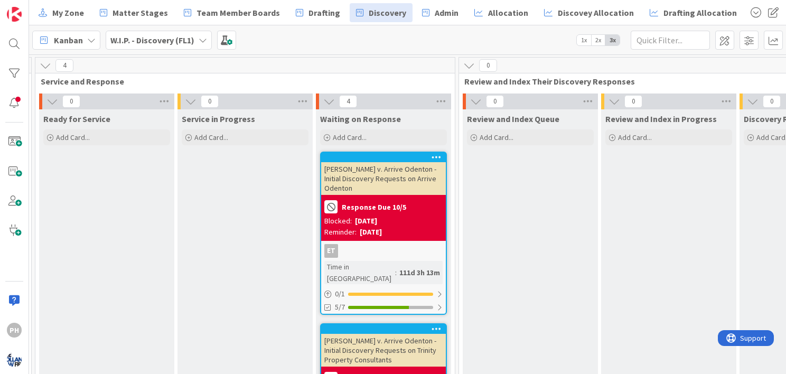
scroll to position [0, 870]
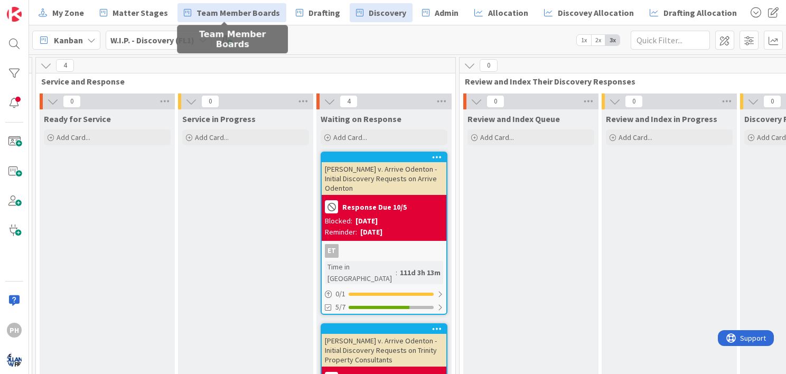
click at [233, 8] on span "Team Member Boards" at bounding box center [239, 12] width 84 height 13
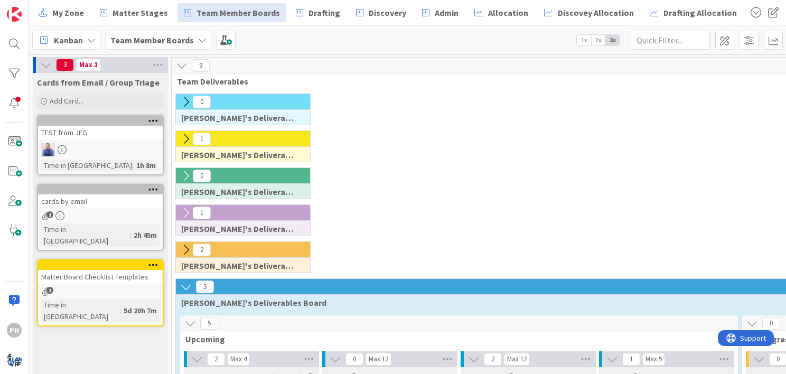
click at [184, 101] on icon at bounding box center [186, 102] width 12 height 12
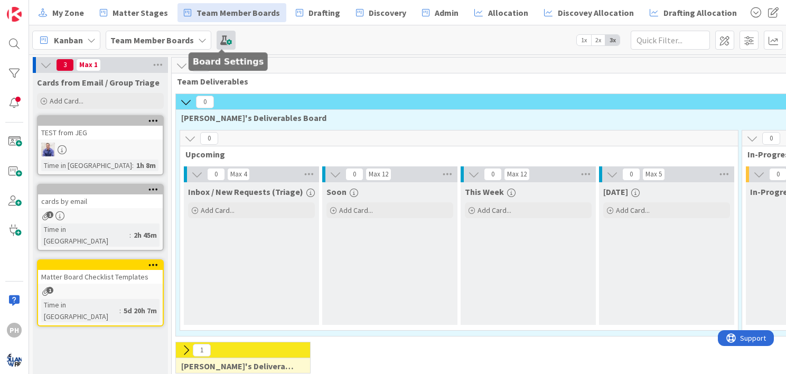
click at [221, 38] on span at bounding box center [226, 40] width 19 height 19
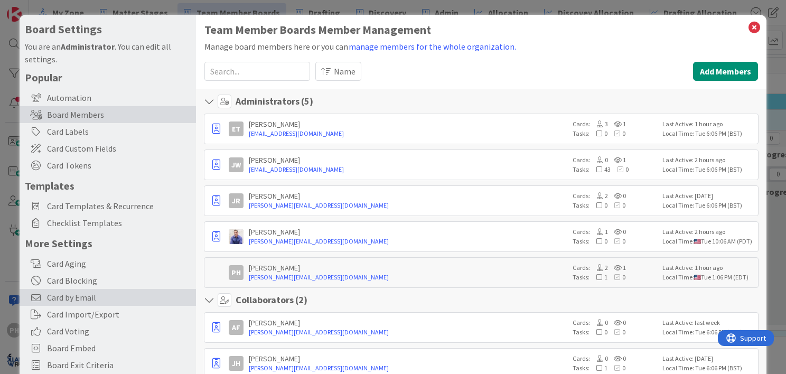
click at [75, 296] on span "Card by Email" at bounding box center [119, 297] width 144 height 13
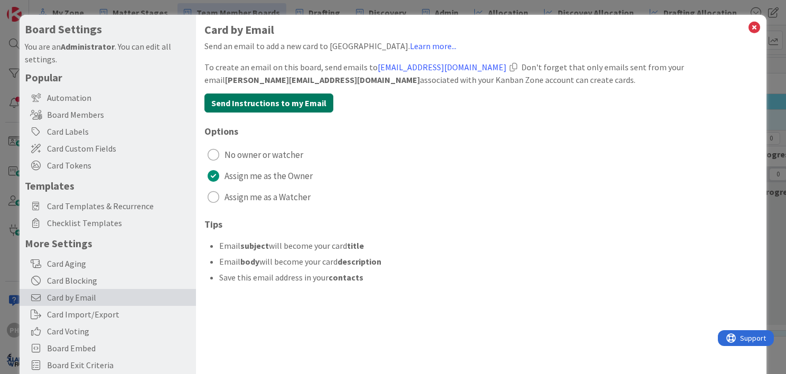
click at [309, 106] on button "Send Instructions to my Email" at bounding box center [269, 103] width 129 height 19
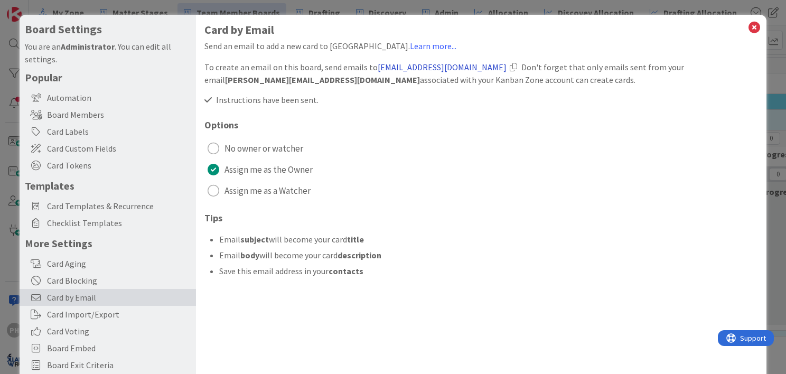
click at [438, 67] on link "board+x8g3cLKliL2T@kanbanzone.io" at bounding box center [442, 67] width 129 height 11
click at [437, 69] on link "board+x8g3cLKliL2T@kanbanzone.io" at bounding box center [442, 67] width 129 height 11
click at [485, 65] on link "board+x8g3cLKliL2T@kanbanzone.io" at bounding box center [442, 67] width 129 height 11
click at [429, 69] on link "board+x8g3cLKliL2T@kanbanzone.io" at bounding box center [442, 67] width 129 height 11
click at [748, 30] on icon at bounding box center [755, 27] width 14 height 15
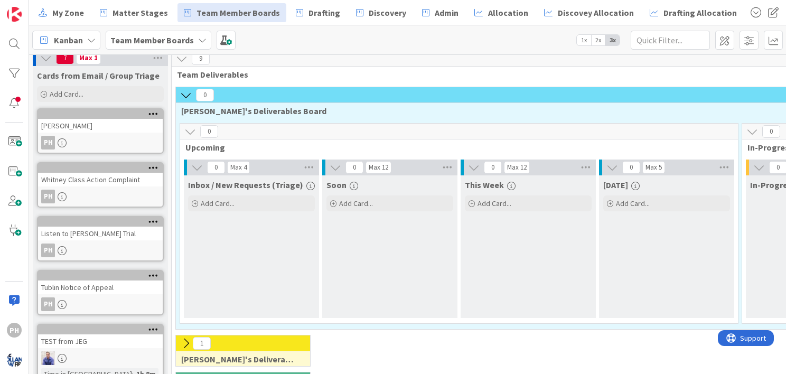
scroll to position [6, 0]
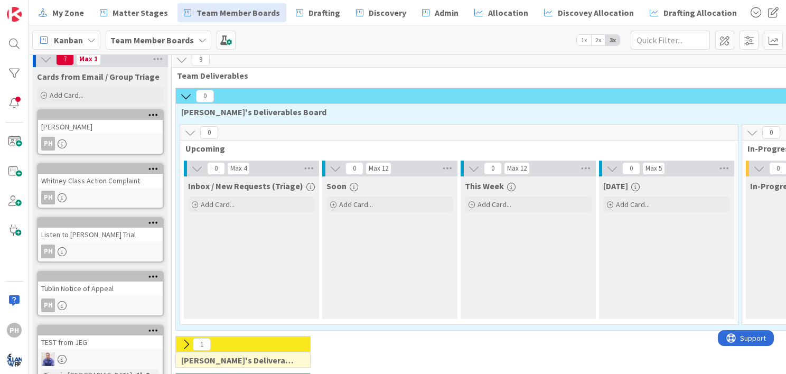
click at [182, 98] on icon at bounding box center [186, 96] width 12 height 12
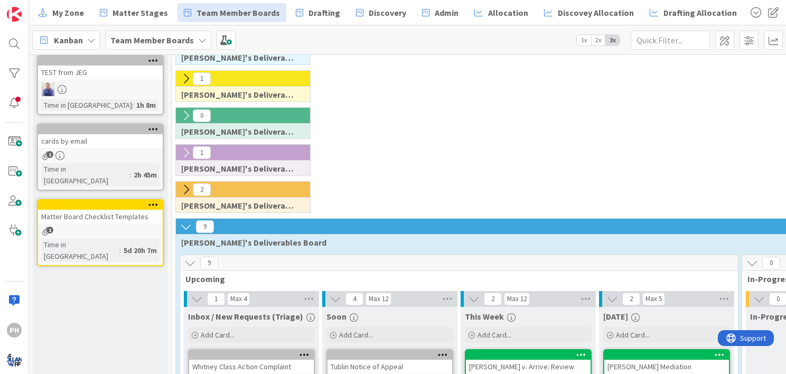
scroll to position [0, 0]
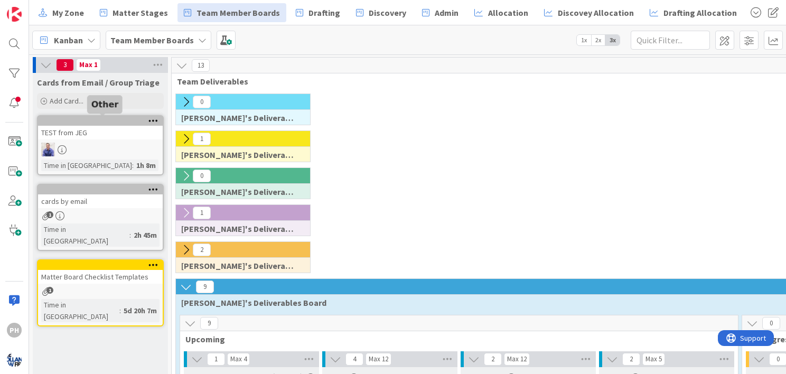
click at [99, 119] on div at bounding box center [103, 120] width 120 height 7
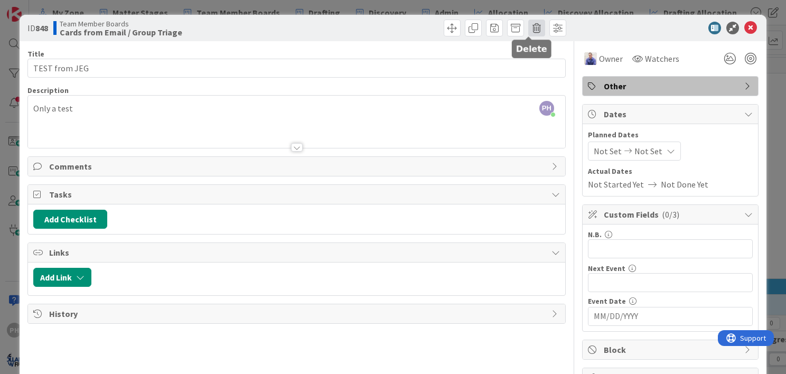
click at [529, 26] on span at bounding box center [537, 28] width 17 height 17
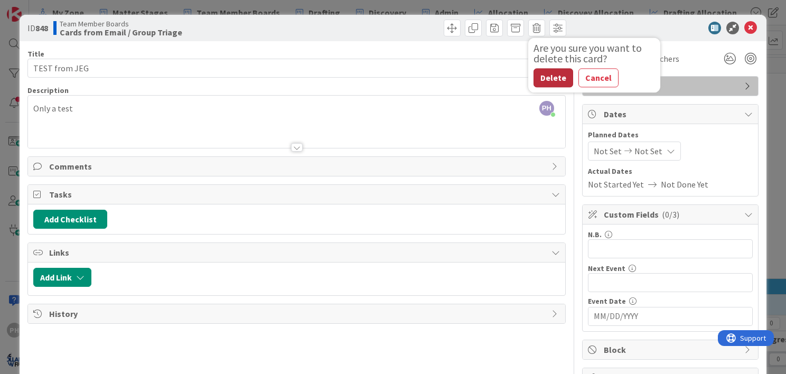
click at [538, 75] on button "Delete" at bounding box center [554, 77] width 40 height 19
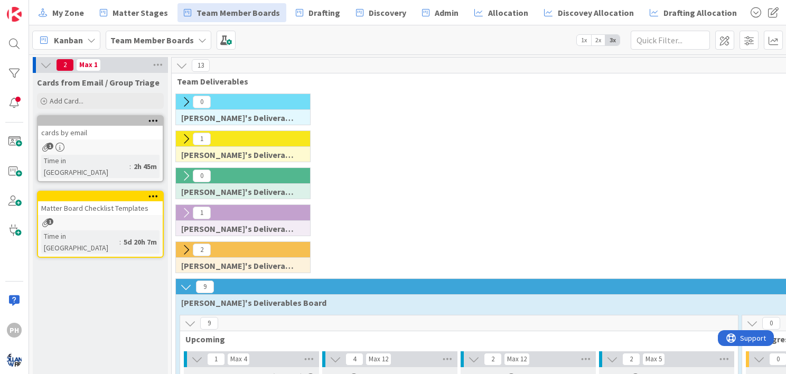
click at [115, 134] on div "cards by email" at bounding box center [100, 133] width 125 height 14
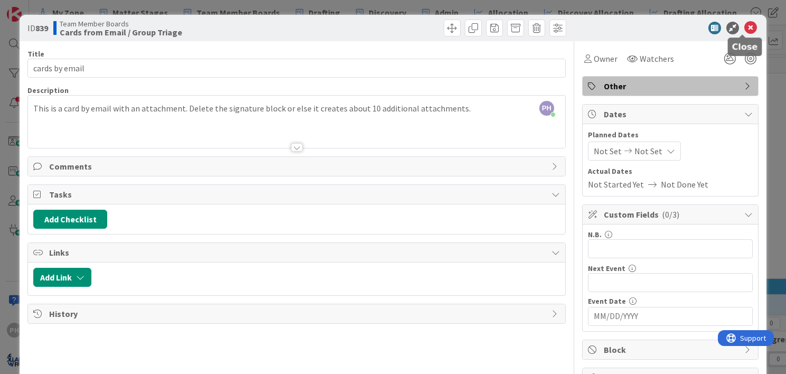
click at [745, 30] on icon at bounding box center [751, 28] width 13 height 13
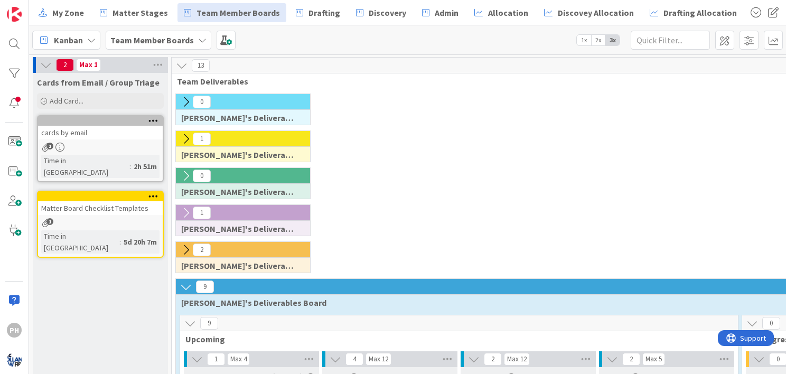
click at [135, 125] on div at bounding box center [100, 121] width 125 height 10
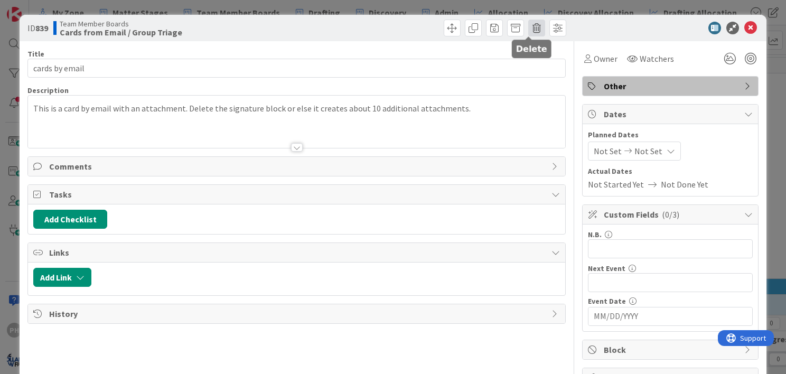
click at [529, 20] on span at bounding box center [537, 28] width 17 height 17
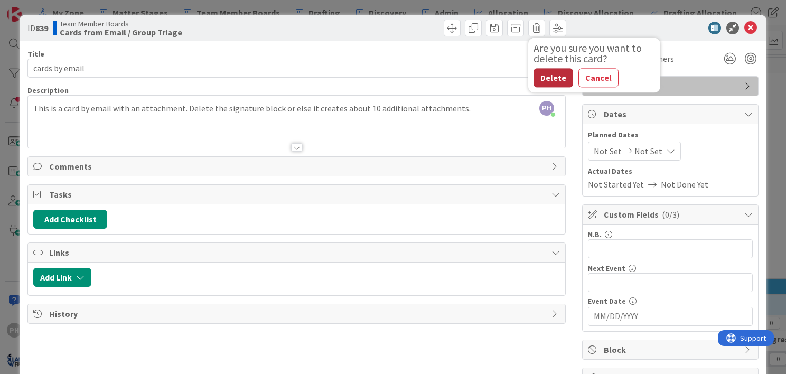
click at [544, 78] on button "Delete" at bounding box center [554, 77] width 40 height 19
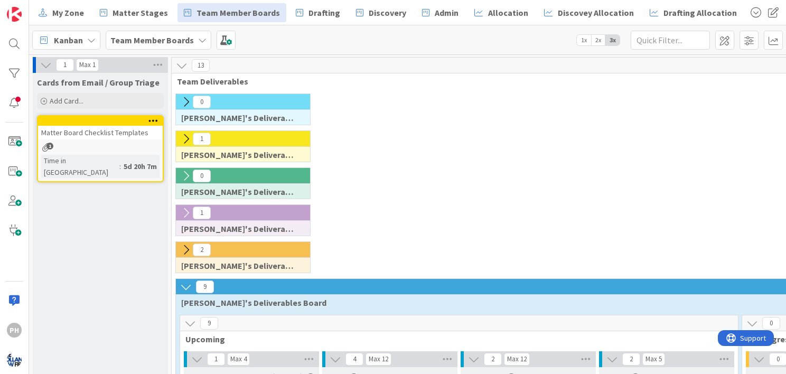
click at [96, 125] on div at bounding box center [100, 121] width 125 height 10
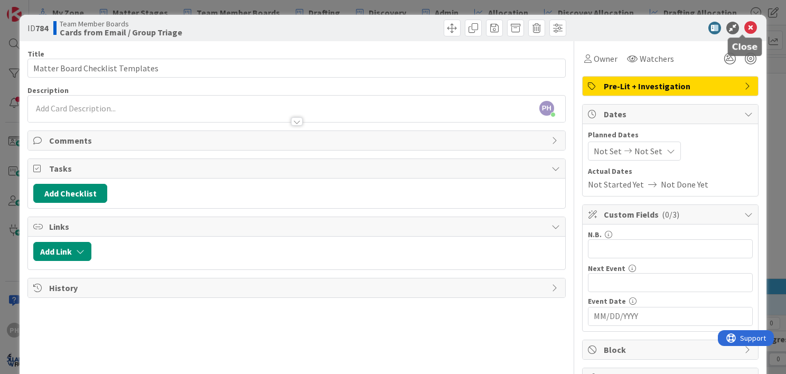
click at [745, 26] on icon at bounding box center [751, 28] width 13 height 13
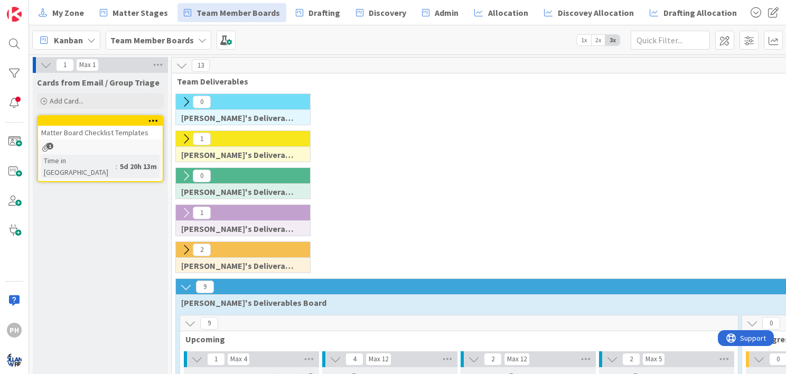
click at [187, 249] on icon at bounding box center [186, 250] width 12 height 12
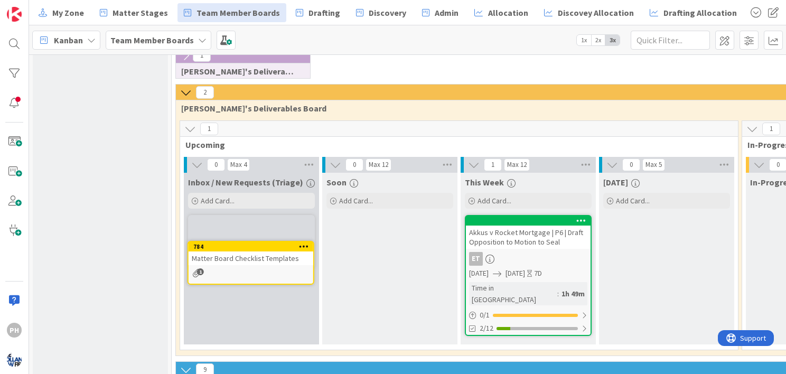
scroll to position [160, 0]
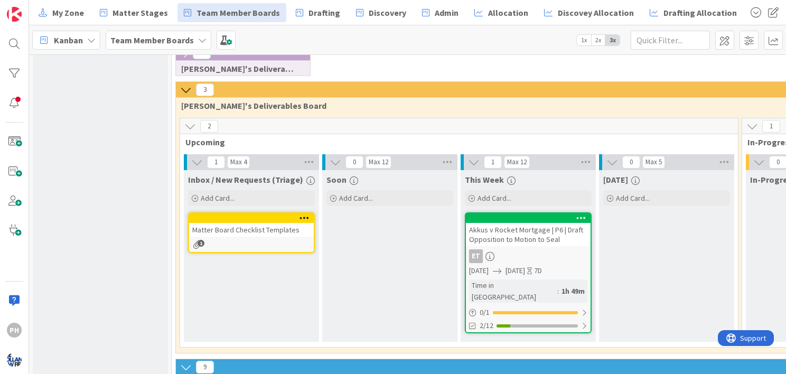
click at [244, 229] on div "Matter Board Checklist Templates" at bounding box center [251, 230] width 125 height 14
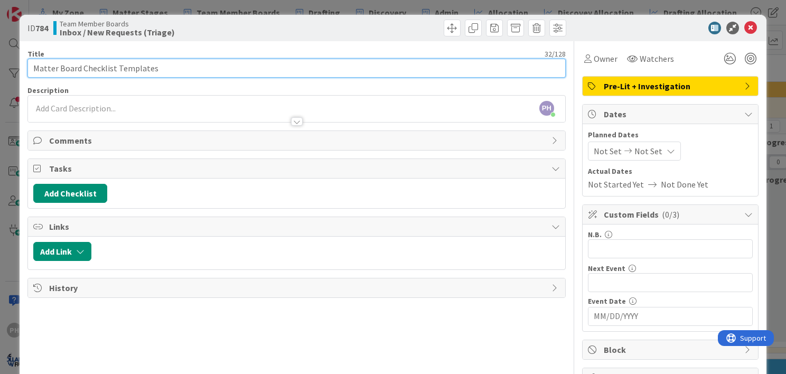
click at [34, 68] on input "Matter Board Checklist Templates" at bounding box center [296, 68] width 539 height 19
click at [200, 61] on input "Review Matter Board Checklist Templates" at bounding box center [296, 68] width 539 height 19
type input "Review Matter Board Checklist Templates and set up meeting with [PERSON_NAME]"
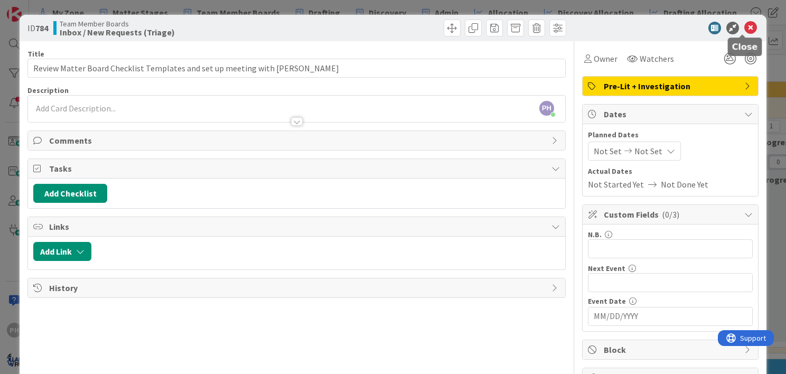
click at [735, 27] on div at bounding box center [665, 28] width 187 height 13
click at [745, 30] on icon at bounding box center [751, 28] width 13 height 13
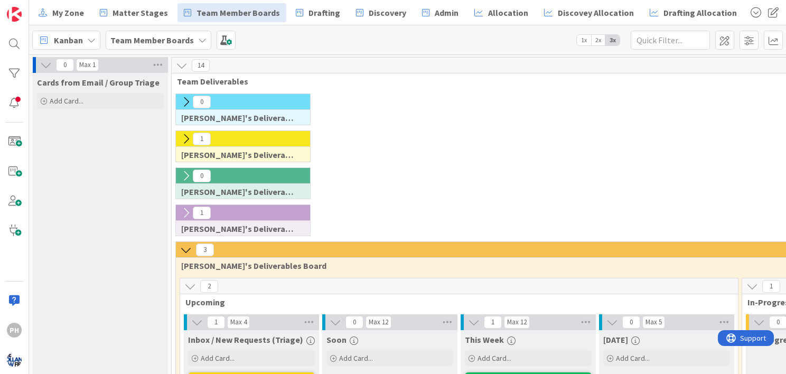
click at [45, 64] on icon at bounding box center [46, 65] width 12 height 12
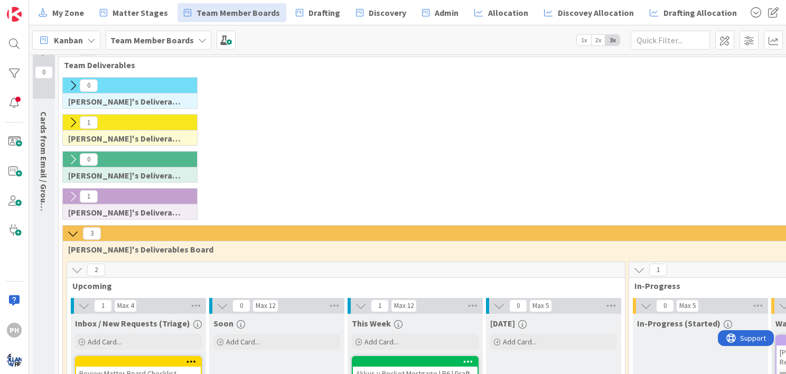
scroll to position [23, 0]
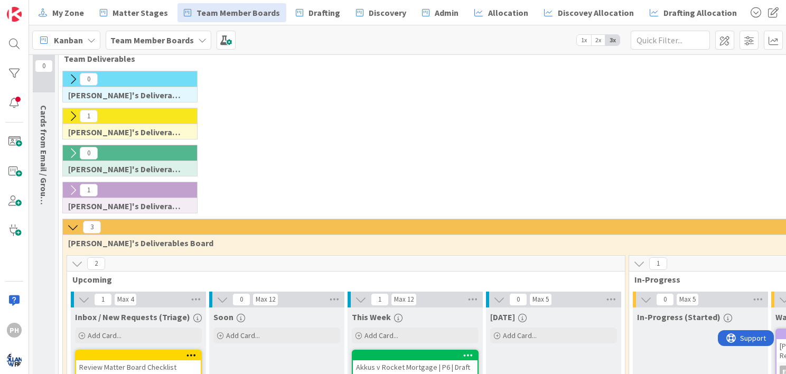
click at [72, 189] on icon at bounding box center [73, 190] width 12 height 12
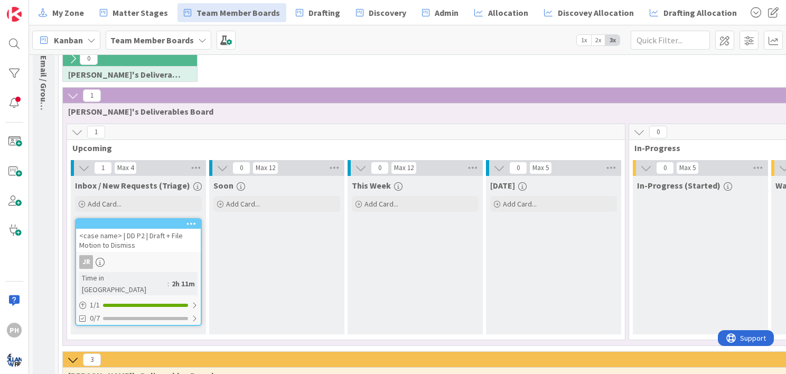
scroll to position [121, 0]
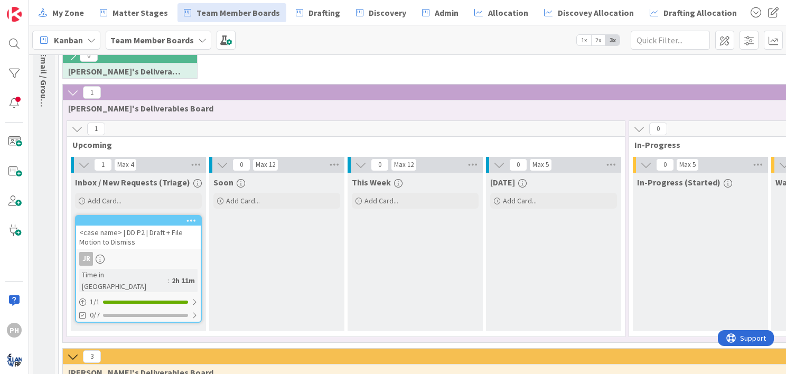
click at [98, 230] on div "<case name> | DD P2 | Draft + File Motion to Dismiss" at bounding box center [138, 237] width 125 height 23
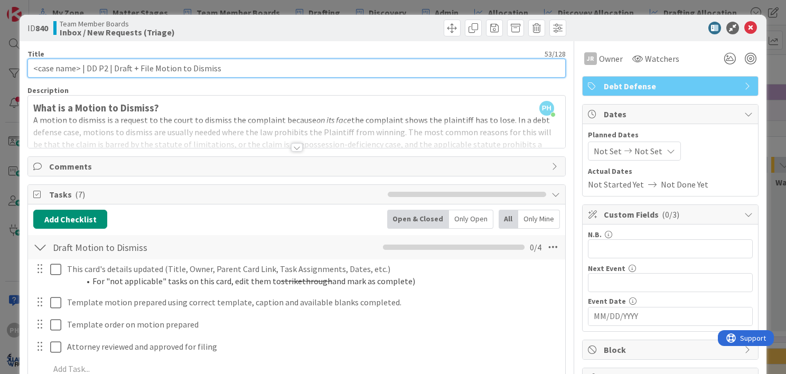
drag, startPoint x: 78, startPoint y: 68, endPoint x: 17, endPoint y: 68, distance: 60.8
click at [17, 68] on div "ID 840 Team Member Boards Inbox / New Requests (Triage) Title 53 / 128 <case na…" at bounding box center [393, 187] width 786 height 374
type input "TEST CASE | DD P2 | Draft + File Motion to Dismiss"
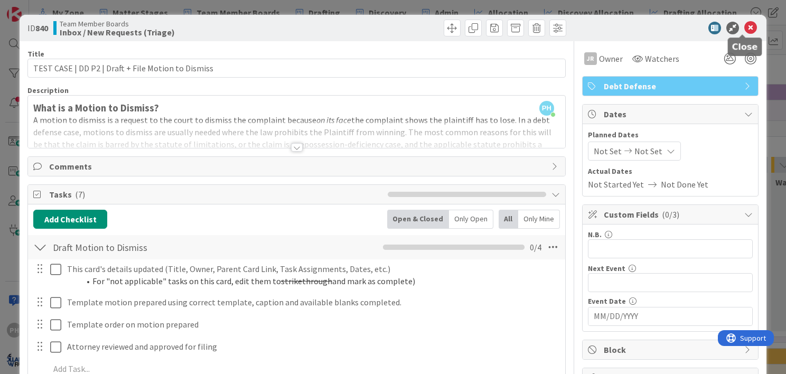
click at [745, 26] on icon at bounding box center [751, 28] width 13 height 13
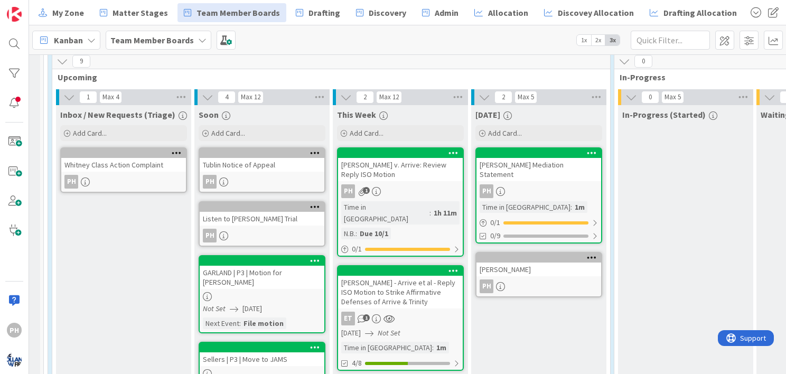
scroll to position [728, 15]
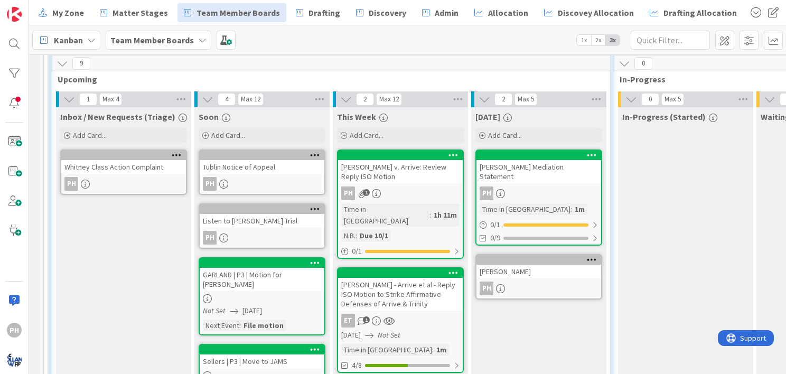
click at [508, 265] on div "[PERSON_NAME]" at bounding box center [539, 272] width 125 height 14
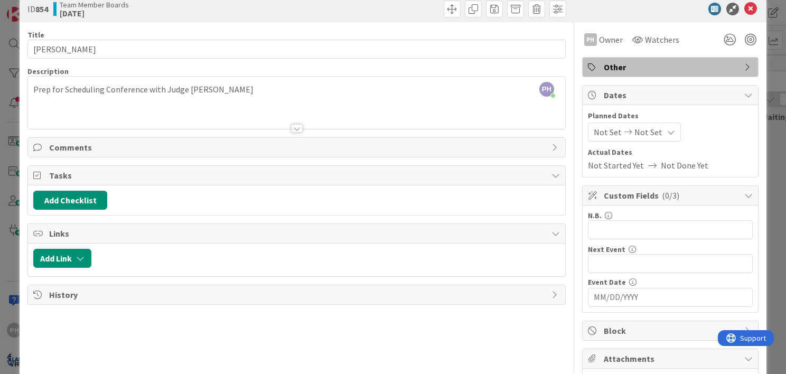
scroll to position [18, 0]
click at [63, 260] on button "Add Link" at bounding box center [62, 259] width 58 height 19
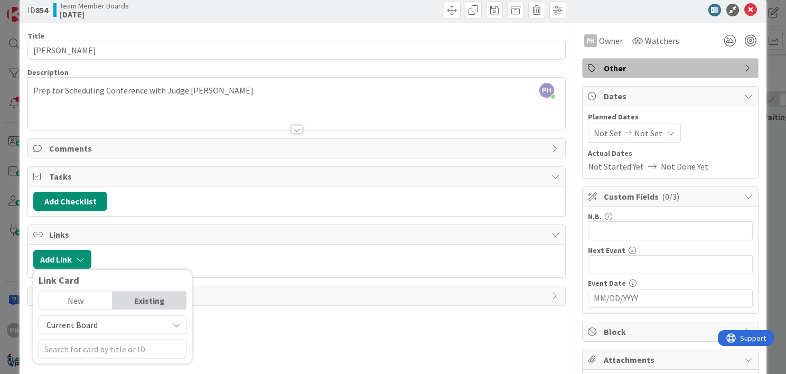
click at [97, 323] on span "Current Board" at bounding box center [103, 325] width 118 height 15
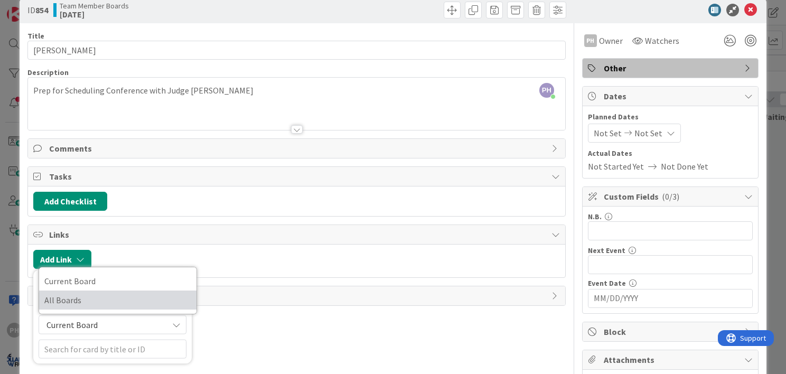
click at [85, 298] on span "All Boards" at bounding box center [117, 300] width 147 height 16
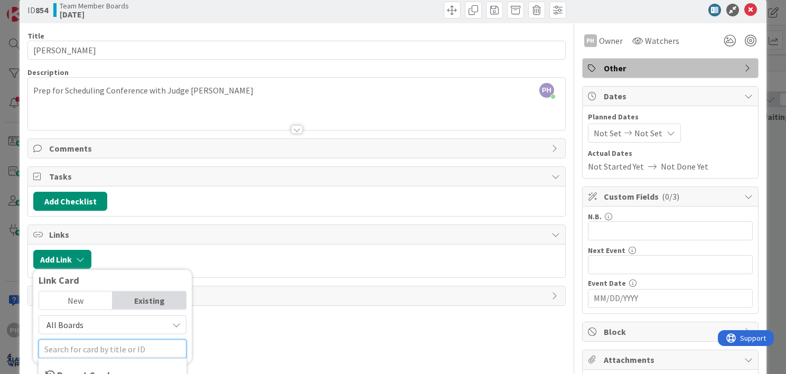
click at [82, 348] on input "text" at bounding box center [113, 349] width 148 height 19
type input "titk"
click at [68, 296] on div "New" at bounding box center [75, 301] width 73 height 18
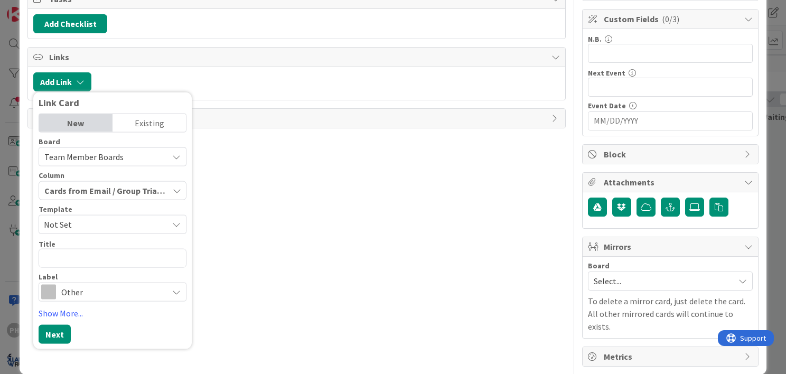
click at [155, 119] on div "Existing" at bounding box center [149, 123] width 73 height 18
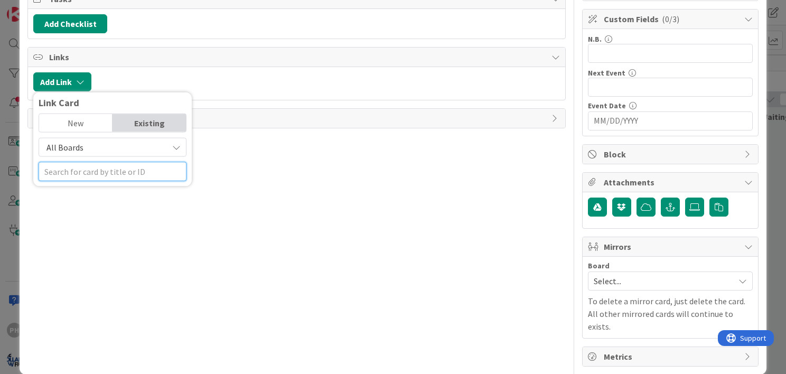
click at [110, 172] on input "text" at bounding box center [113, 171] width 148 height 19
type input "t"
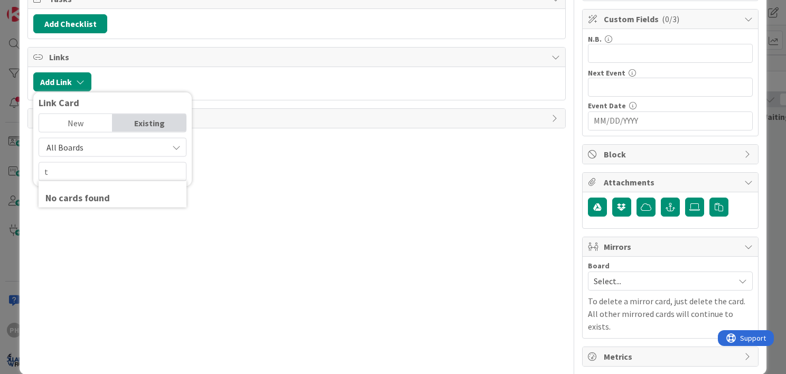
click at [85, 118] on div "New" at bounding box center [75, 123] width 73 height 18
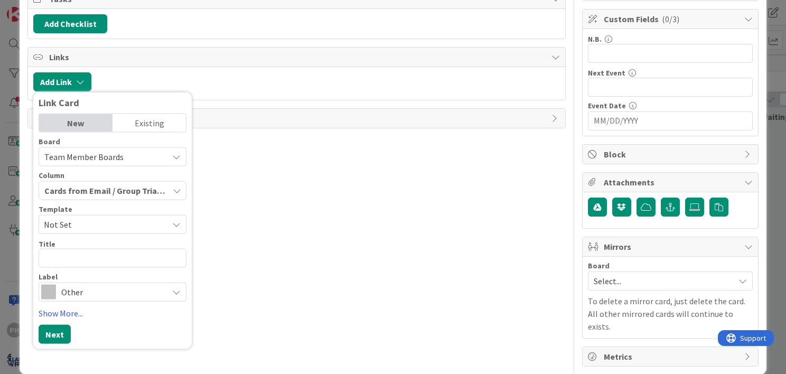
click at [117, 122] on div "Existing" at bounding box center [149, 123] width 73 height 18
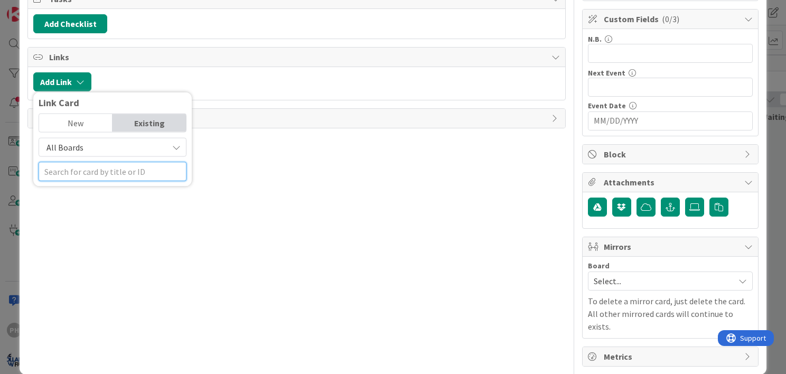
click at [98, 172] on input "text" at bounding box center [113, 171] width 148 height 19
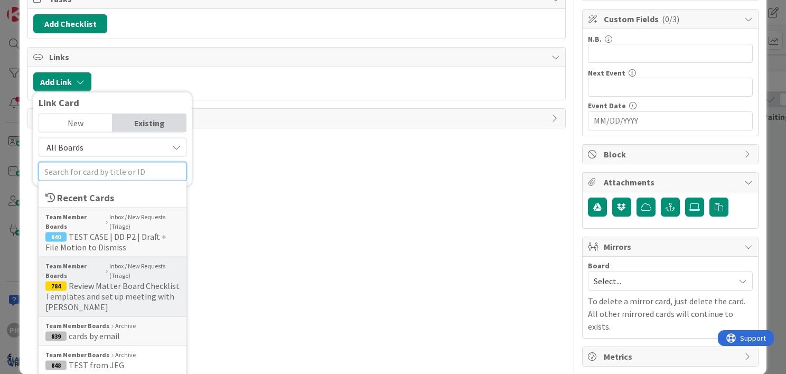
scroll to position [223, 0]
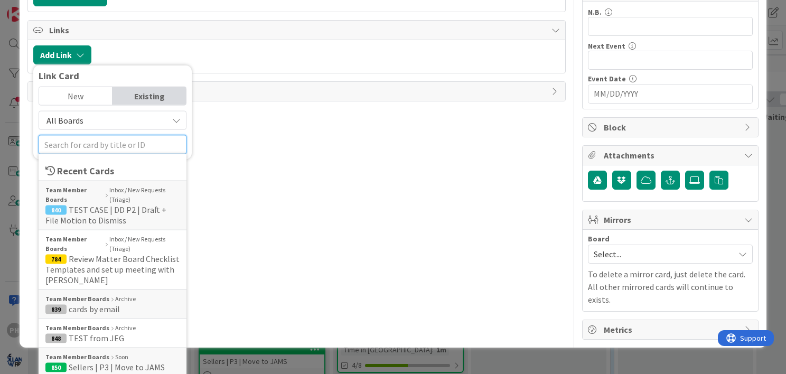
click at [78, 142] on input "text" at bounding box center [113, 144] width 148 height 19
click at [53, 166] on icon at bounding box center [50, 171] width 10 height 10
click at [61, 144] on input "text" at bounding box center [113, 144] width 148 height 19
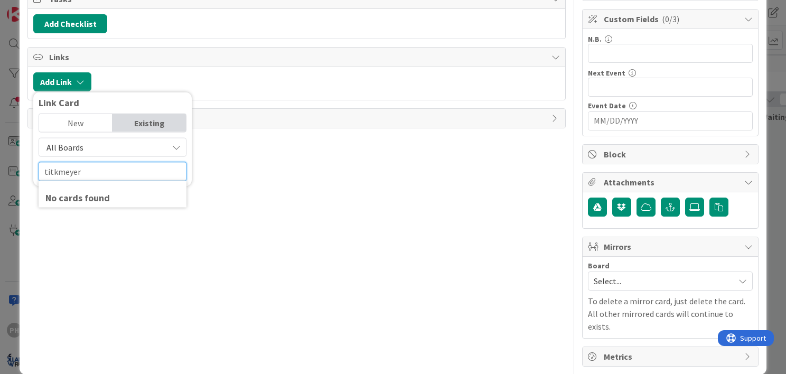
drag, startPoint x: 87, startPoint y: 170, endPoint x: 23, endPoint y: 171, distance: 63.4
click at [23, 171] on div "ID 854 Team Member Boards Today Title 10 / 128 Titkemeyer Description PH Peter …" at bounding box center [393, 96] width 747 height 555
click at [82, 171] on input "[PERSON_NAME]" at bounding box center [113, 171] width 148 height 19
type input "s"
click at [78, 118] on div "New" at bounding box center [75, 123] width 73 height 18
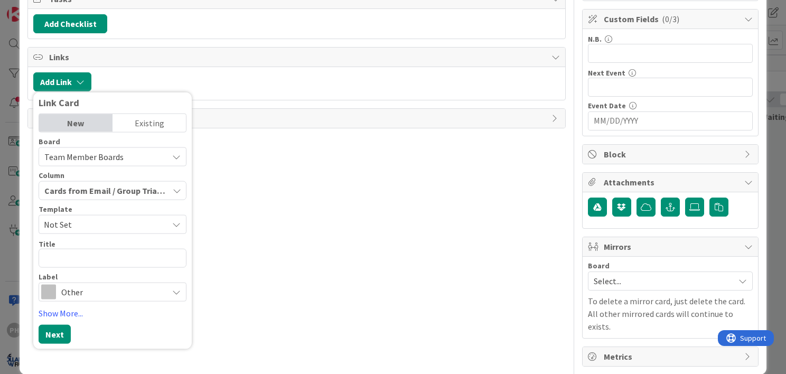
click at [138, 119] on div "Existing" at bounding box center [149, 123] width 73 height 18
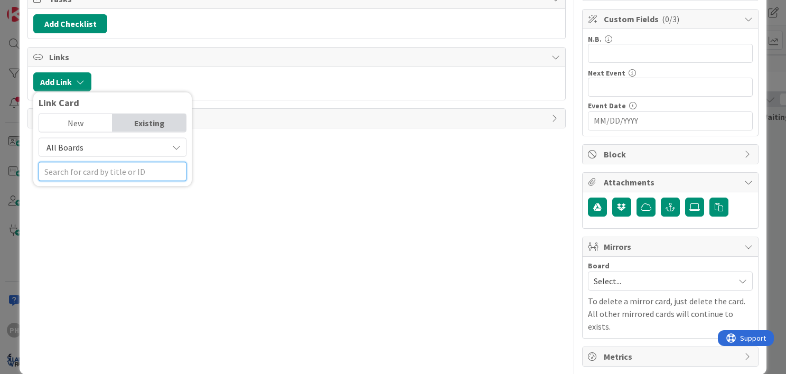
click at [78, 179] on input "text" at bounding box center [113, 171] width 148 height 19
type input "t"
click at [68, 253] on div "Title 10 / 128 Titkemeyer Description PH Peter Holland just joined Prep for Sch…" at bounding box center [296, 106] width 539 height 521
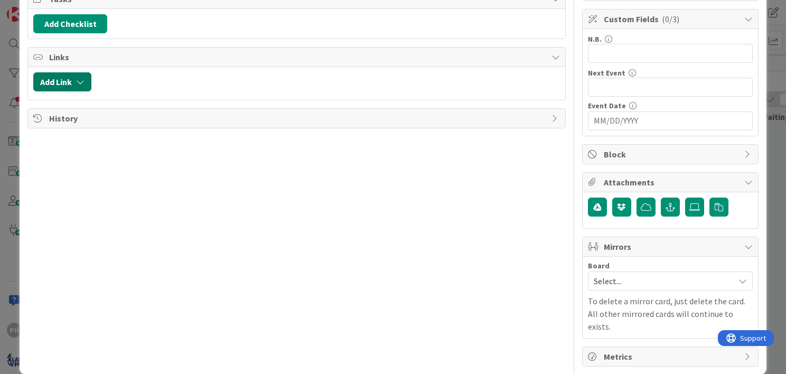
click at [78, 81] on icon "button" at bounding box center [80, 82] width 8 height 8
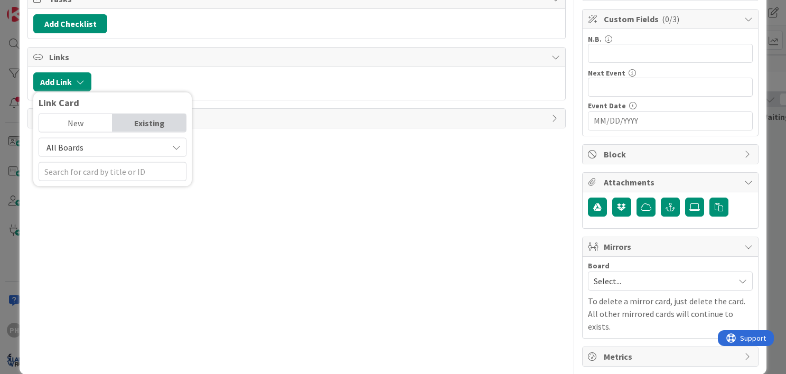
click at [105, 151] on span "All Boards" at bounding box center [103, 147] width 118 height 15
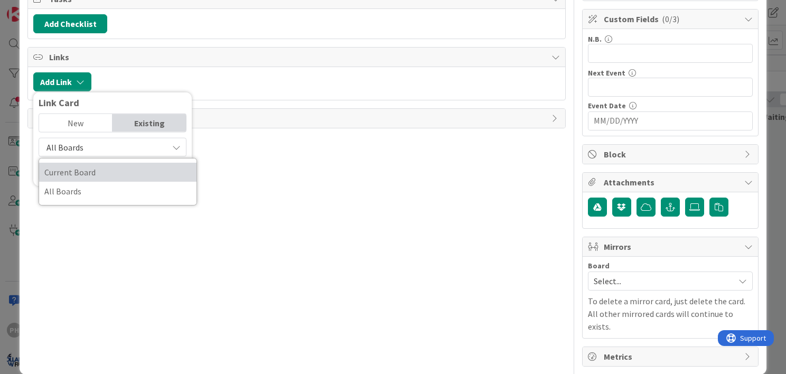
click at [97, 168] on span "Current Board" at bounding box center [117, 172] width 147 height 16
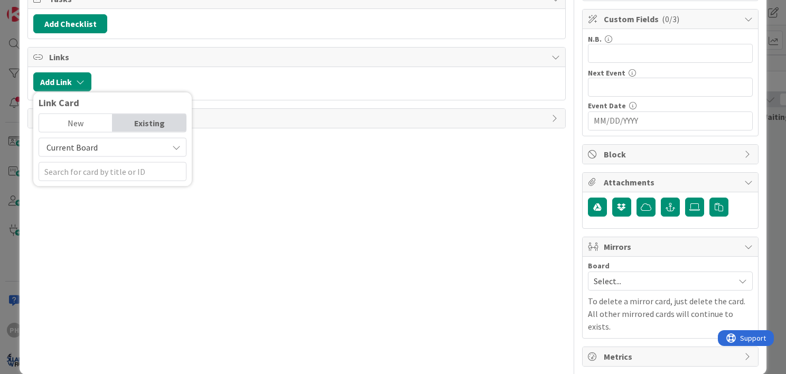
click at [99, 142] on span "Current Board" at bounding box center [103, 147] width 118 height 15
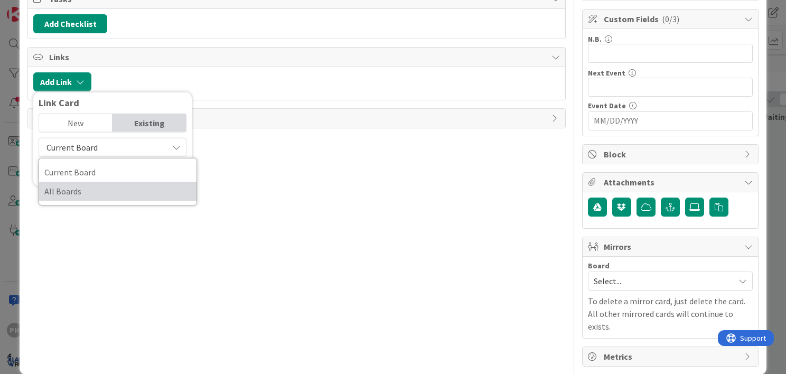
click at [81, 197] on link "All Boards" at bounding box center [117, 191] width 157 height 19
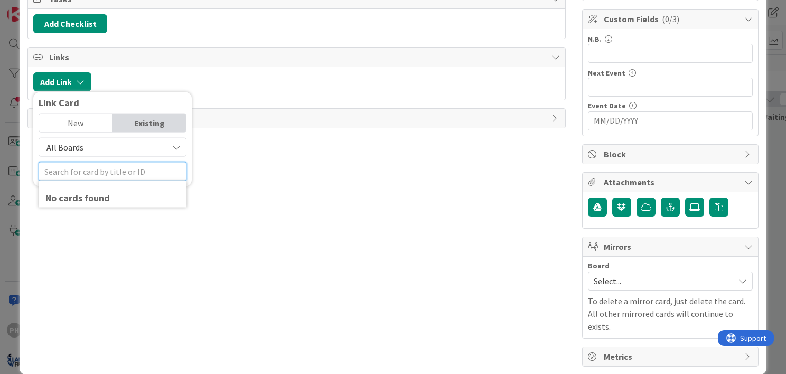
click at [84, 172] on input "text" at bounding box center [113, 171] width 148 height 19
type input "titk"
click at [79, 118] on div "New" at bounding box center [75, 123] width 73 height 18
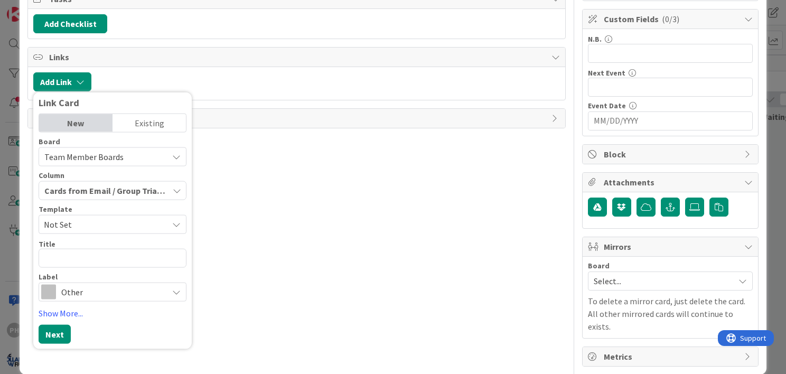
click at [148, 124] on div "Existing" at bounding box center [149, 123] width 73 height 18
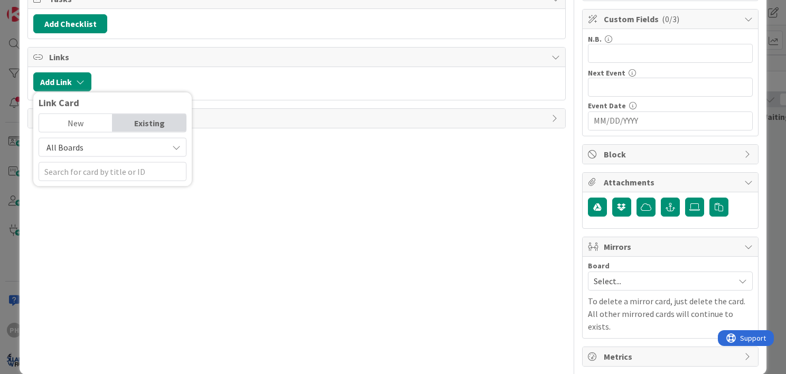
click at [120, 146] on span "All Boards" at bounding box center [103, 147] width 118 height 15
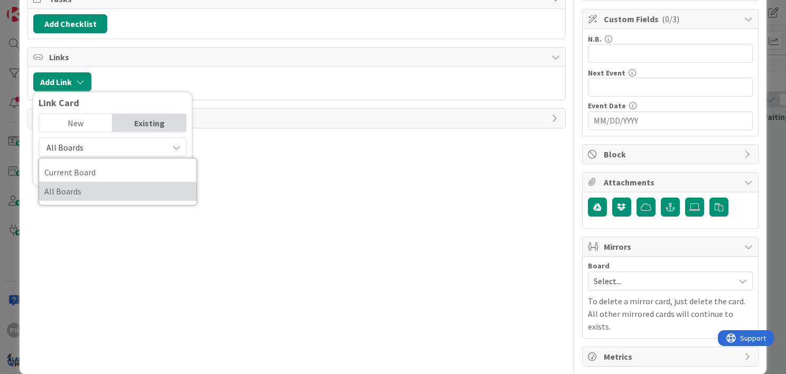
click at [84, 189] on span "All Boards" at bounding box center [117, 191] width 147 height 16
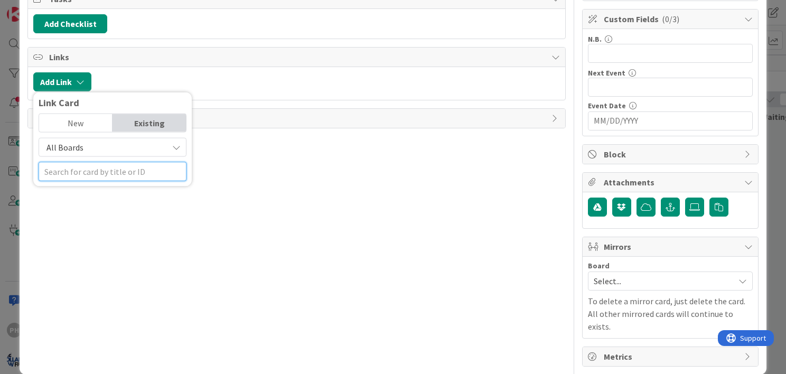
click at [91, 172] on input "text" at bounding box center [113, 171] width 148 height 19
type input "t"
click at [80, 166] on input "text" at bounding box center [113, 171] width 148 height 19
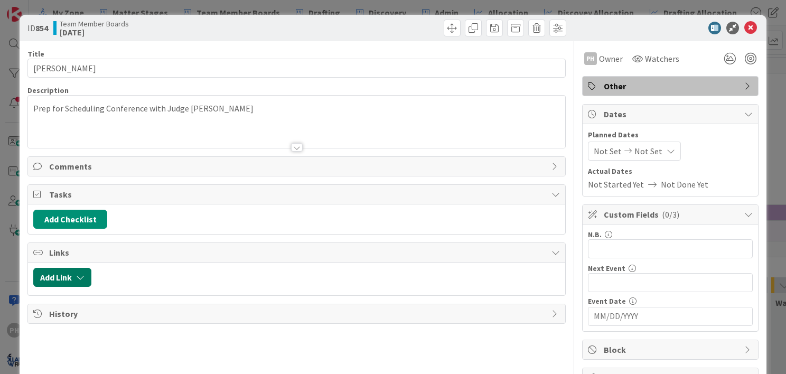
click at [76, 279] on button "Add Link" at bounding box center [62, 277] width 58 height 19
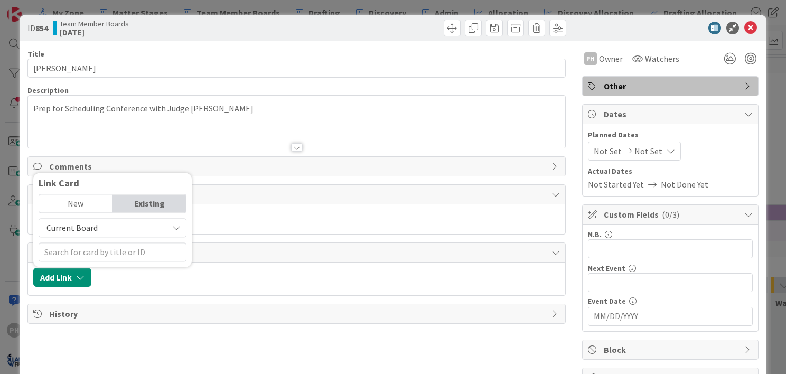
click at [99, 230] on span "Current Board" at bounding box center [103, 227] width 118 height 15
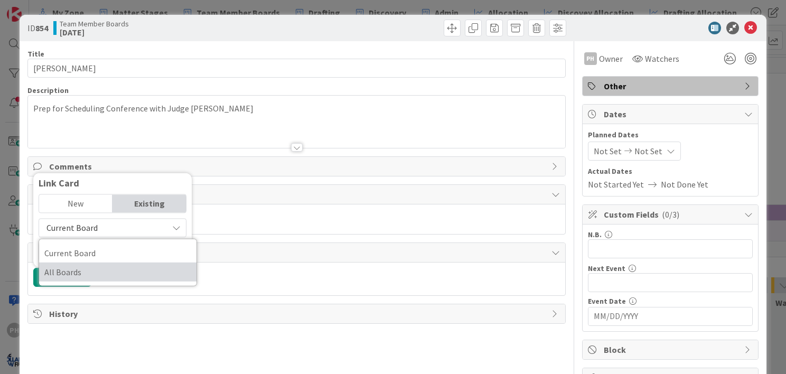
click at [80, 273] on span "All Boards" at bounding box center [117, 272] width 147 height 16
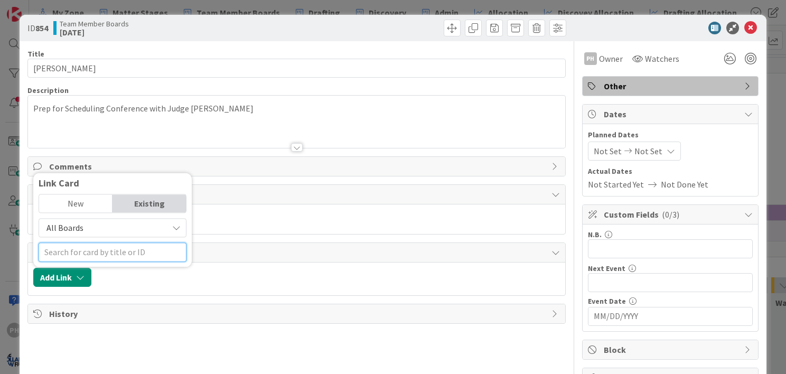
click at [82, 255] on input "text" at bounding box center [113, 252] width 148 height 19
type input "t"
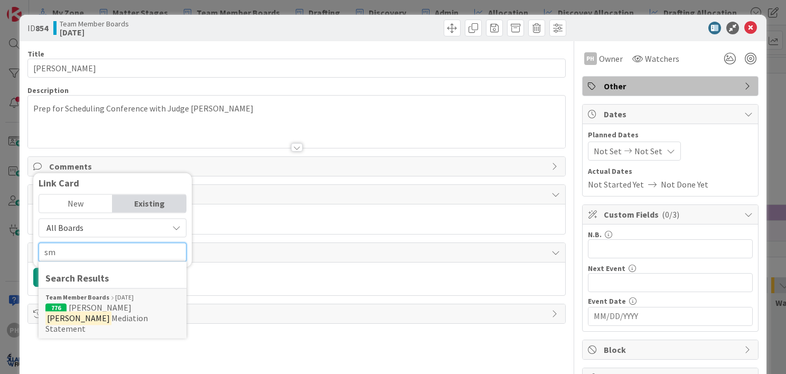
type input "s"
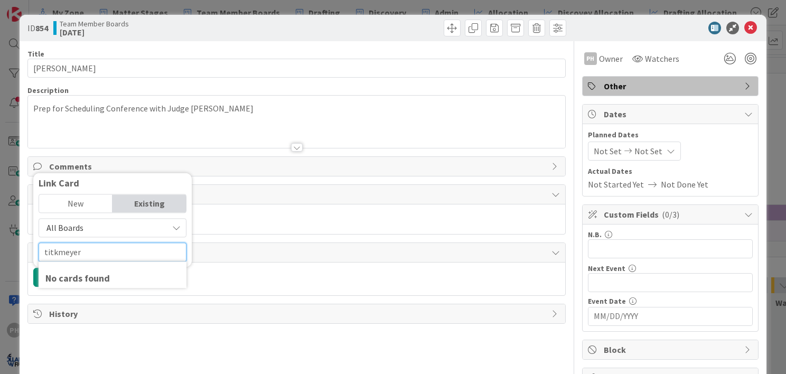
type input "titkmeyer"
click at [233, 323] on div "Title 10 / 128 Titkemeyer Description Prep for Scheduling Conference with Judge…" at bounding box center [296, 364] width 539 height 647
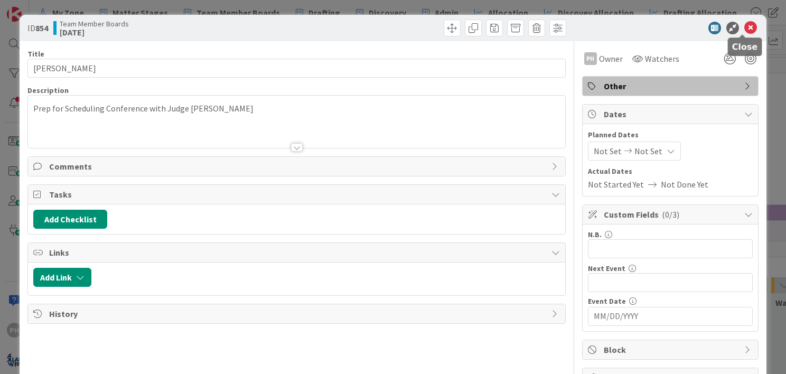
click at [745, 25] on icon at bounding box center [751, 28] width 13 height 13
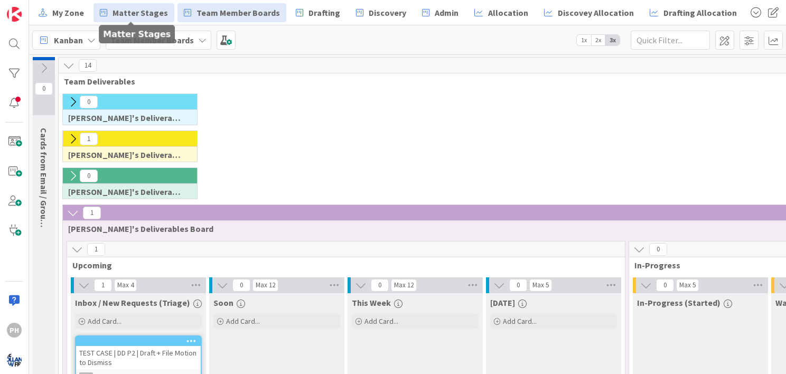
click at [129, 11] on span "Matter Stages" at bounding box center [140, 12] width 55 height 13
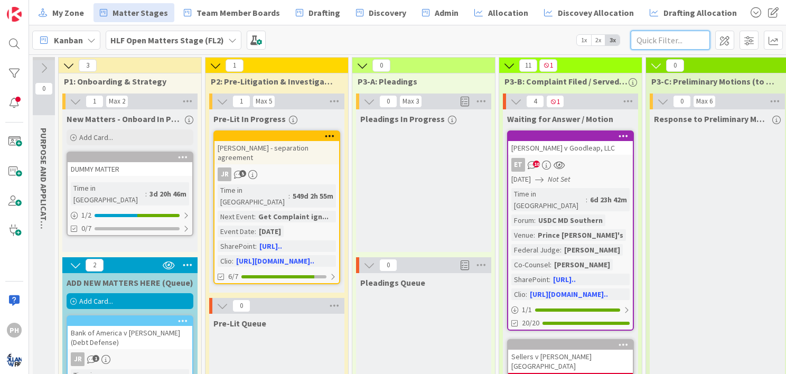
click at [654, 34] on input "text" at bounding box center [670, 40] width 79 height 19
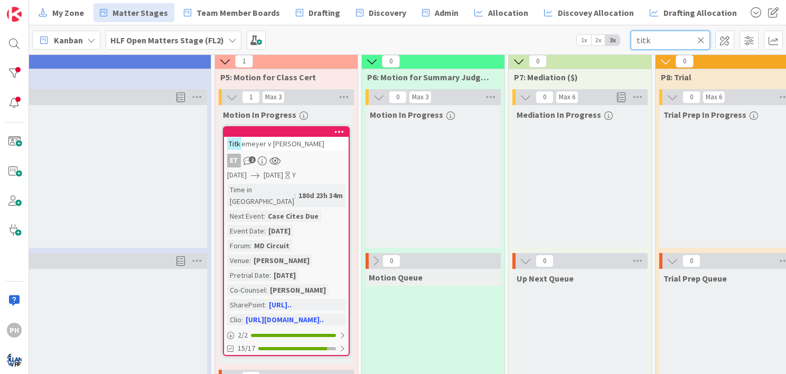
scroll to position [4, 972]
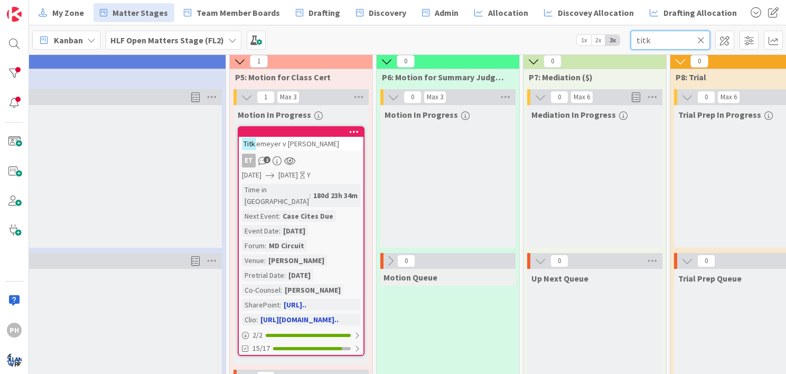
type input "titk"
click at [329, 144] on span "emeyer v [PERSON_NAME]" at bounding box center [297, 144] width 83 height 10
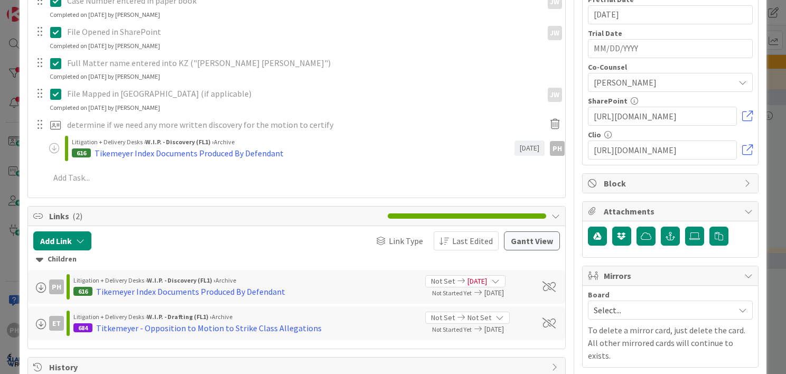
scroll to position [793, 0]
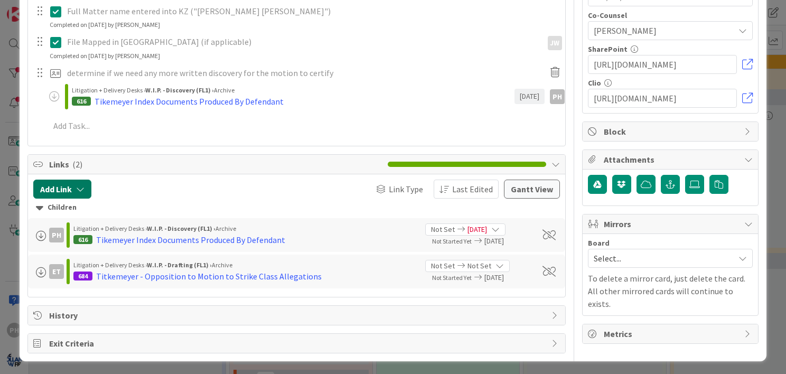
click at [85, 185] on button "Add Link" at bounding box center [62, 189] width 58 height 19
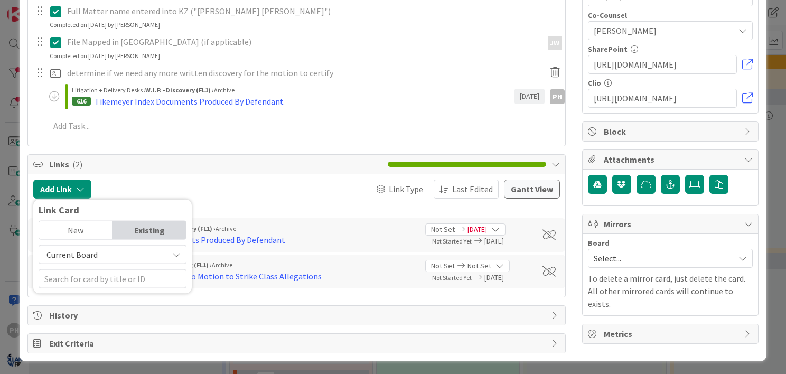
click at [133, 253] on span "Current Board" at bounding box center [103, 254] width 118 height 15
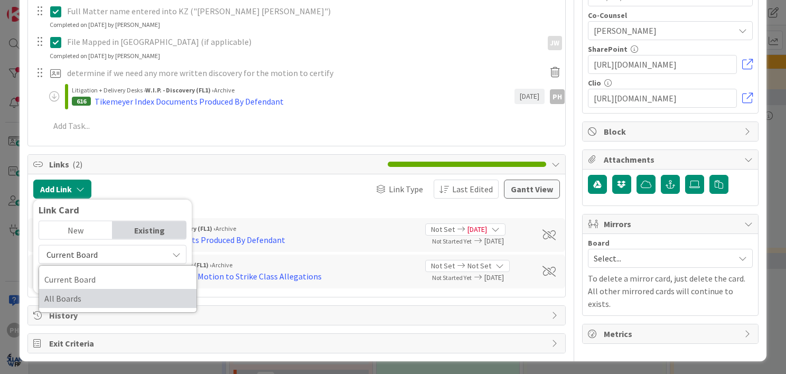
click at [106, 294] on span "All Boards" at bounding box center [117, 299] width 147 height 16
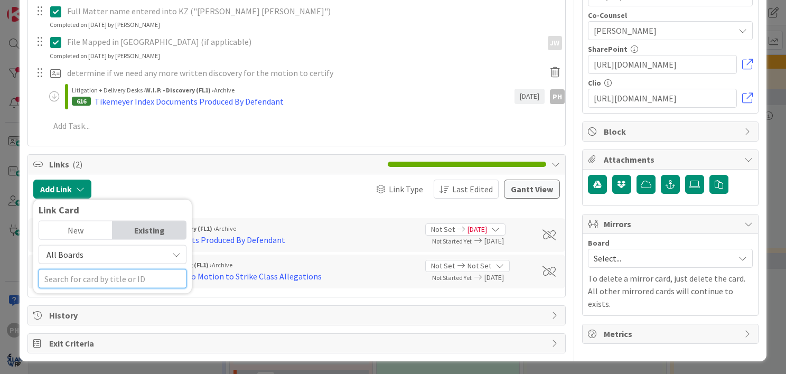
click at [100, 275] on input "text" at bounding box center [113, 278] width 148 height 19
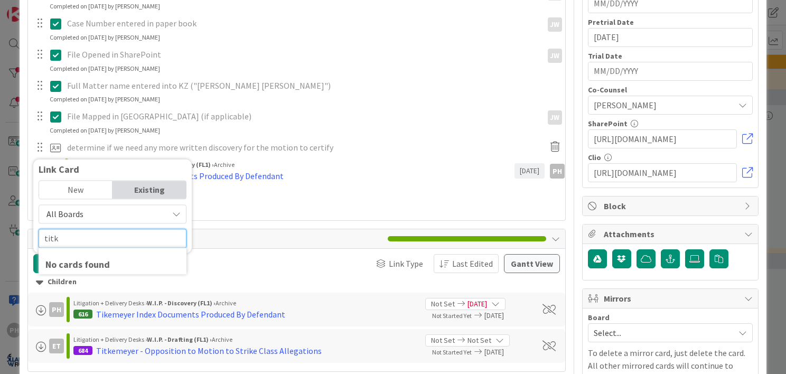
scroll to position [721, 0]
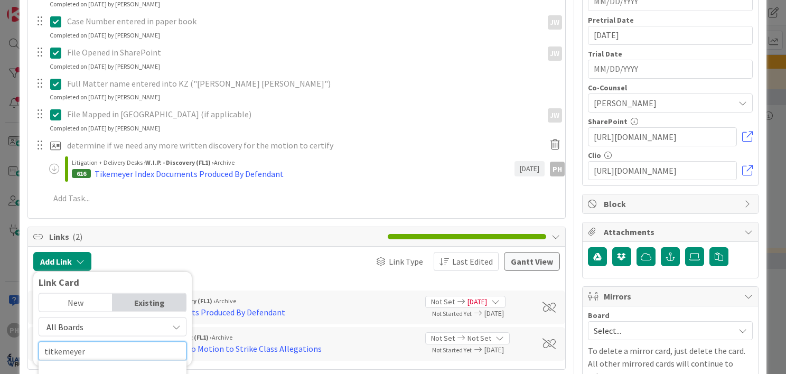
type input "titkemeyer"
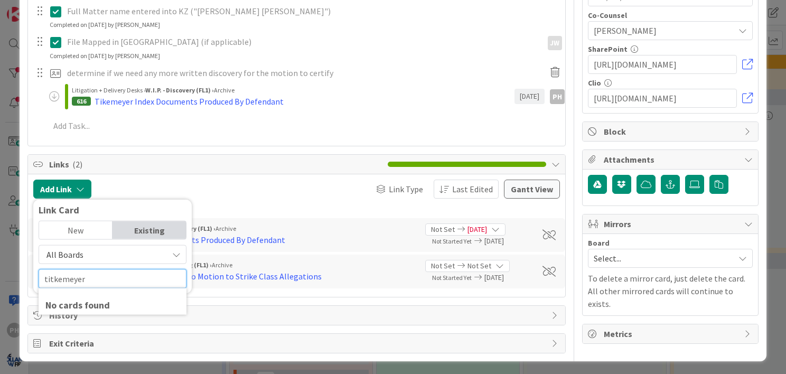
drag, startPoint x: 97, startPoint y: 280, endPoint x: 34, endPoint y: 266, distance: 64.8
click at [34, 266] on div "Link Card New Existing All Boards Current Board All Boards titkemeyer No cards …" at bounding box center [112, 246] width 159 height 94
click at [80, 229] on div "New" at bounding box center [75, 230] width 73 height 18
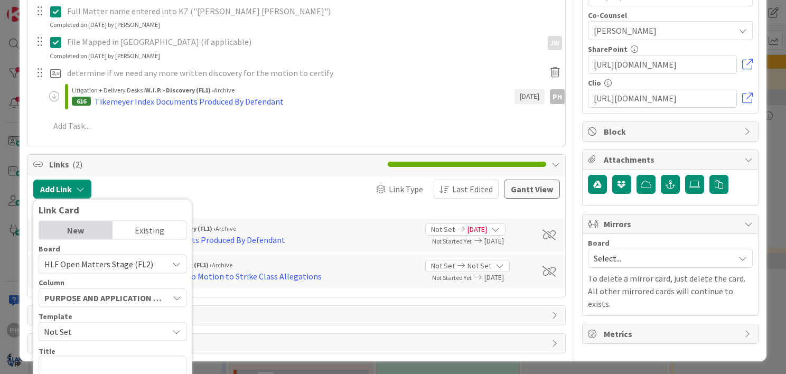
click at [154, 231] on div "Existing" at bounding box center [149, 230] width 73 height 18
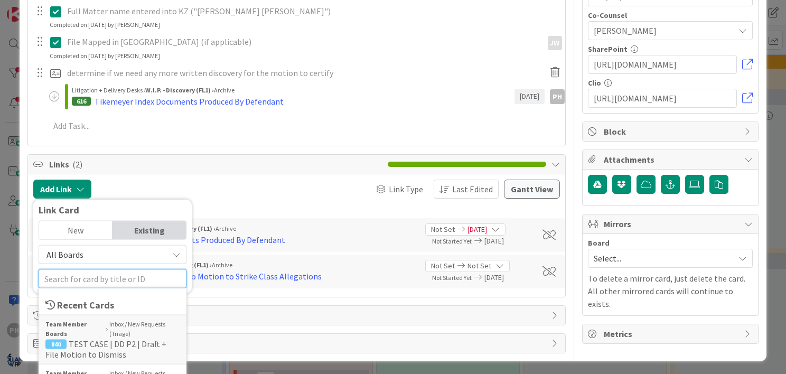
click at [113, 280] on input "text" at bounding box center [113, 278] width 148 height 19
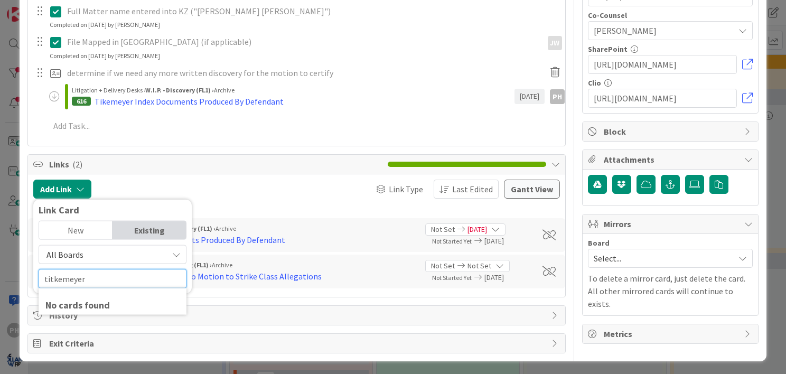
type input "titkemeyer"
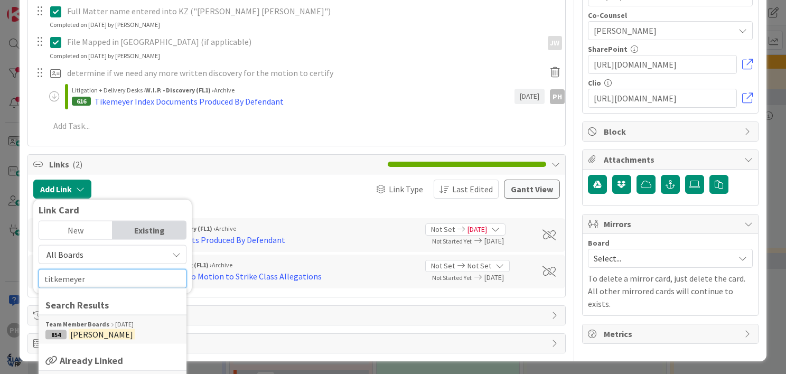
scroll to position [827, 0]
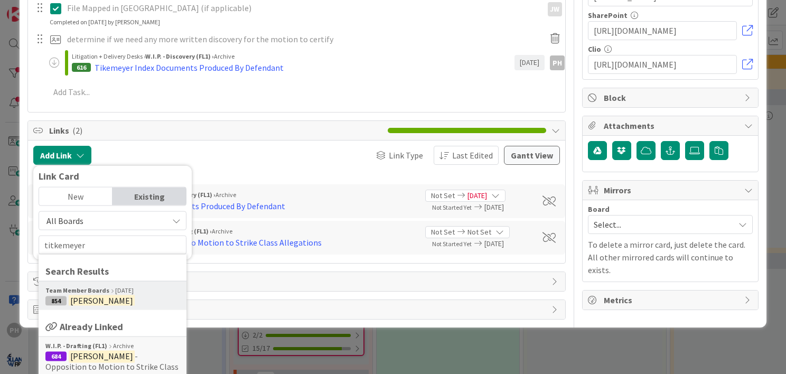
click at [70, 288] on b "Team Member Boards" at bounding box center [77, 290] width 64 height 10
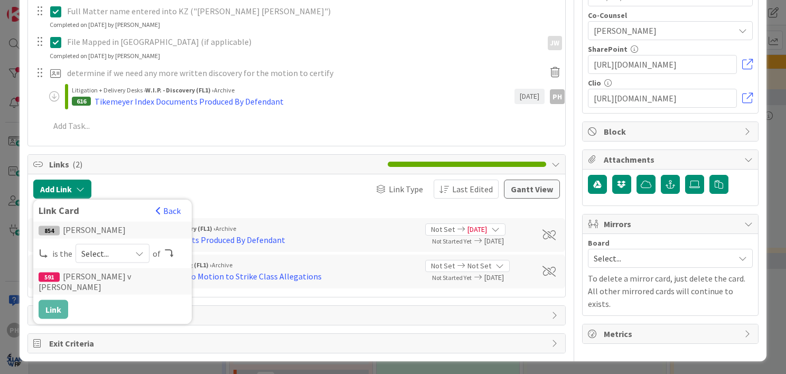
click at [140, 250] on icon at bounding box center [139, 253] width 8 height 8
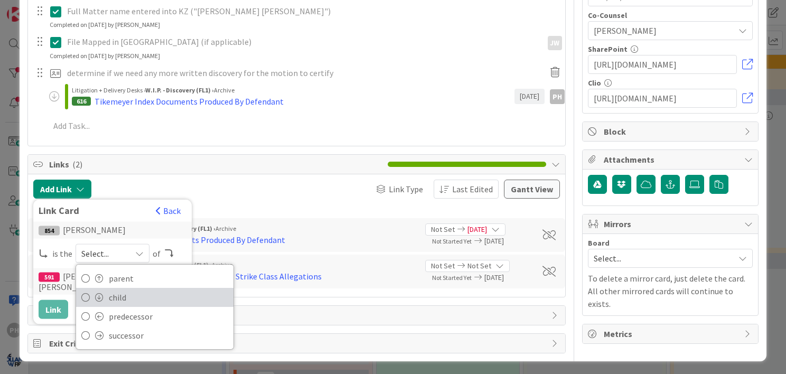
click at [110, 292] on span "child" at bounding box center [168, 298] width 119 height 16
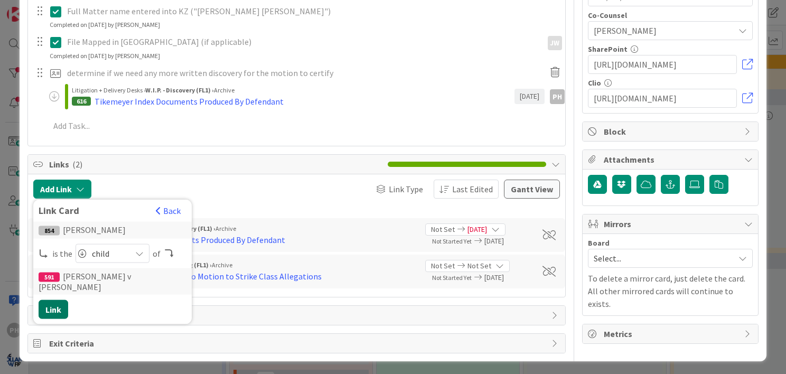
click at [50, 300] on button "Link" at bounding box center [54, 309] width 30 height 19
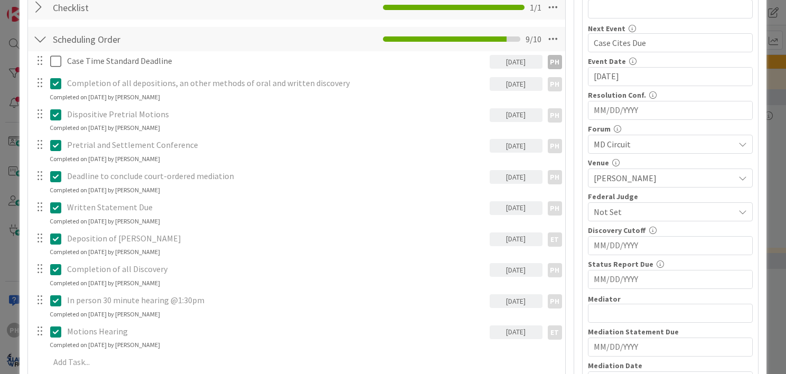
scroll to position [0, 0]
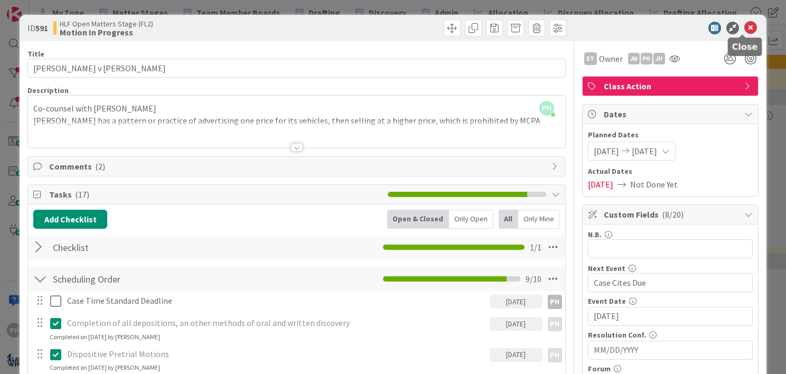
click at [745, 28] on icon at bounding box center [751, 28] width 13 height 13
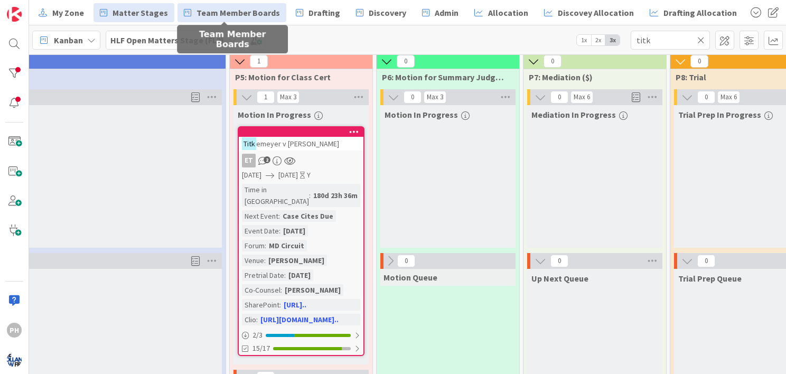
click at [233, 13] on span "Team Member Boards" at bounding box center [239, 12] width 84 height 13
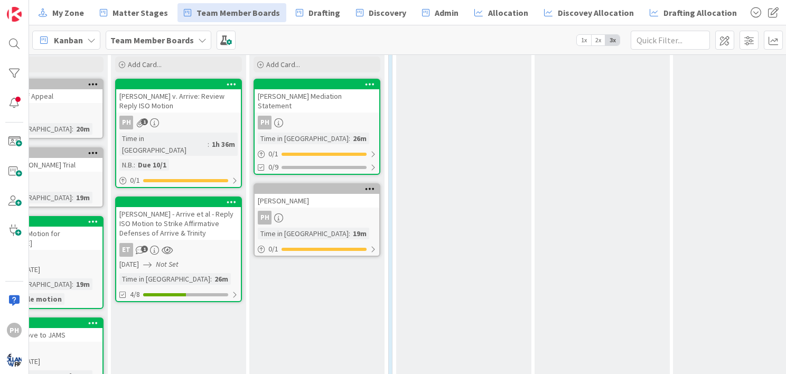
scroll to position [787, 237]
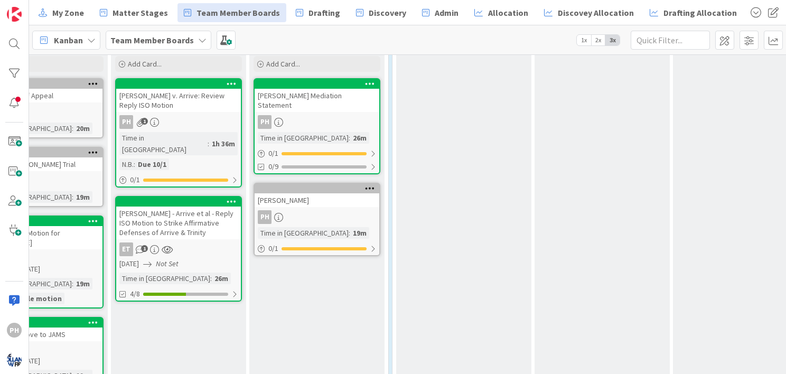
click at [313, 193] on div "[PERSON_NAME]" at bounding box center [317, 200] width 125 height 14
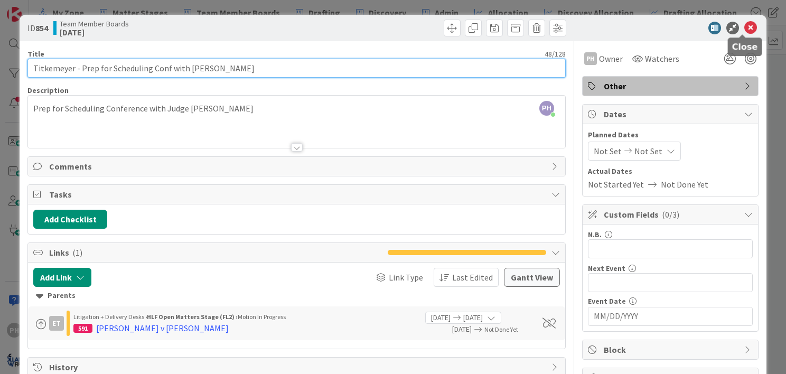
type input "Titkemeyer - Prep for Scheduling Conf with [PERSON_NAME]"
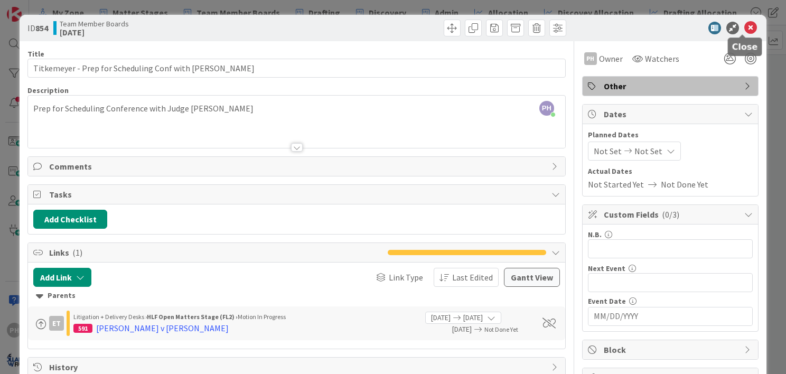
click at [746, 24] on icon at bounding box center [751, 28] width 13 height 13
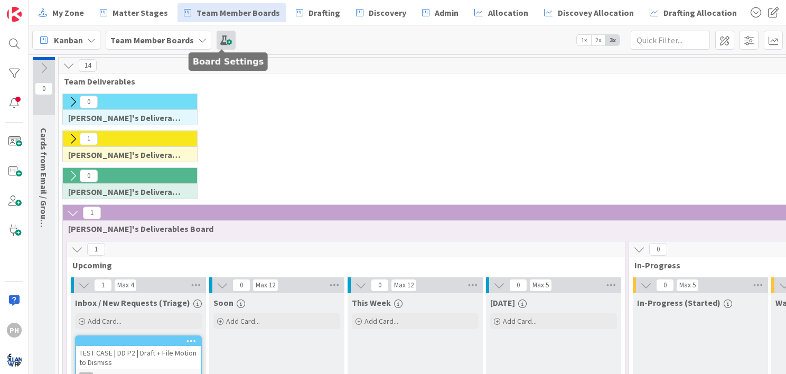
click at [223, 38] on span at bounding box center [226, 40] width 19 height 19
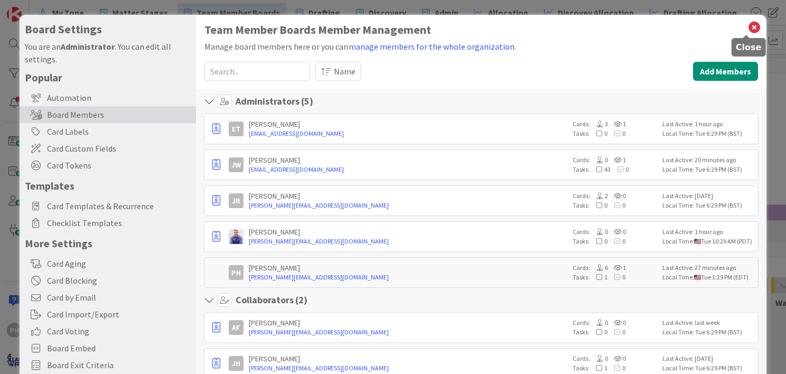
click at [748, 25] on icon at bounding box center [755, 27] width 14 height 15
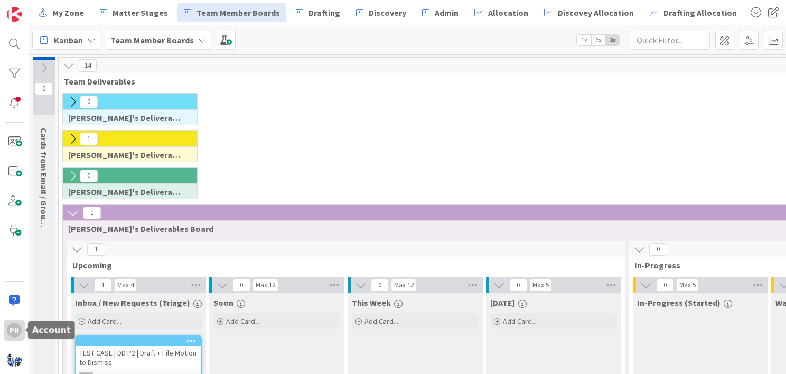
click at [12, 332] on div "PH" at bounding box center [14, 330] width 15 height 15
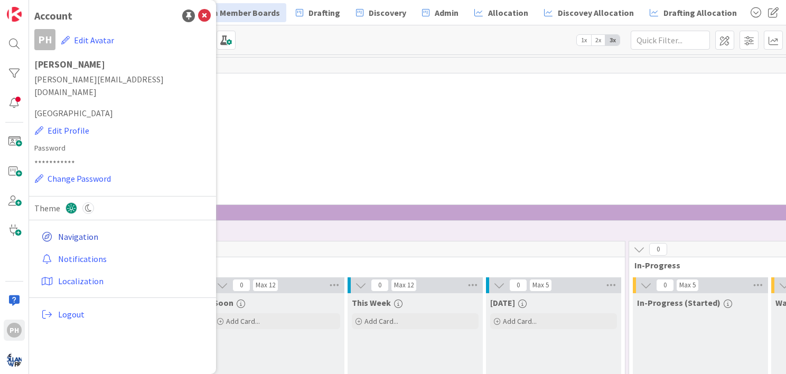
click at [80, 227] on link "Navigation" at bounding box center [124, 236] width 174 height 19
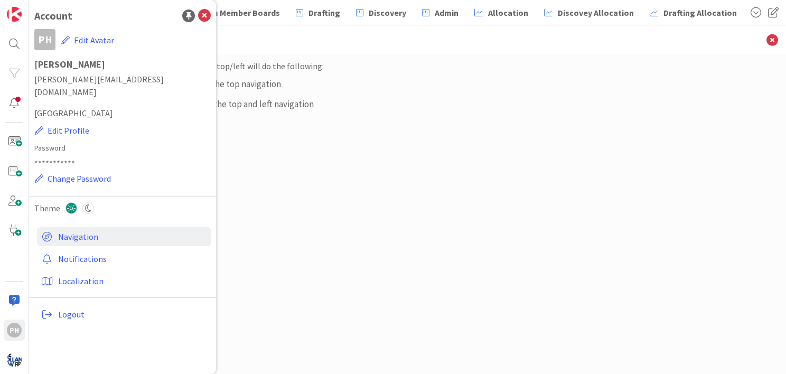
click at [328, 182] on div "Clicking the logo in the top/left will do the following: Show/hide only the top…" at bounding box center [408, 204] width 555 height 288
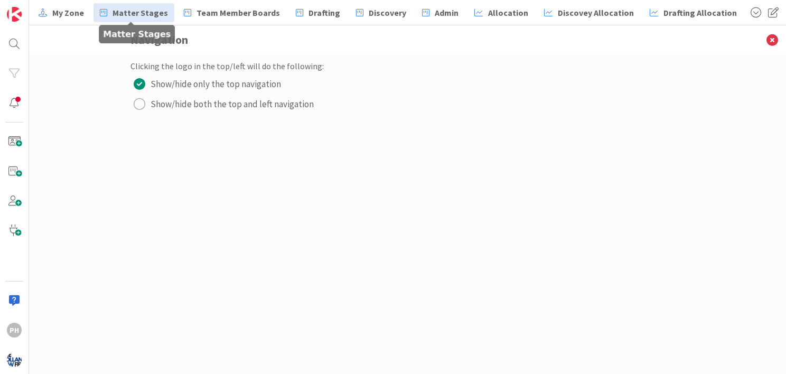
click at [149, 13] on span "Matter Stages" at bounding box center [140, 12] width 55 height 13
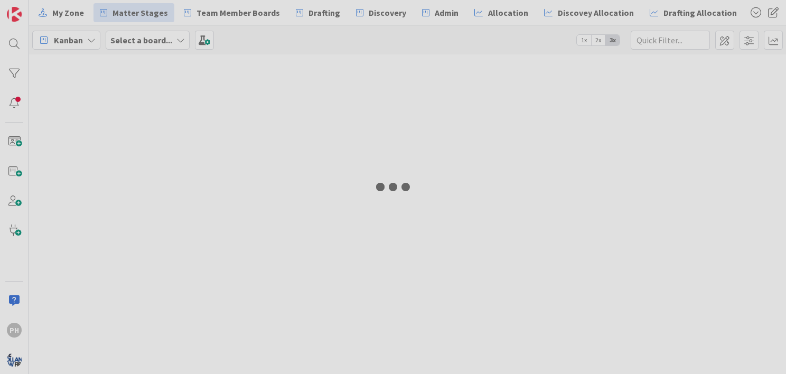
type input "titk"
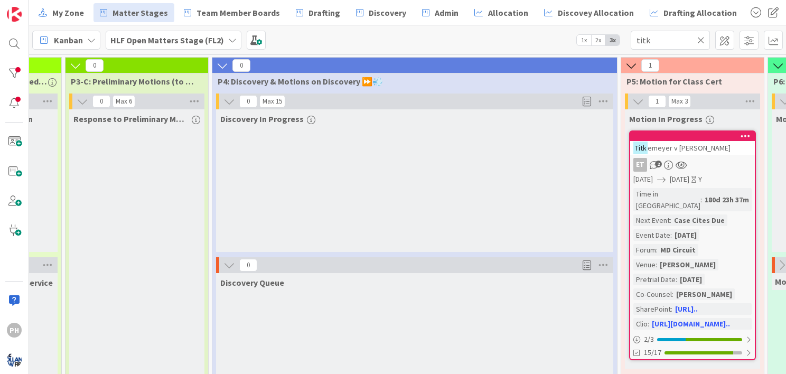
scroll to position [0, 581]
click at [11, 71] on div at bounding box center [14, 73] width 21 height 21
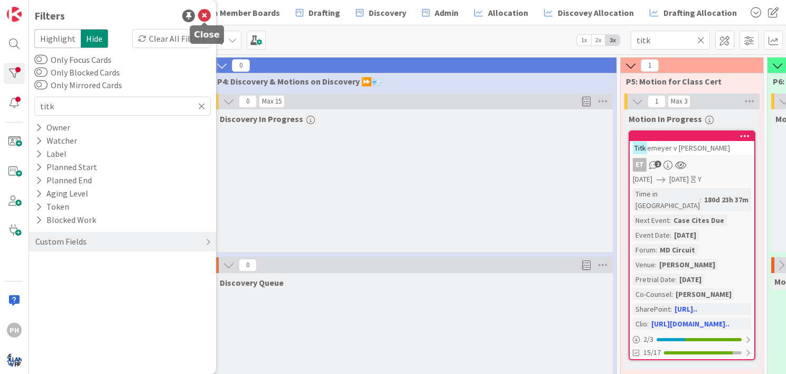
click at [205, 14] on icon at bounding box center [204, 16] width 13 height 13
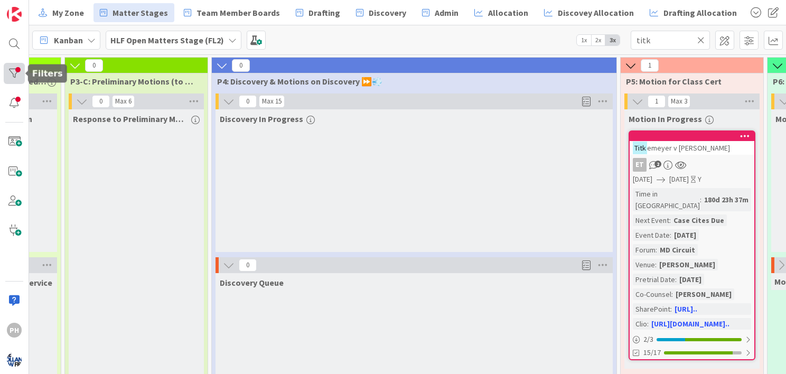
click at [15, 72] on div at bounding box center [14, 73] width 21 height 21
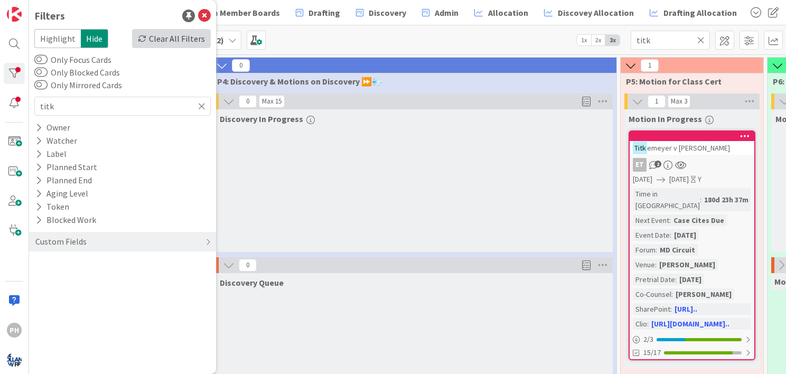
click at [174, 39] on div "Clear All Filters" at bounding box center [171, 38] width 79 height 19
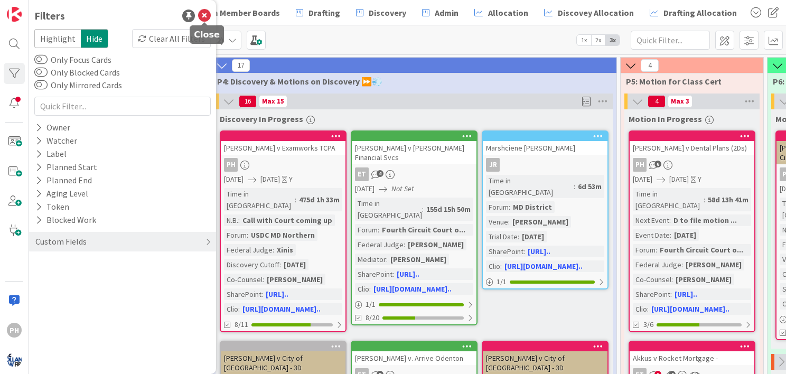
click at [203, 13] on icon at bounding box center [204, 16] width 13 height 13
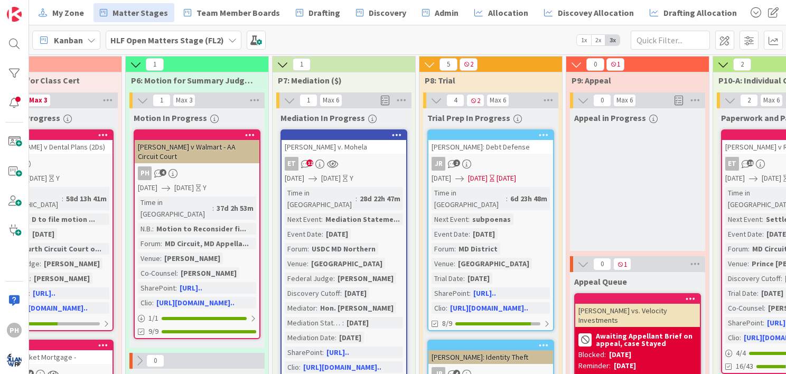
scroll to position [1, 1223]
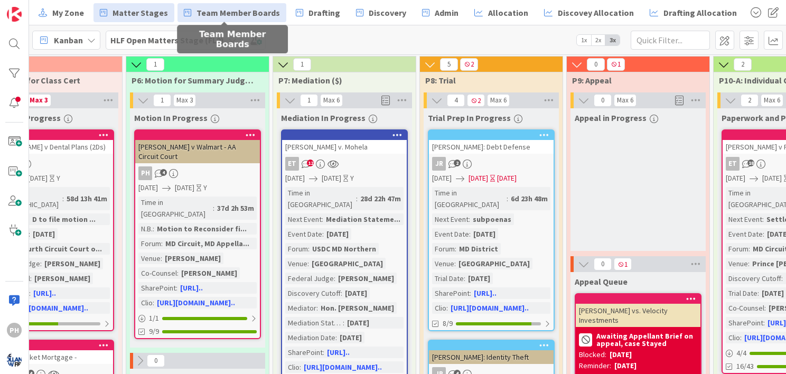
click at [221, 8] on span "Team Member Boards" at bounding box center [239, 12] width 84 height 13
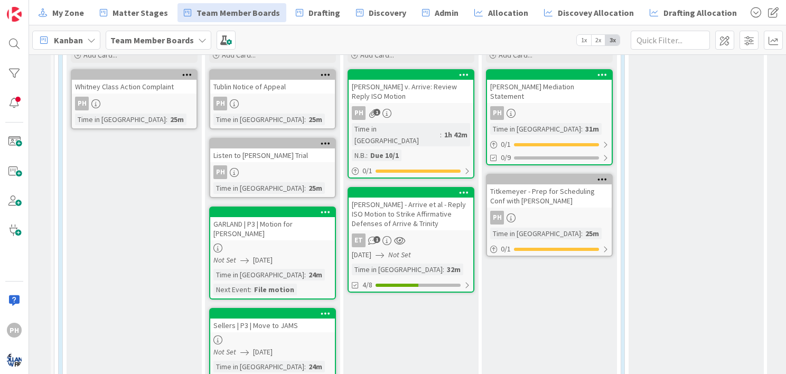
scroll to position [809, 4]
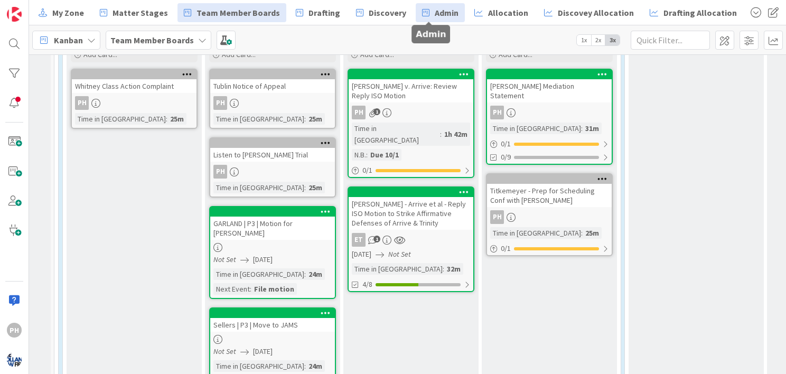
click at [435, 15] on span "Admin" at bounding box center [447, 12] width 24 height 13
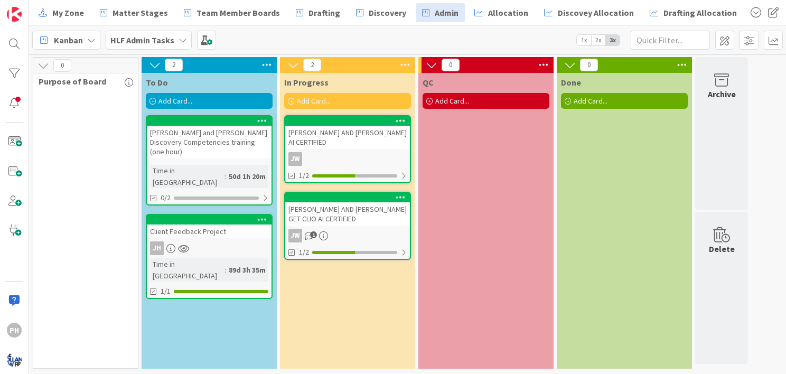
click at [163, 96] on span "Add Card..." at bounding box center [176, 101] width 34 height 10
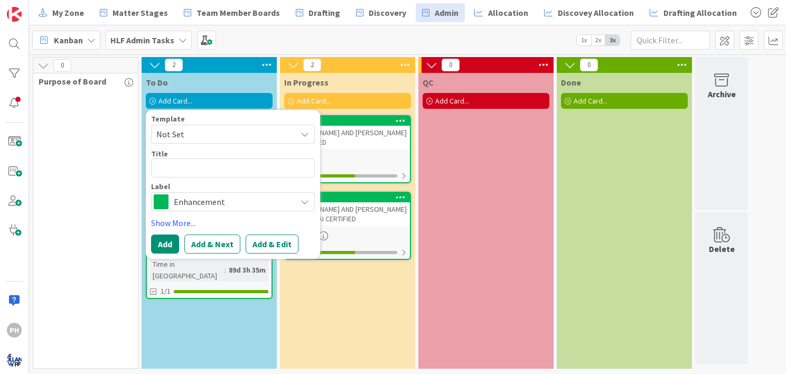
type textarea "x"
type textarea "D"
type textarea "x"
type textarea "Da"
type textarea "x"
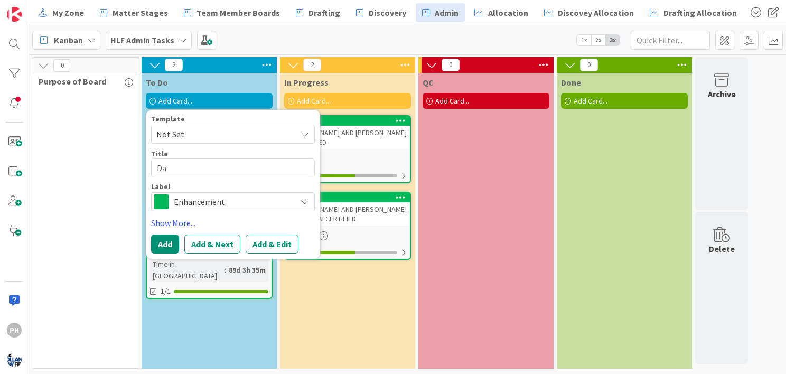
type textarea "Dai"
type textarea "x"
type textarea "Dail"
type textarea "x"
type textarea "Daily"
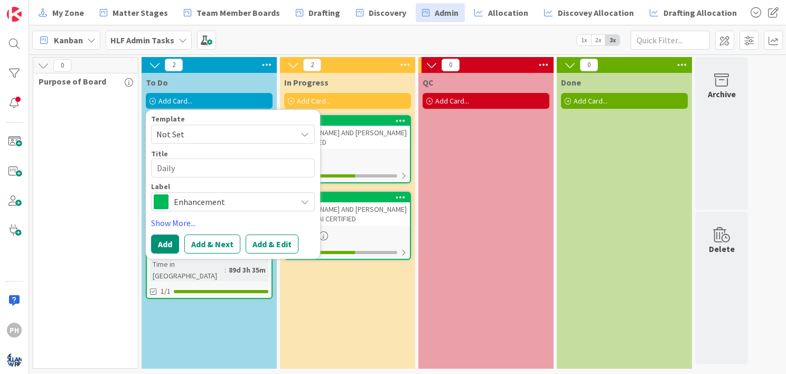
type textarea "x"
type textarea "Daily"
type textarea "x"
type textarea "Daily R"
type textarea "x"
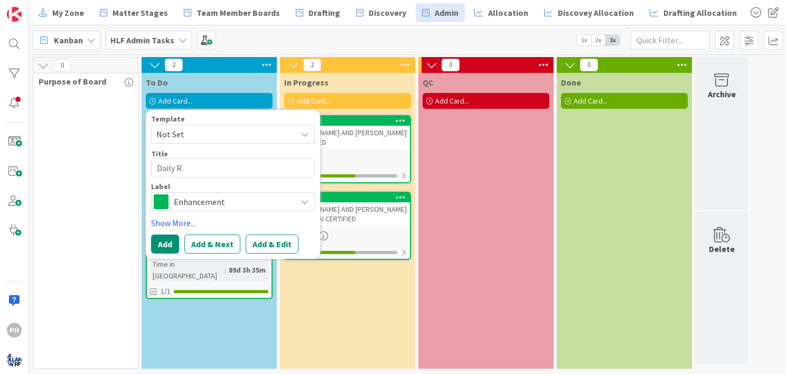
type textarea "Daily Re"
type textarea "x"
type textarea "Daily Rev"
type textarea "x"
type textarea "Daily Revi"
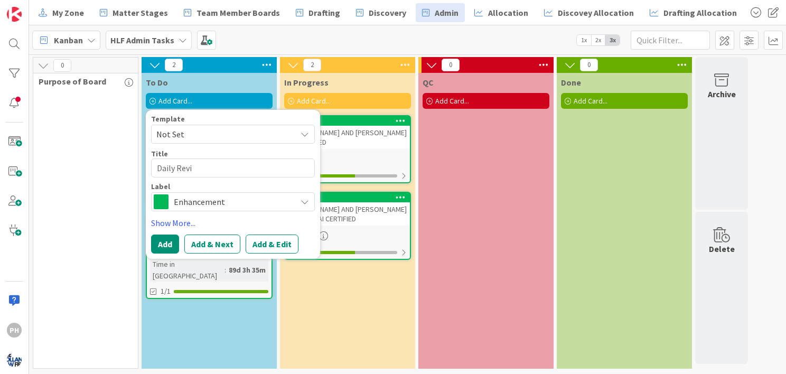
type textarea "x"
type textarea "Daily Revie"
type textarea "x"
type textarea "Daily Review"
type textarea "x"
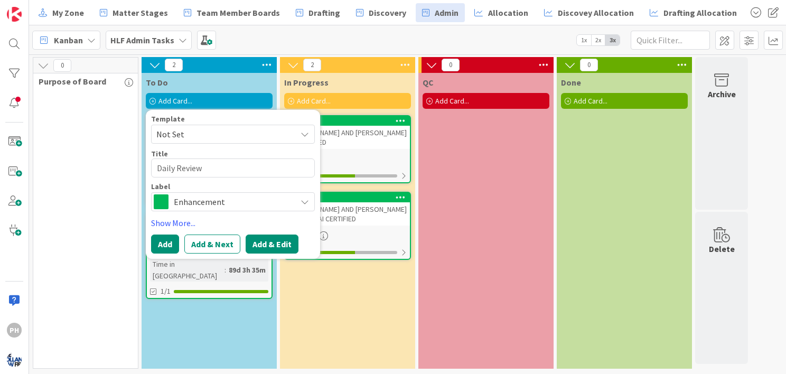
type textarea "Daily Review"
type textarea "x"
type textarea "Daily Review -"
type textarea "x"
type textarea "Daily Review -"
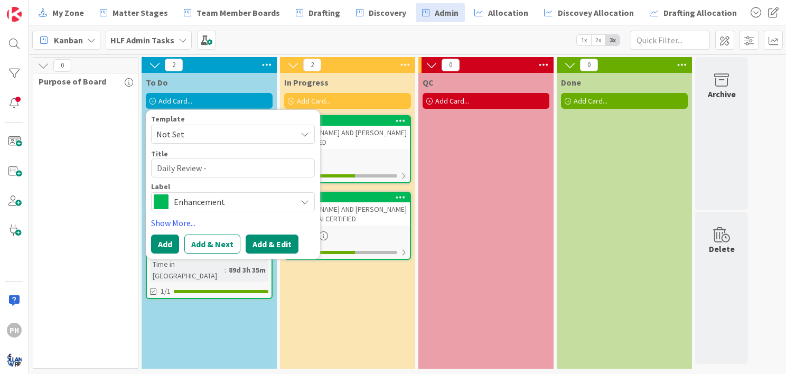
type textarea "x"
type textarea "Daily Review - K"
type textarea "x"
type textarea "Daily Review - KZ"
type textarea "x"
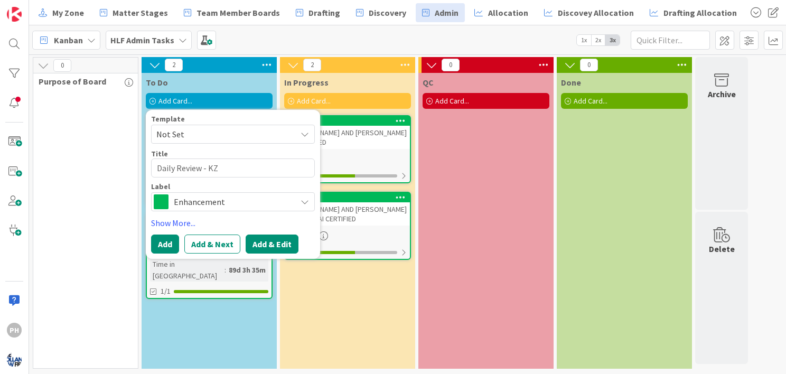
type textarea "Daily Review - KZ,"
type textarea "x"
type textarea "Daily Review - KZ,"
type textarea "x"
type textarea "Daily Review - KZ, L"
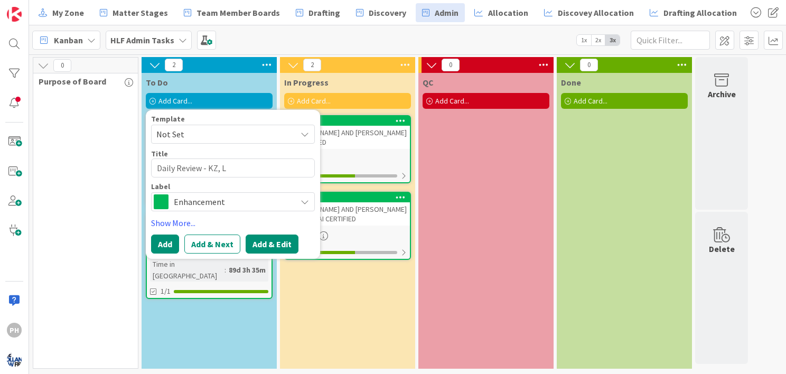
type textarea "x"
type textarea "Daily Review - KZ, LM"
type textarea "x"
type textarea "Daily Review - KZ, LM,"
type textarea "x"
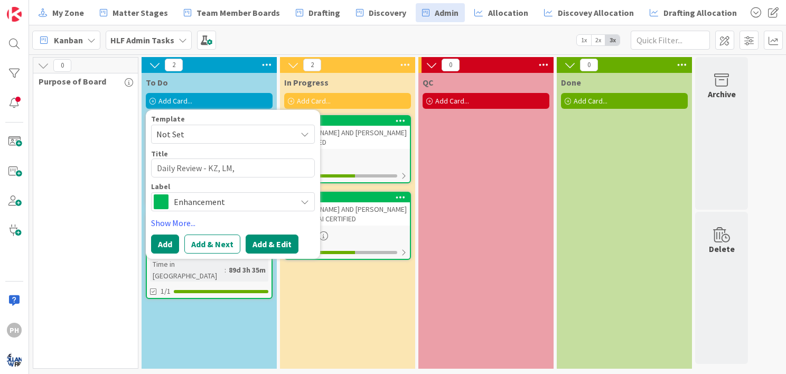
type textarea "Daily Review - KZ, LM,"
type textarea "x"
type textarea "Daily Review - KZ, LM, F"
type textarea "x"
type textarea "Daily Review - KZ, LM, Fl"
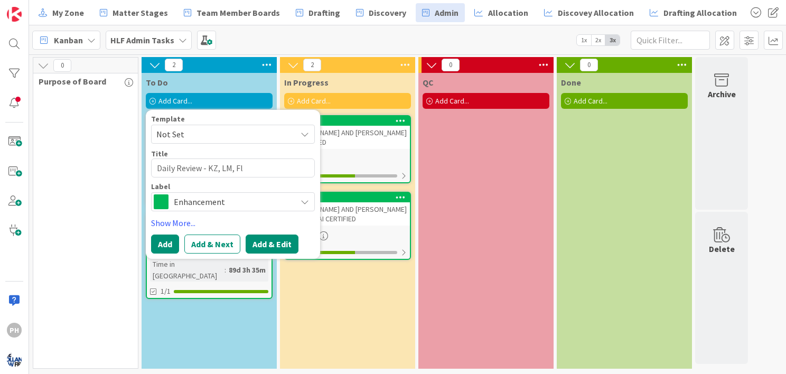
type textarea "x"
type textarea "Daily Review - KZ, LM, Fla"
type textarea "x"
type textarea "Daily Review - KZ, LM, Flag"
type textarea "x"
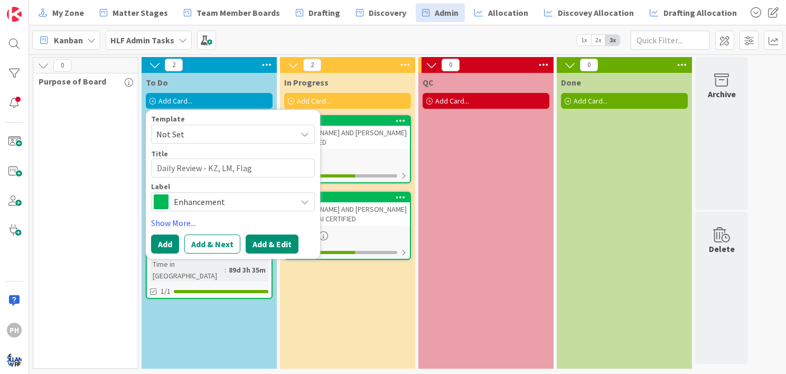
type textarea "Daily Review - KZ, LM, [PERSON_NAME]"
type textarea "x"
type textarea "Daily Review - KZ, LM, Flagge"
type textarea "x"
type textarea "Daily Review - KZ, LM, Flagged"
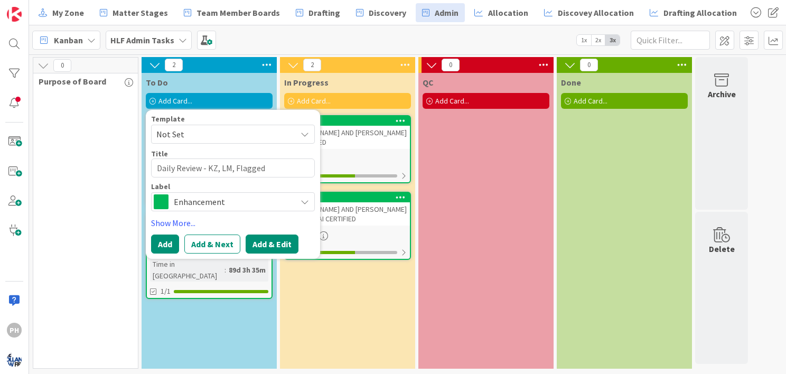
type textarea "x"
type textarea "Daily Review - KZ, LM, Flagged"
type textarea "x"
type textarea "Daily Review - KZ, LM, Flagged E"
type textarea "x"
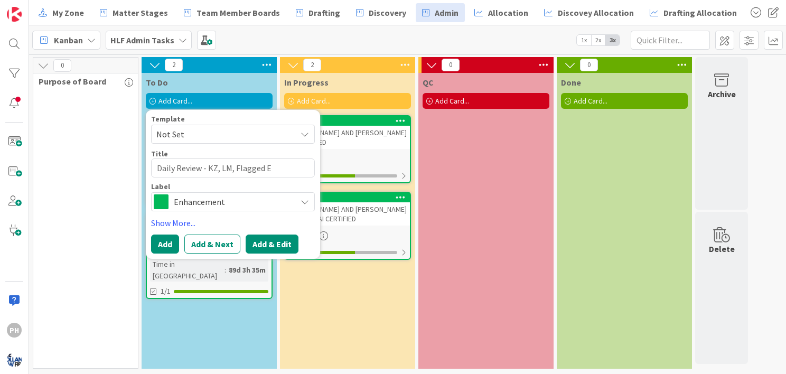
type textarea "Daily Review - KZ, LM, Flagged Em"
type textarea "x"
type textarea "Daily Review - KZ, LM, Flagged Ema"
type textarea "x"
type textarea "Daily Review - KZ, LM, Flagged Emai"
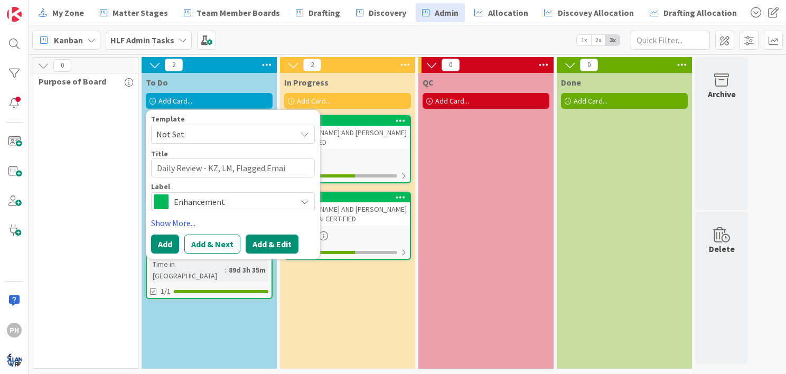
type textarea "x"
type textarea "Daily Review - KZ, LM, Flagged Email"
type textarea "x"
type textarea "Daily Review - KZ, LM, Flagged Email,"
type textarea "x"
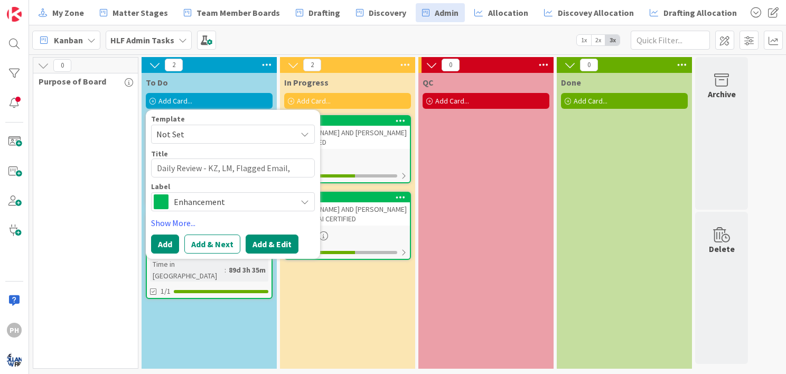
type textarea "Daily Review - KZ, LM, Flagged Email,"
type textarea "x"
type textarea "Daily Review - KZ, LM, Flagged Email, C"
type textarea "x"
type textarea "Daily Review - KZ, LM, Flagged Email, Ca"
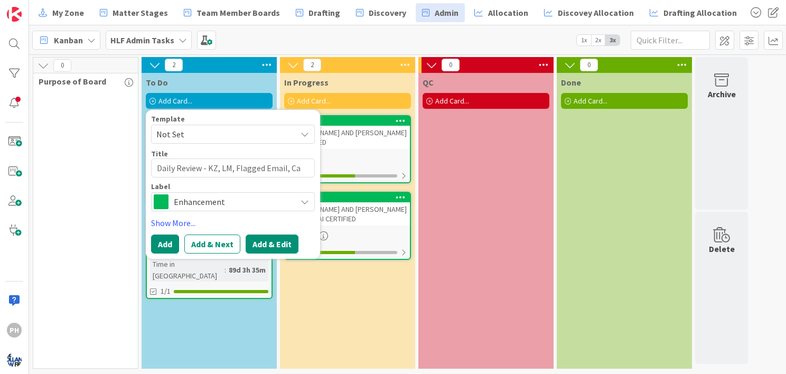
type textarea "x"
type textarea "Daily Review - KZ, LM, Flagged Email, Cal"
type textarea "x"
type textarea "Daily Review - KZ, LM, Flagged Email, Calls"
type textarea "x"
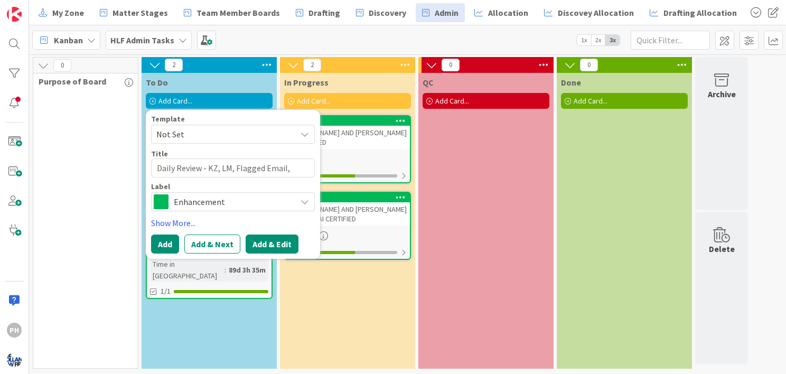
type textarea "Daily Review - KZ, LM, Flagged Email, Calls"
click at [263, 247] on button "Add & Edit" at bounding box center [272, 244] width 53 height 19
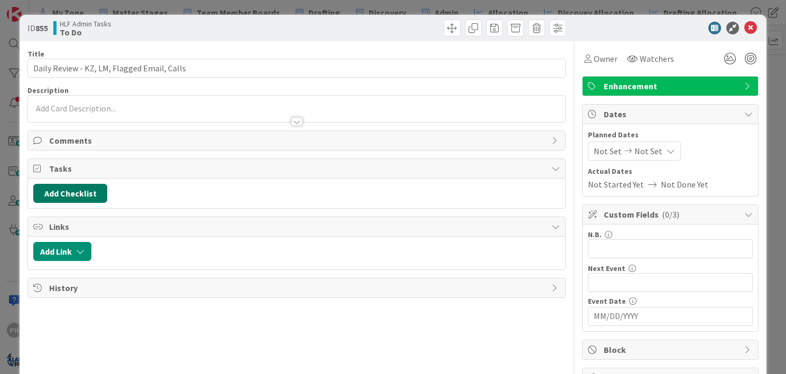
click at [85, 192] on button "Add Checklist" at bounding box center [70, 193] width 74 height 19
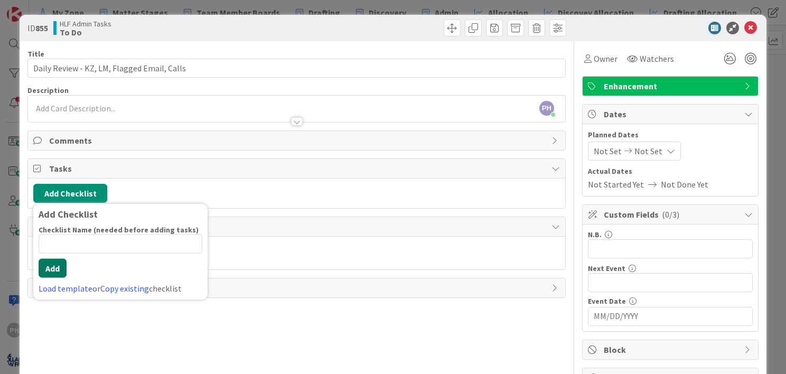
click at [57, 264] on button "Add" at bounding box center [53, 268] width 28 height 19
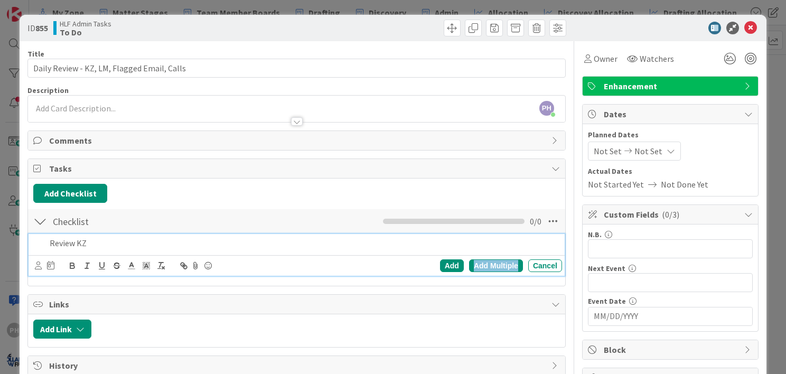
click at [472, 262] on div "Add Multiple" at bounding box center [496, 266] width 54 height 13
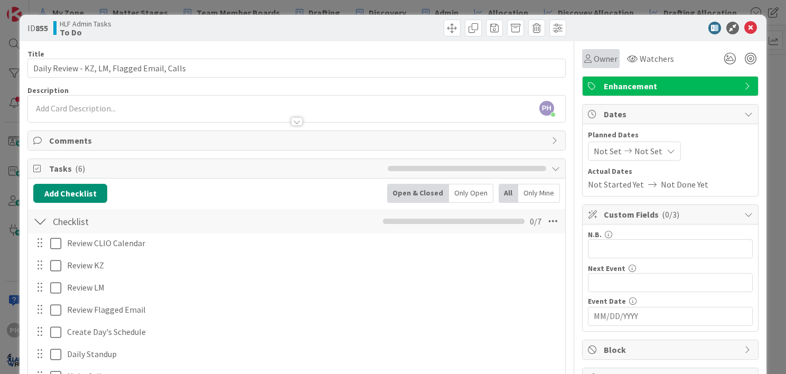
click at [585, 57] on div "Owner" at bounding box center [601, 58] width 33 height 13
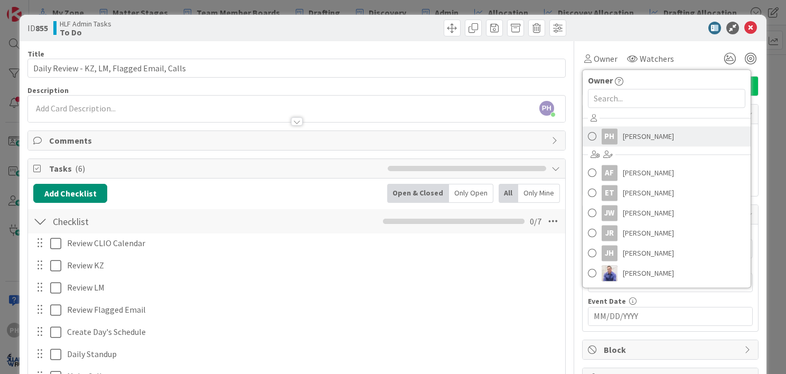
click at [588, 137] on span at bounding box center [592, 136] width 8 height 16
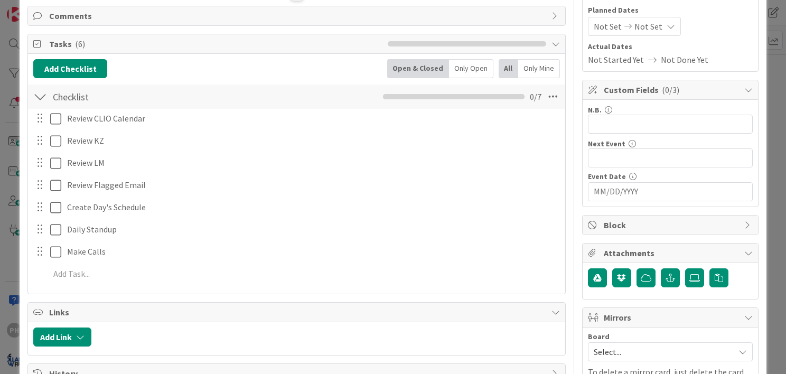
scroll to position [125, 0]
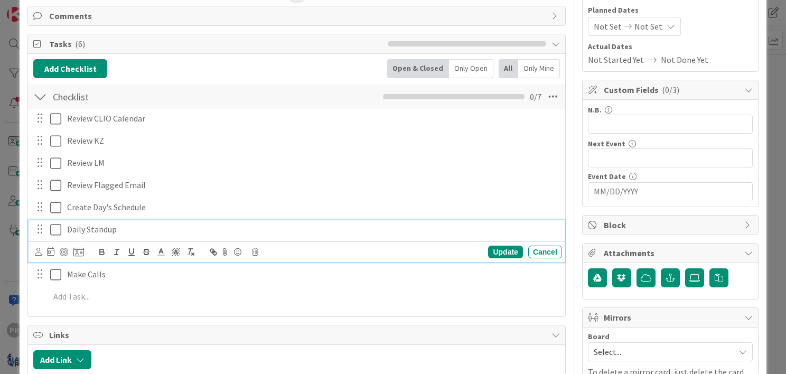
click at [68, 224] on p "Daily Standup" at bounding box center [312, 230] width 491 height 12
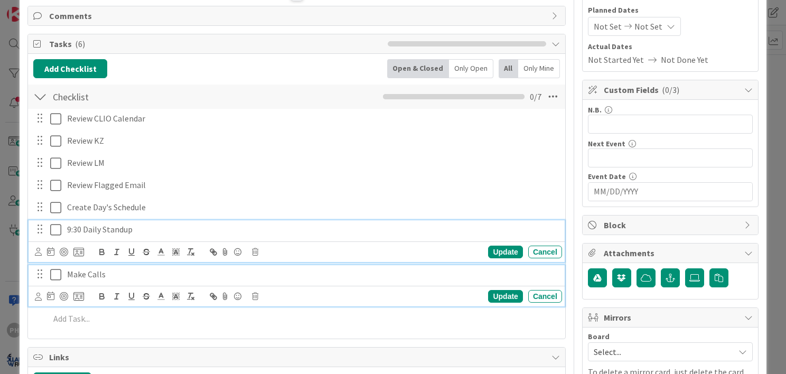
click at [87, 274] on p "Make Calls" at bounding box center [312, 274] width 491 height 12
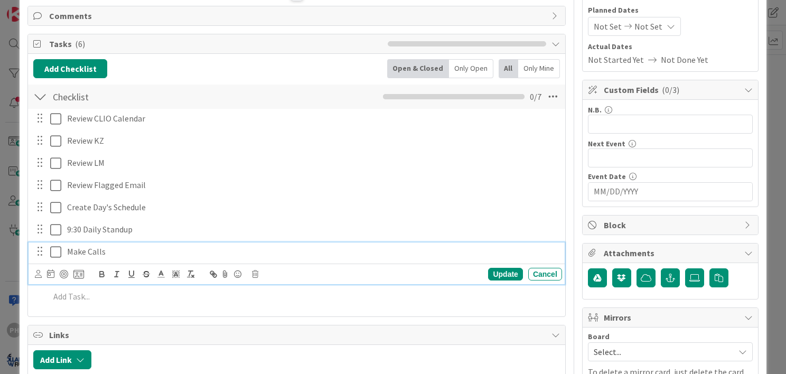
scroll to position [102, 0]
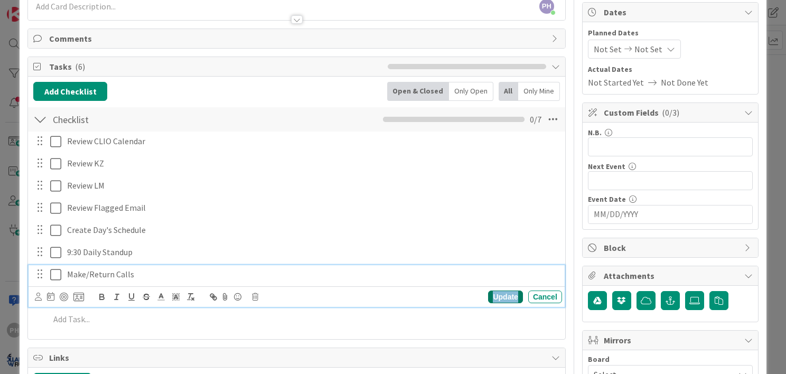
click at [490, 291] on div "Update" at bounding box center [505, 297] width 34 height 13
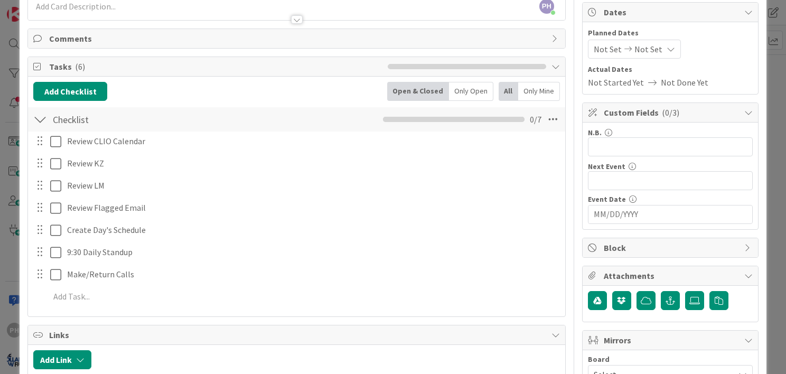
scroll to position [0, 0]
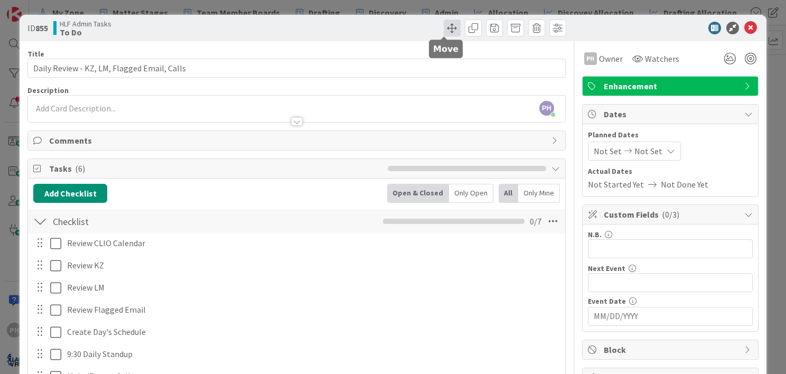
click at [446, 23] on span at bounding box center [452, 28] width 17 height 17
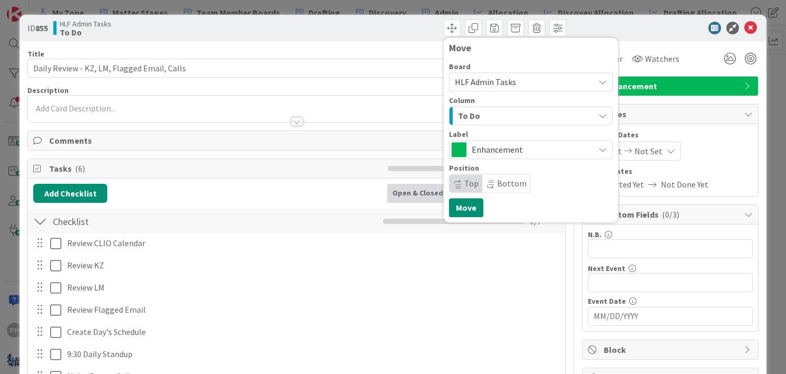
click at [529, 81] on span "HLF Admin Tasks" at bounding box center [522, 82] width 134 height 15
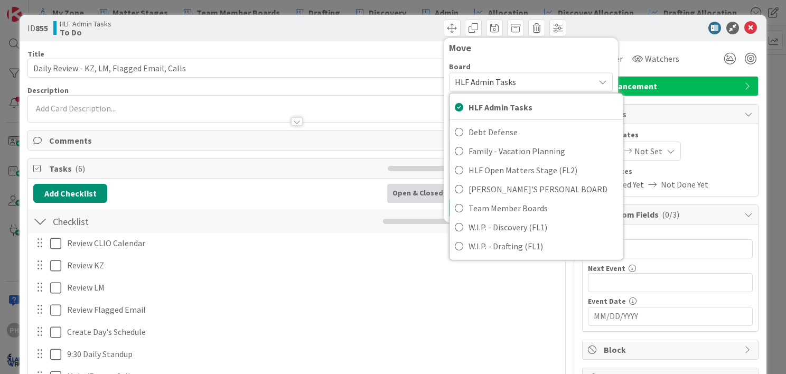
click at [529, 55] on div "Move" at bounding box center [531, 51] width 164 height 16
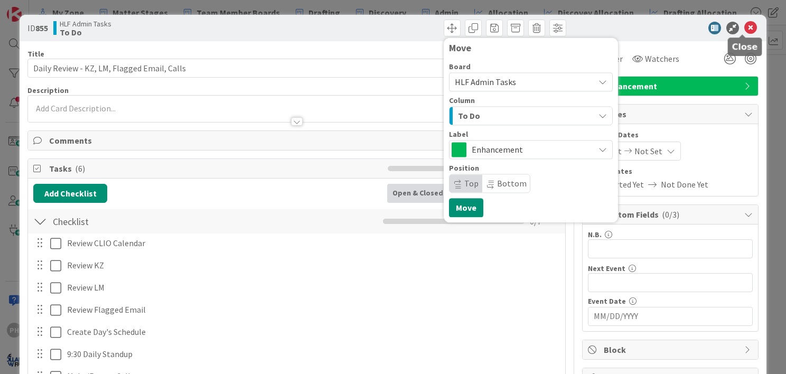
click at [746, 24] on icon at bounding box center [751, 28] width 13 height 13
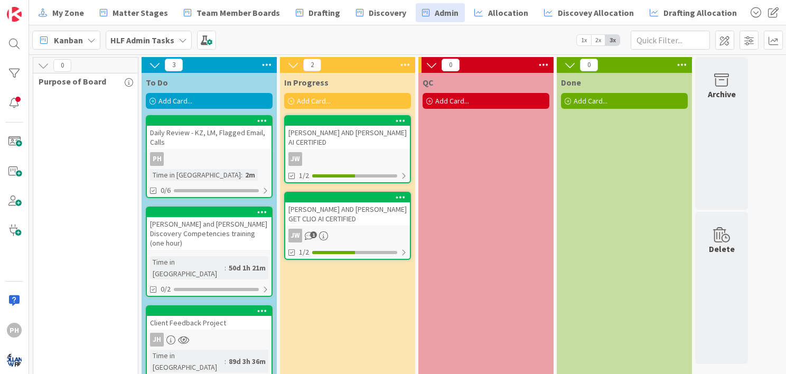
click at [186, 133] on div "Daily Review - KZ, LM, Flagged Email, Calls" at bounding box center [209, 137] width 125 height 23
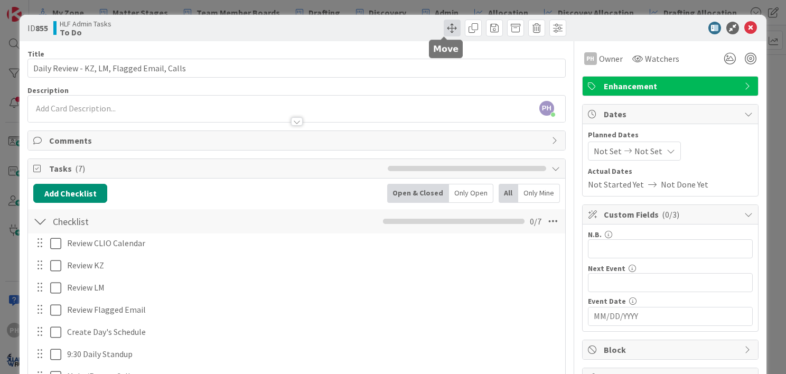
click at [445, 27] on span at bounding box center [452, 28] width 17 height 17
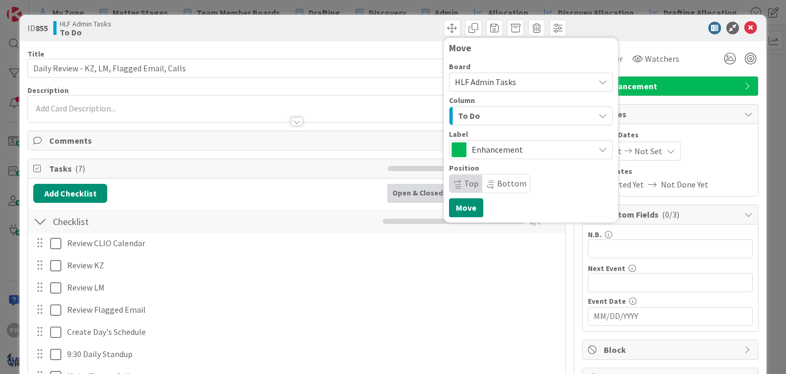
click at [482, 80] on span "HLF Admin Tasks" at bounding box center [485, 82] width 61 height 11
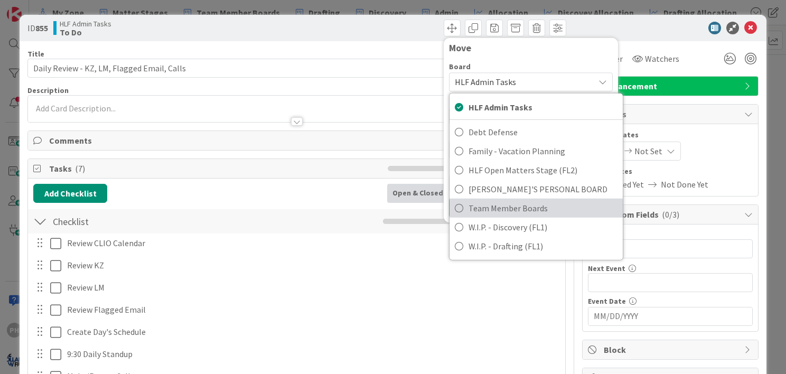
click at [455, 207] on icon at bounding box center [459, 208] width 8 height 16
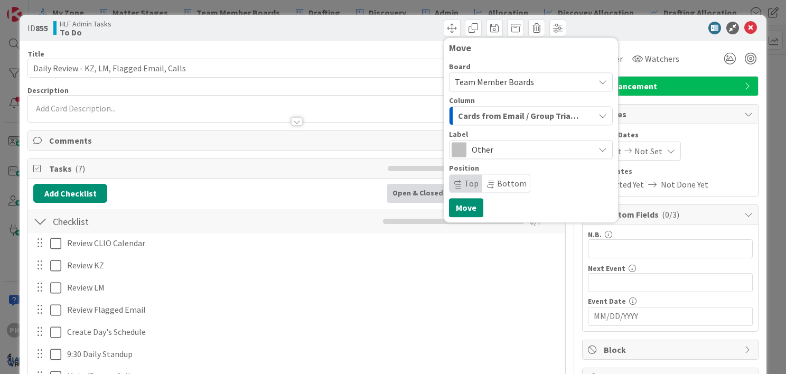
click at [516, 115] on span "Cards from Email / Group Triage" at bounding box center [519, 116] width 122 height 14
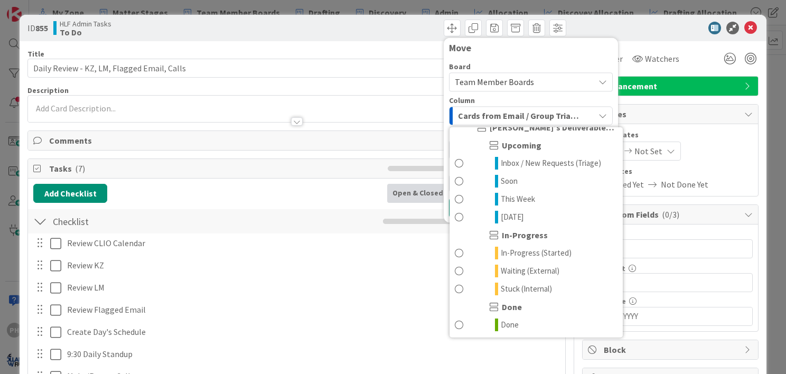
scroll to position [1098, 0]
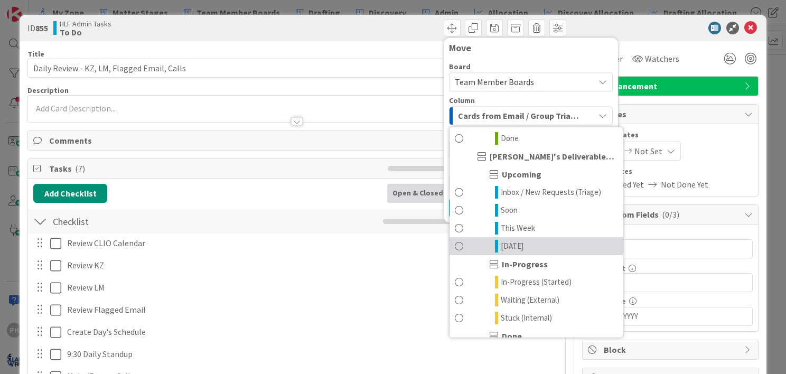
click at [455, 243] on span at bounding box center [459, 246] width 8 height 13
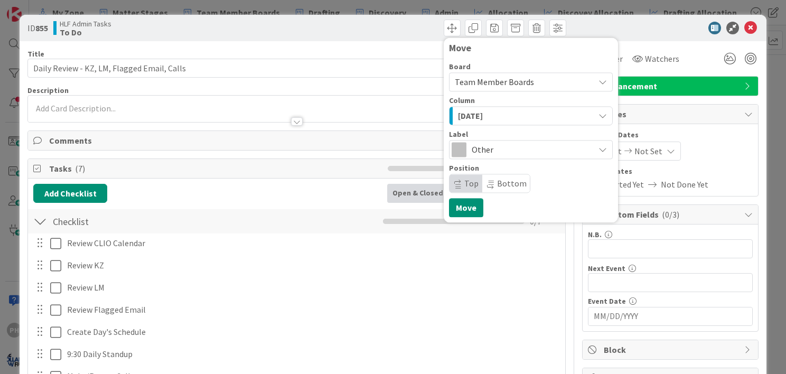
click at [495, 148] on span "Other" at bounding box center [530, 149] width 117 height 15
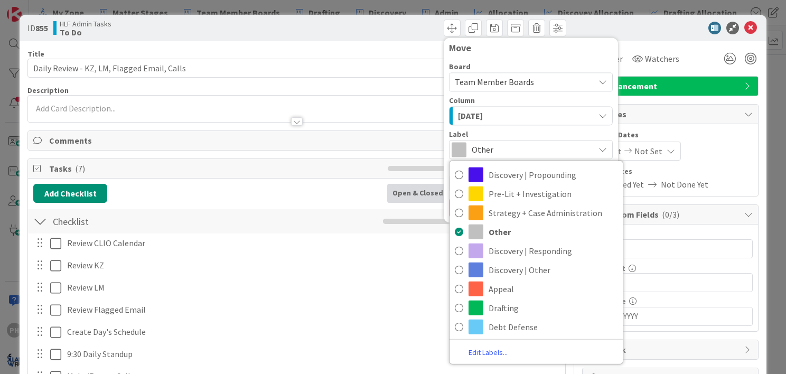
click at [495, 148] on span "Other" at bounding box center [530, 149] width 117 height 15
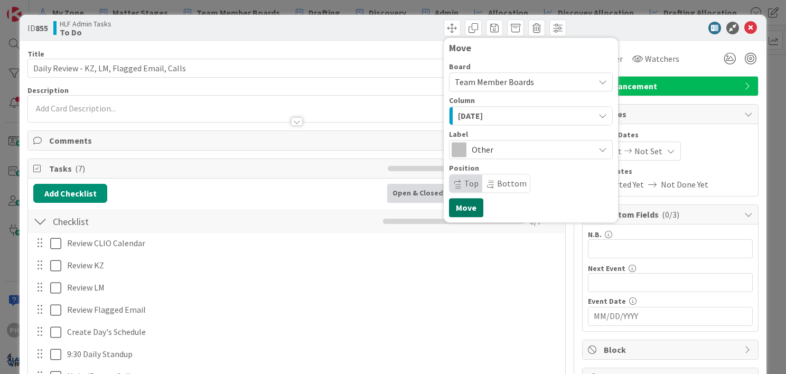
click at [451, 205] on button "Move" at bounding box center [466, 207] width 34 height 19
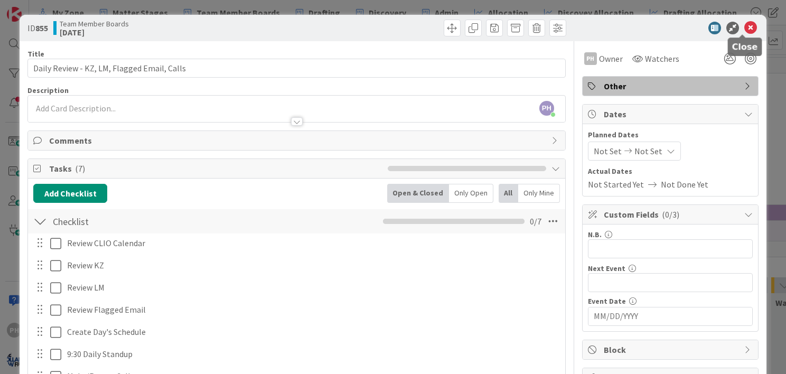
click at [745, 24] on icon at bounding box center [751, 28] width 13 height 13
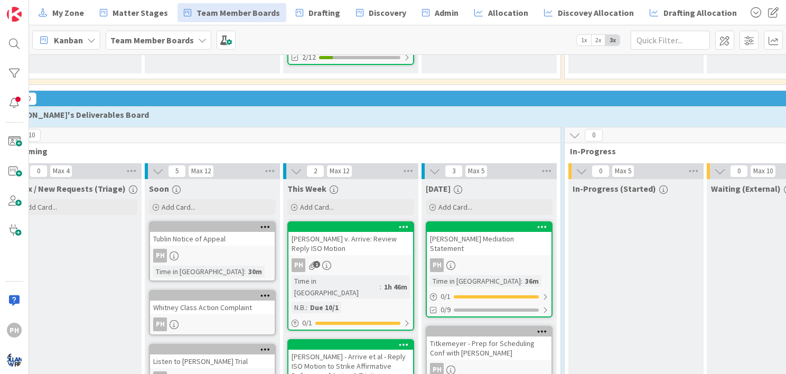
scroll to position [655, 64]
